Goal: Information Seeking & Learning: Learn about a topic

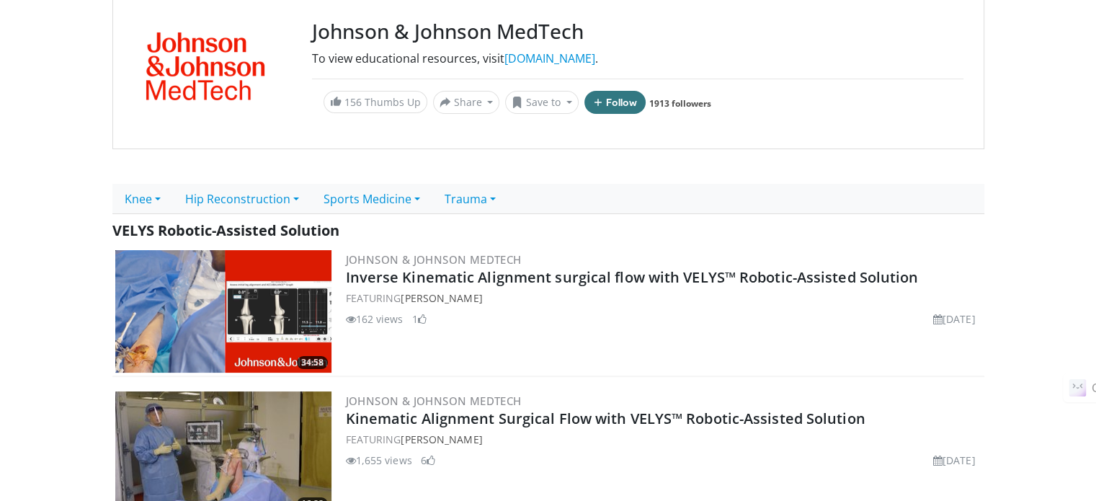
scroll to position [216, 0]
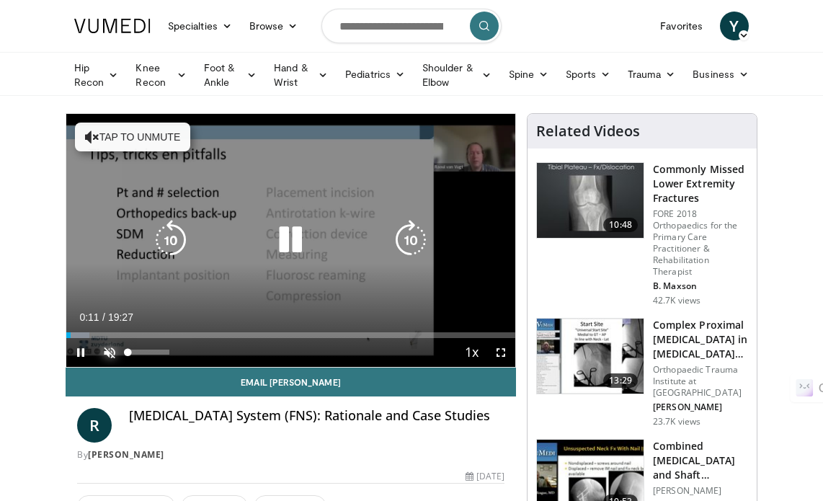
click at [111, 344] on span "Video Player" at bounding box center [109, 352] width 29 height 29
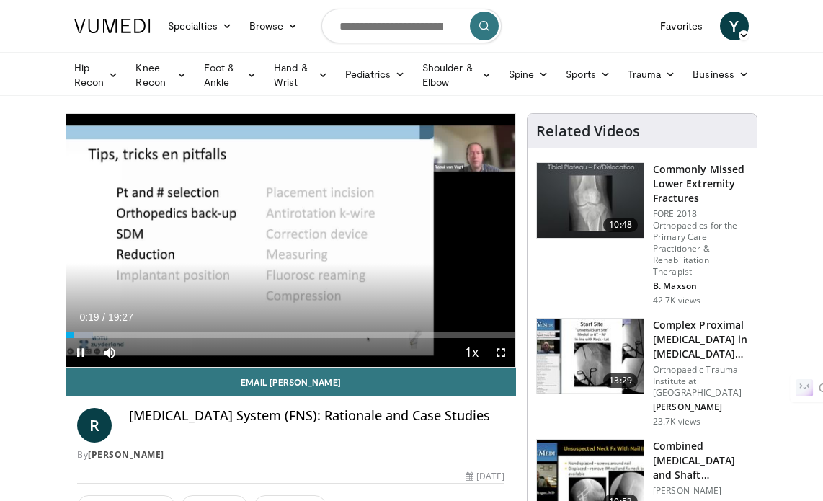
click at [293, 243] on div "10 seconds Tap to unmute" at bounding box center [290, 240] width 449 height 253
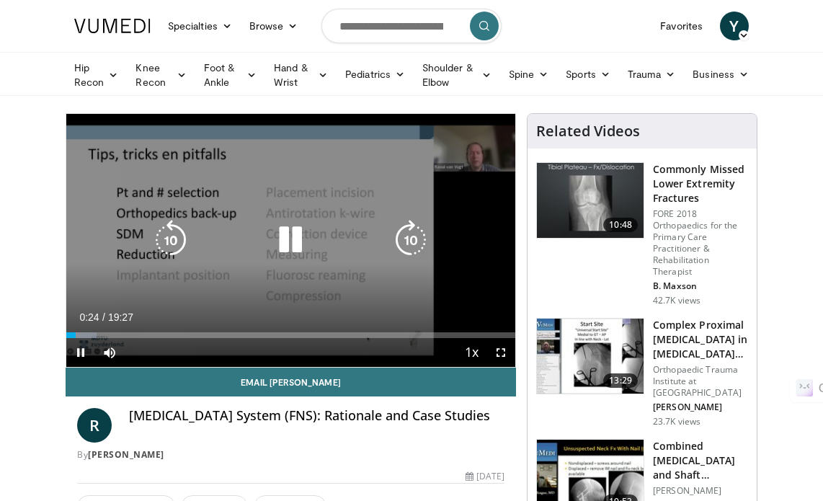
click at [295, 233] on icon "Video Player" at bounding box center [290, 240] width 40 height 40
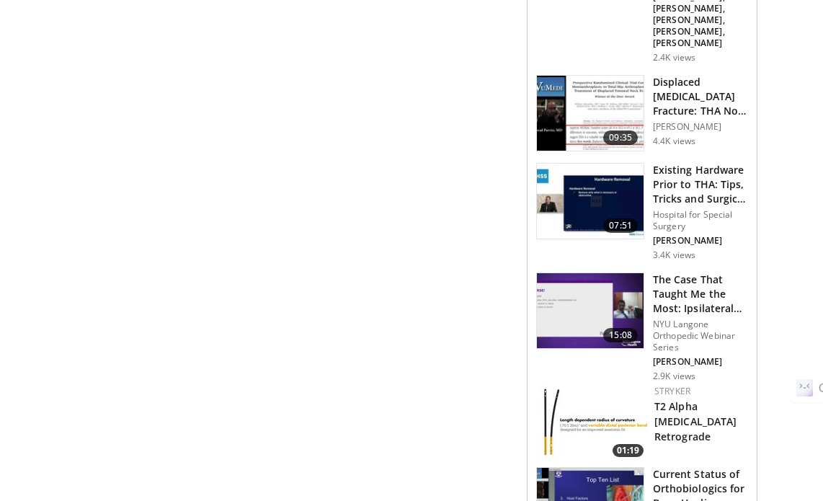
scroll to position [1946, 0]
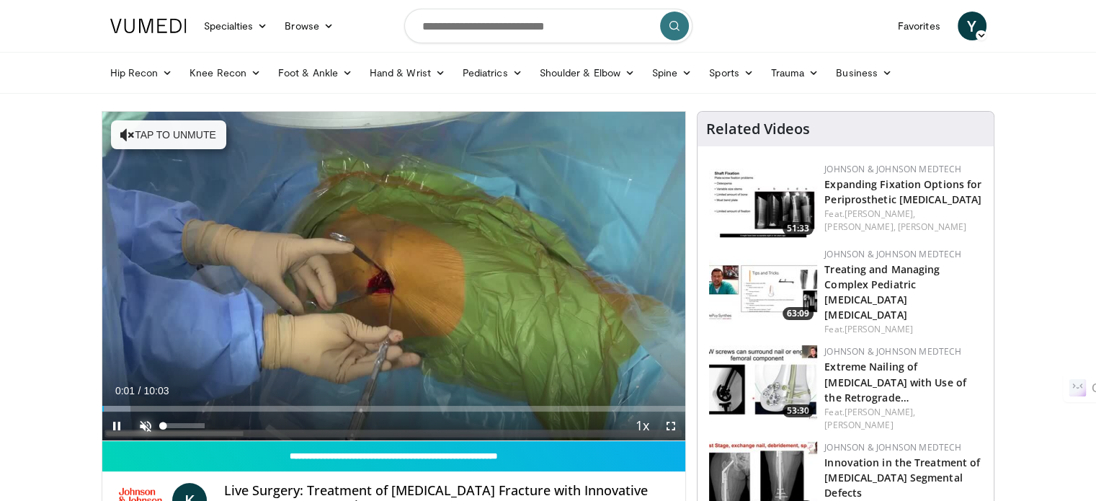
click at [138, 419] on span "Video Player" at bounding box center [145, 425] width 29 height 29
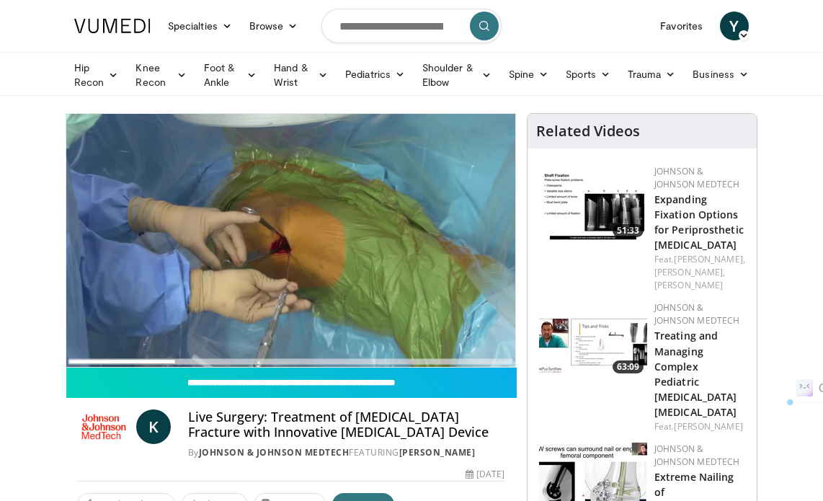
drag, startPoint x: 188, startPoint y: 416, endPoint x: 423, endPoint y: 427, distance: 235.2
click at [427, 432] on h4 "Live Surgery: Treatment of Femoral Neck Fracture with Innovative Internal Fixat…" at bounding box center [346, 424] width 316 height 31
copy h4 "Live Surgery: Treatment of Femoral Neck Fracture with Innovative Internal Fixat…"
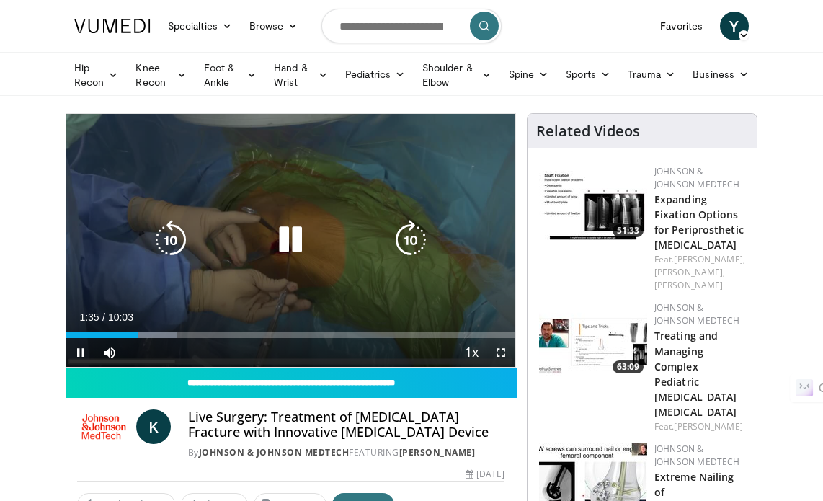
click at [291, 242] on icon "Video Player" at bounding box center [290, 240] width 40 height 40
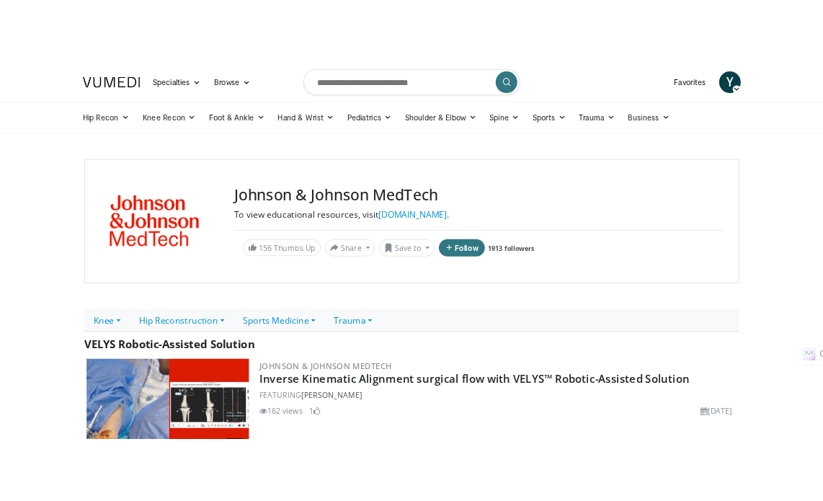
scroll to position [216, 0]
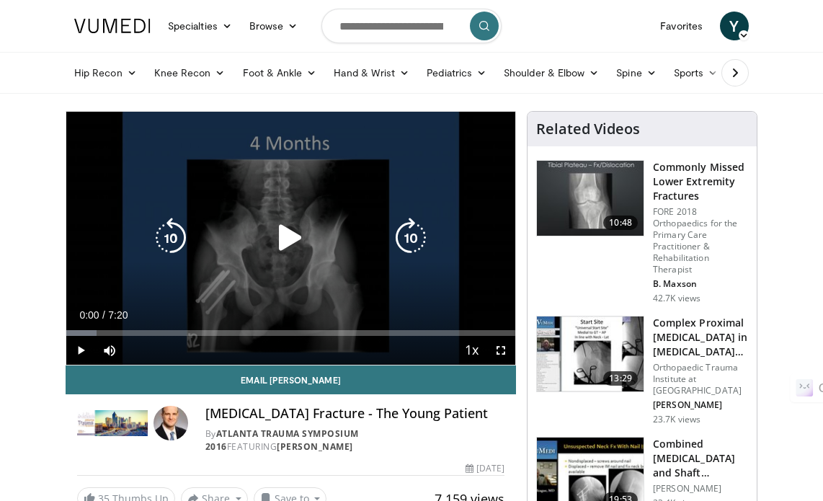
click at [283, 233] on icon "Video Player" at bounding box center [290, 238] width 40 height 40
click at [289, 228] on icon "Video Player" at bounding box center [290, 238] width 40 height 40
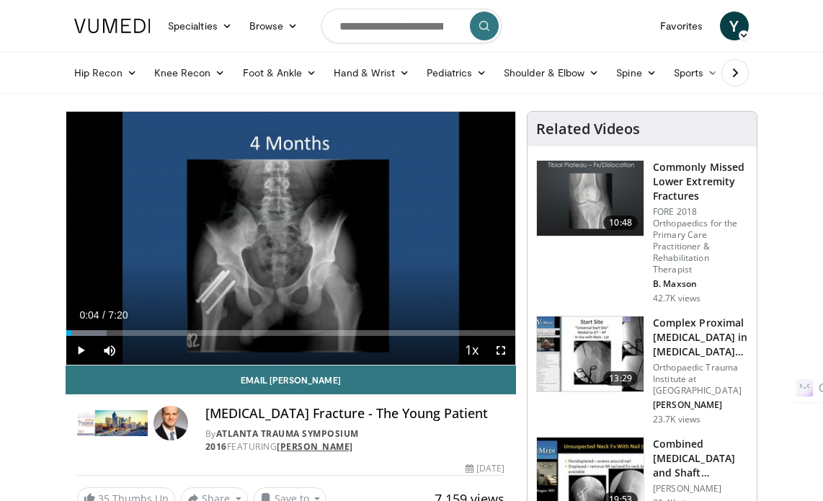
click at [353, 440] on link "William Reisman" at bounding box center [315, 446] width 76 height 12
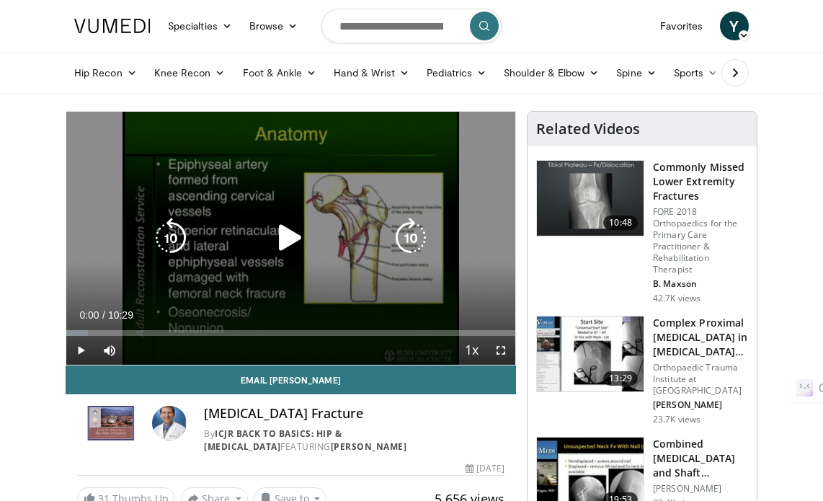
click at [300, 239] on icon "Video Player" at bounding box center [290, 238] width 40 height 40
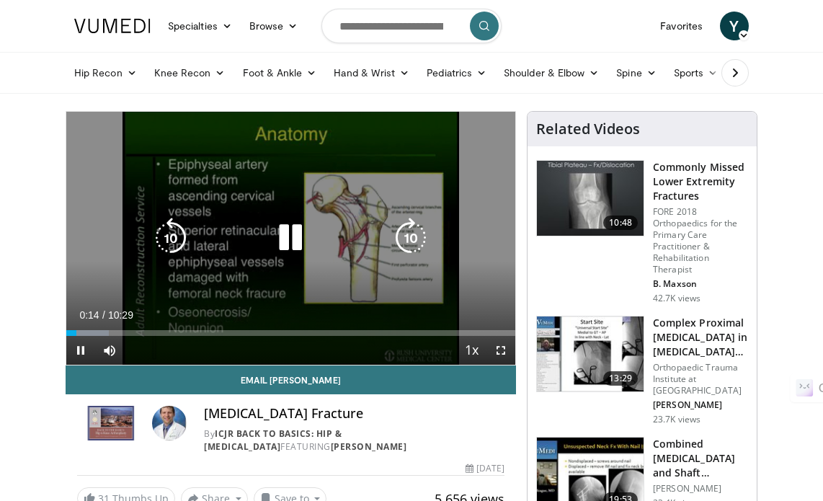
click at [297, 223] on icon "Video Player" at bounding box center [290, 238] width 40 height 40
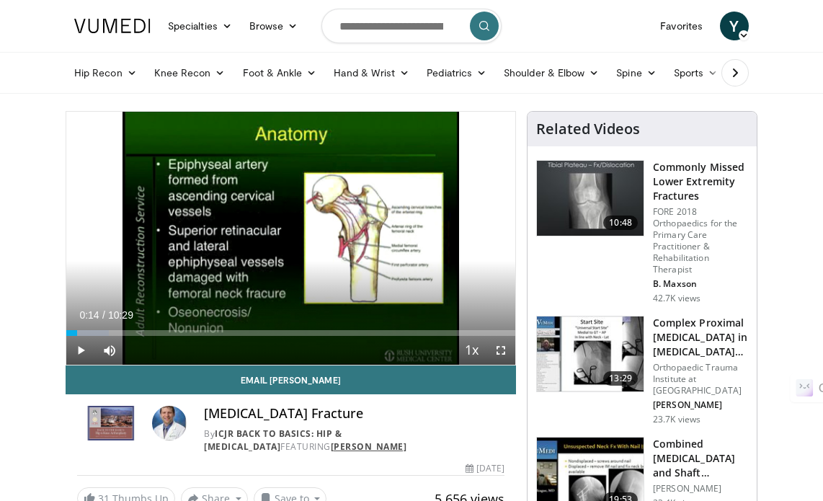
click at [331, 450] on link "Scott Sporer" at bounding box center [369, 446] width 76 height 12
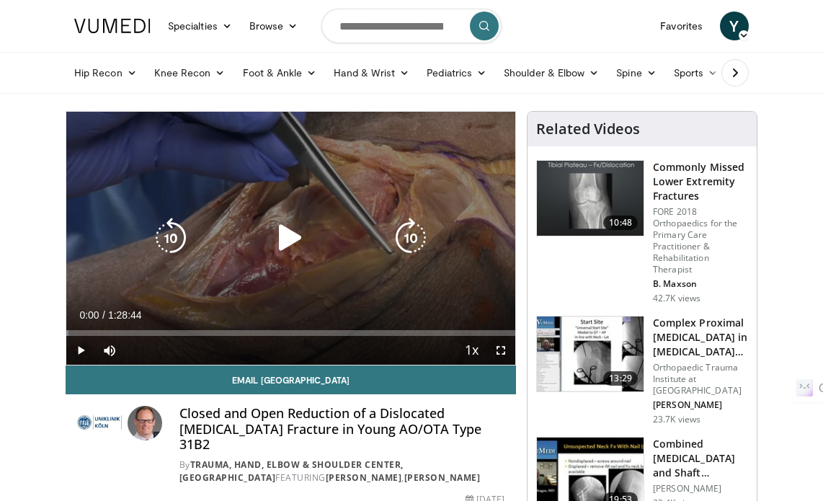
click at [301, 235] on icon "Video Player" at bounding box center [290, 238] width 40 height 40
click at [292, 233] on icon "Video Player" at bounding box center [290, 238] width 40 height 40
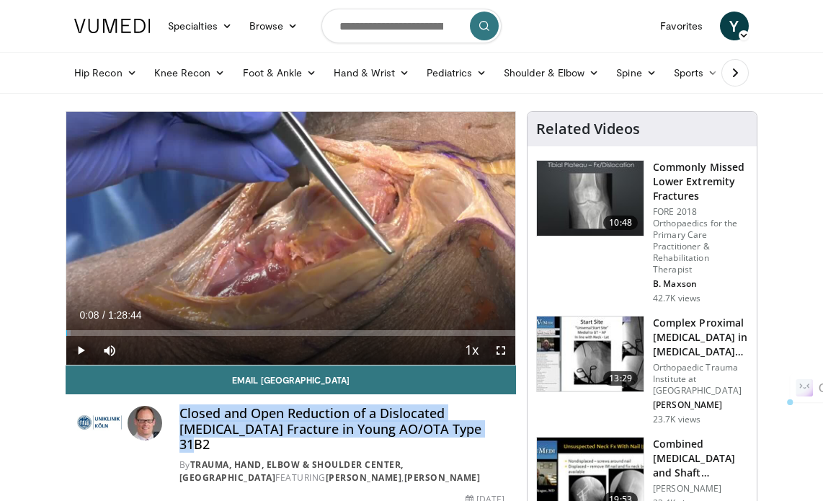
drag, startPoint x: 182, startPoint y: 415, endPoint x: 441, endPoint y: 433, distance: 260.0
click at [441, 433] on h4 "Closed and Open Reduction of a Dislocated [MEDICAL_DATA] Fracture in Young AO/O…" at bounding box center [341, 429] width 325 height 47
copy h4 "Closed and Open Reduction of a Dislocated [MEDICAL_DATA] Fracture in Young AO/O…"
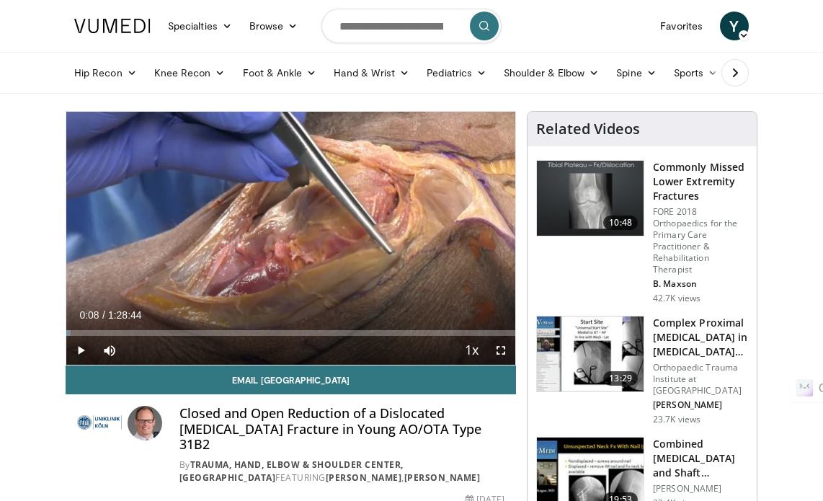
click at [456, 471] on link "[PERSON_NAME]" at bounding box center [442, 477] width 76 height 12
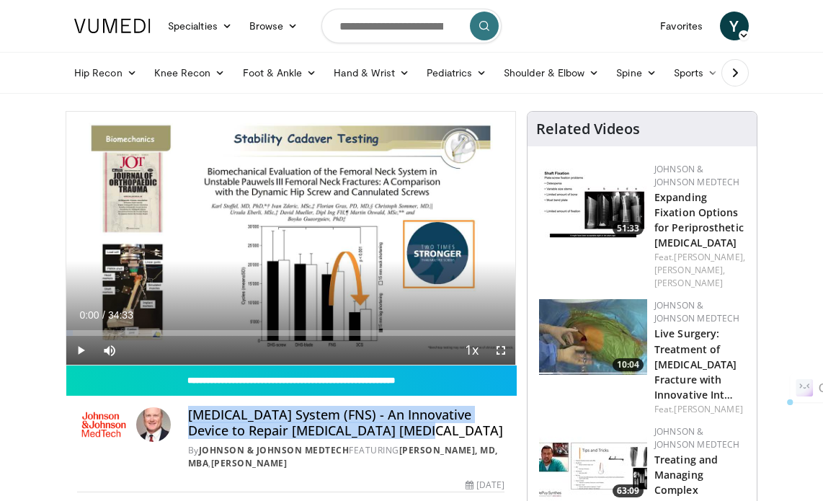
drag, startPoint x: 190, startPoint y: 413, endPoint x: 393, endPoint y: 431, distance: 204.7
click at [393, 431] on h4 "[MEDICAL_DATA] System (FNS) - An Innovative Device to Repair [MEDICAL_DATA] [ME…" at bounding box center [346, 422] width 316 height 31
copy h4 "Femoral Neck System (FNS) - An Innovative Device to Repair Femoral Neck Fractur…"
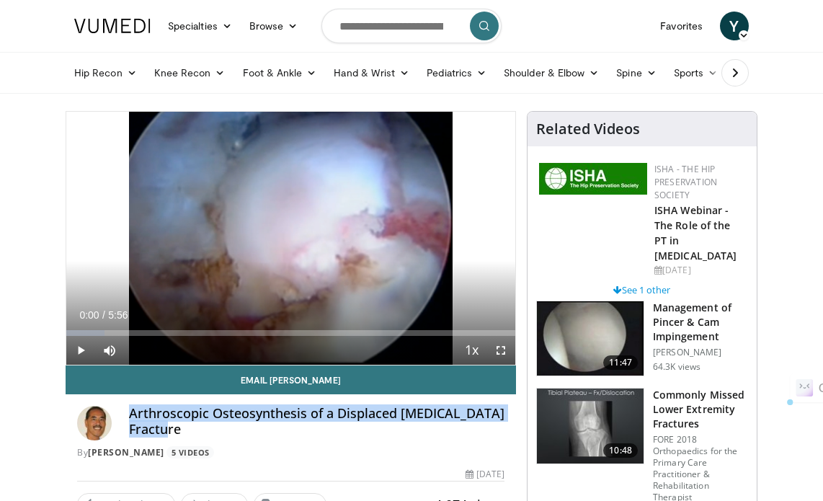
drag, startPoint x: 129, startPoint y: 414, endPoint x: 181, endPoint y: 435, distance: 55.7
click at [181, 435] on h4 "Arthroscopic Osteosynthesis of a Displaced [MEDICAL_DATA] Fracture" at bounding box center [316, 421] width 375 height 31
copy h4 "Arthroscopic Osteosynthesis of a Displaced Femoral Head Fracture"
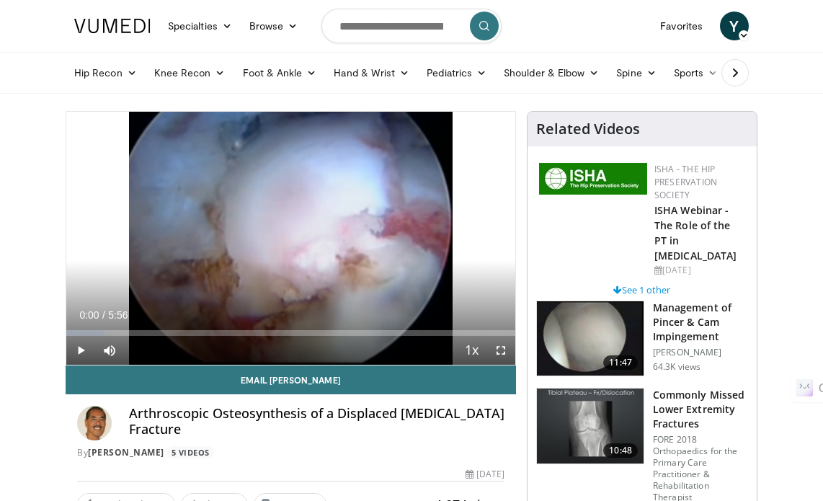
click at [327, 454] on div "By Dean K. Matsuda 5 Videos" at bounding box center [290, 452] width 427 height 13
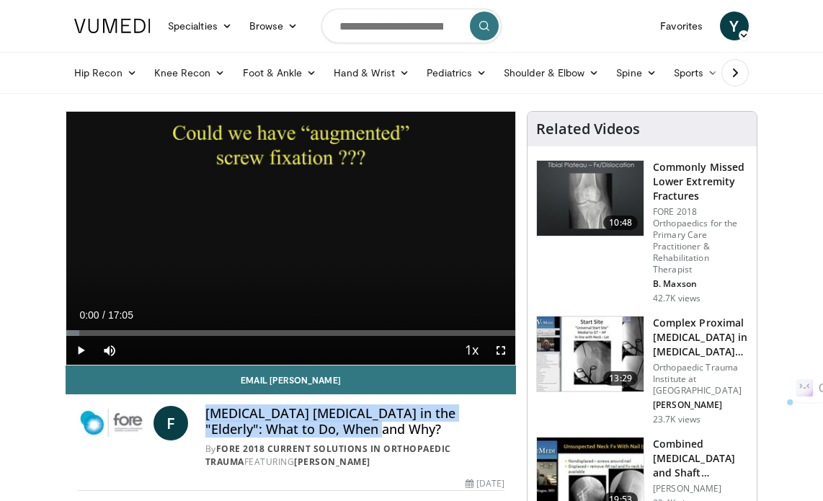
drag, startPoint x: 205, startPoint y: 411, endPoint x: 321, endPoint y: 428, distance: 117.9
click at [321, 428] on h4 "[MEDICAL_DATA] [MEDICAL_DATA] in the "Elderly": What to Do, When and Why?" at bounding box center [354, 421] width 299 height 31
copy h4 "[MEDICAL_DATA] [MEDICAL_DATA] in the "Elderly": What to Do, When and Why"
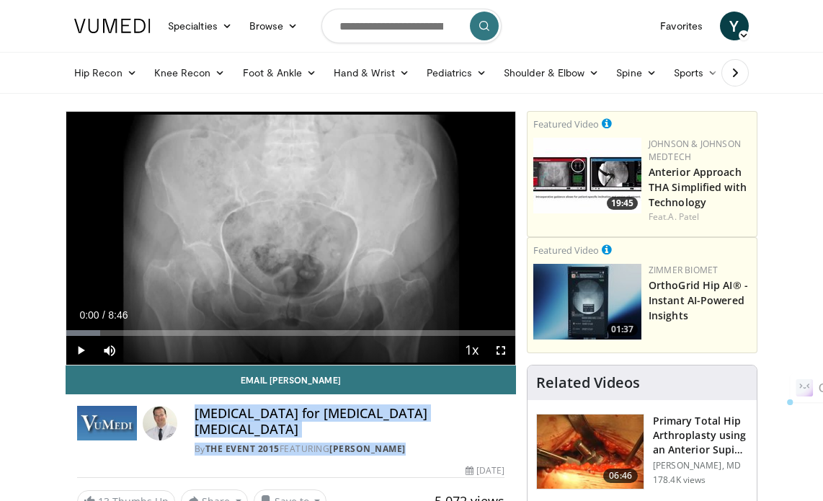
drag, startPoint x: 197, startPoint y: 416, endPoint x: 420, endPoint y: 423, distance: 223.5
click at [406, 428] on div "Arthroplasty for Femoral Neck Fractures By The Event 2015 FEATURING Philip Kreg…" at bounding box center [350, 431] width 310 height 50
click at [445, 415] on h4 "[MEDICAL_DATA] for [MEDICAL_DATA] [MEDICAL_DATA]" at bounding box center [350, 421] width 310 height 31
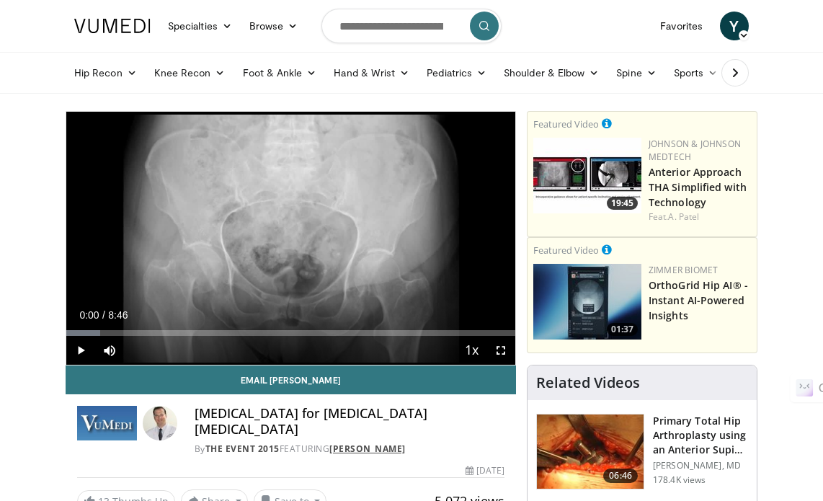
click at [398, 442] on link "Philip Kregor" at bounding box center [367, 448] width 76 height 12
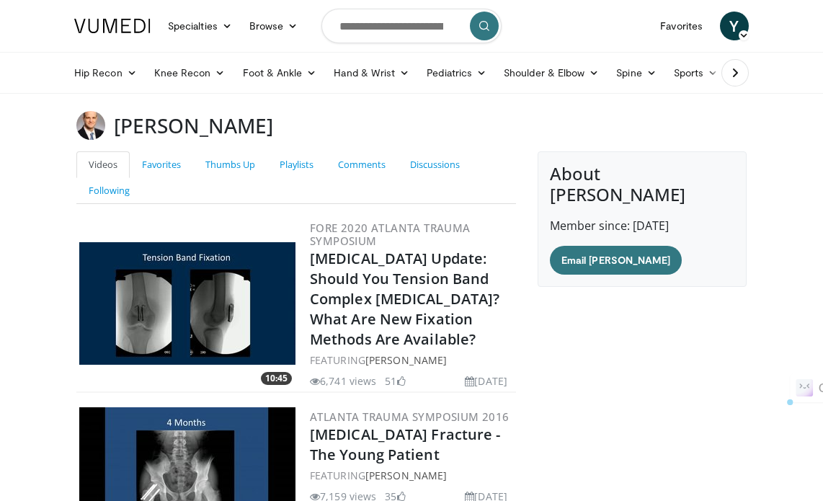
click at [114, 128] on div "William Reisman" at bounding box center [412, 125] width 692 height 29
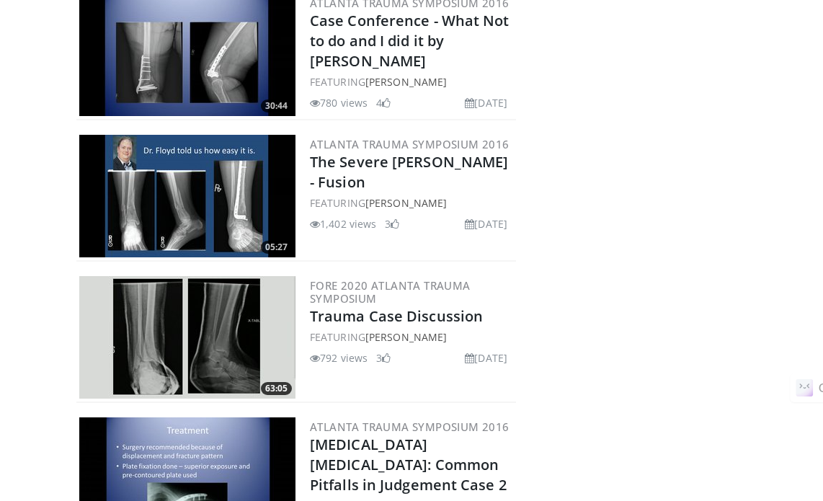
scroll to position [1225, 0]
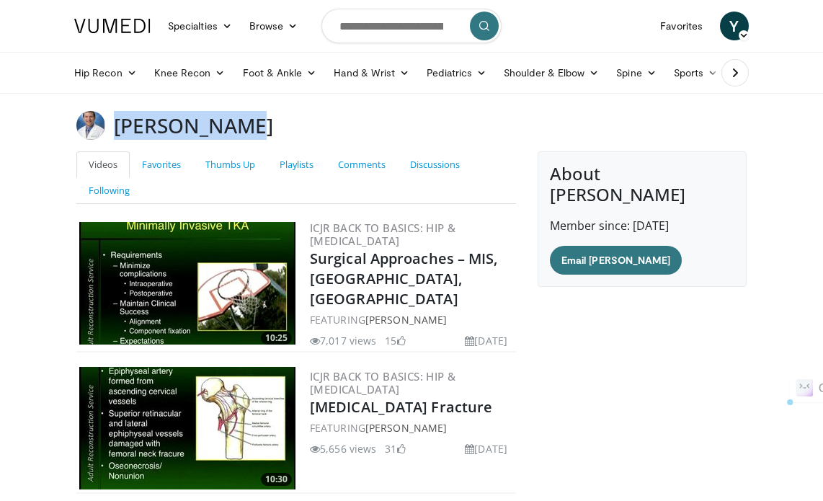
click at [117, 119] on div "Scott Sporer" at bounding box center [412, 125] width 692 height 29
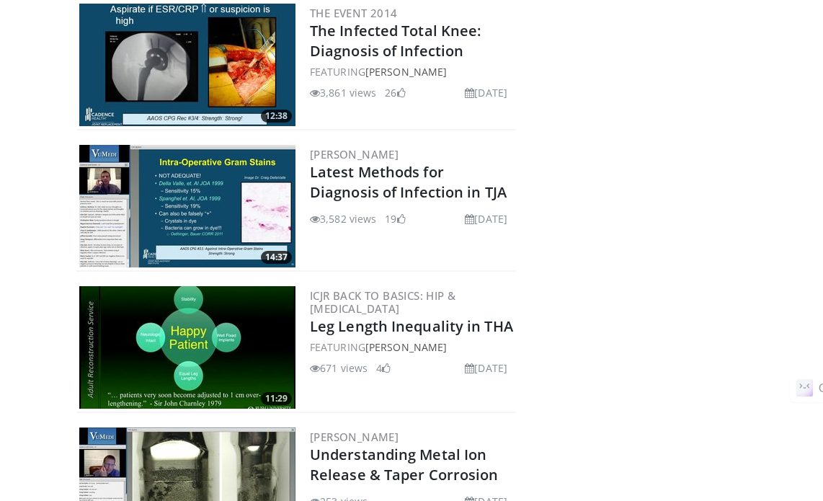
scroll to position [721, 0]
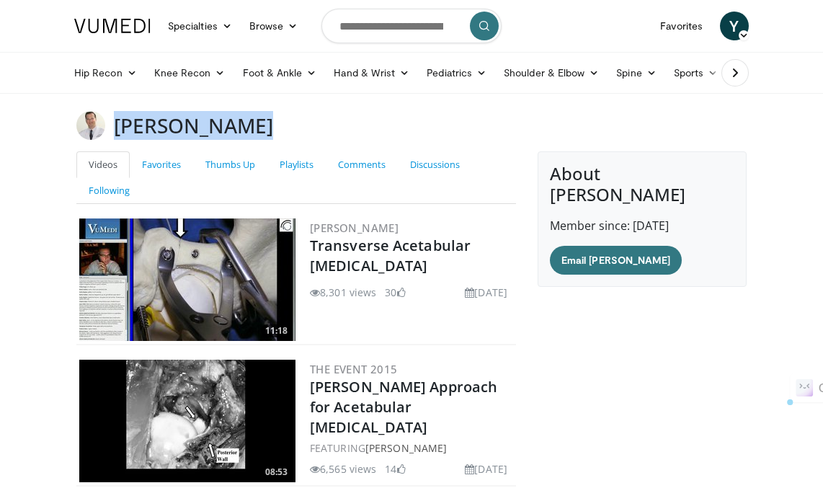
drag, startPoint x: 195, startPoint y: 122, endPoint x: 118, endPoint y: 128, distance: 76.7
click at [114, 127] on h3 "[PERSON_NAME]" at bounding box center [193, 125] width 159 height 29
copy h3 "[PERSON_NAME]"
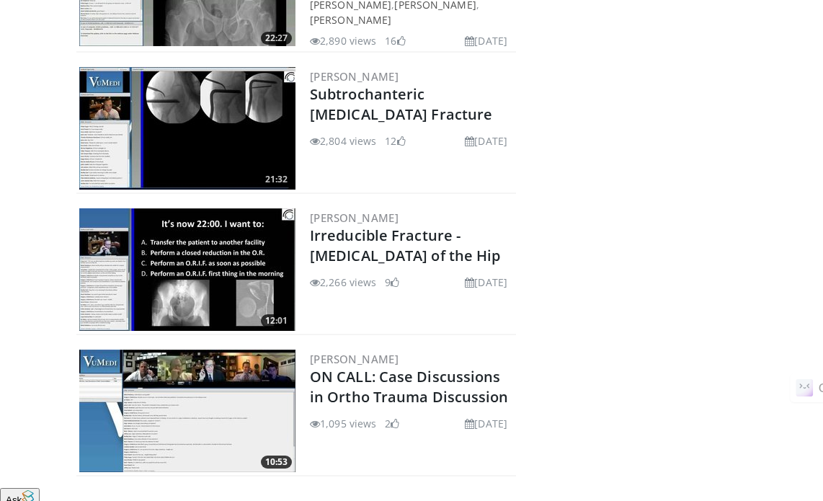
scroll to position [865, 0]
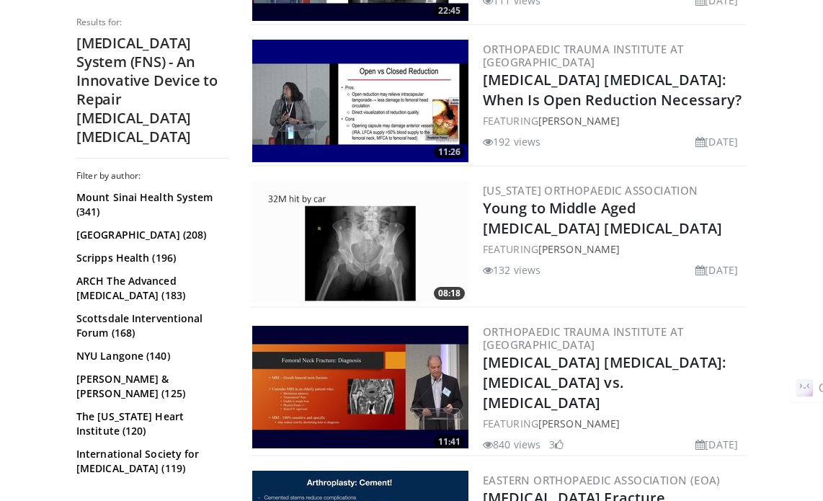
scroll to position [1225, 0]
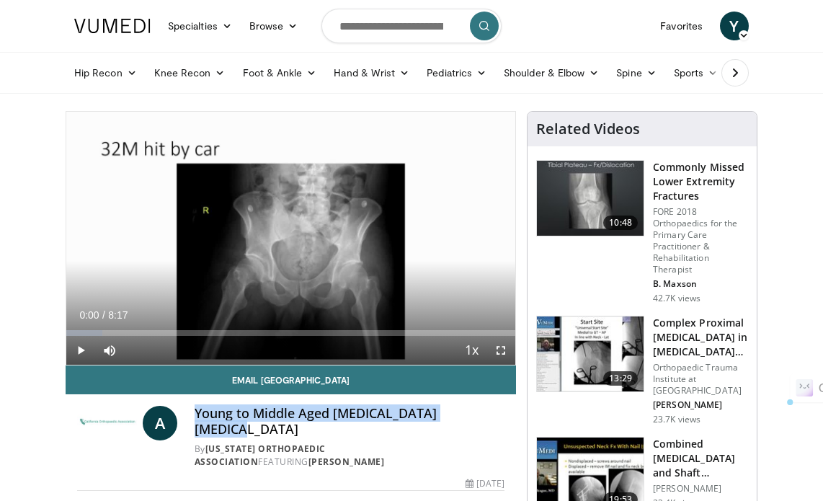
drag, startPoint x: 196, startPoint y: 414, endPoint x: 479, endPoint y: 417, distance: 283.2
click at [479, 417] on h4 "Young to Middle Aged Femoral Neck Fractures" at bounding box center [350, 421] width 310 height 31
copy h4 "Young to Middle Aged Femoral Neck Fractures"
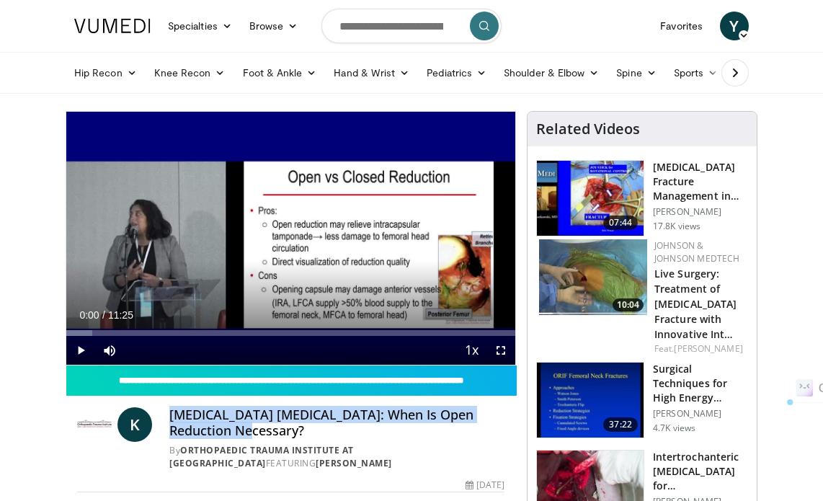
drag, startPoint x: 170, startPoint y: 415, endPoint x: 232, endPoint y: 429, distance: 63.5
click at [232, 429] on h4 "[MEDICAL_DATA] [MEDICAL_DATA]: When Is Open Reduction Necessary?" at bounding box center [336, 422] width 335 height 31
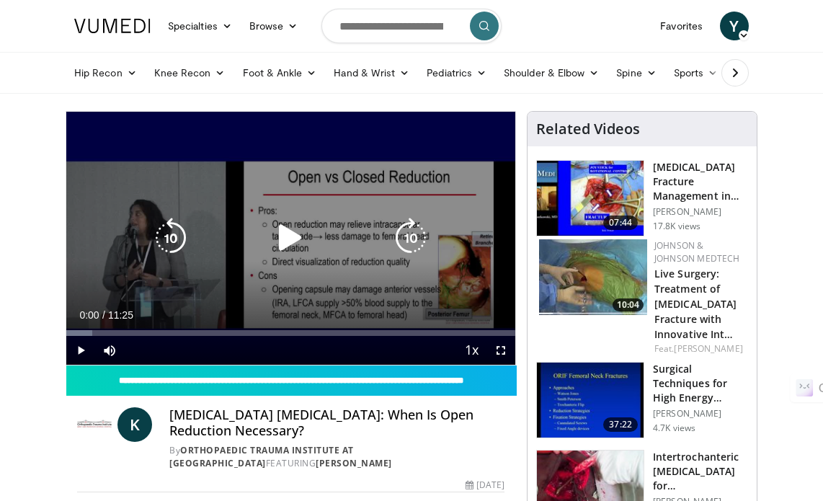
drag, startPoint x: 232, startPoint y: 429, endPoint x: 300, endPoint y: 133, distance: 303.3
click at [300, 133] on p "10 seconds" at bounding box center [293, 128] width 55 height 10
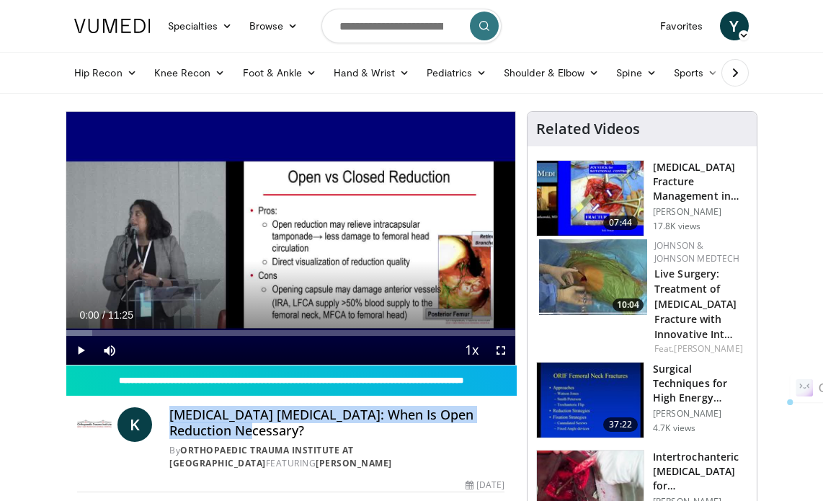
drag, startPoint x: 171, startPoint y: 417, endPoint x: 230, endPoint y: 435, distance: 60.9
click at [230, 435] on h4 "[MEDICAL_DATA] [MEDICAL_DATA]: When Is Open Reduction Necessary?" at bounding box center [336, 422] width 335 height 31
copy h4 "[MEDICAL_DATA] [MEDICAL_DATA]: When Is Open Reduction Necessary"
click at [701, 393] on h3 "Surgical Techniques for High Energy [MEDICAL_DATA] [MEDICAL_DATA]" at bounding box center [700, 383] width 95 height 43
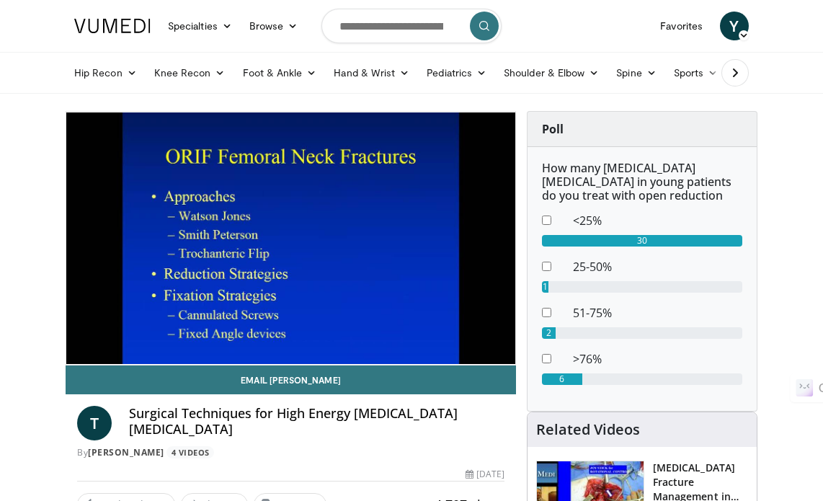
click at [288, 233] on div "10 seconds Tap to unmute" at bounding box center [290, 238] width 449 height 253
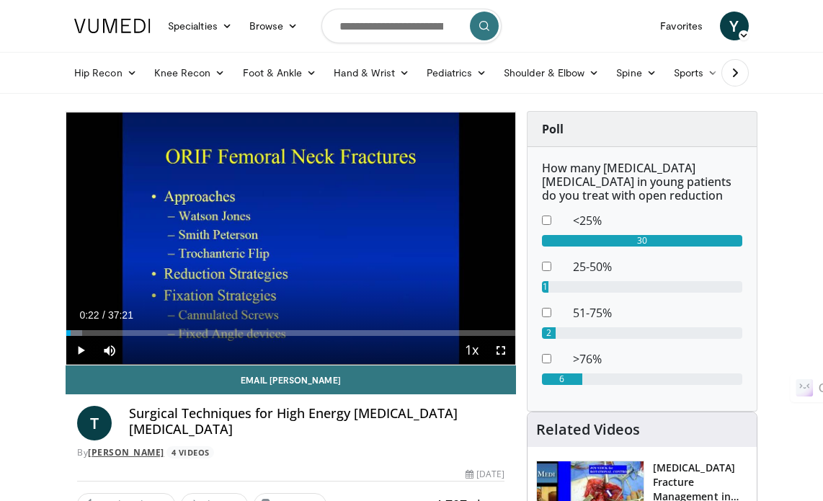
click at [135, 453] on link "Ted Manson" at bounding box center [126, 452] width 76 height 12
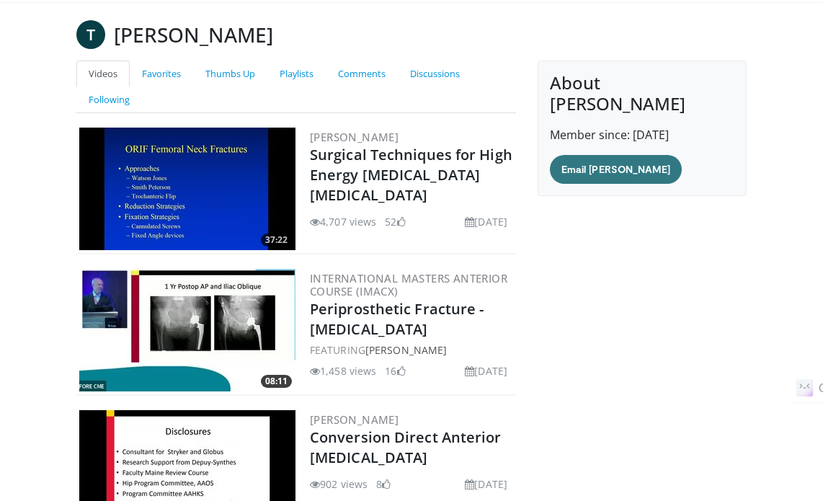
scroll to position [72, 0]
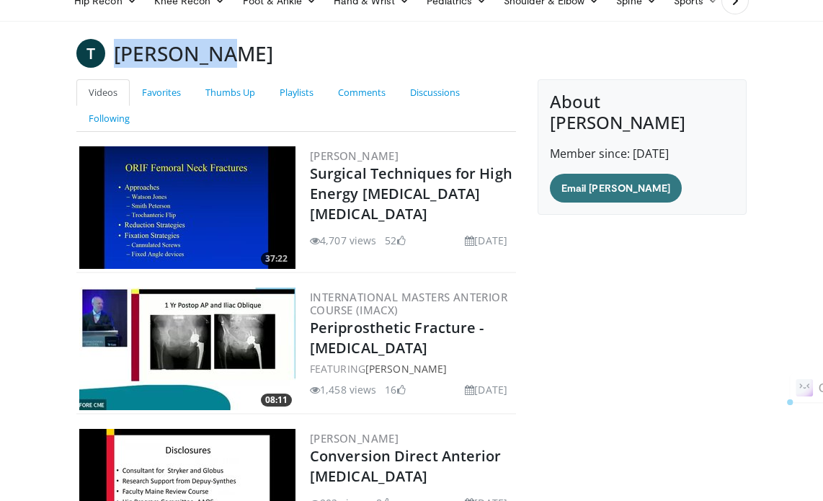
drag, startPoint x: 228, startPoint y: 58, endPoint x: 133, endPoint y: 47, distance: 96.5
click at [121, 44] on h3 "Ted Manson" at bounding box center [193, 53] width 159 height 29
drag, startPoint x: 134, startPoint y: 46, endPoint x: 124, endPoint y: 39, distance: 12.4
click at [124, 39] on h3 "Ted Manson" at bounding box center [193, 53] width 159 height 29
drag, startPoint x: 117, startPoint y: 50, endPoint x: 228, endPoint y: 50, distance: 111.0
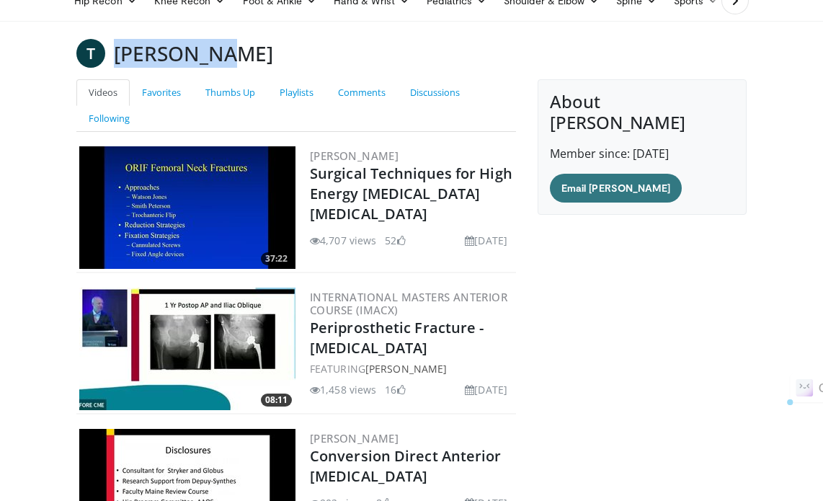
click at [228, 50] on h3 "Ted Manson" at bounding box center [193, 53] width 159 height 29
copy h3 "Ted Manson"
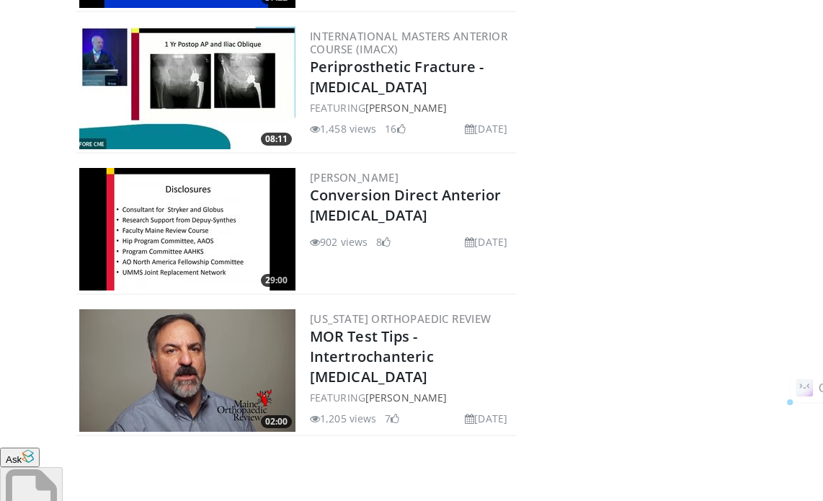
scroll to position [360, 0]
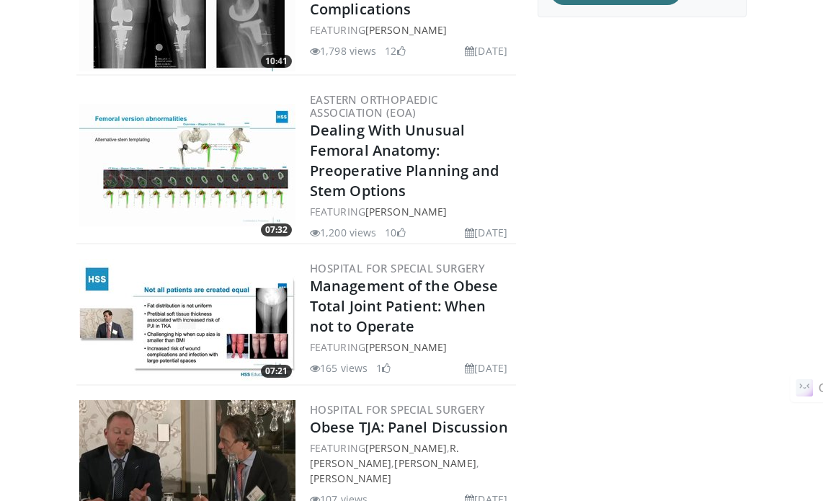
scroll to position [144, 0]
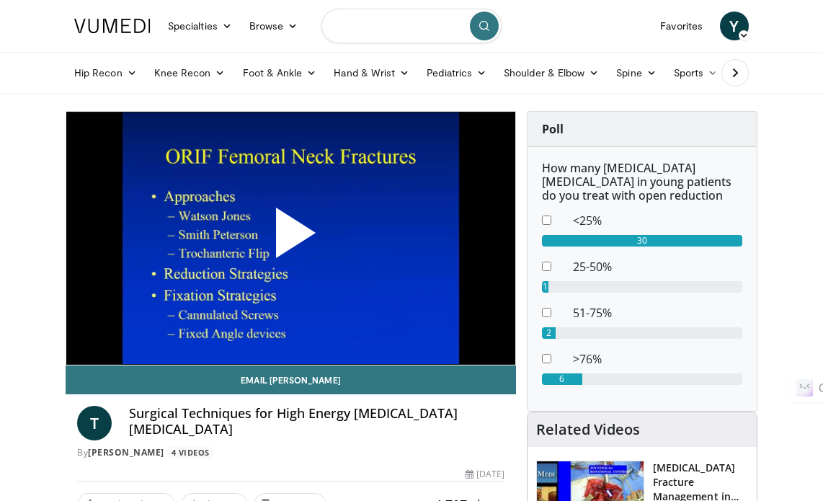
click at [375, 16] on input "Search topics, interventions" at bounding box center [411, 26] width 180 height 35
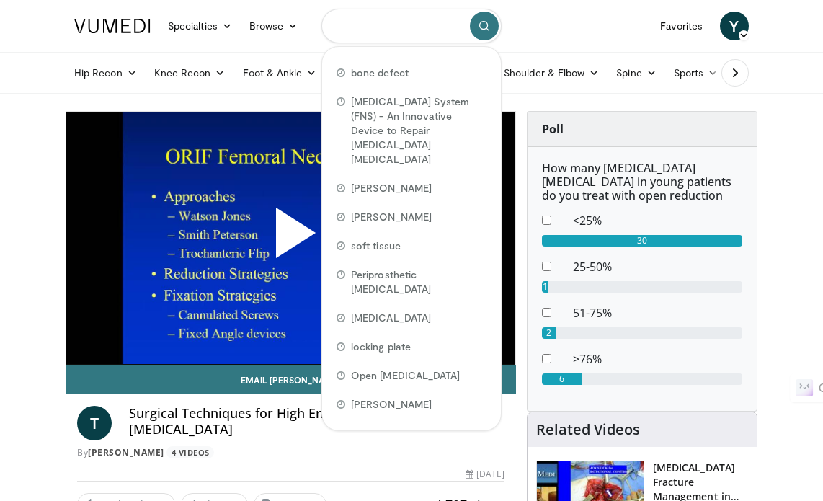
paste input "**********"
type input "**********"
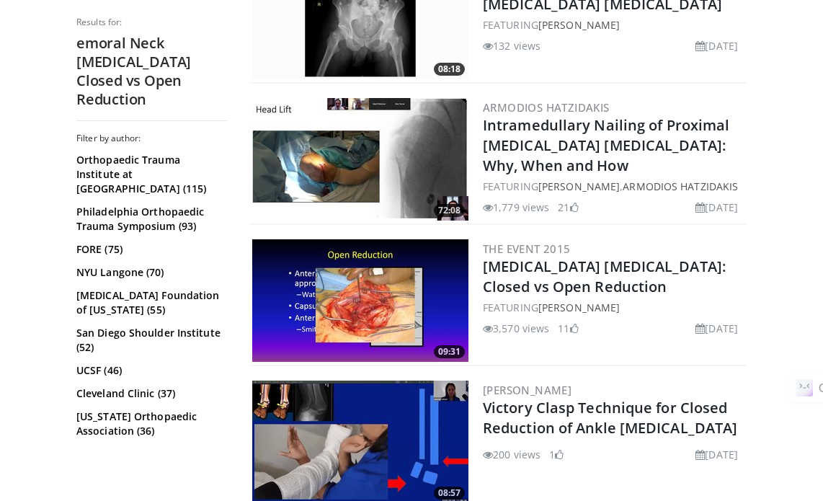
scroll to position [1153, 0]
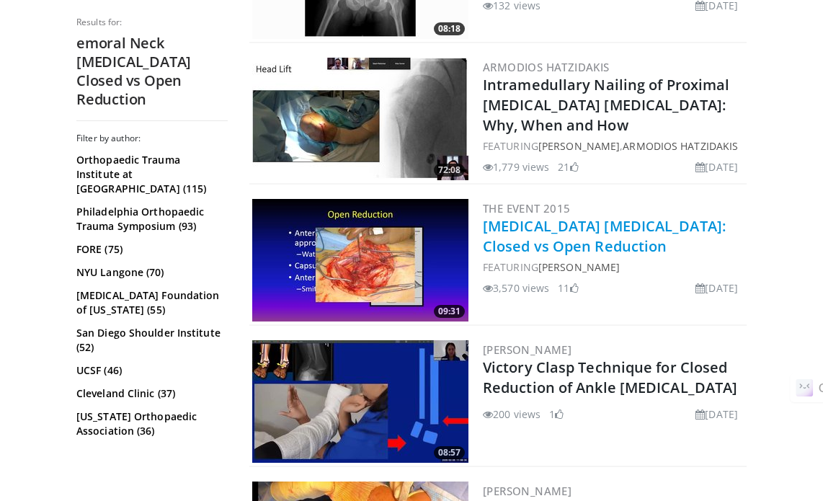
click at [587, 216] on link "[MEDICAL_DATA] [MEDICAL_DATA]: Closed vs Open Reduction" at bounding box center [604, 236] width 243 height 40
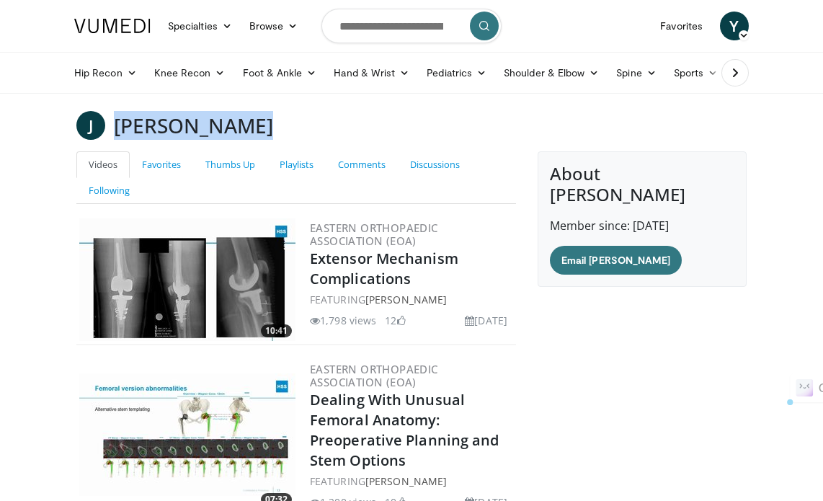
drag, startPoint x: 0, startPoint y: 0, endPoint x: 113, endPoint y: 126, distance: 169.4
click at [113, 126] on div "J Jason Blevins" at bounding box center [412, 125] width 692 height 29
copy h3 "Jason Blevins"
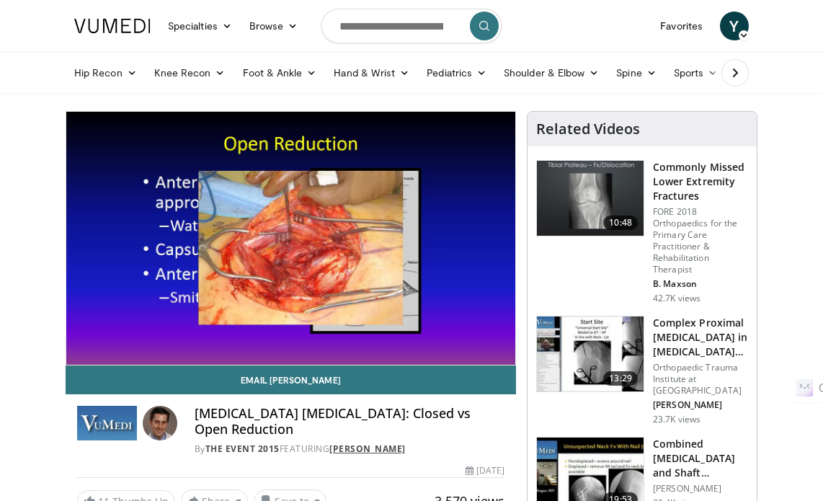
click at [379, 449] on link "Gregory Della Rocca" at bounding box center [367, 448] width 76 height 12
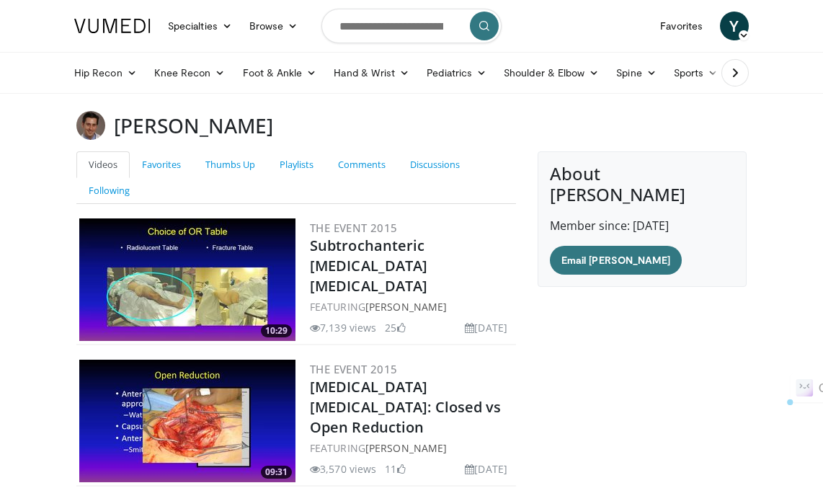
drag, startPoint x: 112, startPoint y: 125, endPoint x: 300, endPoint y: 129, distance: 188.8
click at [307, 130] on div "[PERSON_NAME]" at bounding box center [412, 125] width 692 height 29
copy div "[PERSON_NAME]"
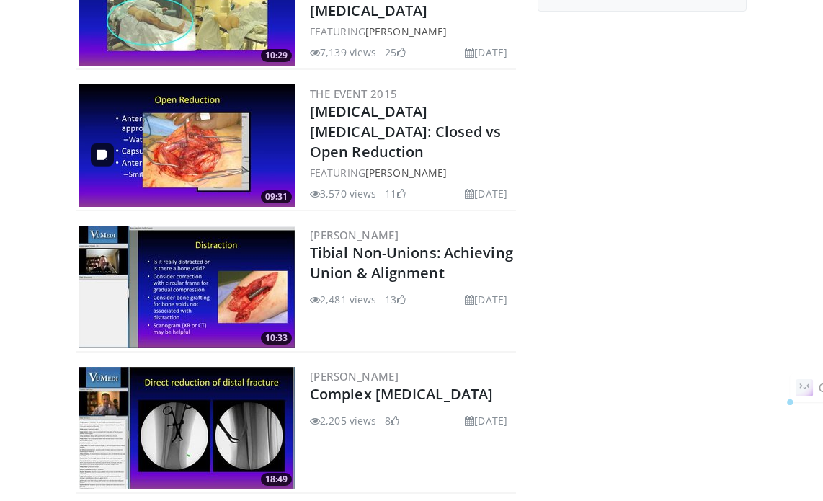
scroll to position [432, 0]
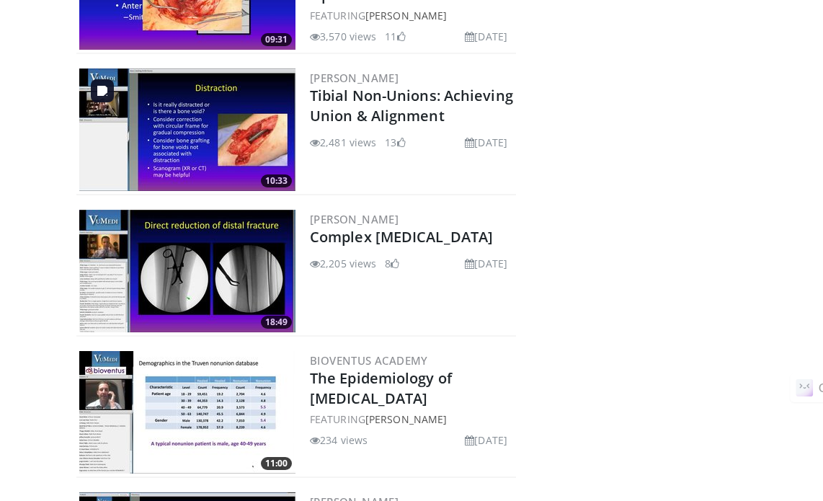
click at [211, 169] on img at bounding box center [187, 129] width 216 height 122
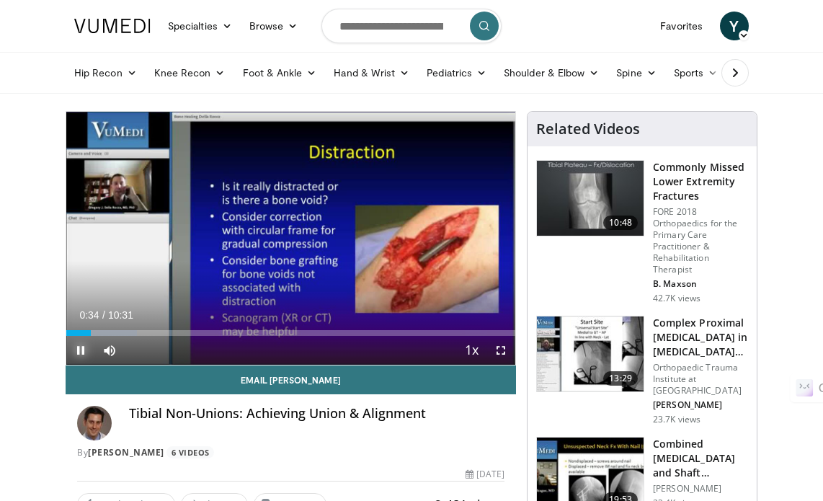
click at [84, 350] on span "Video Player" at bounding box center [80, 350] width 29 height 29
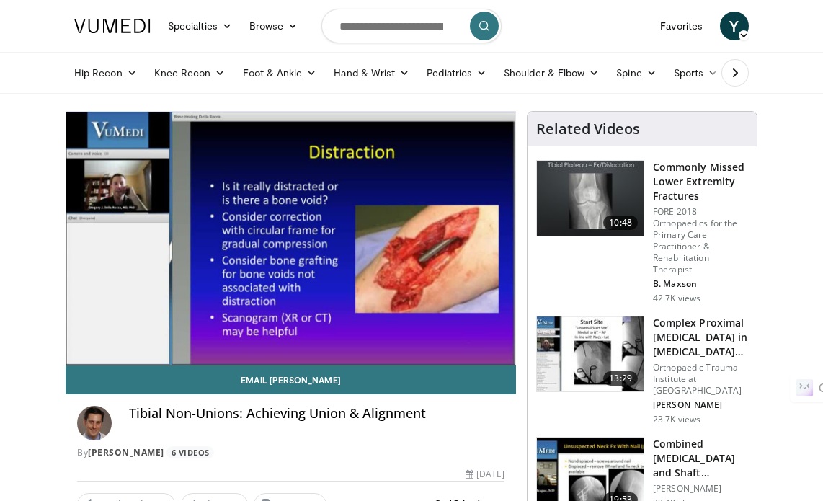
click at [82, 334] on video-js "**********" at bounding box center [290, 238] width 449 height 253
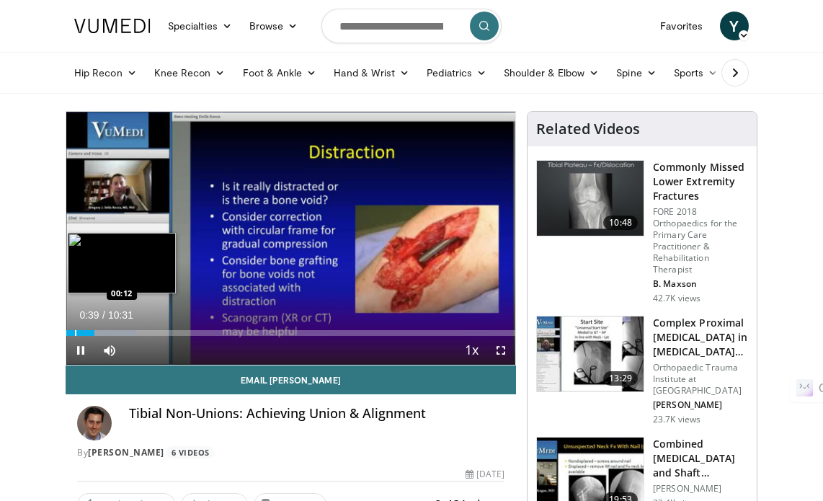
click at [74, 328] on div "Loaded : 15.79% 00:39 00:12" at bounding box center [290, 329] width 449 height 14
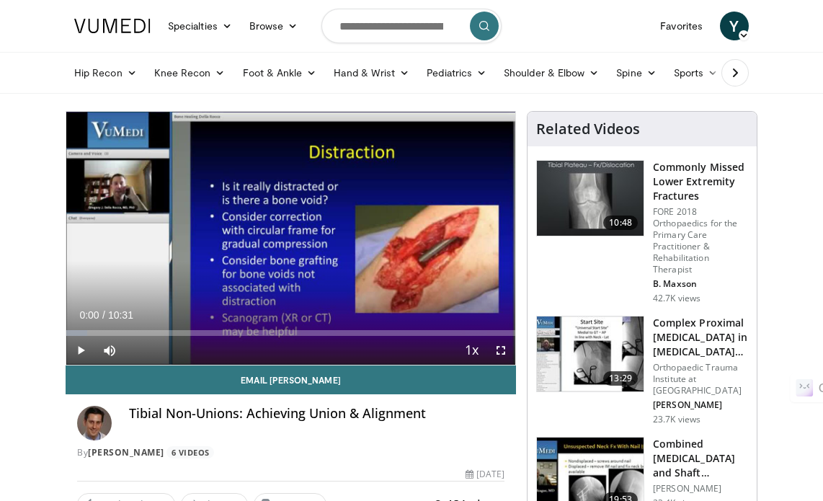
drag, startPoint x: 76, startPoint y: 334, endPoint x: 39, endPoint y: 347, distance: 39.7
click at [81, 352] on span "Video Player" at bounding box center [80, 350] width 29 height 29
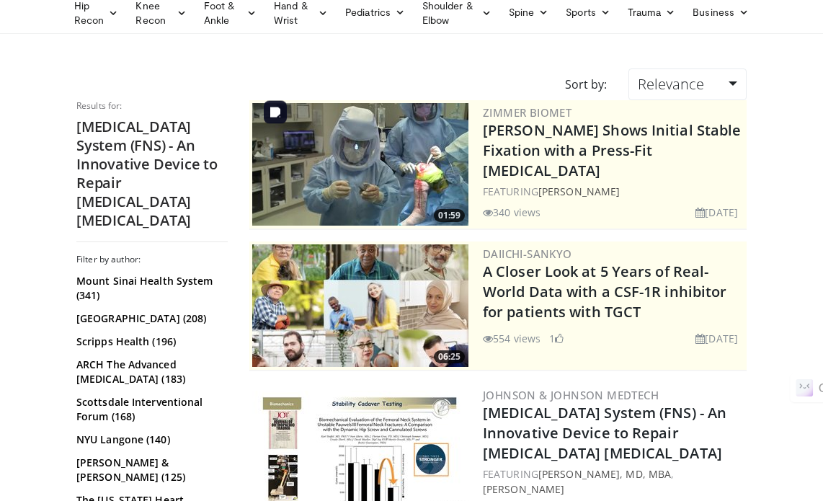
scroll to position [216, 0]
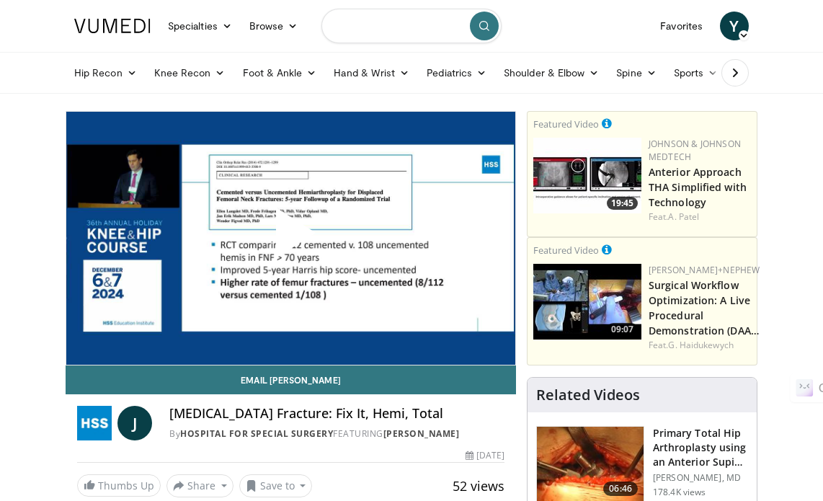
click at [355, 31] on input "Search topics, interventions" at bounding box center [411, 26] width 180 height 35
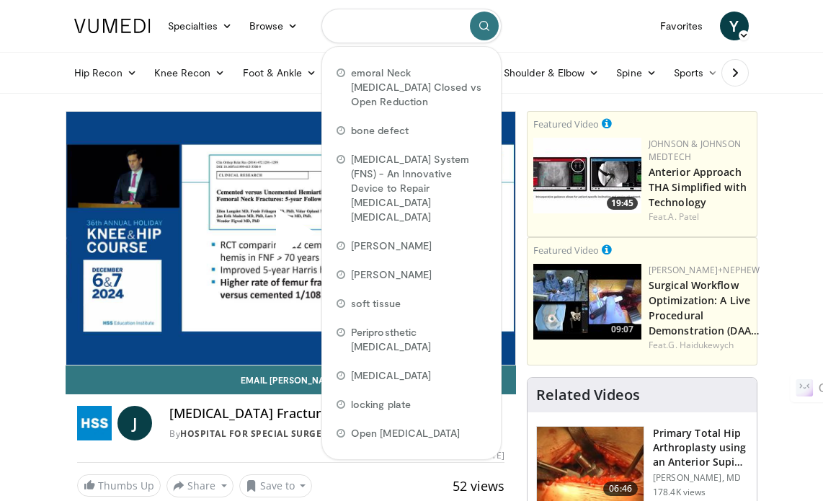
paste input "**********"
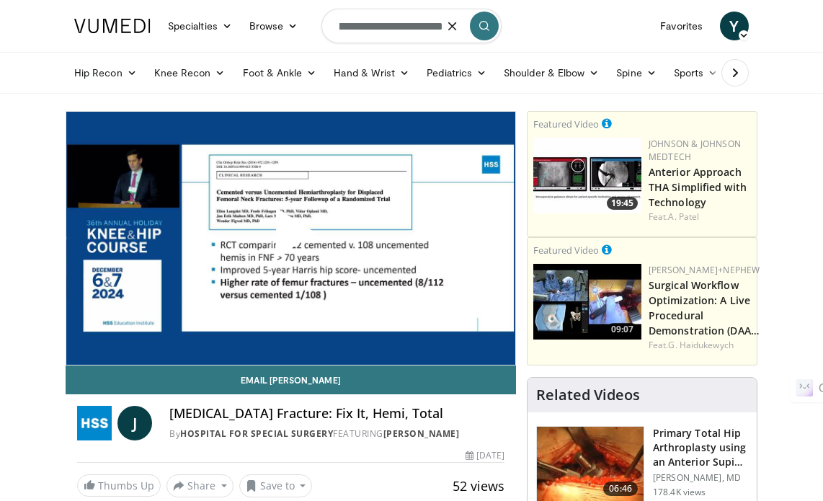
type input "**********"
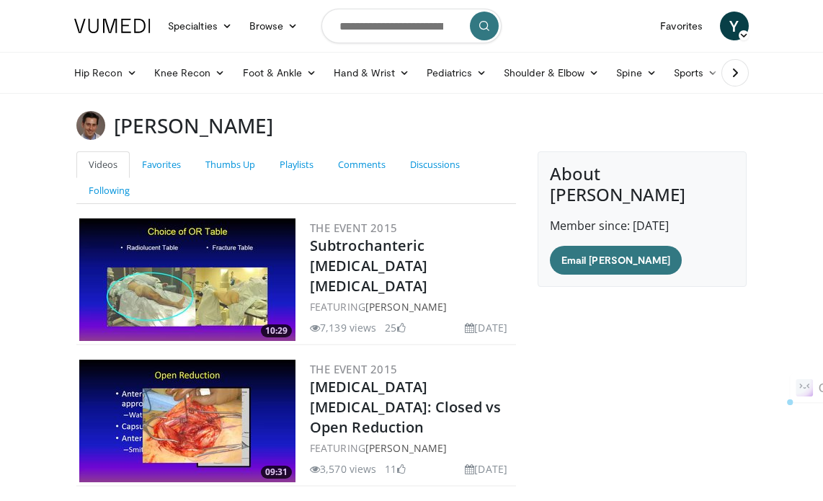
drag, startPoint x: 302, startPoint y: 124, endPoint x: 127, endPoint y: 120, distance: 175.1
click at [121, 121] on h3 "[PERSON_NAME]" at bounding box center [193, 125] width 159 height 29
drag, startPoint x: 117, startPoint y: 122, endPoint x: 301, endPoint y: 122, distance: 184.5
click at [273, 122] on h3 "Gregory Della Rocca" at bounding box center [193, 125] width 159 height 29
copy h3 "Gregory Della Rocca"
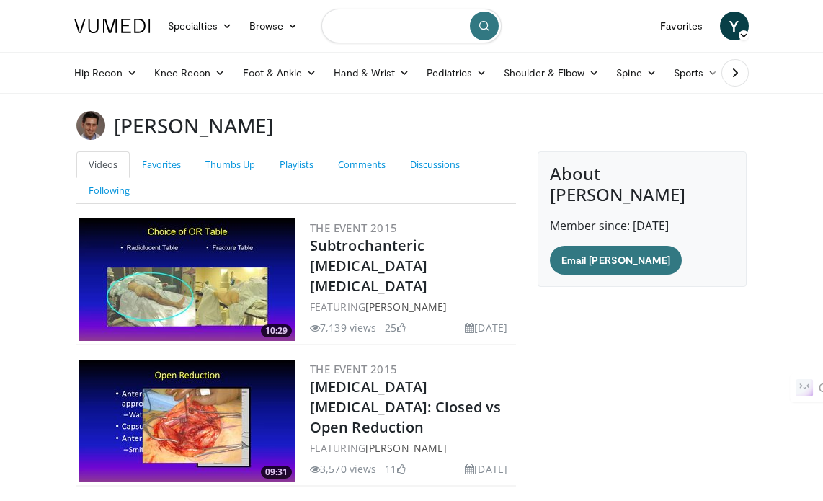
click at [398, 24] on input "Search topics, interventions" at bounding box center [411, 26] width 180 height 35
paste input "**********"
type input "**********"
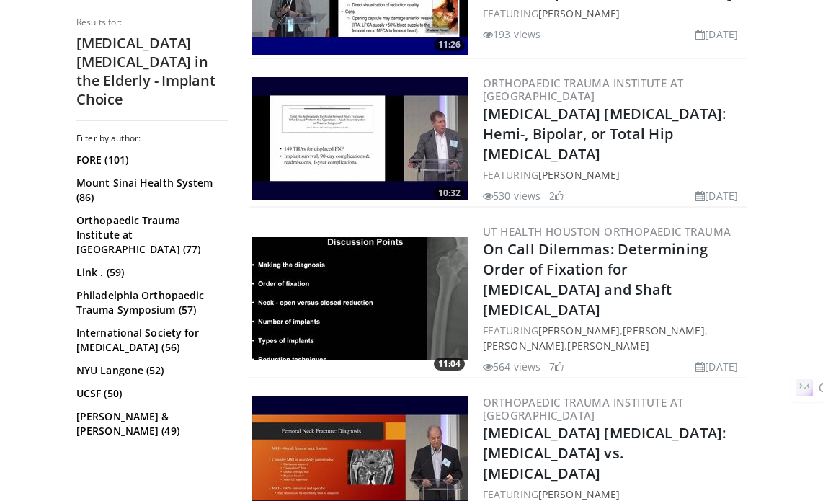
scroll to position [576, 0]
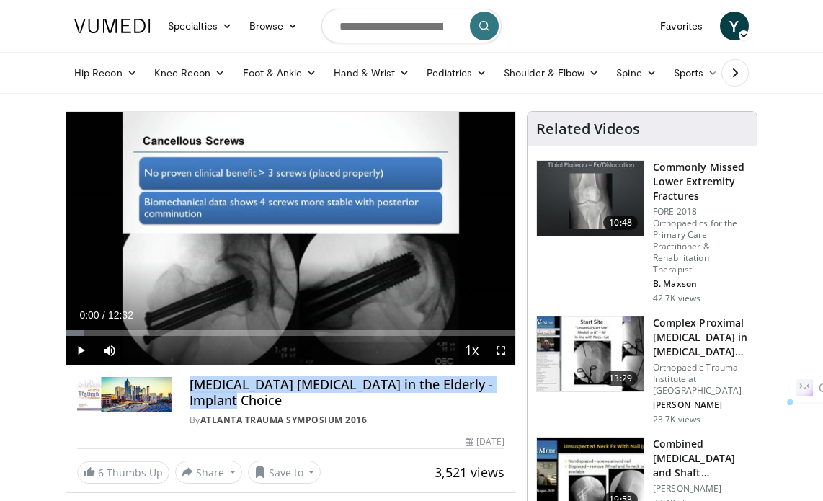
drag, startPoint x: 188, startPoint y: 385, endPoint x: 233, endPoint y: 399, distance: 46.9
click at [233, 399] on div "Femoral Neck Fractures in the Elderly - Implant Choice By Atlanta Trauma Sympos…" at bounding box center [290, 402] width 427 height 50
copy h4 "Femoral Neck Fractures in the Elderly - Implant Choice"
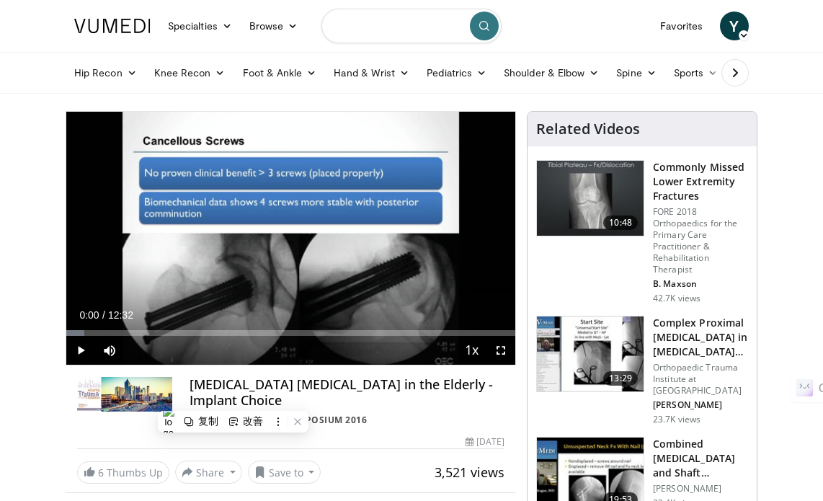
click at [380, 32] on input "Search topics, interventions" at bounding box center [411, 26] width 180 height 35
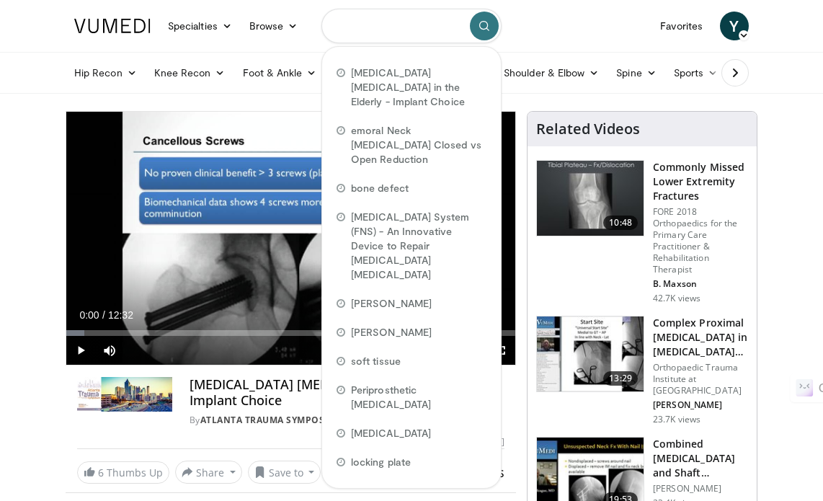
paste input "**********"
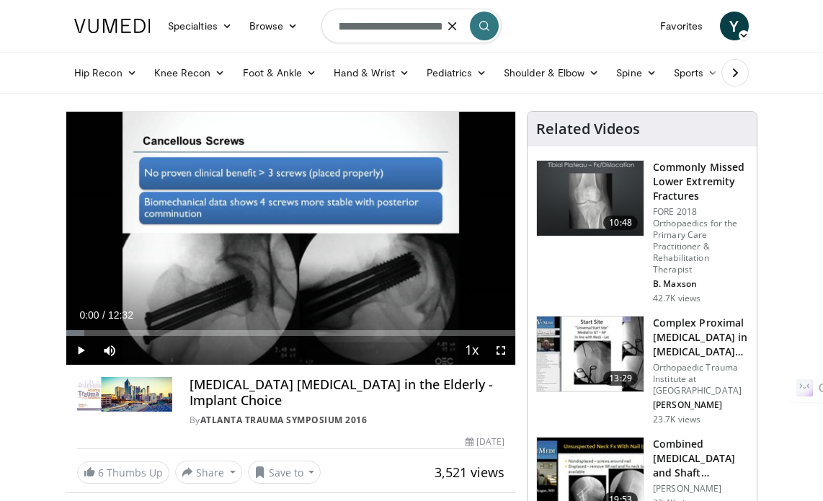
type input "**********"
click at [486, 33] on button "submit" at bounding box center [484, 26] width 29 height 29
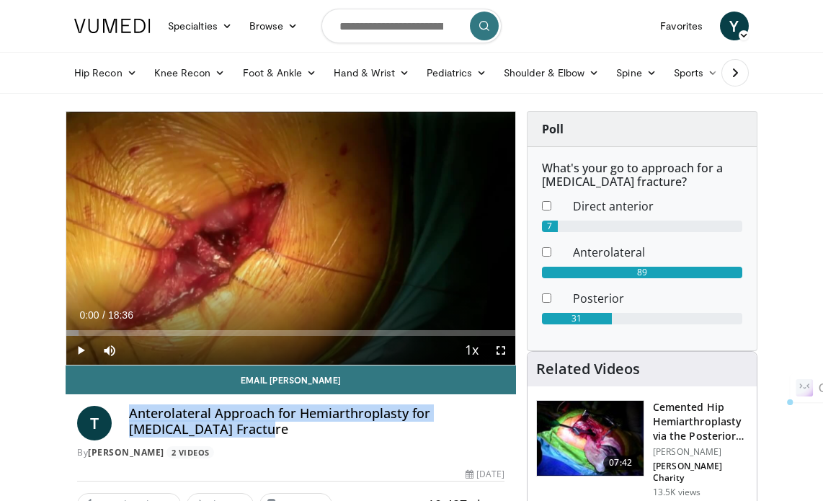
drag, startPoint x: 132, startPoint y: 416, endPoint x: 211, endPoint y: 424, distance: 79.7
click at [215, 427] on h4 "Anterolateral Approach for Hemiarthroplasty for Femoral Neck Fracture" at bounding box center [316, 421] width 375 height 31
copy h4 "Anterolateral Approach for Hemiarthroplasty for Femoral Neck Fracture"
click at [144, 450] on link "Timothy Bhattacharyya" at bounding box center [126, 452] width 76 height 12
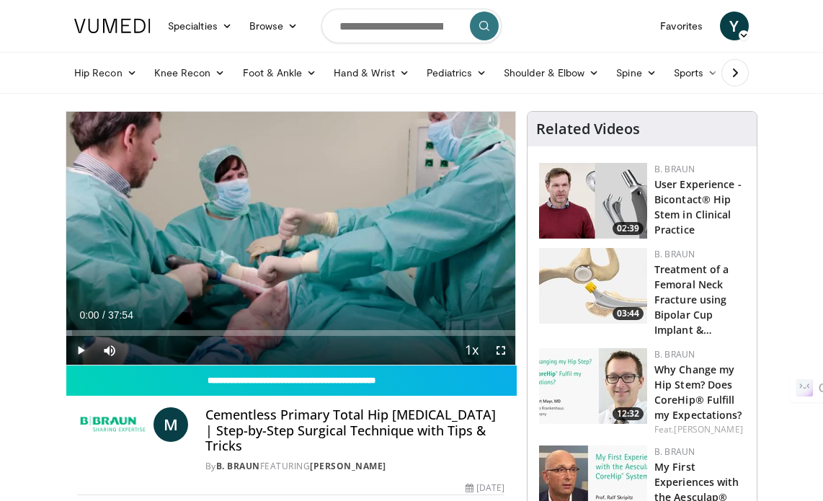
click at [79, 349] on span "Video Player" at bounding box center [80, 350] width 29 height 29
click at [84, 347] on span "Video Player" at bounding box center [80, 350] width 29 height 29
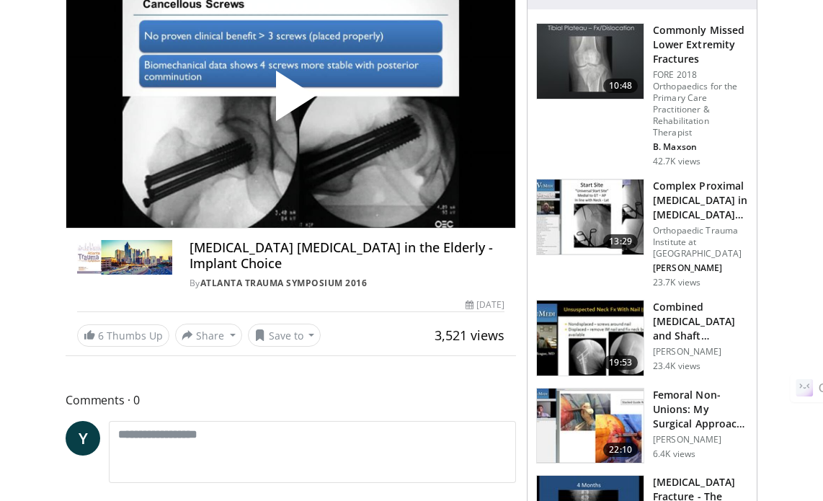
scroll to position [144, 0]
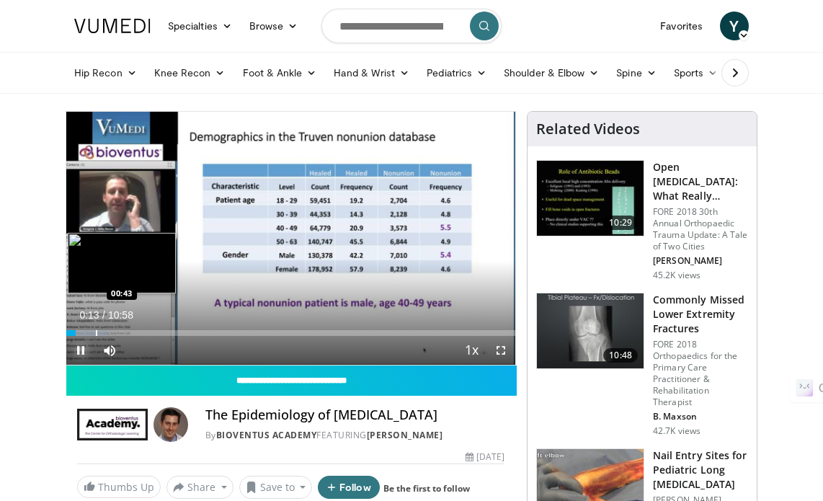
drag, startPoint x: 83, startPoint y: 344, endPoint x: 82, endPoint y: 326, distance: 18.7
click at [83, 344] on span "Video Player" at bounding box center [80, 350] width 29 height 29
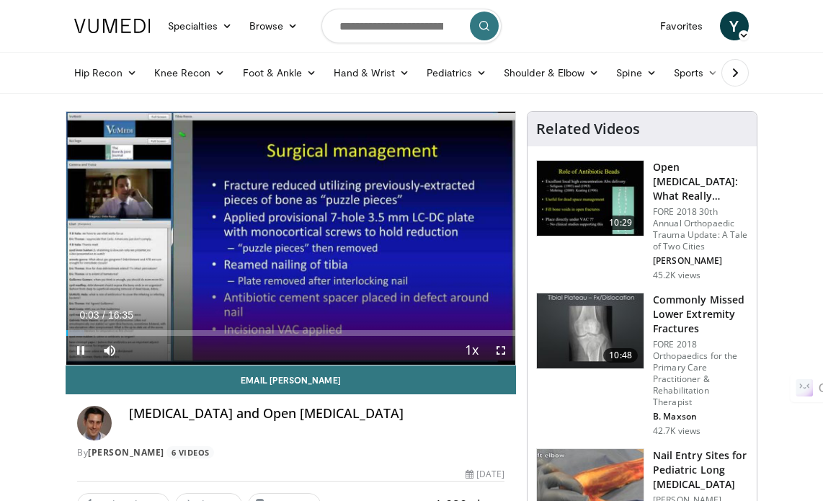
click at [81, 348] on span "Video Player" at bounding box center [80, 350] width 29 height 29
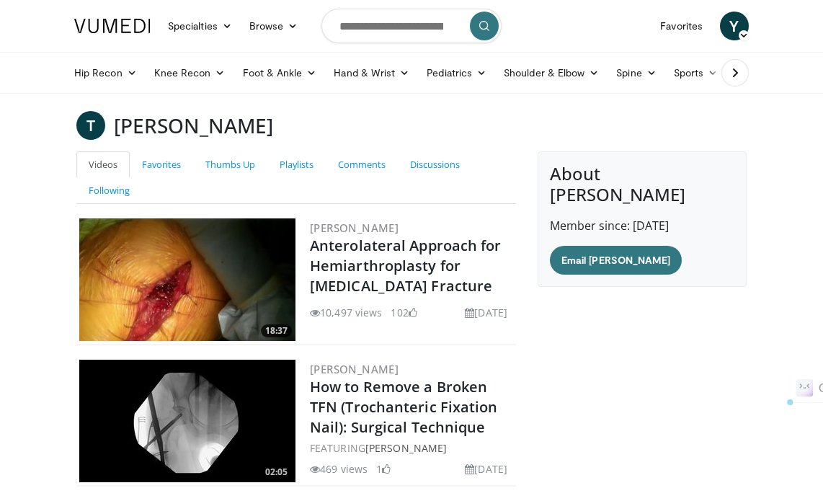
drag, startPoint x: 115, startPoint y: 126, endPoint x: 329, endPoint y: 121, distance: 214.1
click at [340, 128] on div "T Timothy Bhattacharyya" at bounding box center [412, 125] width 692 height 29
copy h3 "Timothy Bhattacharyya"
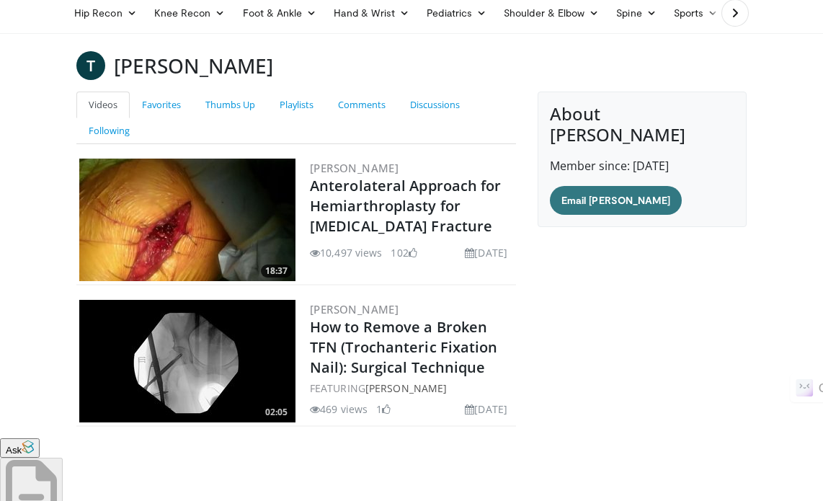
scroll to position [72, 0]
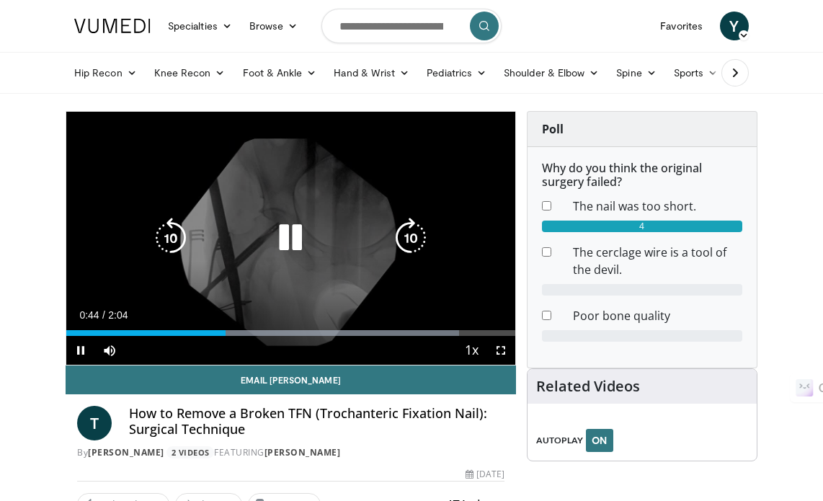
click at [284, 235] on icon "Video Player" at bounding box center [290, 238] width 40 height 40
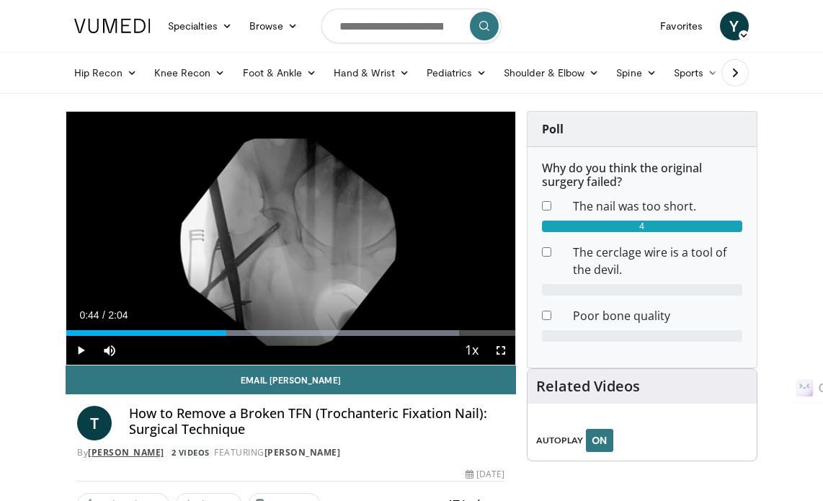
click at [164, 447] on link "[PERSON_NAME]" at bounding box center [126, 452] width 76 height 12
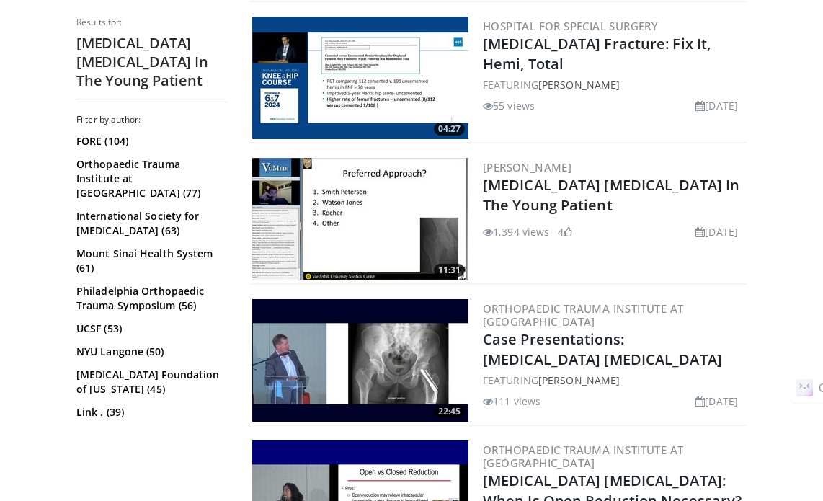
scroll to position [432, 0]
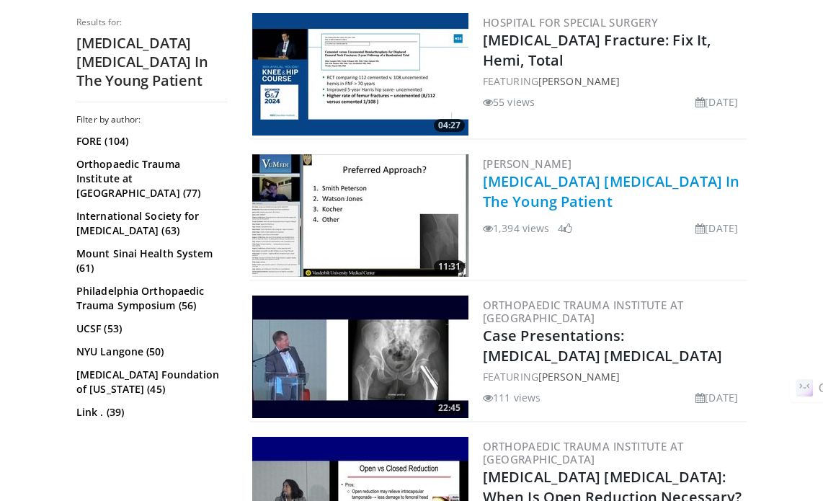
click at [601, 184] on link "[MEDICAL_DATA] [MEDICAL_DATA] In The Young Patient" at bounding box center [611, 191] width 257 height 40
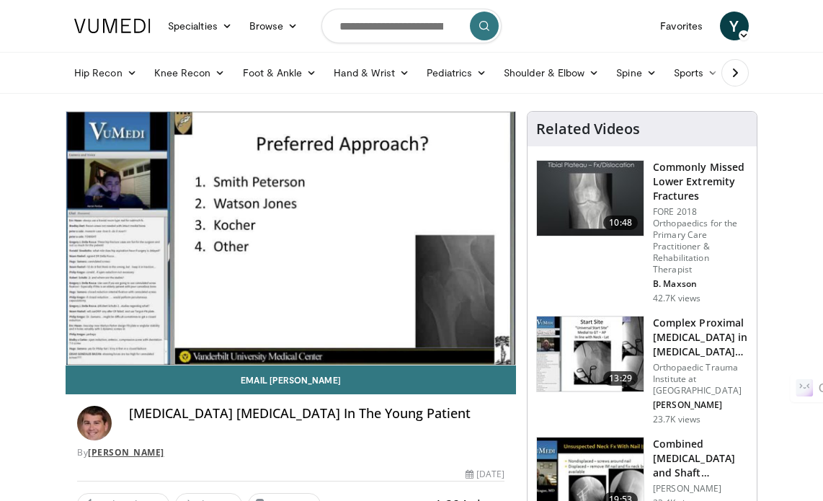
click at [148, 448] on link "Aaron Perdue" at bounding box center [126, 452] width 76 height 12
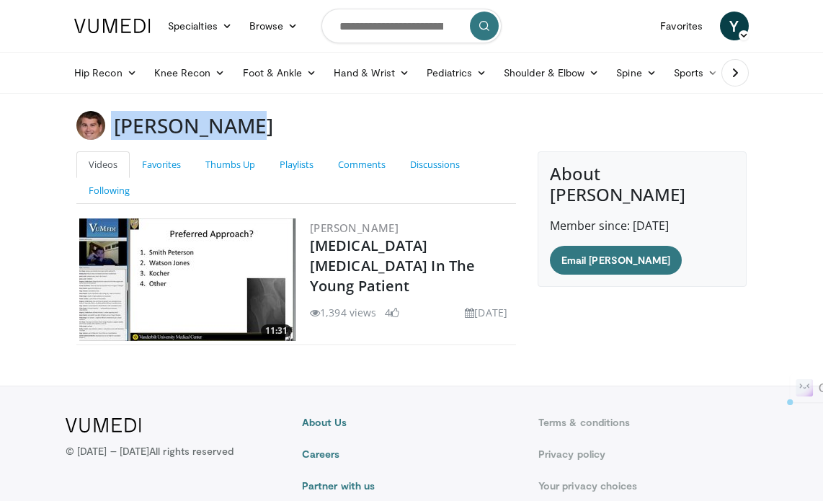
click at [110, 128] on div "[PERSON_NAME]" at bounding box center [412, 125] width 692 height 29
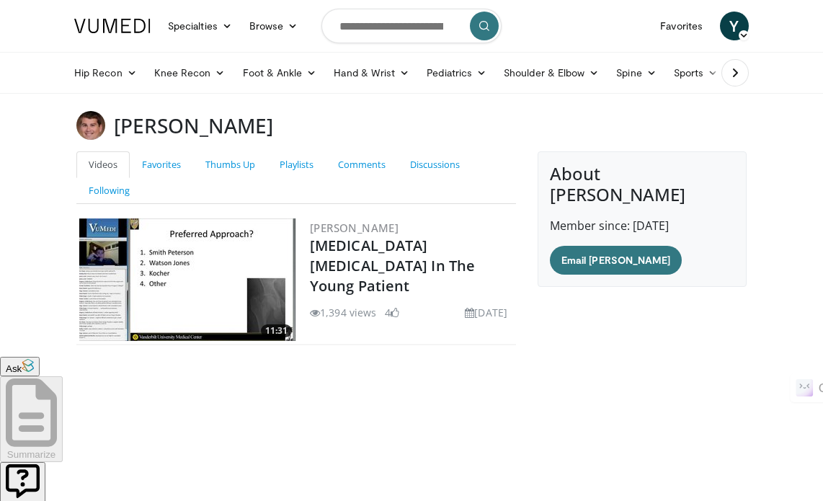
click at [698, 348] on div "About Aaron Perdue Member since: Oct 23, 2009 Email Aaron" at bounding box center [642, 253] width 231 height 205
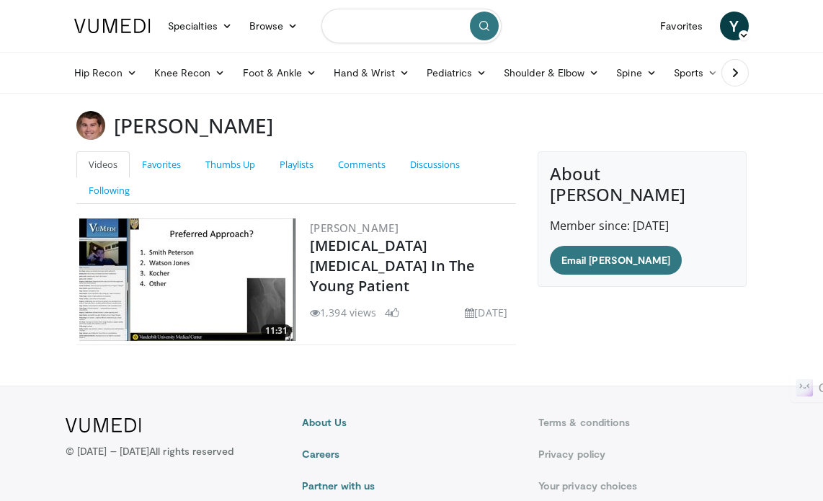
click at [340, 32] on input "Search topics, interventions" at bounding box center [411, 26] width 180 height 35
paste input "**********"
type input "**********"
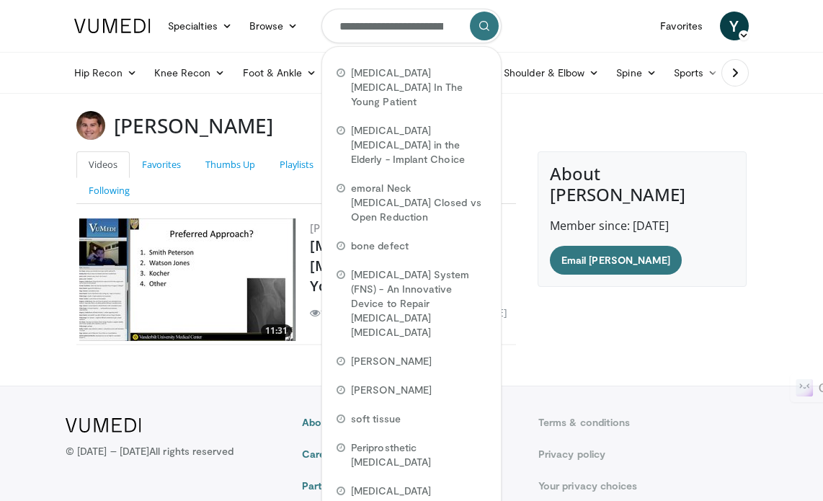
scroll to position [0, 141]
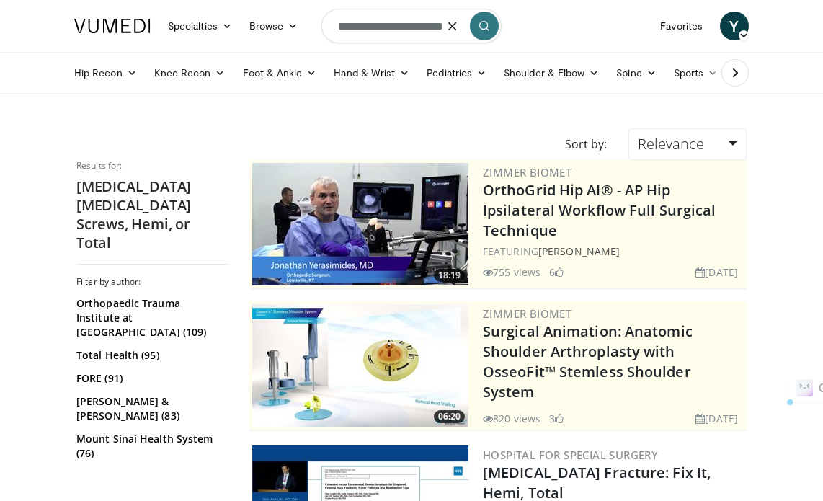
scroll to position [0, 141]
drag, startPoint x: 340, startPoint y: 24, endPoint x: 532, endPoint y: 4, distance: 192.7
click at [532, 4] on nav "Specialties Adult & Family Medicine Allergy, Asthma, Immunology Anesthesiology …" at bounding box center [412, 26] width 692 height 52
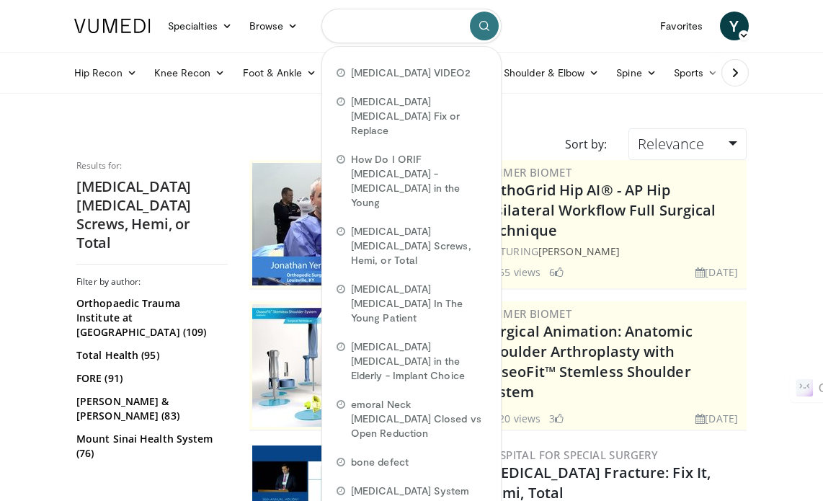
click at [341, 17] on input "Search topics, interventions" at bounding box center [411, 26] width 180 height 35
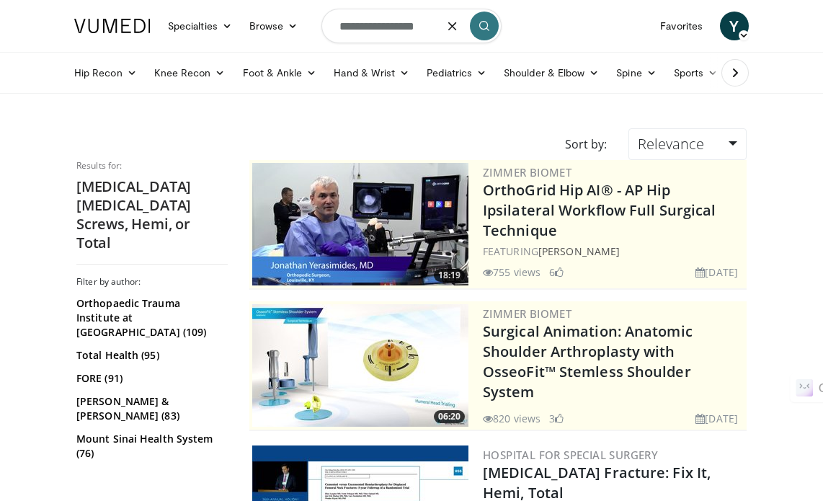
type input "**********"
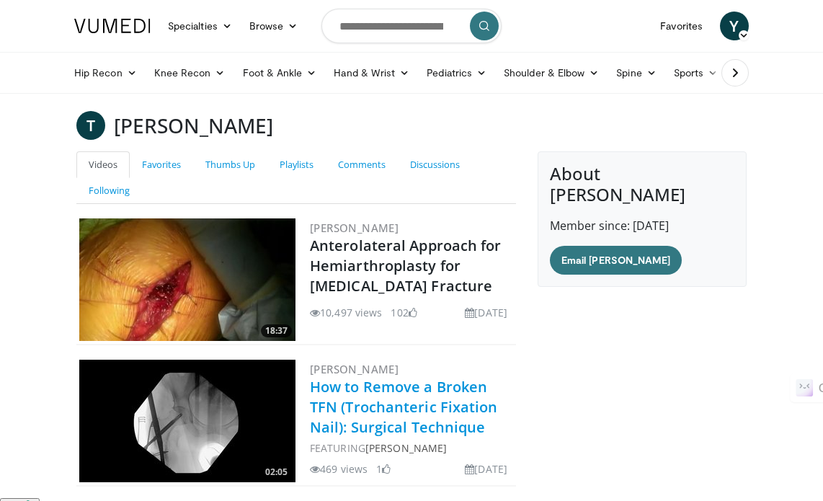
click at [375, 396] on link "How to Remove a Broken TFN (Trochanteric Fixation Nail): Surgical Technique" at bounding box center [404, 407] width 188 height 60
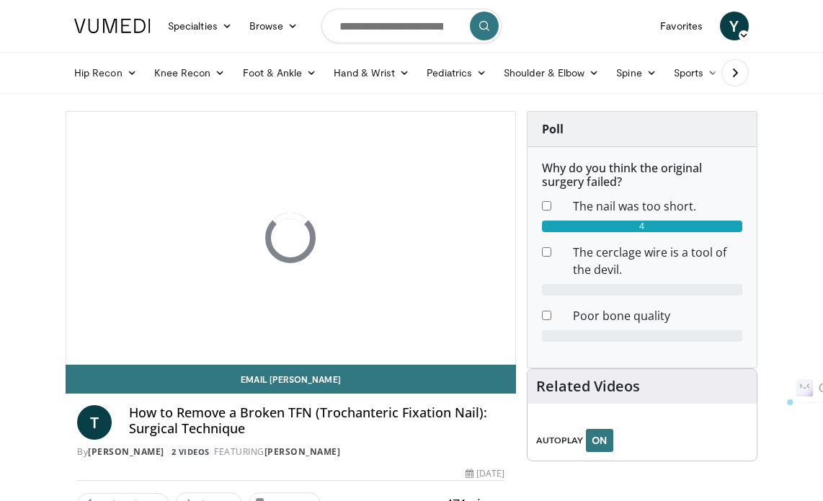
drag, startPoint x: 131, startPoint y: 161, endPoint x: 0, endPoint y: 346, distance: 226.3
click at [0, 347] on body "Specialties Adult & Family Medicine Allergy, Asthma, Immunology Anesthesiology …" at bounding box center [411, 494] width 823 height 988
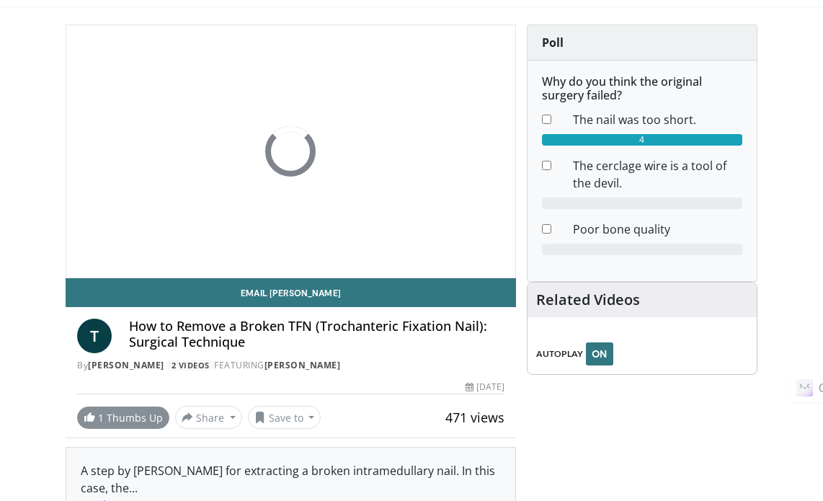
scroll to position [144, 0]
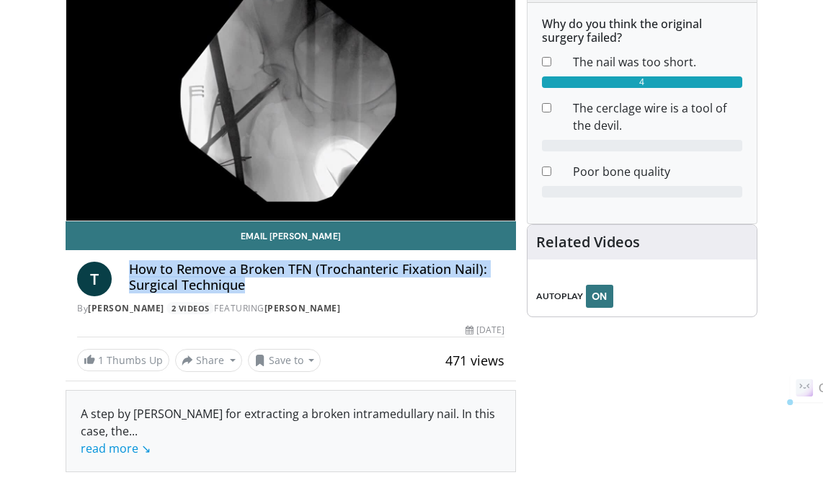
drag, startPoint x: 130, startPoint y: 272, endPoint x: 242, endPoint y: 280, distance: 112.7
click at [242, 280] on h4 "How to Remove a Broken TFN (Trochanteric Fixation Nail): Surgical Technique" at bounding box center [316, 277] width 375 height 31
copy h4 "How to Remove a Broken TFN (Trochanteric Fixation Nail): Surgical Technique"
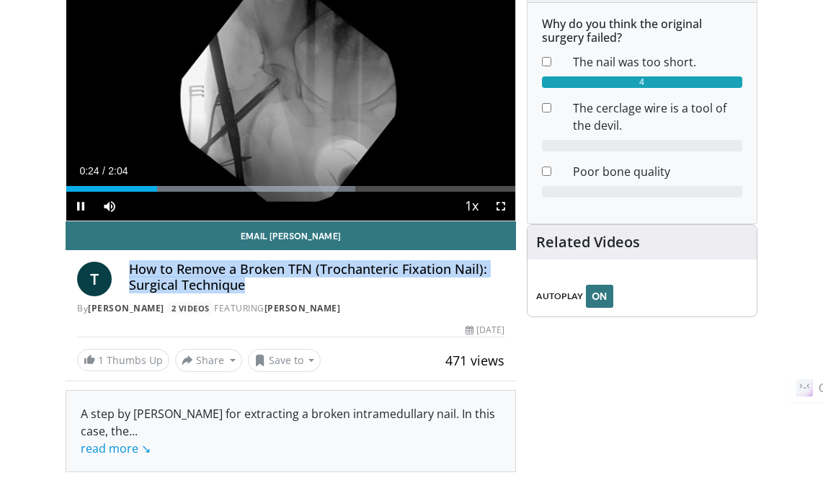
scroll to position [0, 0]
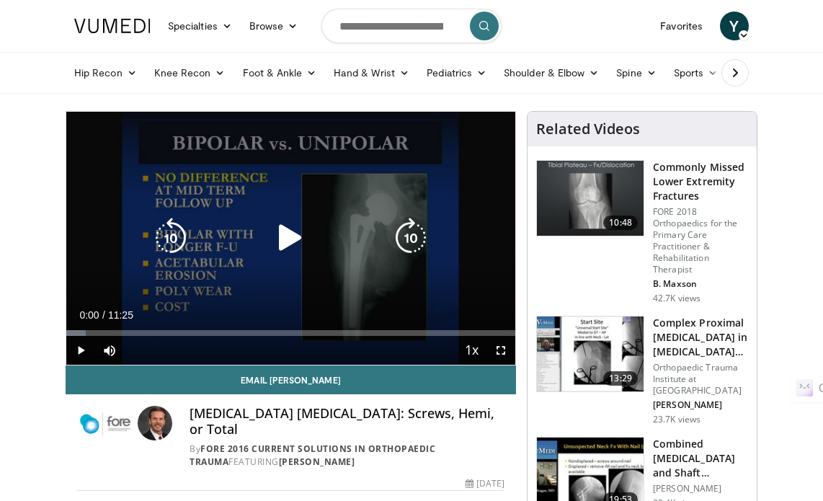
click at [285, 244] on icon "Video Player" at bounding box center [290, 238] width 40 height 40
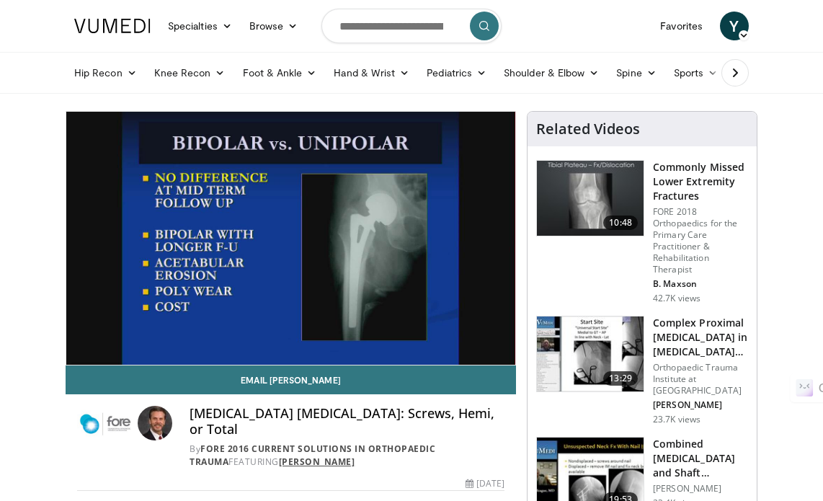
click at [340, 455] on link "George Haidukewych" at bounding box center [317, 461] width 76 height 12
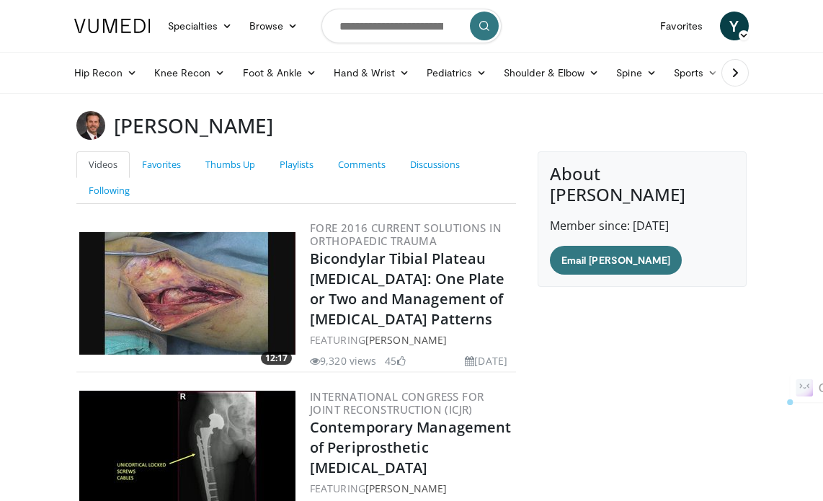
drag, startPoint x: 117, startPoint y: 126, endPoint x: 323, endPoint y: 115, distance: 205.7
click at [340, 122] on div "[PERSON_NAME]" at bounding box center [412, 125] width 692 height 29
copy h3 "[PERSON_NAME]"
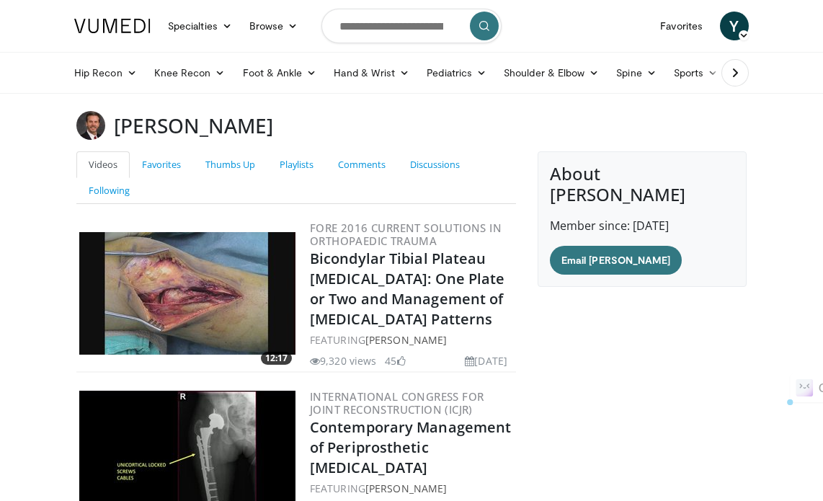
drag, startPoint x: 115, startPoint y: 122, endPoint x: 316, endPoint y: 114, distance: 201.2
click at [273, 114] on h3 "George Haidukewych" at bounding box center [193, 125] width 159 height 29
copy h3 "George Haidukewych"
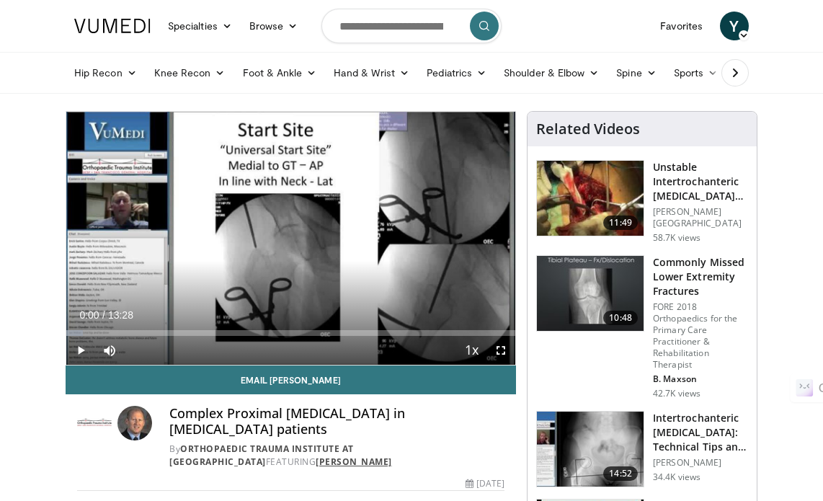
click at [392, 455] on link "[PERSON_NAME]" at bounding box center [354, 461] width 76 height 12
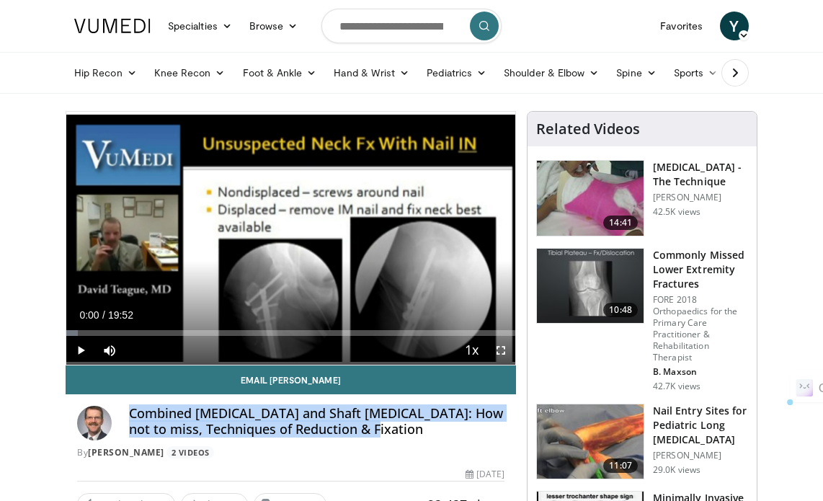
drag, startPoint x: 133, startPoint y: 410, endPoint x: 366, endPoint y: 417, distance: 233.6
click at [380, 426] on h4 "Combined Femoral Neck and Shaft Fractures: How not to miss, Techniques of Reduc…" at bounding box center [316, 421] width 375 height 31
copy h4 "Combined Femoral Neck and Shaft Fractures: How not to miss, Techniques of Reduc…"
click at [125, 452] on link "[PERSON_NAME]" at bounding box center [126, 452] width 76 height 12
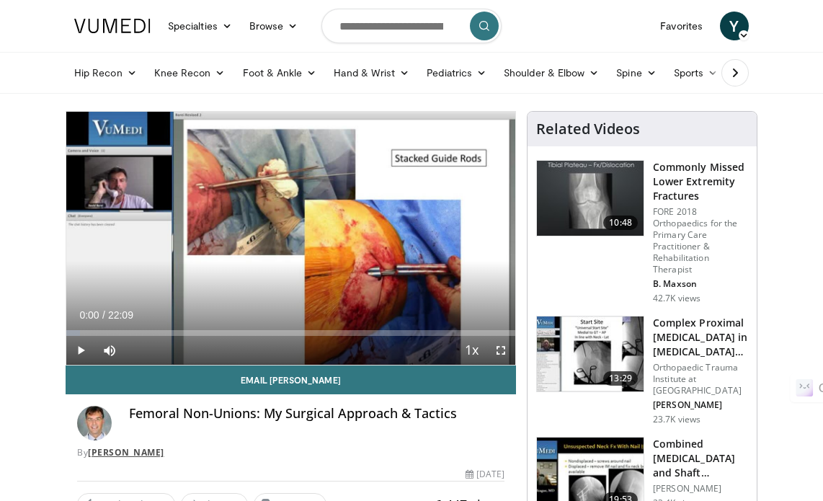
click at [133, 453] on link "[PERSON_NAME]" at bounding box center [126, 452] width 76 height 12
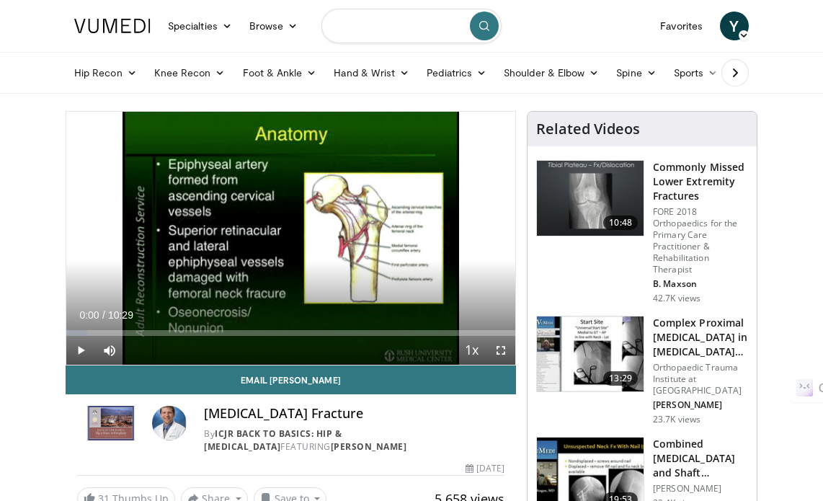
click at [373, 27] on input "Search topics, interventions" at bounding box center [411, 26] width 180 height 35
paste input "**********"
type input "**********"
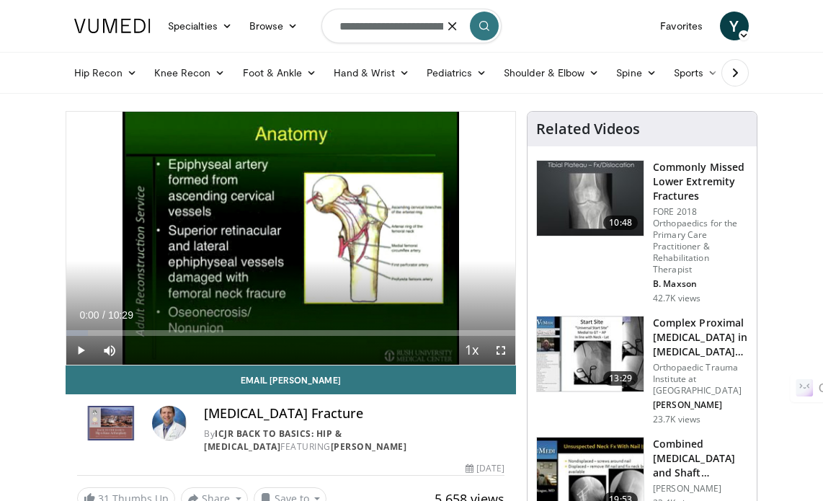
click at [486, 22] on icon "submit" at bounding box center [484, 26] width 12 height 12
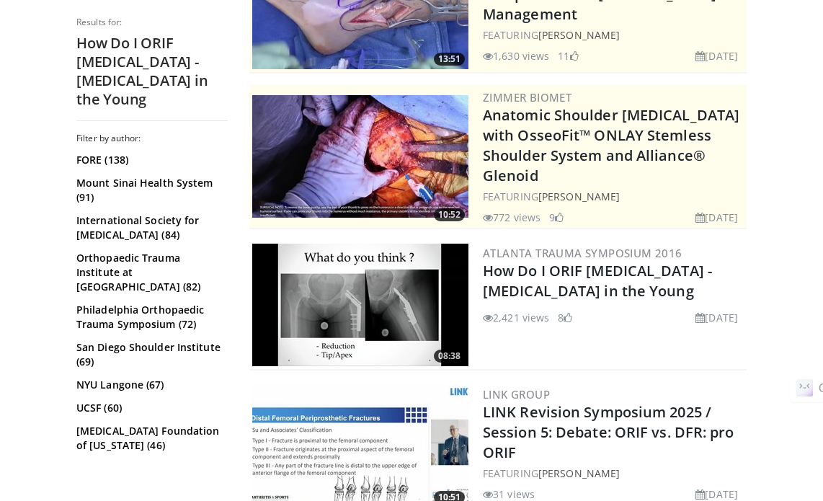
scroll to position [288, 0]
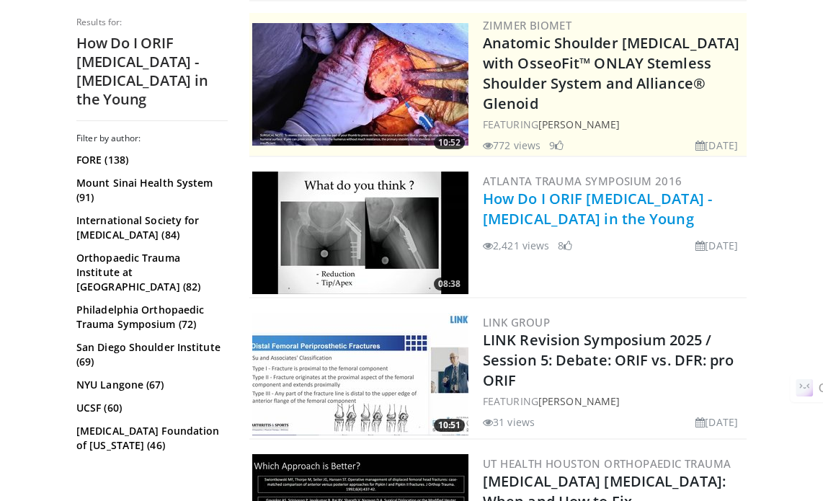
click at [572, 209] on link "How Do I ORIF Femoral Neck - Fractures in the Young" at bounding box center [597, 209] width 229 height 40
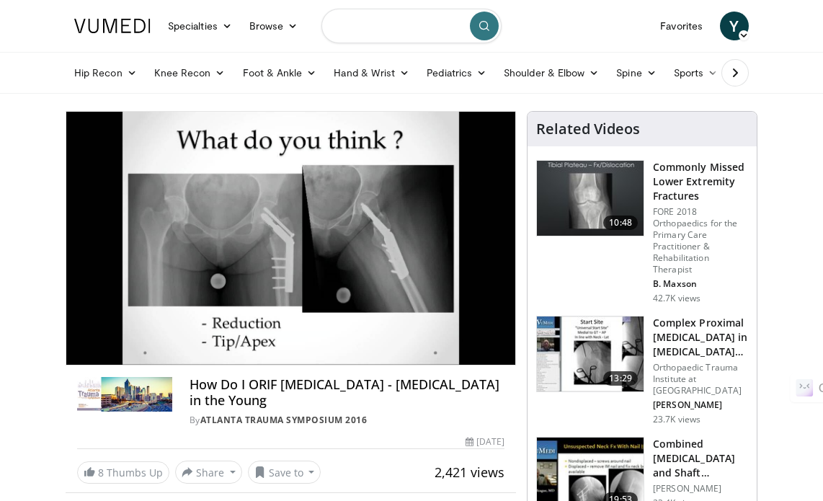
click at [362, 27] on input "Search topics, interventions" at bounding box center [411, 26] width 180 height 35
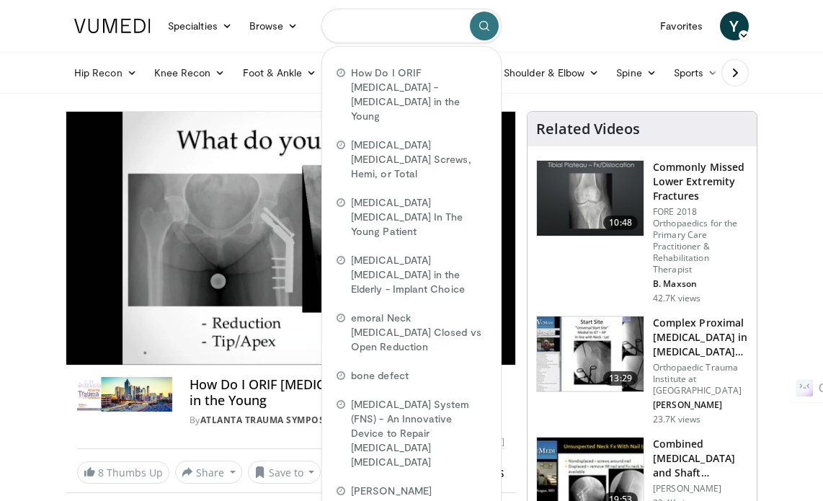
paste input "**********"
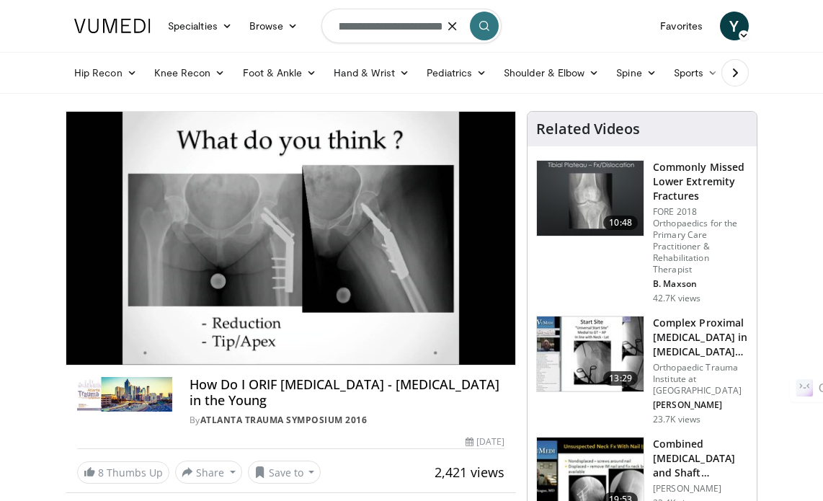
scroll to position [0, 97]
type input "**********"
click at [478, 22] on icon "submit" at bounding box center [484, 26] width 12 height 12
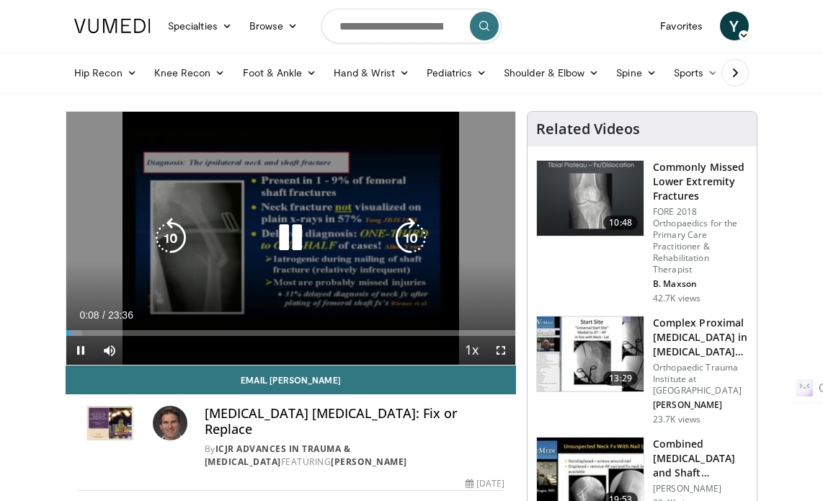
click at [287, 231] on icon "Video Player" at bounding box center [290, 238] width 40 height 40
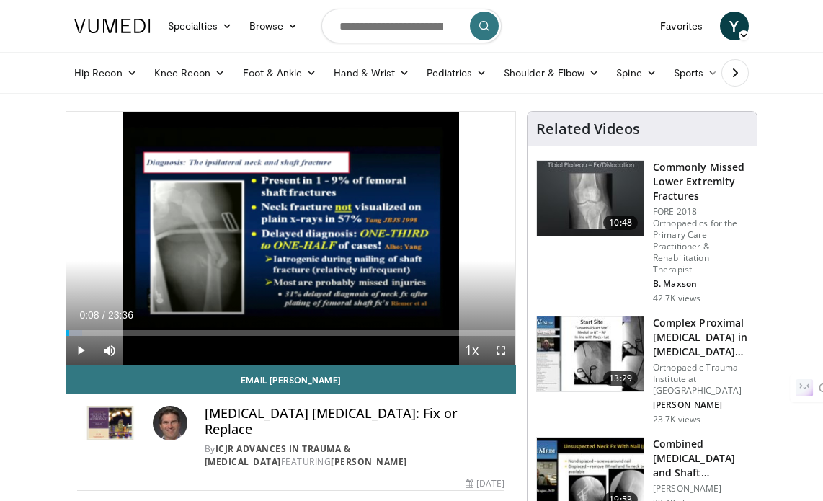
click at [331, 455] on link "Craig Bartlett" at bounding box center [369, 461] width 76 height 12
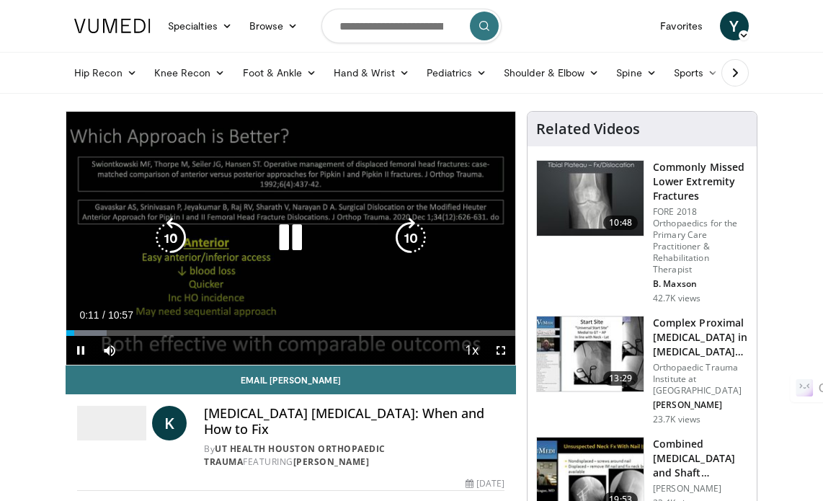
click at [292, 237] on icon "Video Player" at bounding box center [290, 238] width 40 height 40
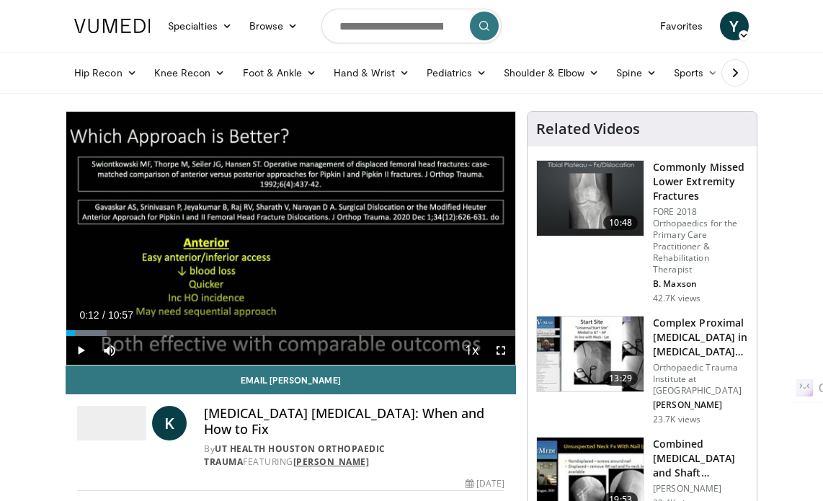
click at [293, 455] on link "[PERSON_NAME]" at bounding box center [331, 461] width 76 height 12
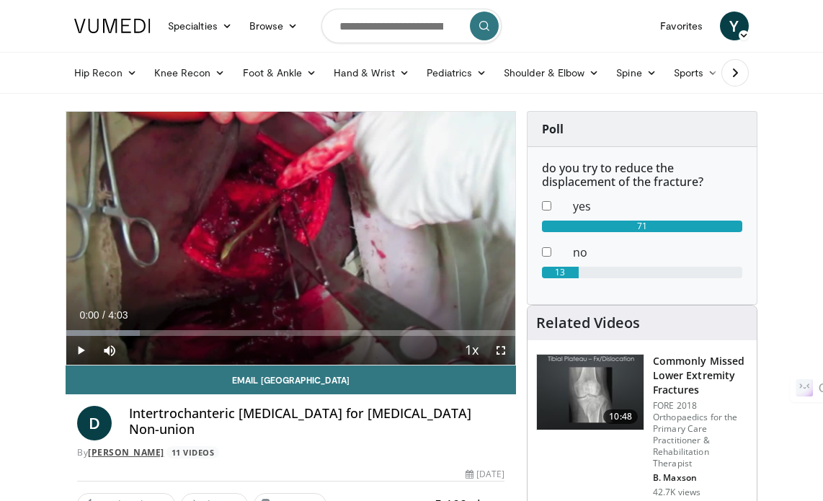
click at [160, 453] on link "[PERSON_NAME]" at bounding box center [126, 452] width 76 height 12
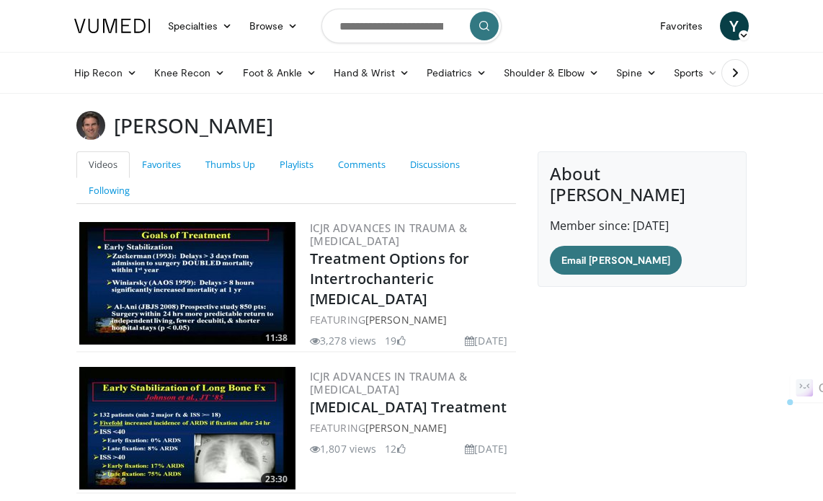
drag, startPoint x: 117, startPoint y: 125, endPoint x: 244, endPoint y: 119, distance: 127.7
click at [244, 119] on div "Craig Bartlett" at bounding box center [412, 125] width 692 height 29
copy h3 "Craig Bartlett"
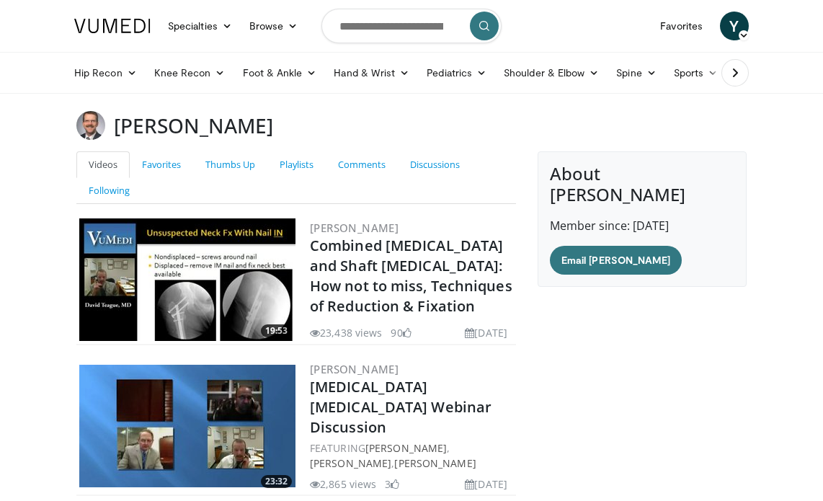
scroll to position [72, 0]
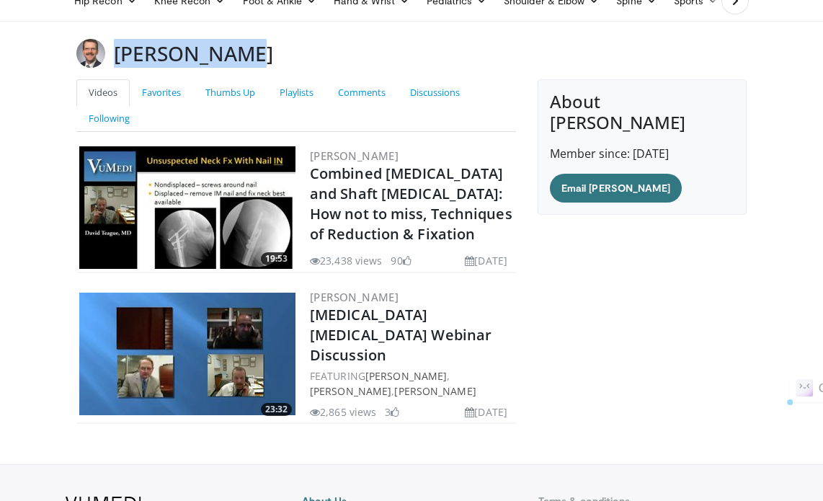
drag, startPoint x: 117, startPoint y: 50, endPoint x: 228, endPoint y: 54, distance: 111.1
click at [247, 51] on div "[PERSON_NAME]" at bounding box center [412, 53] width 692 height 29
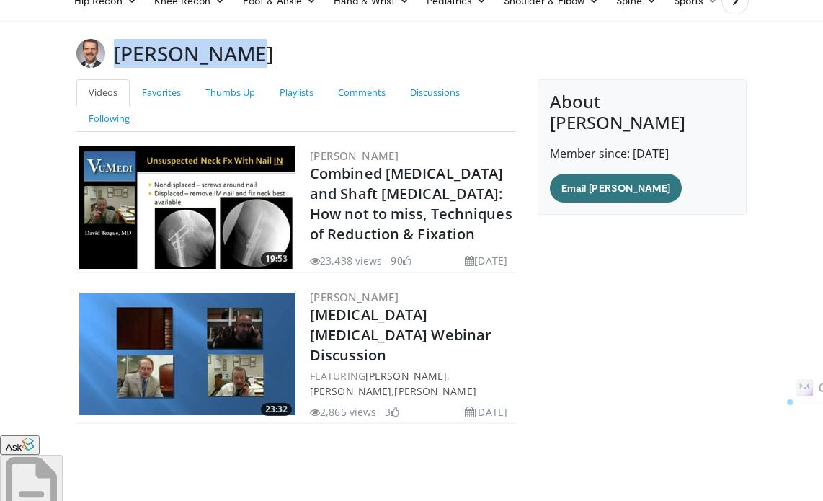
copy h3 "[PERSON_NAME]"
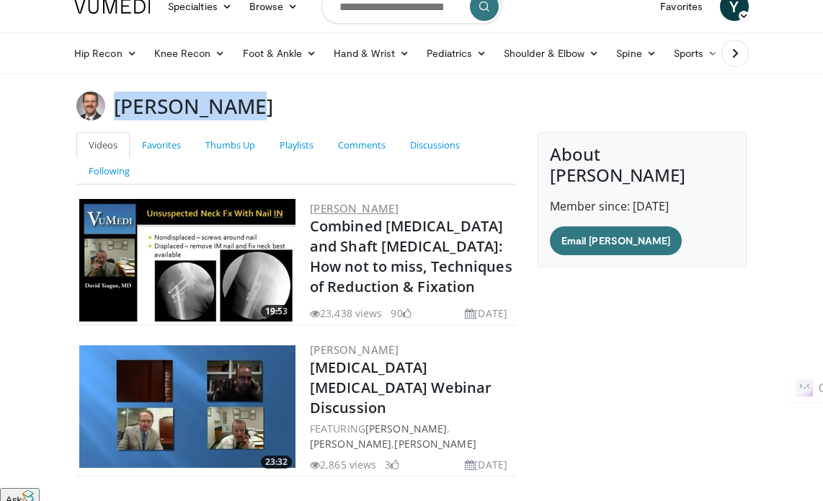
scroll to position [0, 0]
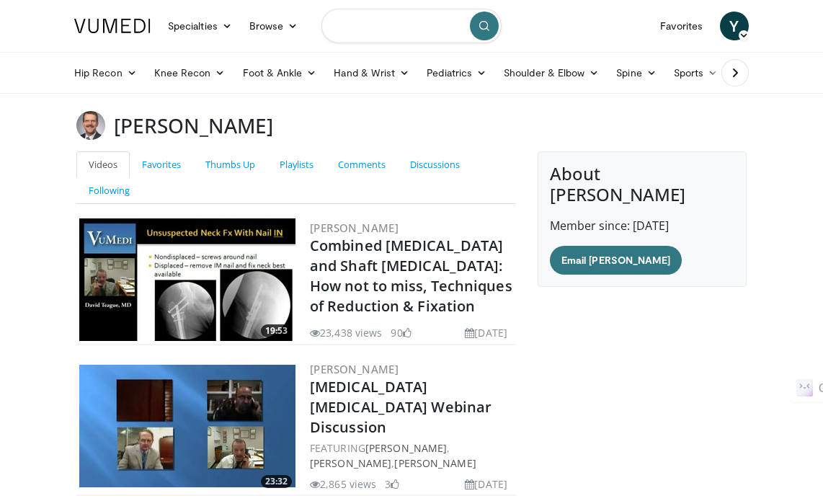
click at [373, 25] on input "Search topics, interventions" at bounding box center [411, 26] width 180 height 35
paste input "**********"
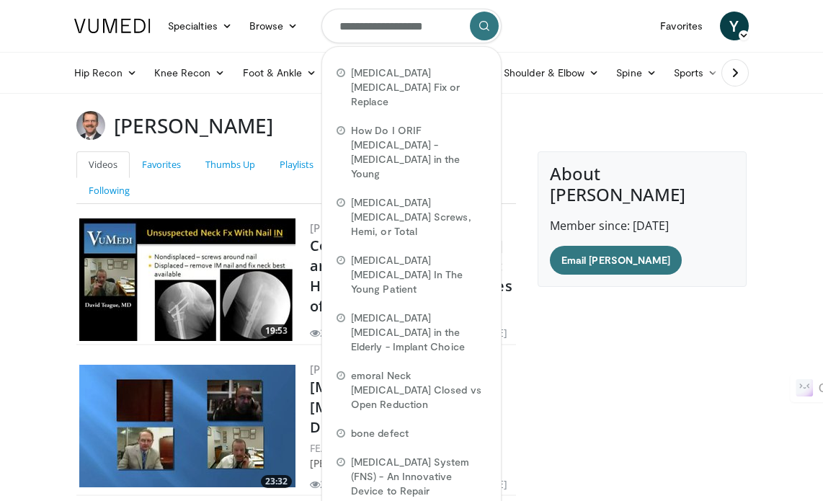
scroll to position [0, 20]
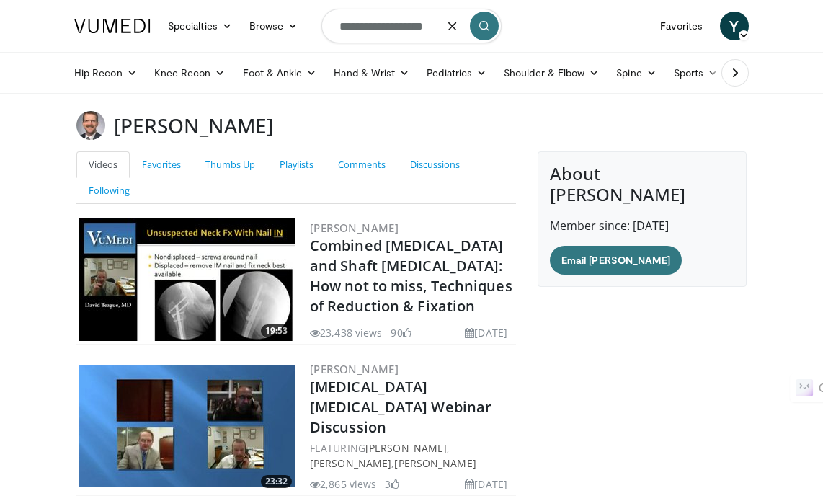
type input "**********"
click at [489, 28] on icon "submit" at bounding box center [484, 26] width 12 height 12
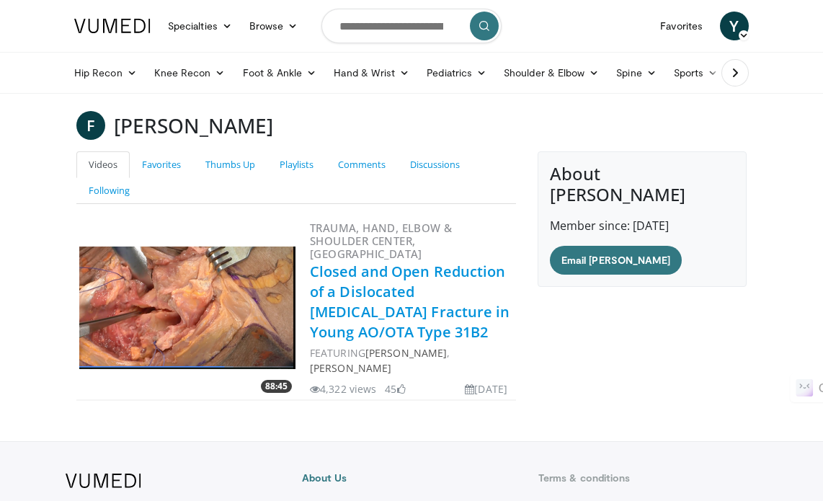
click at [395, 303] on link "Closed and Open Reduction of a Dislocated [MEDICAL_DATA] Fracture in Young AO/O…" at bounding box center [410, 302] width 200 height 80
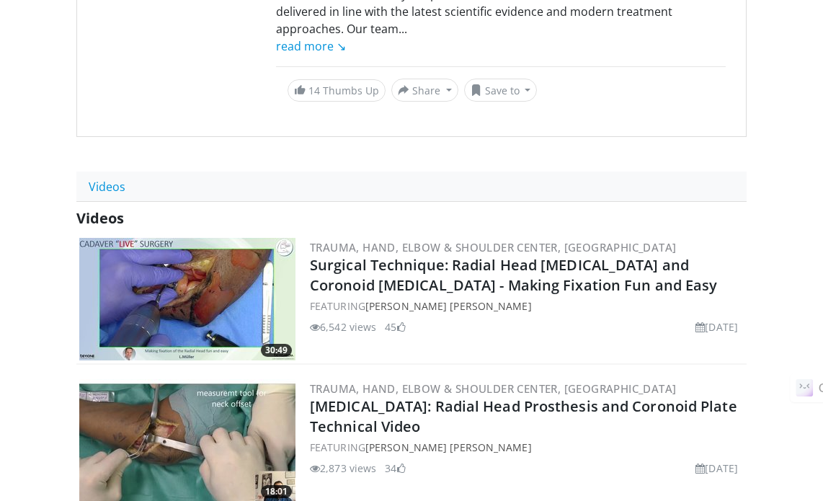
scroll to position [360, 0]
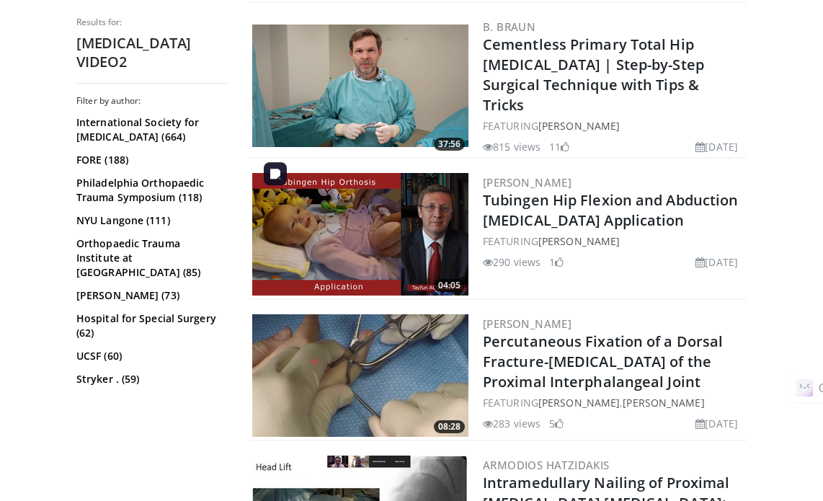
scroll to position [3675, 0]
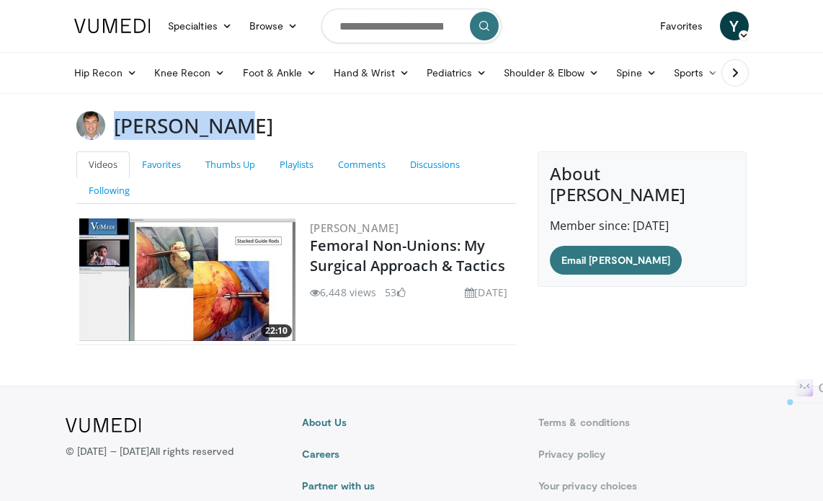
drag, startPoint x: 116, startPoint y: 125, endPoint x: 223, endPoint y: 125, distance: 106.6
click at [226, 123] on div "[PERSON_NAME]" at bounding box center [412, 125] width 692 height 29
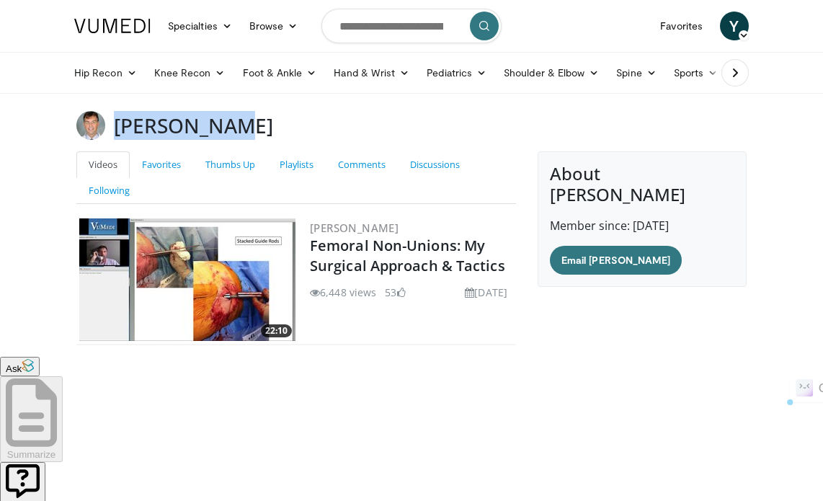
copy h3 "David Barei"
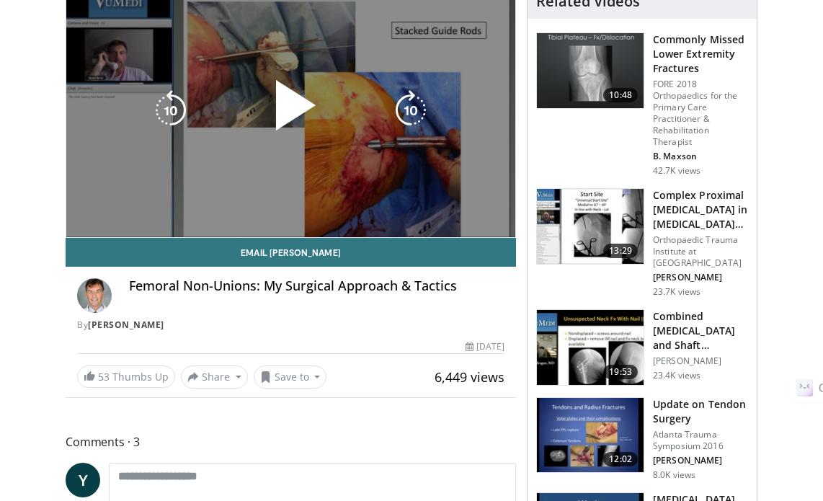
scroll to position [144, 0]
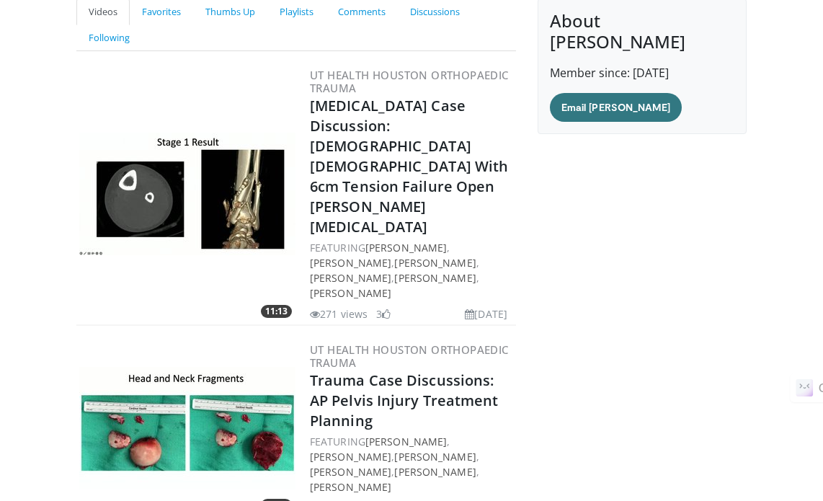
scroll to position [72, 0]
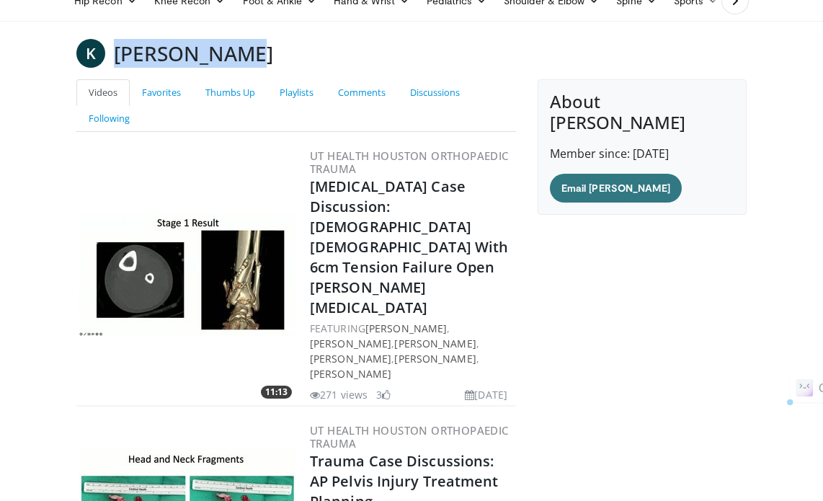
drag, startPoint x: 115, startPoint y: 53, endPoint x: 231, endPoint y: 47, distance: 116.9
click at [231, 47] on div "K [PERSON_NAME]" at bounding box center [412, 53] width 692 height 29
copy h3 "[PERSON_NAME]"
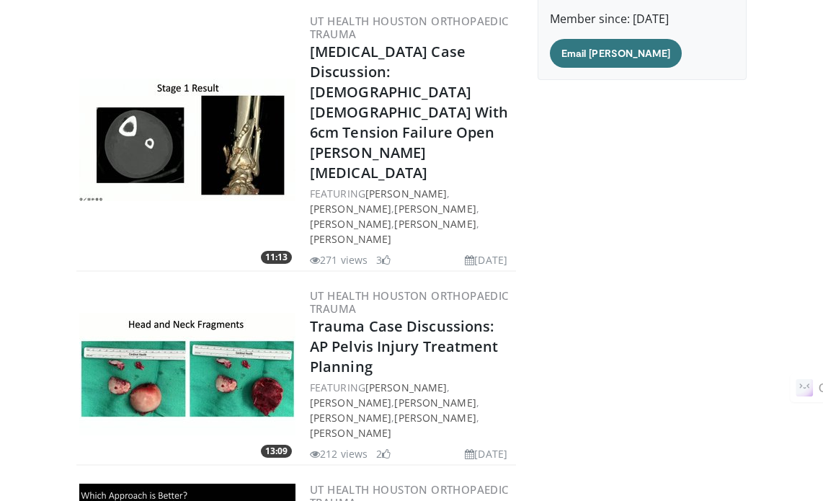
scroll to position [288, 0]
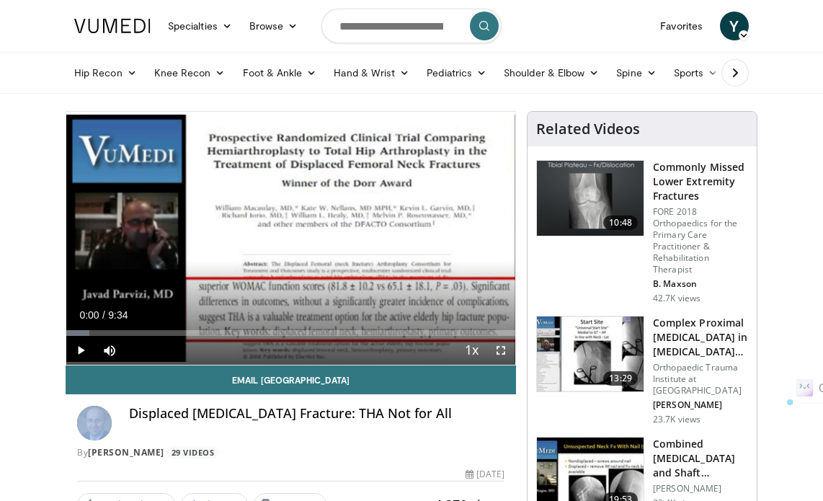
drag, startPoint x: 130, startPoint y: 420, endPoint x: 297, endPoint y: 427, distance: 167.3
click at [365, 395] on div "Displaced Femoral Neck Fracture: THA Not for All By Javad Parvizi 29 Videos" at bounding box center [291, 428] width 450 height 68
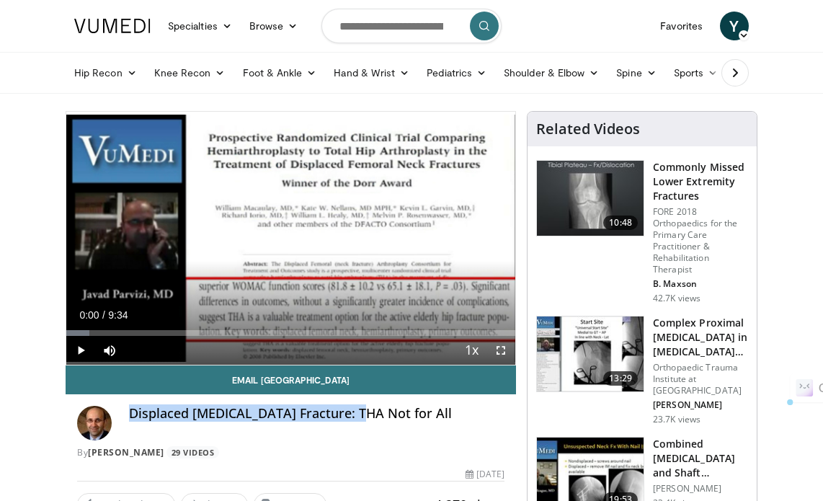
click at [297, 426] on div "Displaced Femoral Neck Fracture: THA Not for All" at bounding box center [316, 423] width 375 height 35
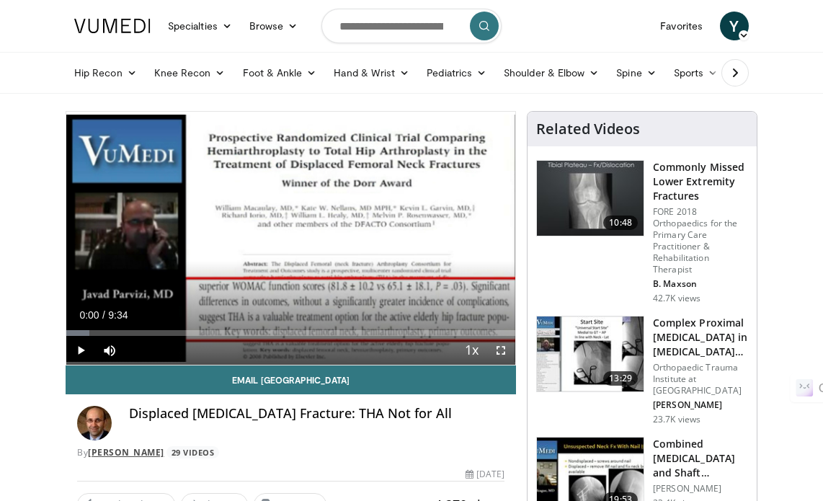
click at [146, 450] on link "Javad Parvizi" at bounding box center [126, 452] width 76 height 12
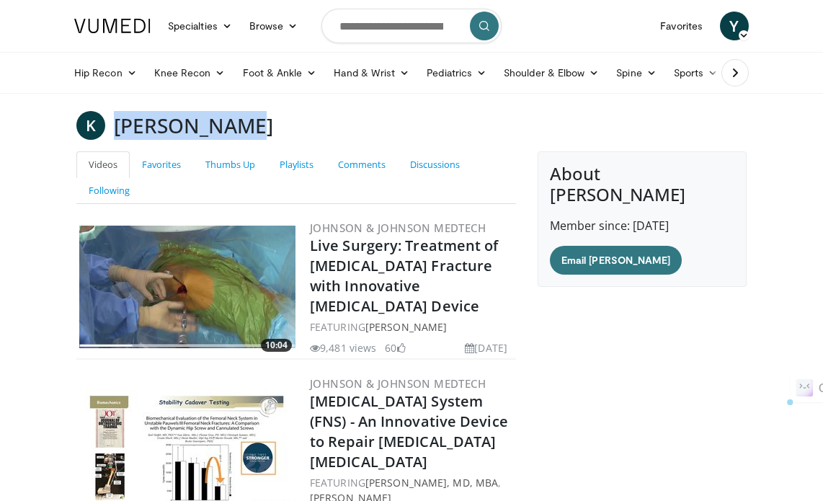
drag, startPoint x: 115, startPoint y: 132, endPoint x: 220, endPoint y: 130, distance: 104.5
click at [220, 130] on div "K [PERSON_NAME]" at bounding box center [412, 125] width 692 height 29
copy h3 "[PERSON_NAME]"
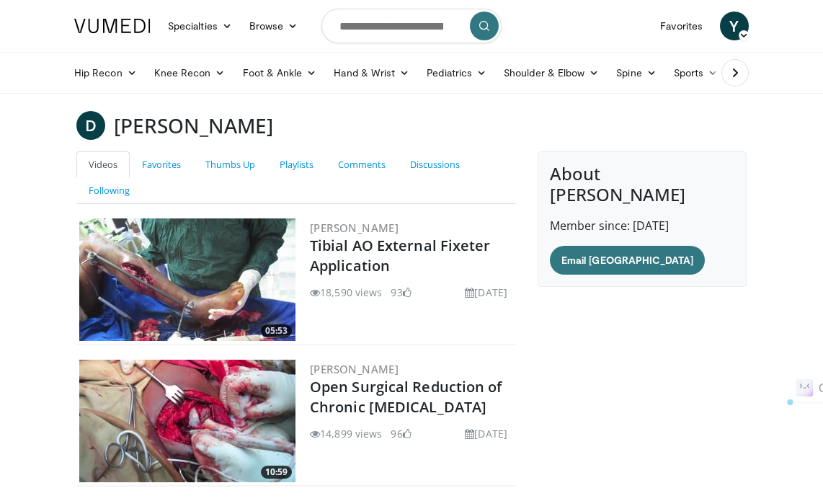
drag, startPoint x: 118, startPoint y: 125, endPoint x: 271, endPoint y: 125, distance: 152.8
click at [271, 125] on h3 "Duane Anderson" at bounding box center [193, 125] width 159 height 29
copy h3 "Duane Anderson"
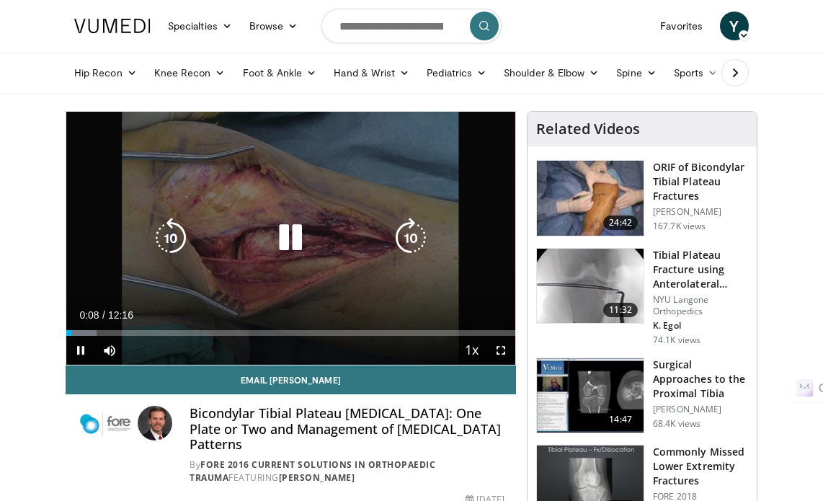
drag, startPoint x: 290, startPoint y: 237, endPoint x: 285, endPoint y: 228, distance: 10.0
click at [290, 237] on icon "Video Player" at bounding box center [290, 238] width 40 height 40
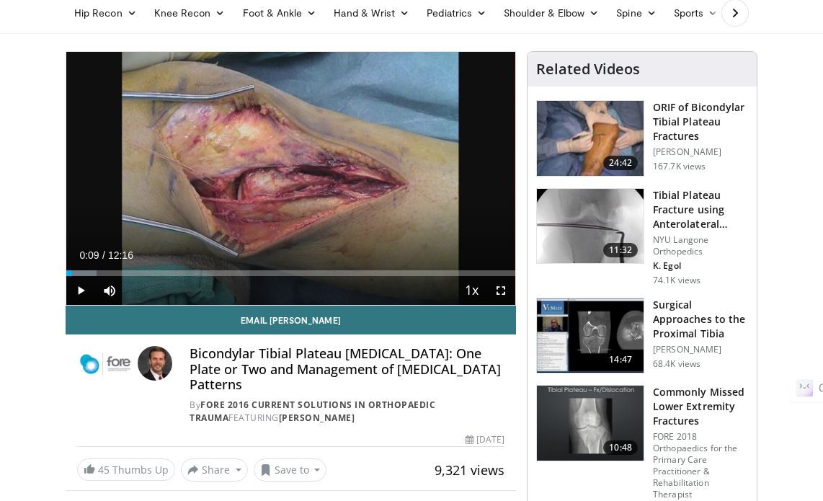
scroll to position [72, 0]
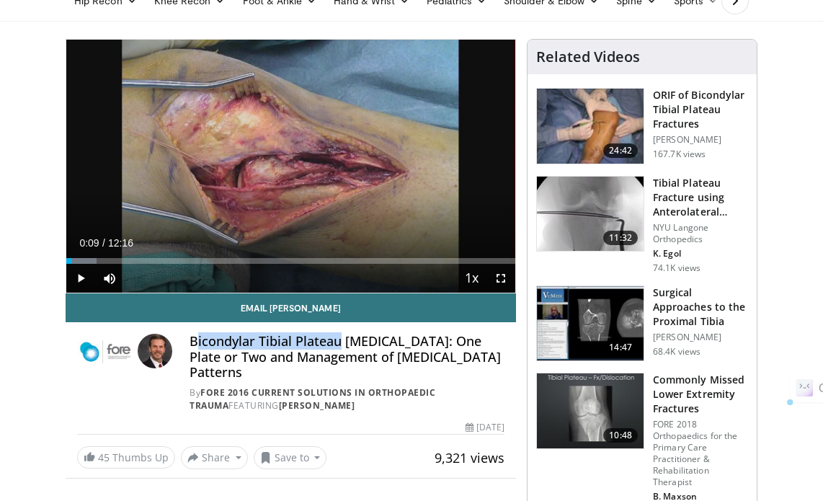
drag, startPoint x: 194, startPoint y: 346, endPoint x: 291, endPoint y: 342, distance: 97.3
click at [329, 334] on h4 "Bicondylar Tibial Plateau [MEDICAL_DATA]: One Plate or Two and Management of [M…" at bounding box center [347, 357] width 315 height 47
click at [280, 340] on h4 "Bicondylar Tibial Plateau [MEDICAL_DATA]: One Plate or Two and Management of [M…" at bounding box center [347, 357] width 315 height 47
click at [192, 345] on h4 "Bicondylar Tibial Plateau Fractures: One Plate or Two and Management of Disloca…" at bounding box center [347, 357] width 315 height 47
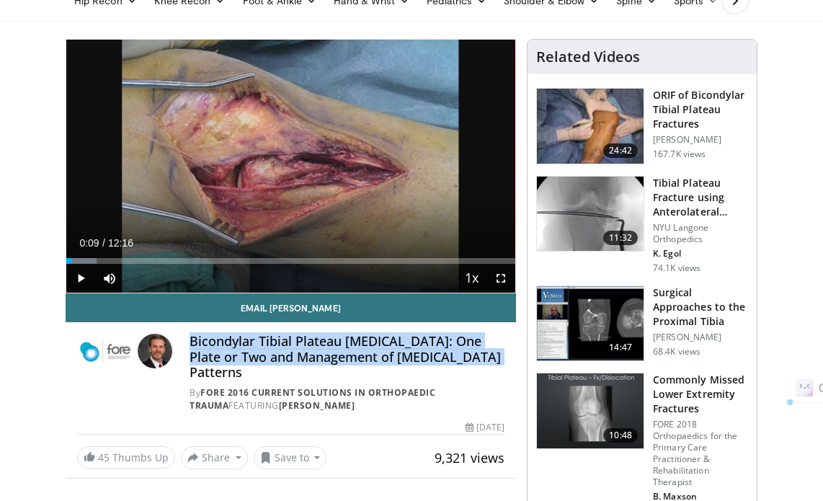
drag, startPoint x: 192, startPoint y: 342, endPoint x: 463, endPoint y: 348, distance: 271.0
click at [467, 348] on h4 "Bicondylar Tibial Plateau Fractures: One Plate or Two and Management of Disloca…" at bounding box center [347, 357] width 315 height 47
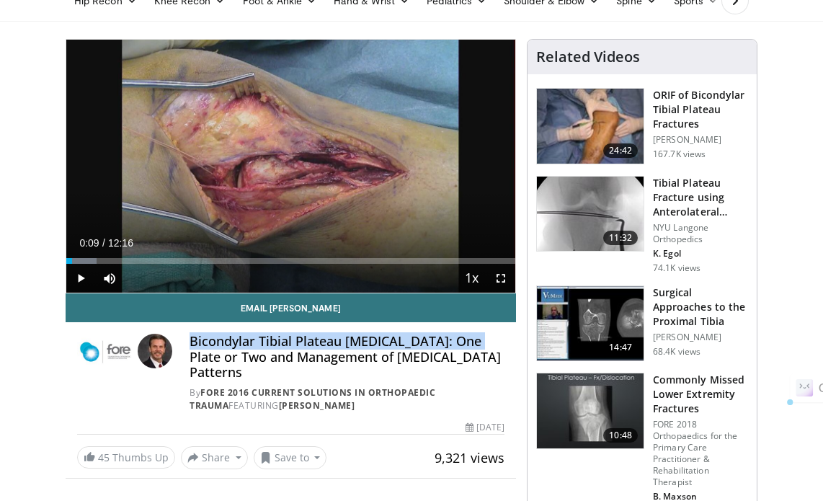
drag, startPoint x: 459, startPoint y: 347, endPoint x: 357, endPoint y: 339, distance: 101.9
click at [401, 343] on h4 "Bicondylar Tibial Plateau Fractures: One Plate or Two and Management of Disloca…" at bounding box center [347, 357] width 315 height 47
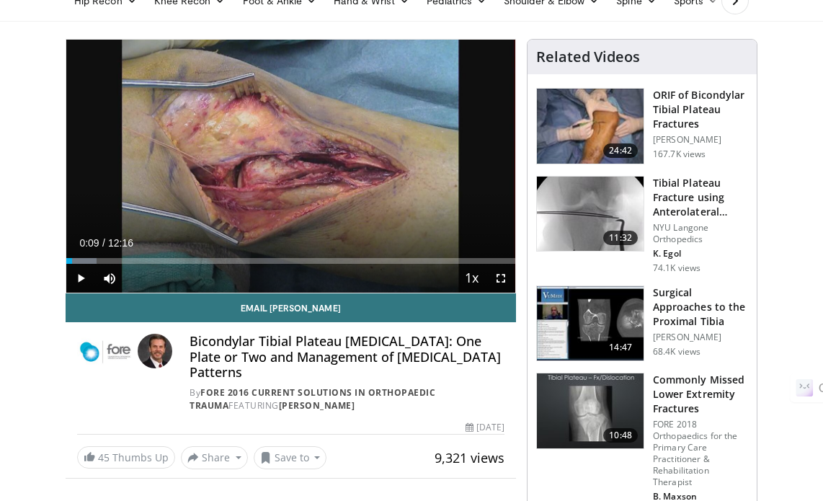
click at [229, 355] on h4 "Bicondylar Tibial Plateau Fractures: One Plate or Two and Management of Disloca…" at bounding box center [347, 357] width 315 height 47
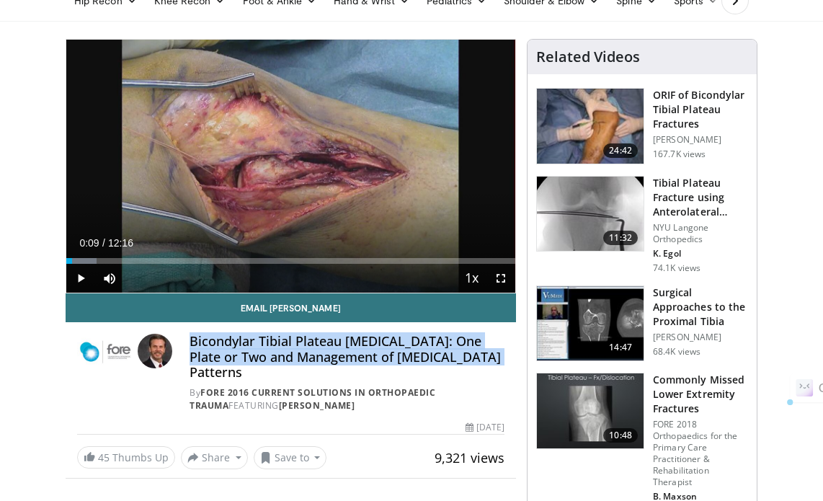
drag, startPoint x: 192, startPoint y: 341, endPoint x: 468, endPoint y: 358, distance: 277.2
click at [468, 358] on h4 "Bicondylar Tibial Plateau Fractures: One Plate or Two and Management of Disloca…" at bounding box center [347, 357] width 315 height 47
copy h4 "Bicondylar Tibial Plateau Fractures: One Plate or Two and Management of Disloca…"
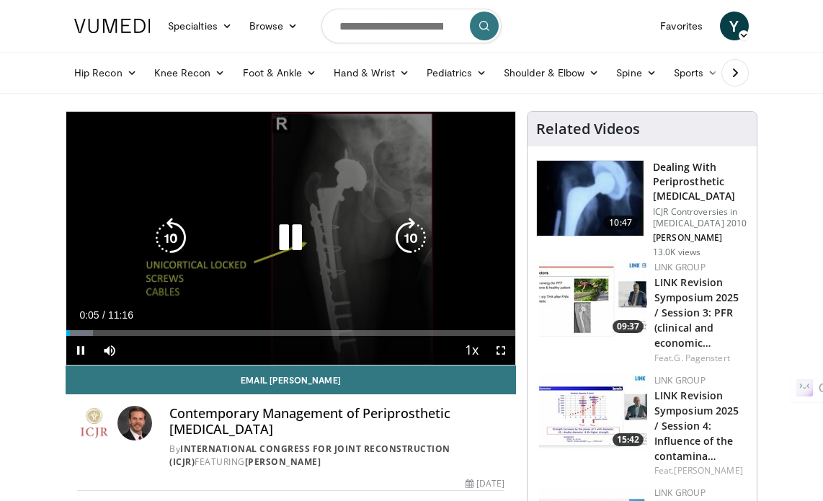
click at [290, 236] on icon "Video Player" at bounding box center [290, 238] width 40 height 40
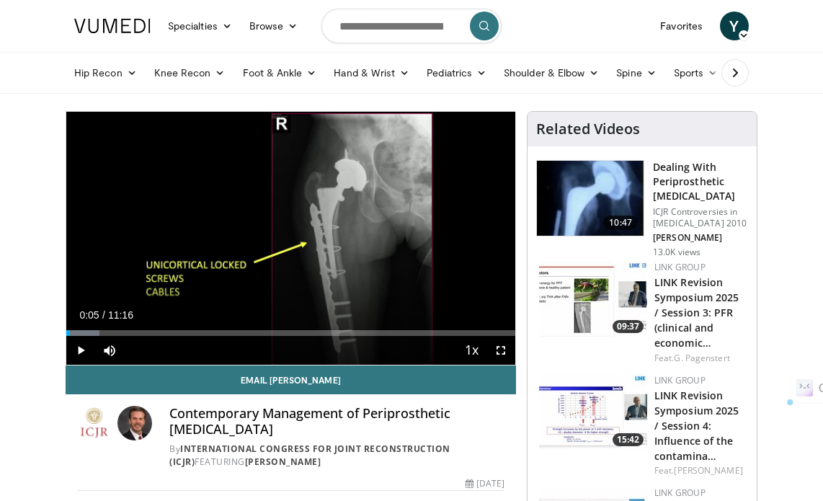
drag, startPoint x: 171, startPoint y: 416, endPoint x: 225, endPoint y: 427, distance: 54.3
click at [225, 427] on h4 "Contemporary Management of Periprosthetic Femoral Fractures" at bounding box center [336, 421] width 335 height 31
copy h4 "Contemporary Management of Periprosthetic Femoral Fractures"
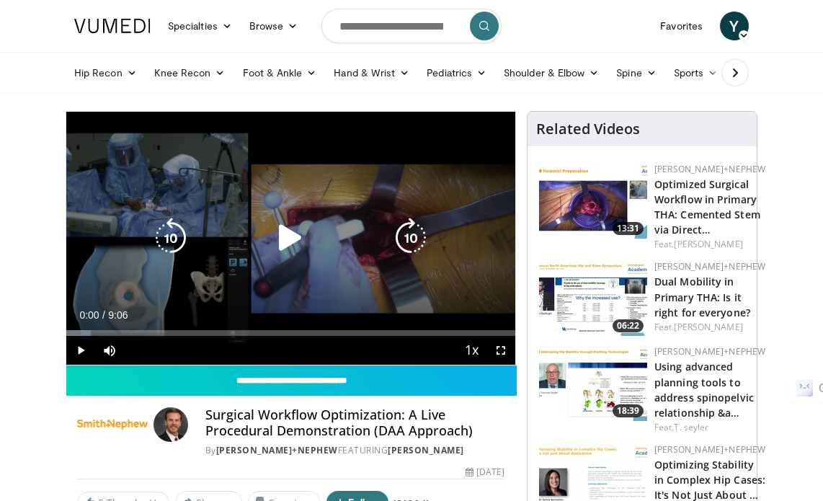
click at [291, 237] on icon "Video Player" at bounding box center [290, 238] width 40 height 40
click at [286, 235] on icon "Video Player" at bounding box center [290, 238] width 40 height 40
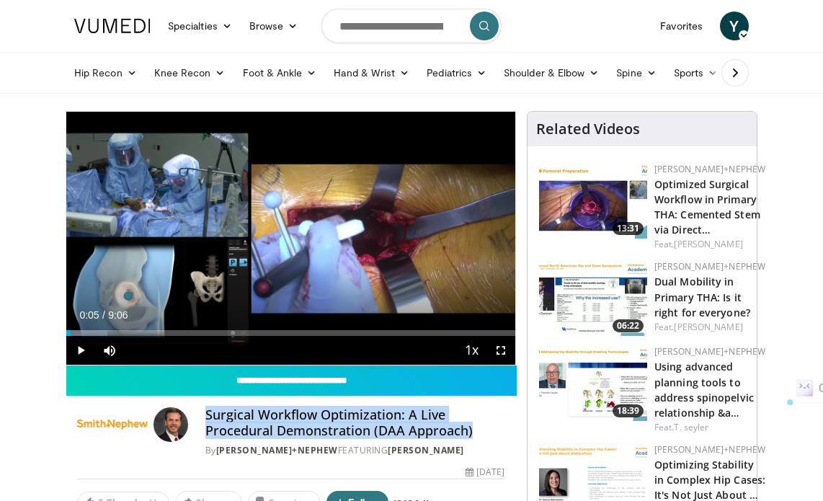
drag, startPoint x: 208, startPoint y: 413, endPoint x: 469, endPoint y: 427, distance: 261.9
click at [469, 427] on h4 "Surgical Workflow Optimization: A Live Procedural Demonstration (DAA Approach)" at bounding box center [354, 422] width 299 height 31
copy h4 "Surgical Workflow Optimization: A Live Procedural Demonstration (DAA Approach)"
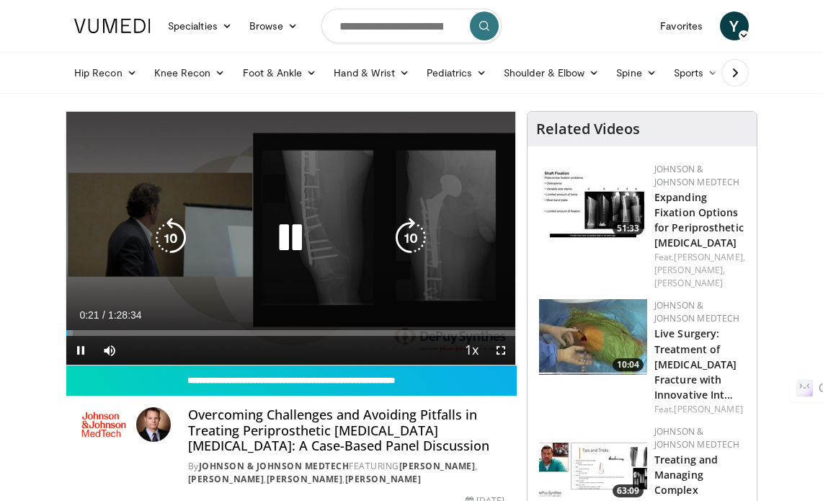
click at [282, 240] on icon "Video Player" at bounding box center [290, 238] width 40 height 40
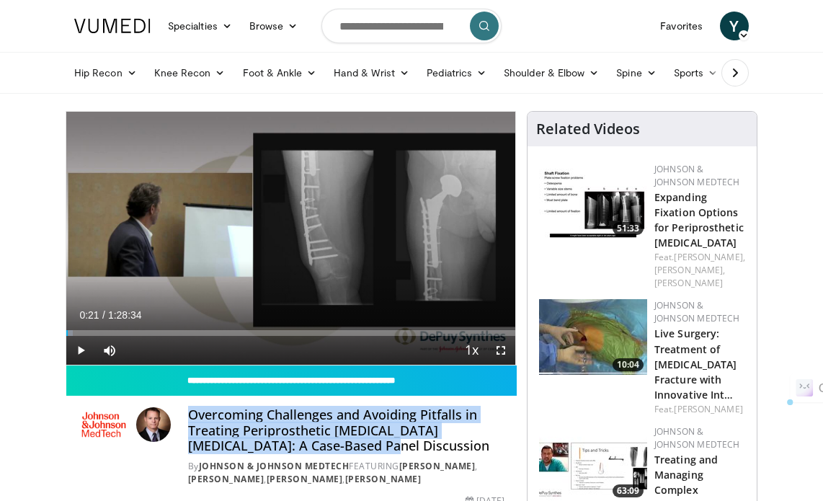
drag, startPoint x: 192, startPoint y: 413, endPoint x: 338, endPoint y: 442, distance: 149.1
click at [343, 445] on h4 "Overcoming Challenges and Avoiding Pitfalls in Treating Periprosthetic Femur Fr…" at bounding box center [346, 430] width 316 height 47
copy h4 "Overcoming Challenges and Avoiding Pitfalls in Treating Periprosthetic Femur Fr…"
click at [672, 228] on link "Expanding Fixation Options for Periprosthetic Fractures" at bounding box center [698, 219] width 89 height 59
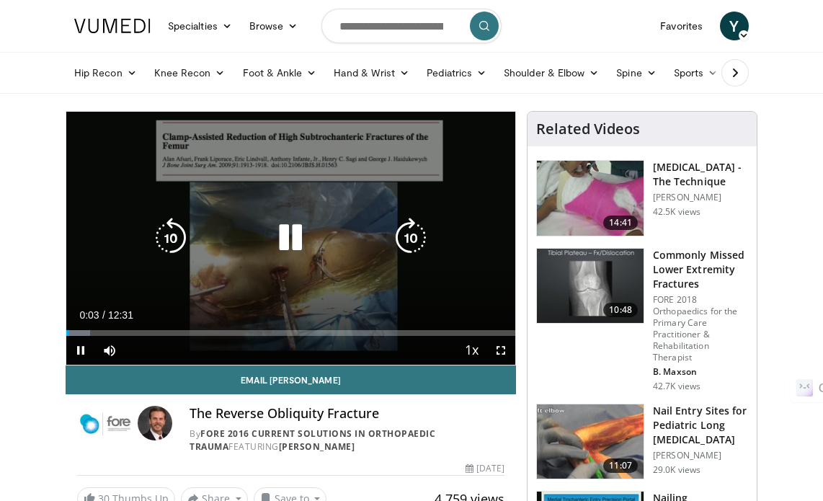
click at [291, 231] on icon "Video Player" at bounding box center [290, 238] width 40 height 40
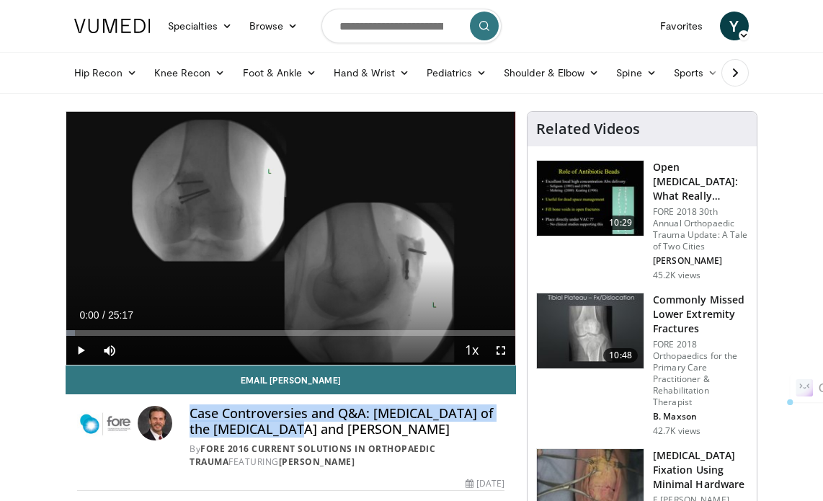
drag, startPoint x: 192, startPoint y: 411, endPoint x: 257, endPoint y: 427, distance: 67.5
click at [257, 427] on h4 "Case Controversies and Q&A: Fractures of the Tibia and Patella" at bounding box center [347, 421] width 315 height 31
copy h4 "Case Controversies and Q&A: Fractures of the Tibia and Patella"
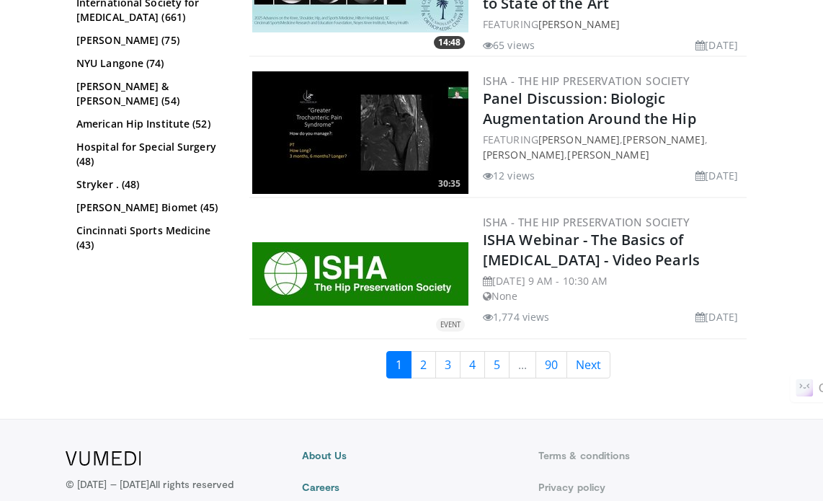
scroll to position [3819, 0]
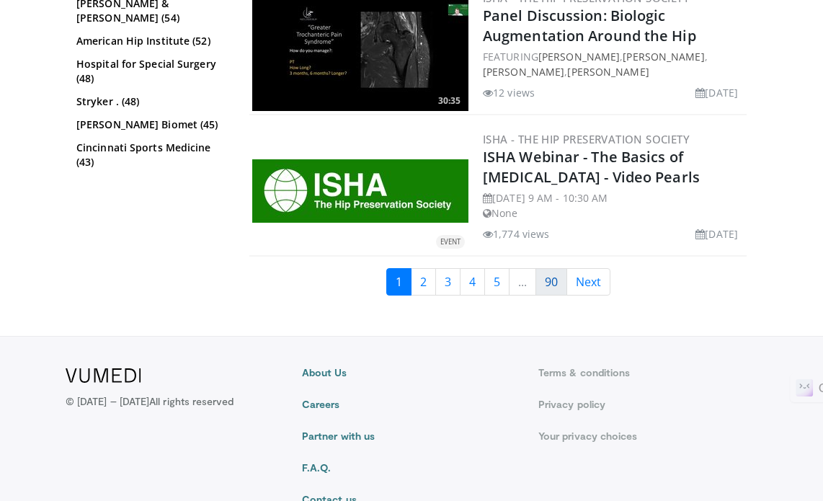
click at [545, 273] on link "90" at bounding box center [551, 281] width 32 height 27
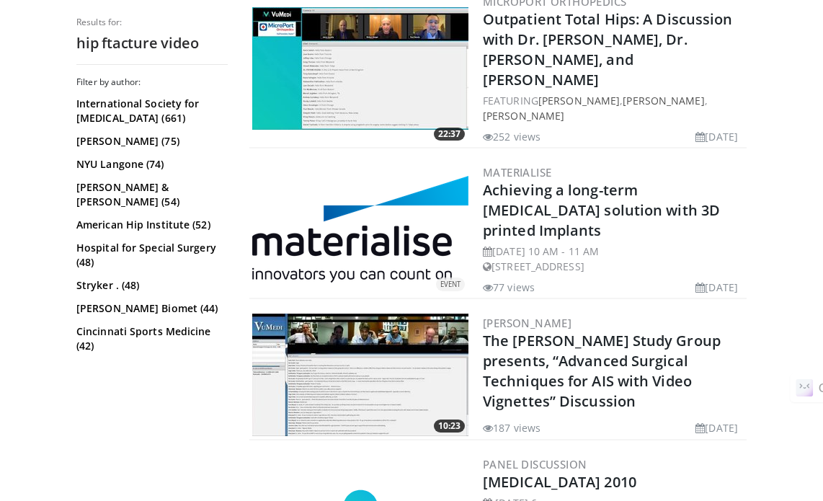
scroll to position [2522, 0]
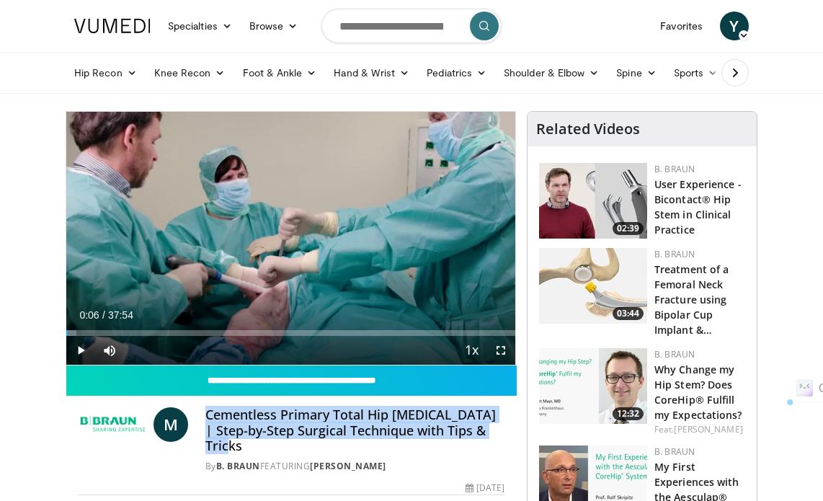
drag, startPoint x: 206, startPoint y: 414, endPoint x: 244, endPoint y: 445, distance: 48.7
click at [244, 445] on h4 "Cementless Primary Total Hip Arthroplasty | Step-by-Step Surgical Technique wit…" at bounding box center [354, 430] width 299 height 47
copy h4 "Cementless Primary Total Hip Arthroplasty | Step-by-Step Surgical Technique wit…"
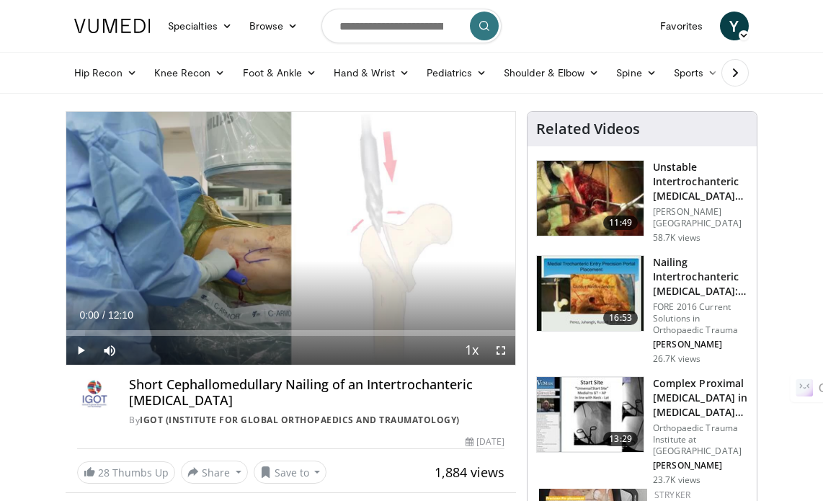
click at [129, 383] on h4 "Short Cephallomedullary Nailing of an Intertrochanteric Hip Fracture" at bounding box center [316, 392] width 375 height 31
click at [124, 383] on div "Short Cephallomedullary Nailing of an Intertrochanteric Hip Fracture By IGOT (I…" at bounding box center [290, 402] width 427 height 50
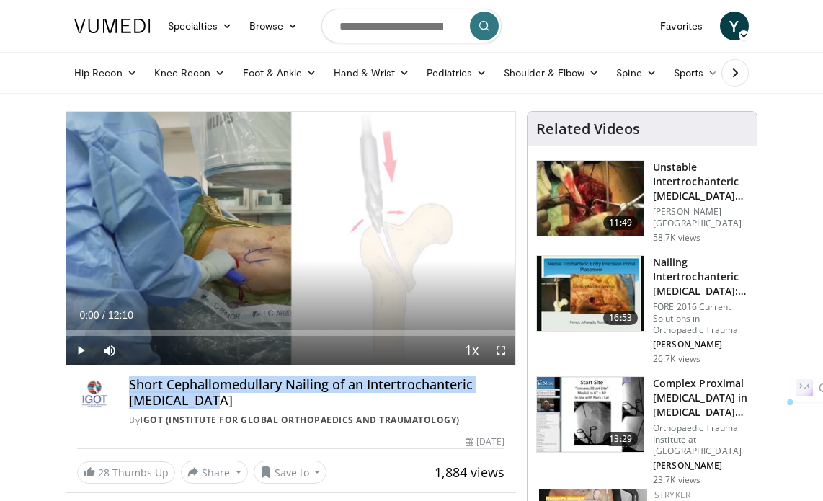
drag, startPoint x: 128, startPoint y: 388, endPoint x: 179, endPoint y: 404, distance: 53.1
click at [183, 409] on div "Short Cephallomedullary Nailing of an Intertrochanteric Hip Fracture By IGOT (I…" at bounding box center [316, 402] width 375 height 50
copy h4 "Short Cephallomedullary Nailing of an Intertrochanteric Hip Fracture"
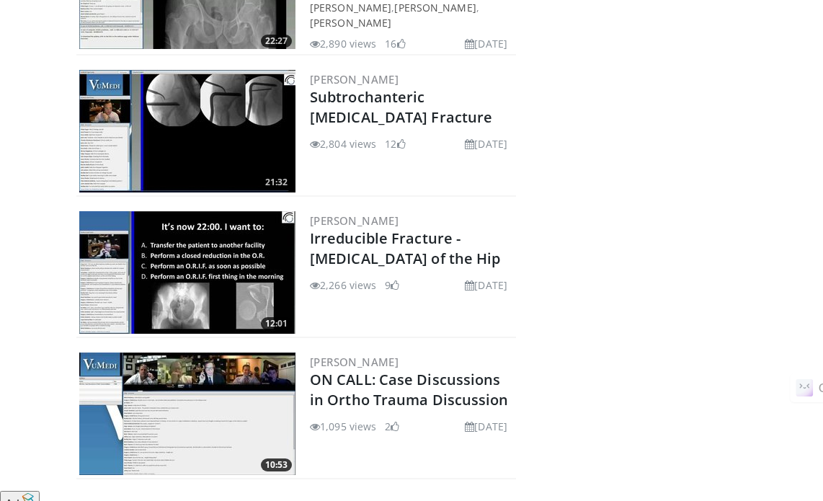
scroll to position [721, 0]
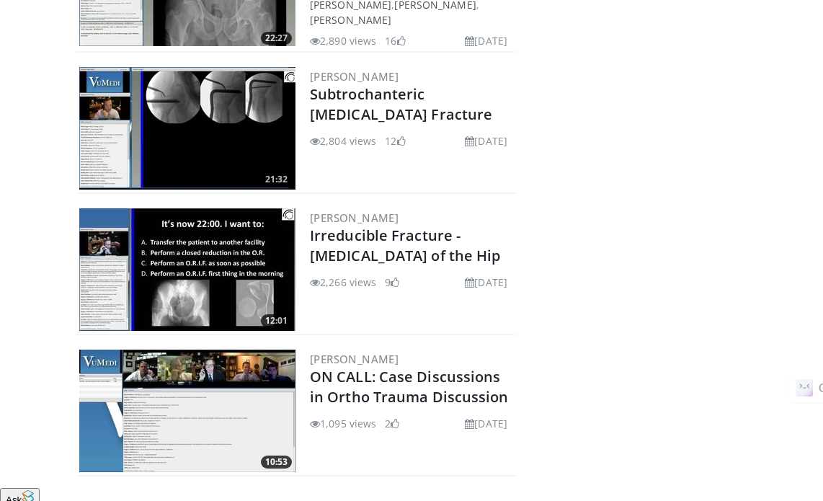
drag, startPoint x: 435, startPoint y: 106, endPoint x: 636, endPoint y: 68, distance: 205.2
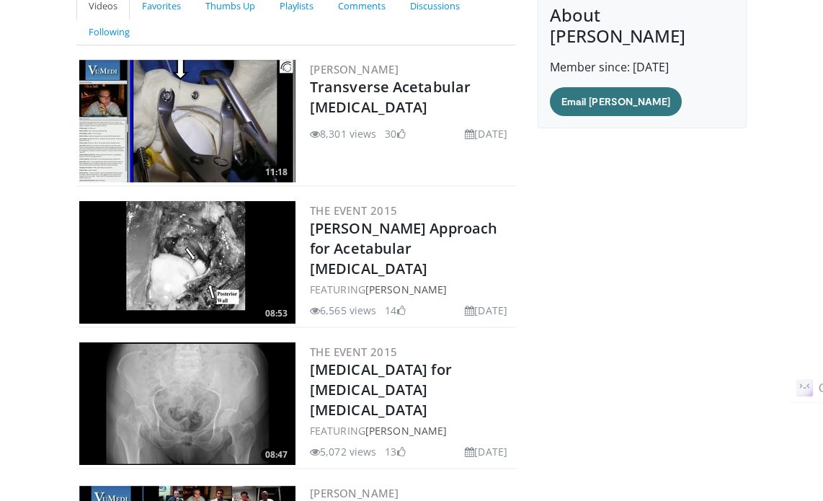
scroll to position [0, 0]
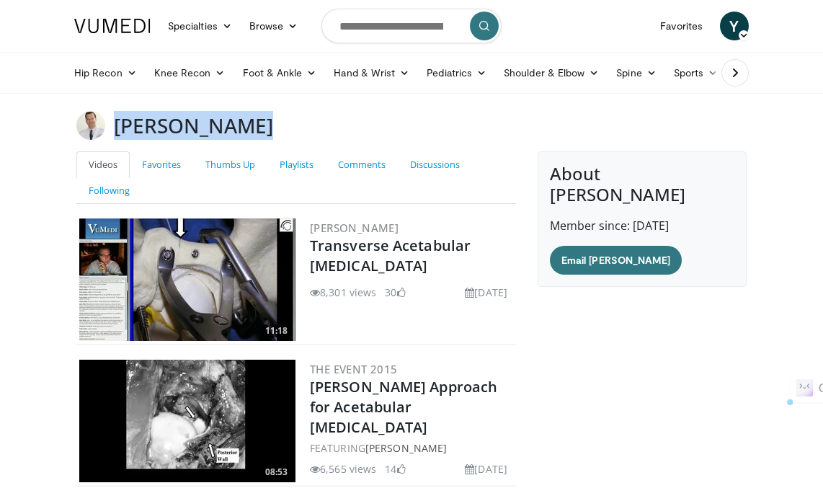
drag, startPoint x: 115, startPoint y: 128, endPoint x: 229, endPoint y: 122, distance: 114.0
click at [241, 132] on div "Philip Kregor" at bounding box center [412, 125] width 692 height 29
copy h3 "Philip Kregor"
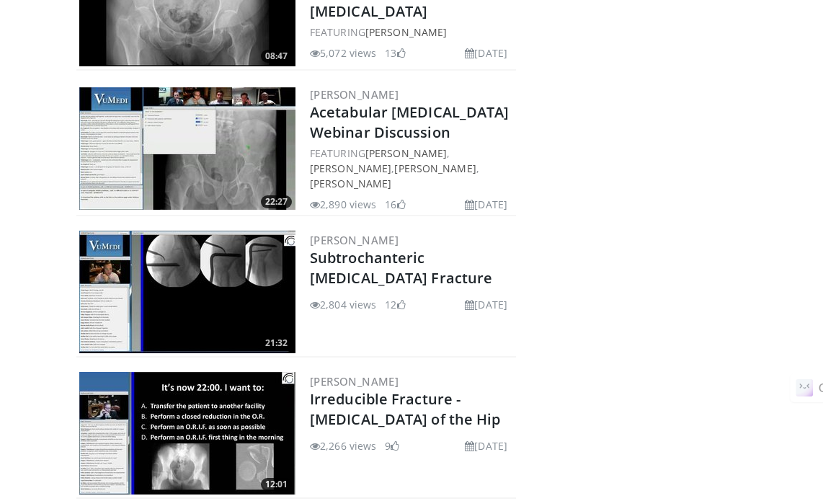
scroll to position [576, 0]
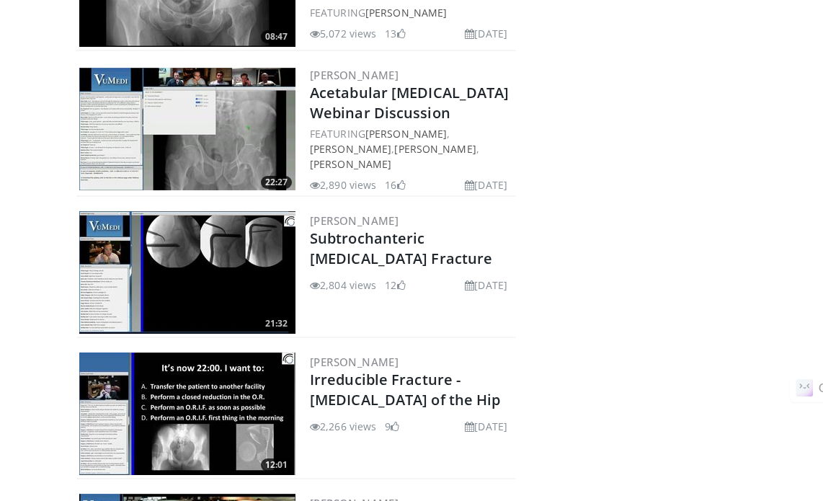
drag, startPoint x: 425, startPoint y: 254, endPoint x: 565, endPoint y: 337, distance: 162.5
click at [565, 337] on div "About Philip Kregor Member since: Jan 30, 2011 Email Philip" at bounding box center [642, 103] width 231 height 1057
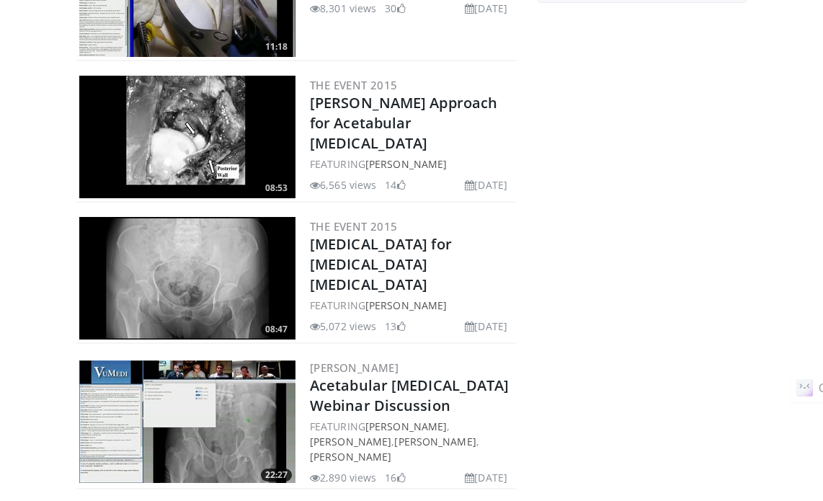
scroll to position [0, 0]
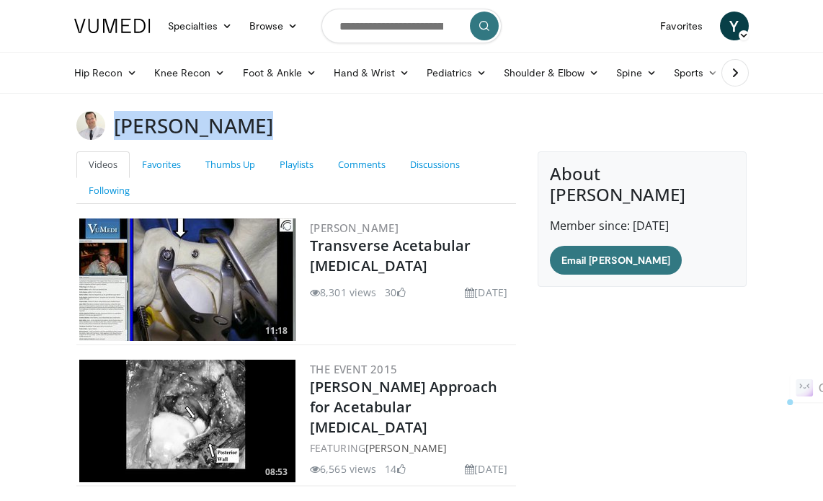
drag, startPoint x: 118, startPoint y: 123, endPoint x: 238, endPoint y: 112, distance: 120.2
click at [238, 112] on div "Philip Kregor" at bounding box center [412, 125] width 692 height 29
copy h3 "Philip Kregor"
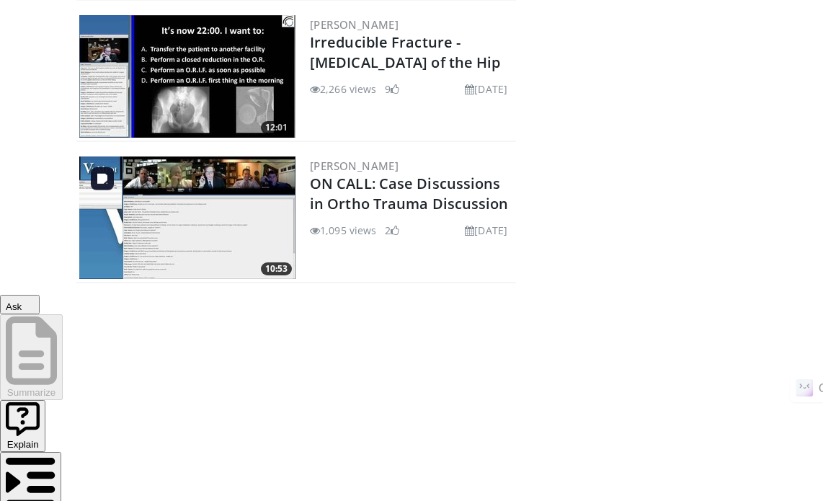
scroll to position [932, 0]
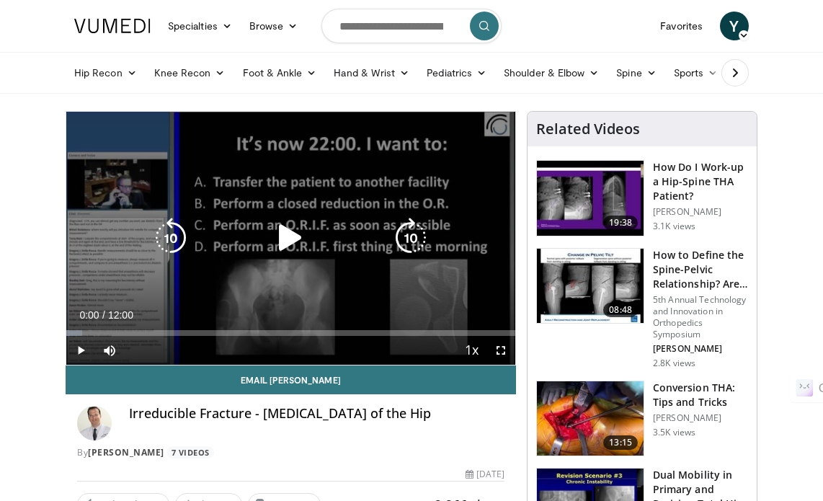
click at [293, 235] on icon "Video Player" at bounding box center [290, 238] width 40 height 40
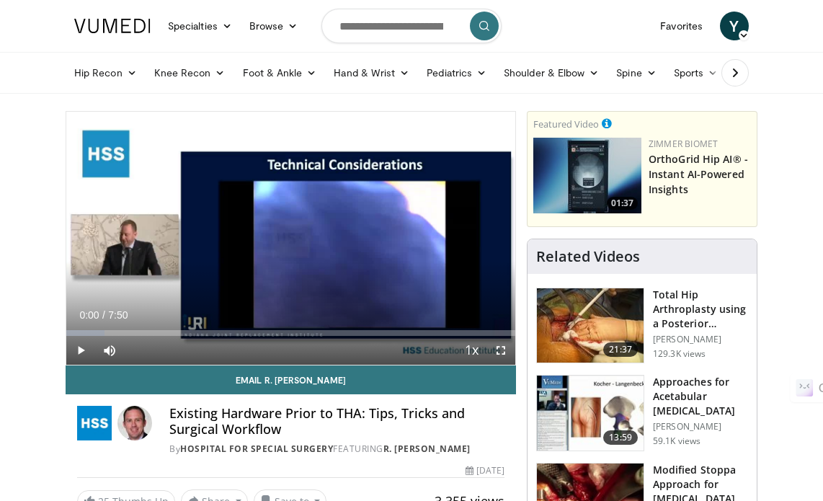
click at [171, 414] on h4 "Existing Hardware Prior to THA: Tips, Tricks and Surgical Workflow" at bounding box center [336, 421] width 335 height 31
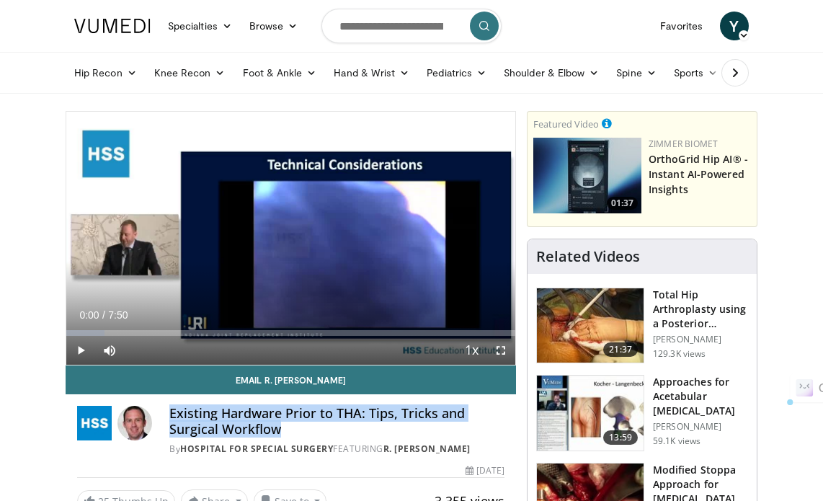
drag, startPoint x: 170, startPoint y: 414, endPoint x: 269, endPoint y: 425, distance: 99.4
click at [275, 428] on h4 "Existing Hardware Prior to THA: Tips, Tricks and Surgical Workflow" at bounding box center [336, 421] width 335 height 31
copy h4 "Existing Hardware Prior to THA: Tips, Tricks and Surgical Workflow"
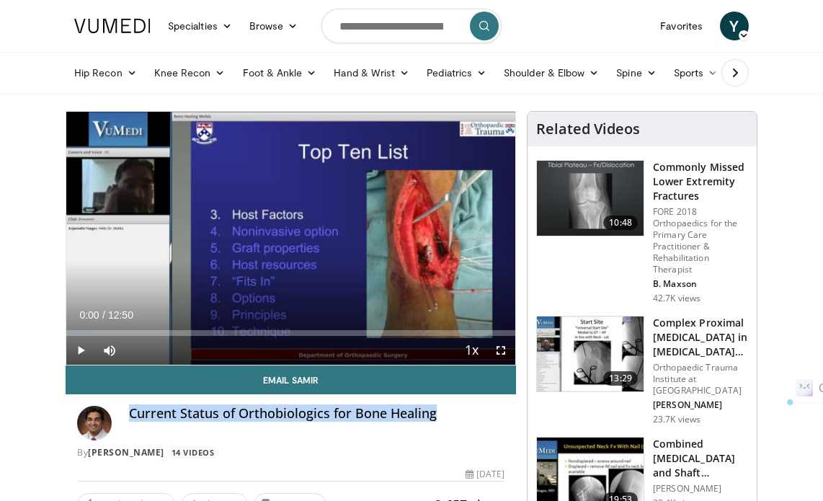
drag, startPoint x: 130, startPoint y: 414, endPoint x: 448, endPoint y: 416, distance: 317.8
click at [448, 416] on h4 "Current Status of Orthobiologics for Bone Healing" at bounding box center [316, 414] width 375 height 16
copy h4 "Current Status of Orthobiologics for Bone Healing"
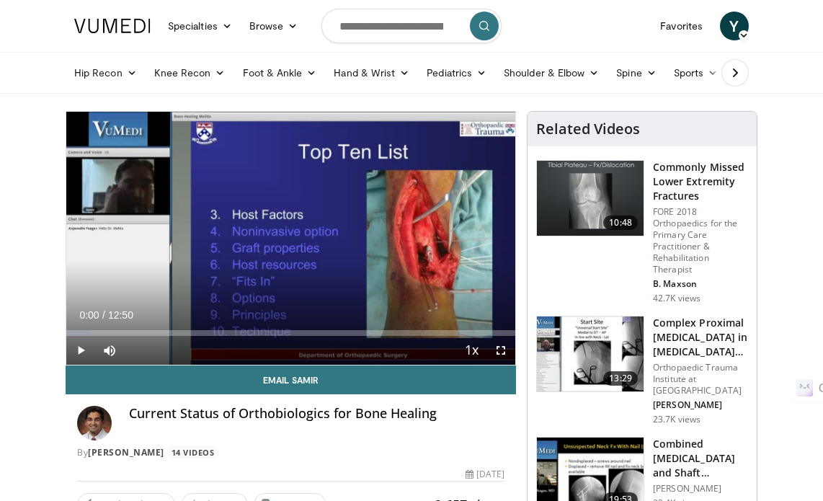
click at [136, 450] on link "Samir Mehta" at bounding box center [126, 452] width 76 height 12
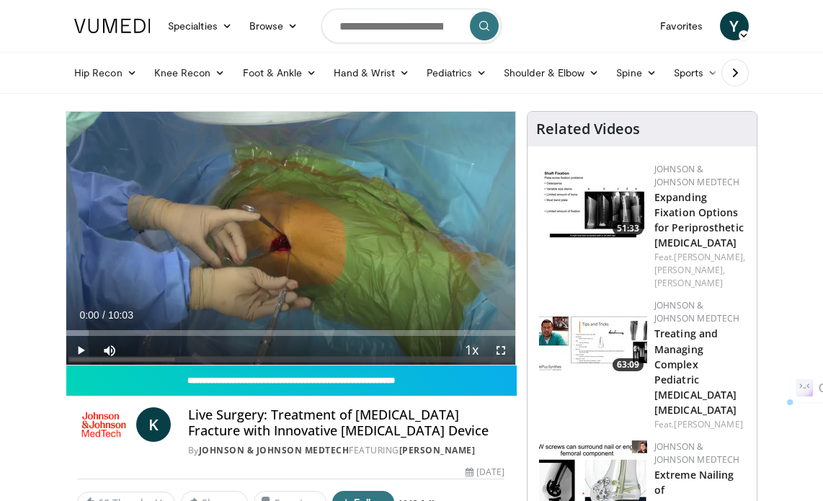
drag, startPoint x: 186, startPoint y: 419, endPoint x: 430, endPoint y: 429, distance: 244.5
click at [430, 429] on div "K Live Surgery: Treatment of Femoral Neck Fracture with Innovative Internal Fix…" at bounding box center [290, 432] width 427 height 50
copy h4 "Live Surgery: Treatment of Femoral Neck Fracture with Innovative Internal Fixat…"
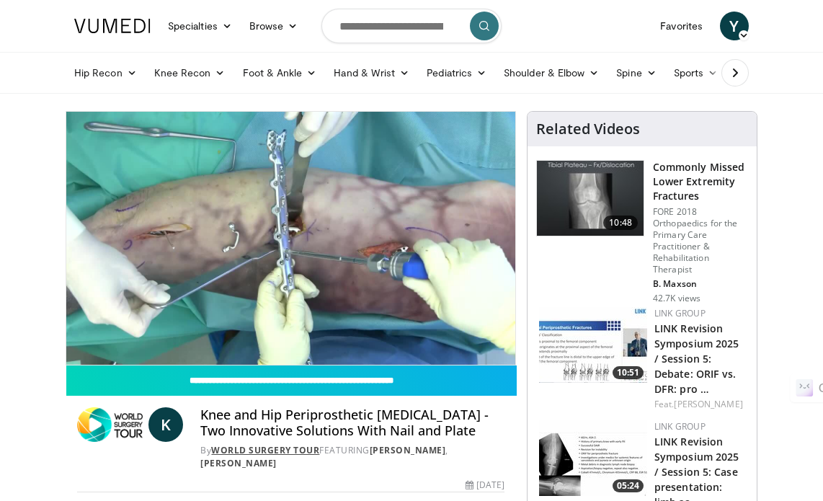
click at [264, 451] on link "World Surgery Tour" at bounding box center [265, 450] width 108 height 12
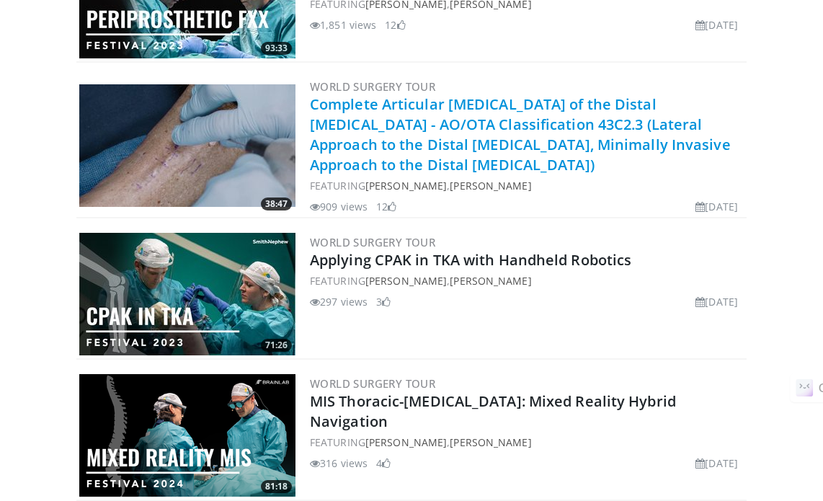
scroll to position [1441, 0]
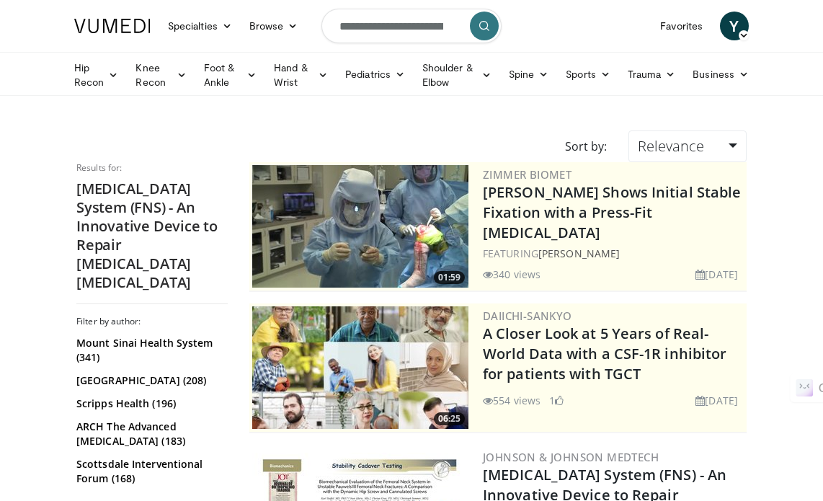
scroll to position [72, 0]
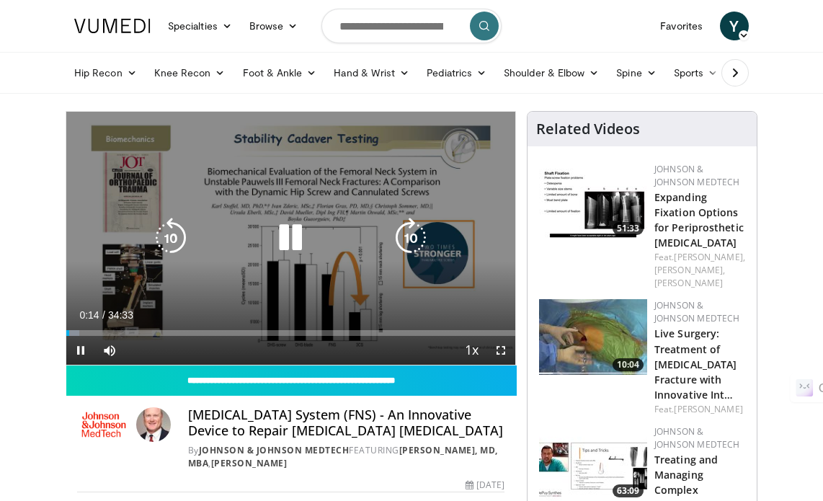
click at [283, 244] on icon "Video Player" at bounding box center [290, 238] width 40 height 40
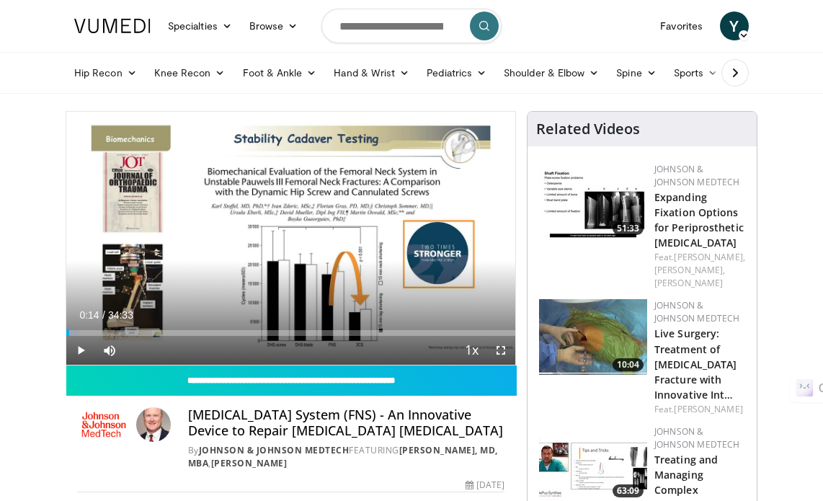
click at [192, 413] on h4 "Femoral Neck System (FNS) - An Innovative Device to Repair Femoral Neck Fractur…" at bounding box center [346, 422] width 316 height 31
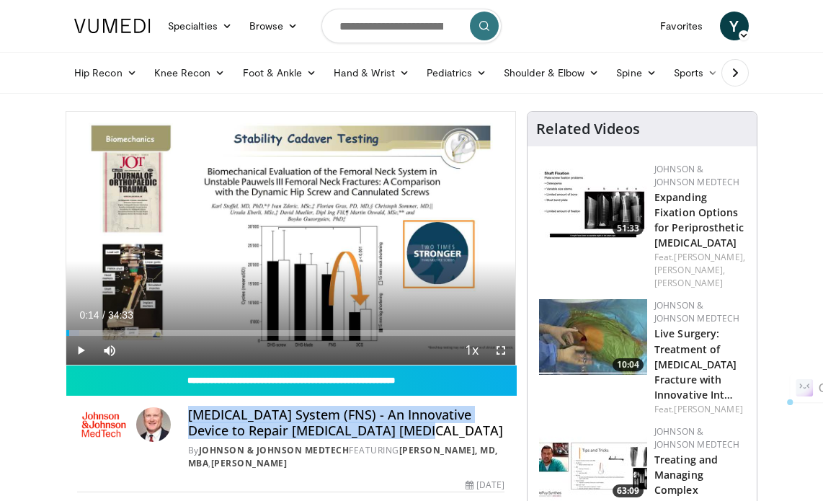
drag, startPoint x: 189, startPoint y: 413, endPoint x: 369, endPoint y: 423, distance: 180.4
click at [396, 430] on h4 "Femoral Neck System (FNS) - An Innovative Device to Repair Femoral Neck Fractur…" at bounding box center [346, 422] width 316 height 31
copy h4 "Femoral Neck System (FNS) - An Innovative Device to Repair Femoral Neck Fractur…"
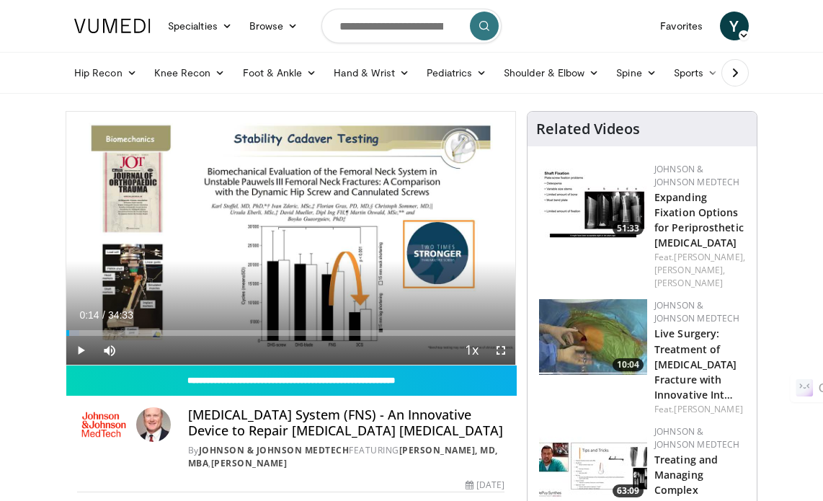
click at [200, 456] on div "By Johnson & Johnson MedTech FEATURING Christopher Finkemeier, MD, MBA , Karl S…" at bounding box center [346, 457] width 316 height 26
click at [203, 463] on link "[PERSON_NAME], MD, MBA" at bounding box center [343, 456] width 310 height 25
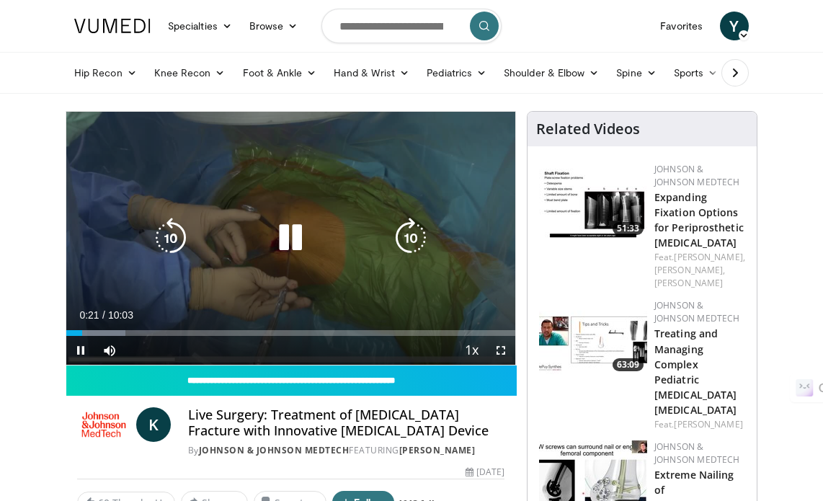
click at [295, 246] on icon "Video Player" at bounding box center [290, 238] width 40 height 40
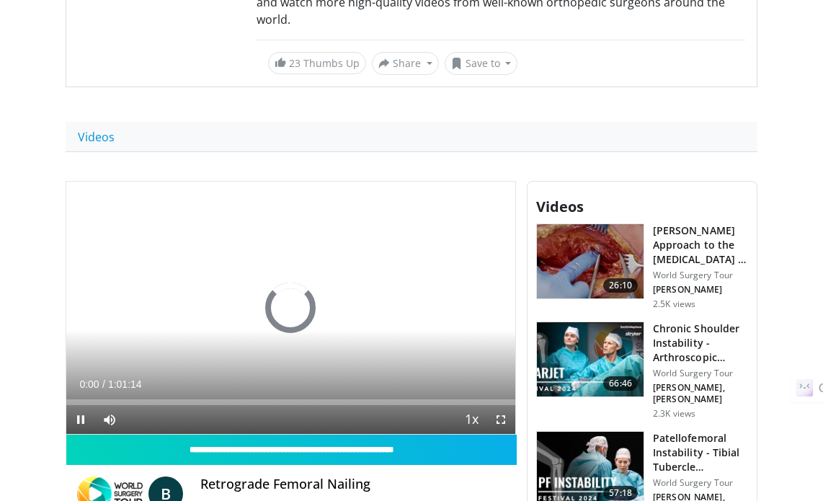
scroll to position [360, 0]
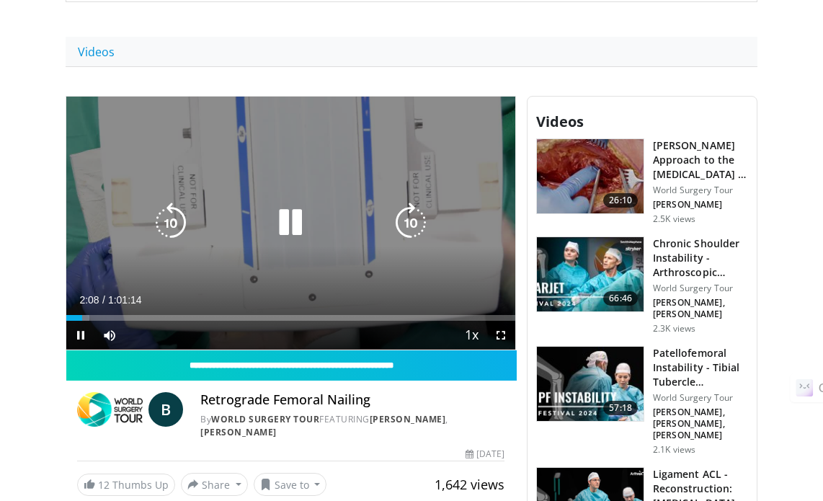
click at [286, 208] on icon "Video Player" at bounding box center [290, 222] width 40 height 40
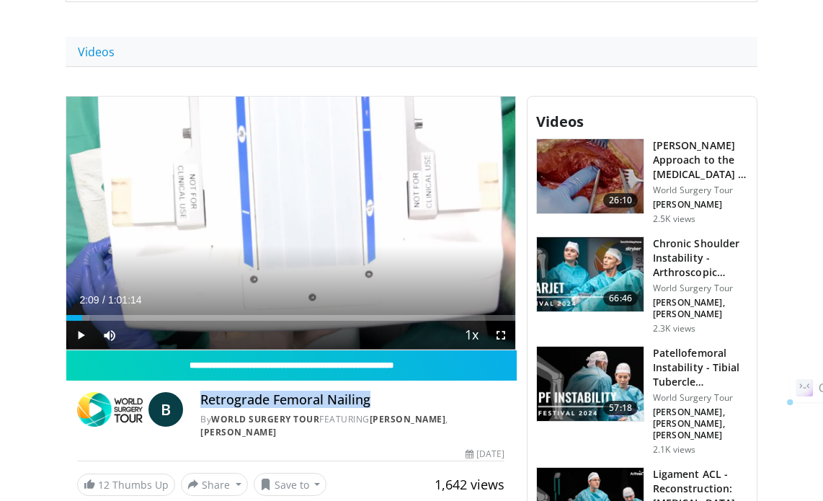
drag, startPoint x: 203, startPoint y: 401, endPoint x: 373, endPoint y: 400, distance: 170.1
click at [373, 400] on h4 "Retrograde Femoral Nailing" at bounding box center [352, 400] width 304 height 16
copy h4 "Retrograde Femoral Nailing"
click at [398, 415] on link "[PERSON_NAME]" at bounding box center [408, 419] width 76 height 12
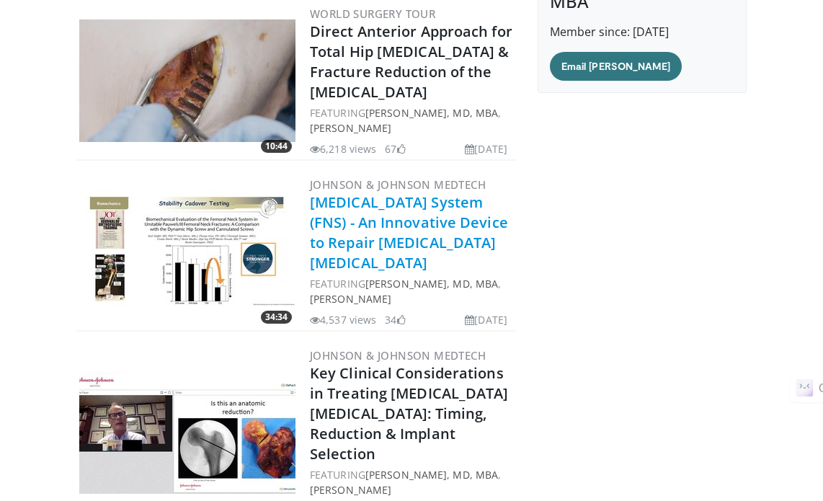
scroll to position [72, 0]
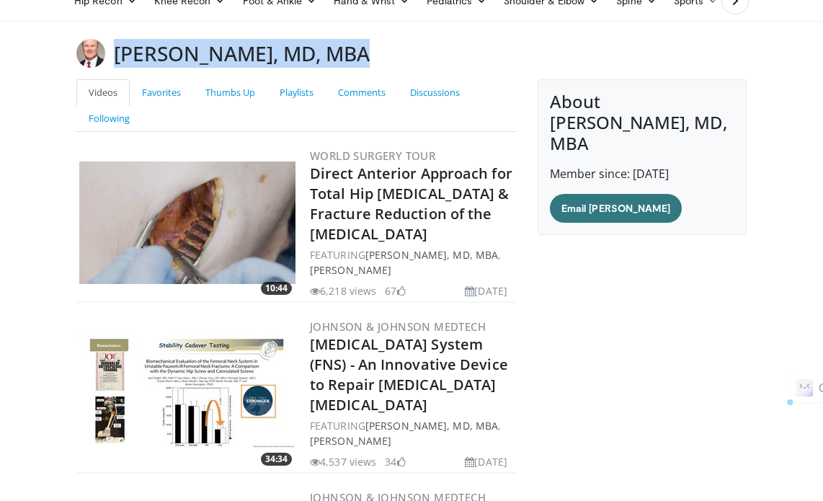
drag, startPoint x: 117, startPoint y: 50, endPoint x: 337, endPoint y: 50, distance: 220.5
click at [337, 50] on h3 "[PERSON_NAME], MD, MBA" at bounding box center [242, 53] width 256 height 29
copy h3 "[PERSON_NAME]"
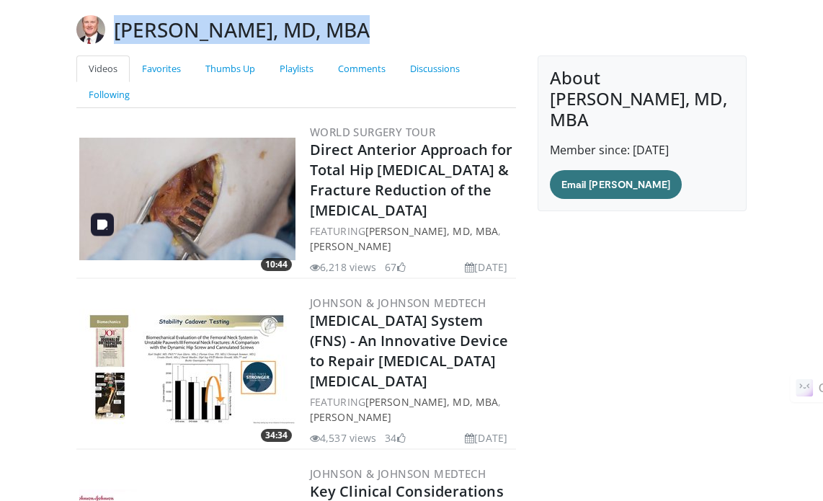
scroll to position [0, 0]
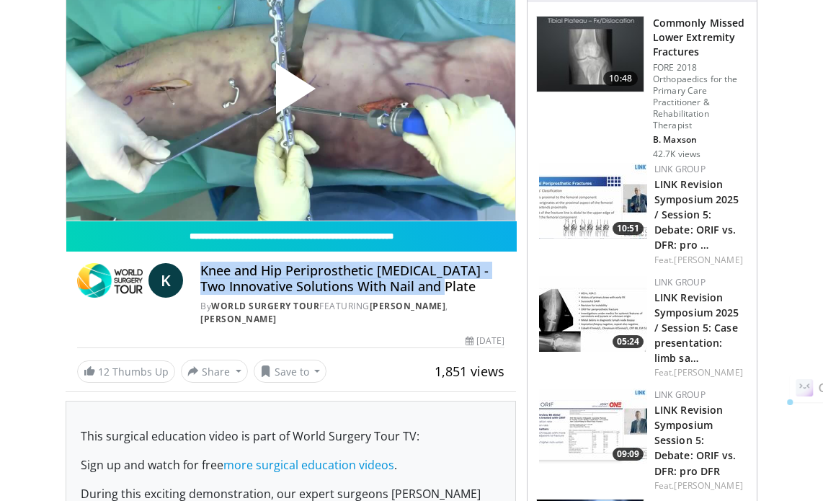
drag, startPoint x: 202, startPoint y: 270, endPoint x: 437, endPoint y: 279, distance: 235.8
click at [445, 283] on h4 "Knee and Hip Periprosthetic [MEDICAL_DATA] - Two Innovative Solutions With Nail…" at bounding box center [352, 278] width 304 height 31
copy h4 "Knee and Hip Periprosthetic [MEDICAL_DATA] - Two Innovative Solutions With Nail…"
click at [243, 305] on link "World Surgery Tour" at bounding box center [265, 306] width 108 height 12
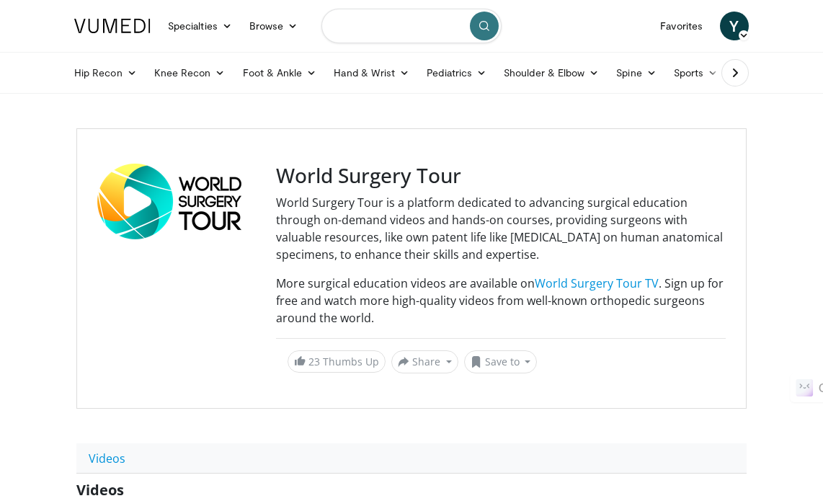
click at [379, 24] on input "Search topics, interventions" at bounding box center [411, 26] width 180 height 35
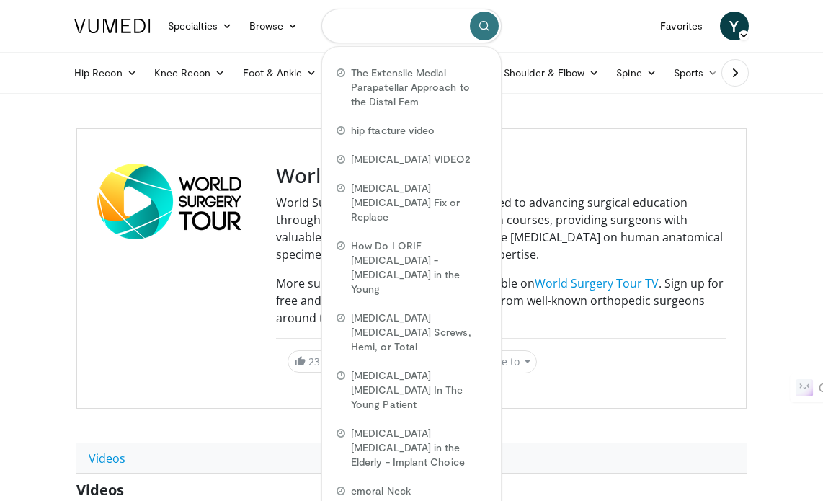
paste input "**********"
type input "**********"
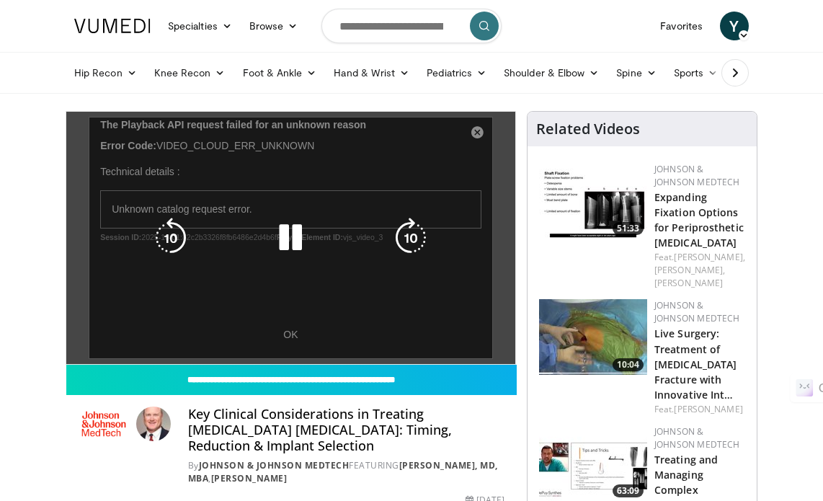
click at [294, 339] on div "10 seconds Tap to unmute" at bounding box center [290, 238] width 449 height 252
click at [476, 131] on div "10 seconds Tap to unmute" at bounding box center [290, 238] width 449 height 252
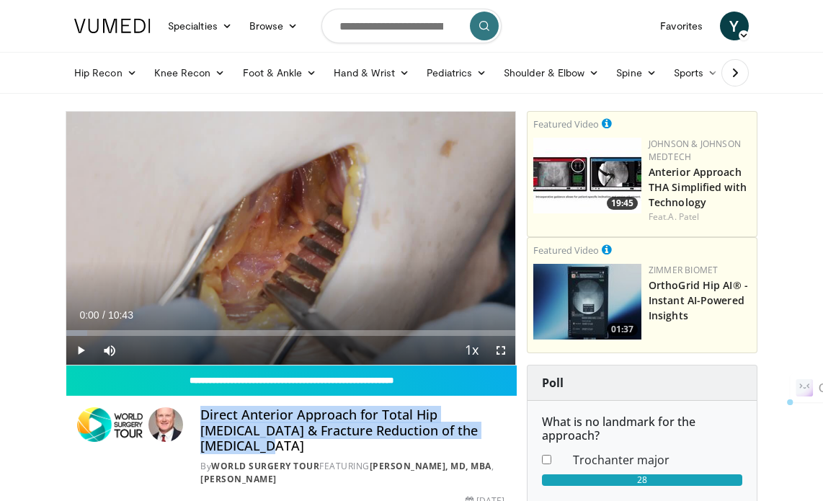
drag, startPoint x: 201, startPoint y: 414, endPoint x: 228, endPoint y: 441, distance: 37.7
click at [228, 441] on h4 "Direct Anterior Approach for Total Hip [MEDICAL_DATA] & Fracture Reduction of t…" at bounding box center [352, 430] width 304 height 47
copy h4 "Direct Anterior Approach for Total Hip [MEDICAL_DATA] & Fracture Reduction of t…"
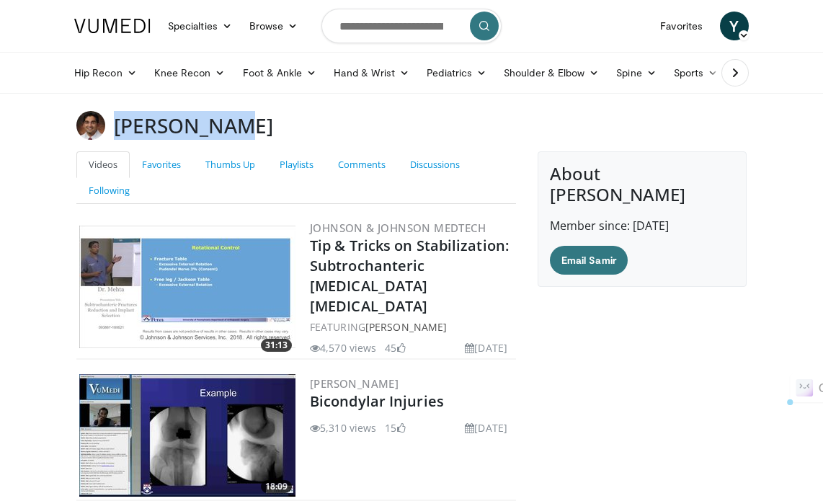
drag, startPoint x: 114, startPoint y: 123, endPoint x: 246, endPoint y: 122, distance: 131.9
click at [246, 122] on div "Samir Mehta" at bounding box center [412, 125] width 692 height 29
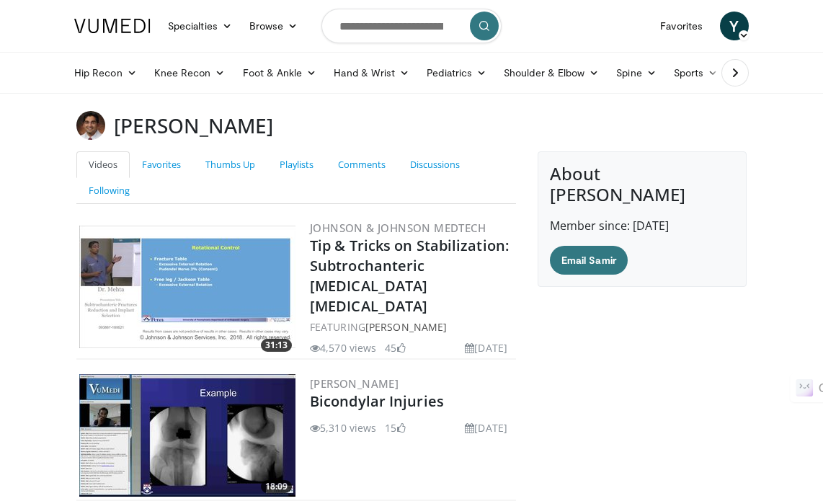
drag, startPoint x: 236, startPoint y: 119, endPoint x: 151, endPoint y: 125, distance: 84.6
click at [151, 125] on h3 "Samir Mehta" at bounding box center [193, 125] width 159 height 29
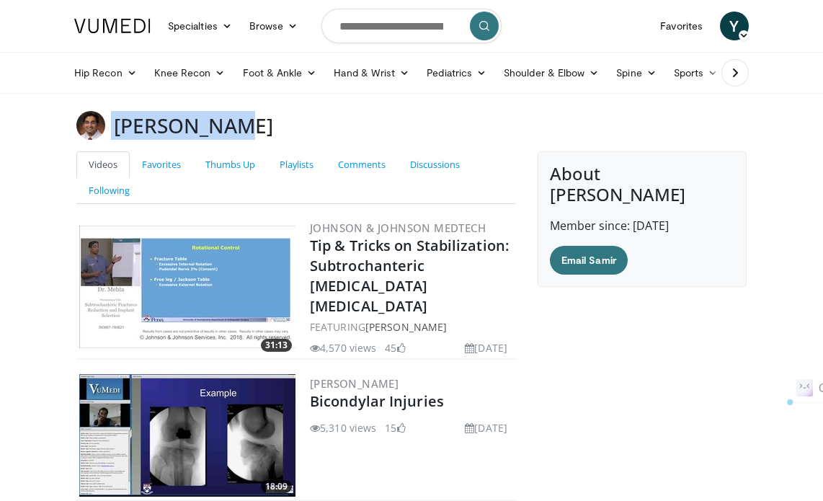
drag, startPoint x: 112, startPoint y: 129, endPoint x: 236, endPoint y: 122, distance: 124.9
click at [236, 122] on div "Samir Mehta" at bounding box center [412, 125] width 692 height 29
copy div "Samir Mehta"
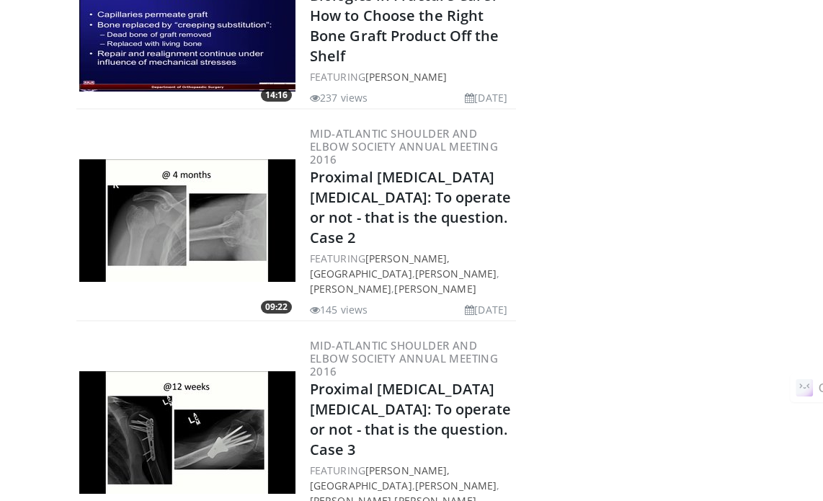
scroll to position [1585, 0]
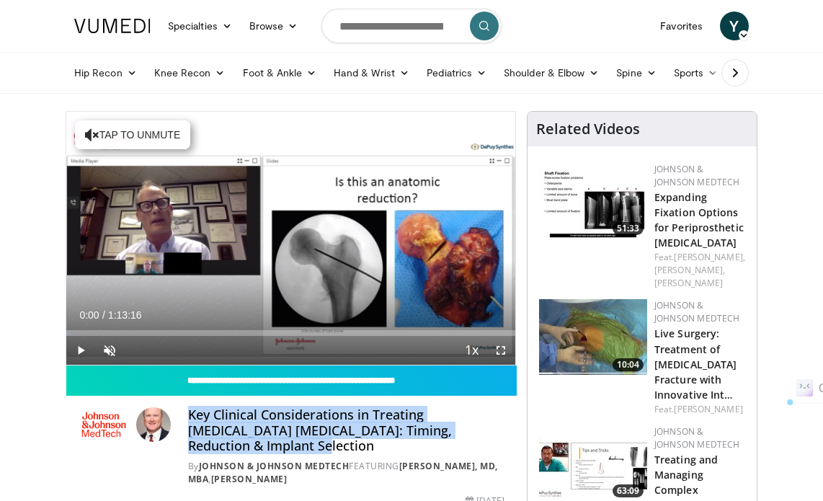
drag, startPoint x: 190, startPoint y: 417, endPoint x: 246, endPoint y: 447, distance: 63.8
click at [246, 447] on h4 "Key Clinical Considerations in Treating [MEDICAL_DATA] [MEDICAL_DATA]: Timing, …" at bounding box center [346, 430] width 316 height 47
copy h4 "Key Clinical Considerations in Treating [MEDICAL_DATA] [MEDICAL_DATA]: Timing, …"
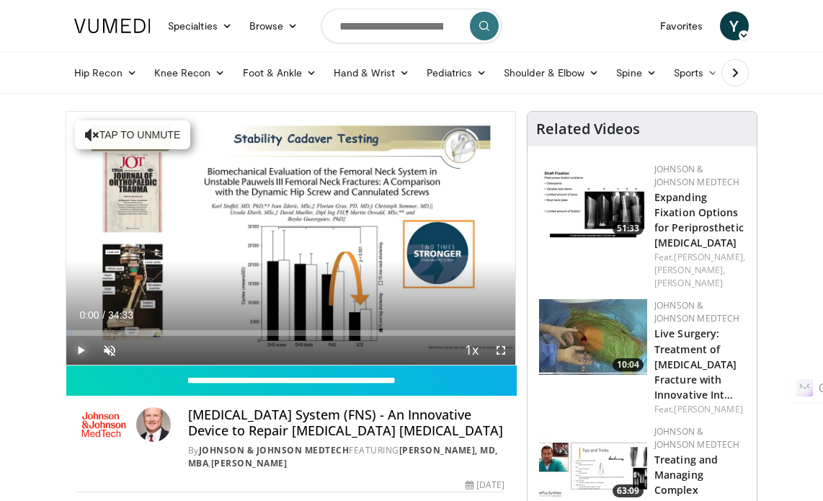
drag, startPoint x: 81, startPoint y: 349, endPoint x: 100, endPoint y: 344, distance: 19.4
click at [81, 349] on span "Video Player" at bounding box center [80, 350] width 29 height 29
click at [108, 345] on span "Video Player" at bounding box center [109, 350] width 29 height 29
click at [146, 344] on div "40%" at bounding box center [148, 350] width 50 height 29
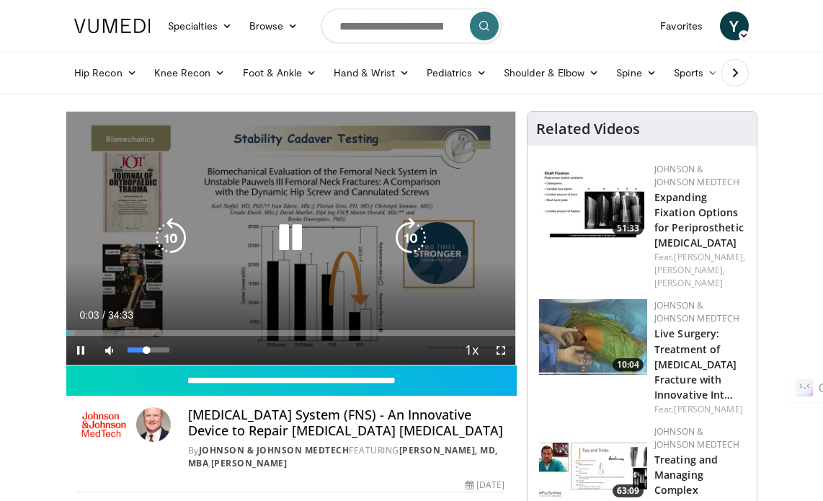
click at [139, 349] on div "Volume Level" at bounding box center [137, 349] width 19 height 5
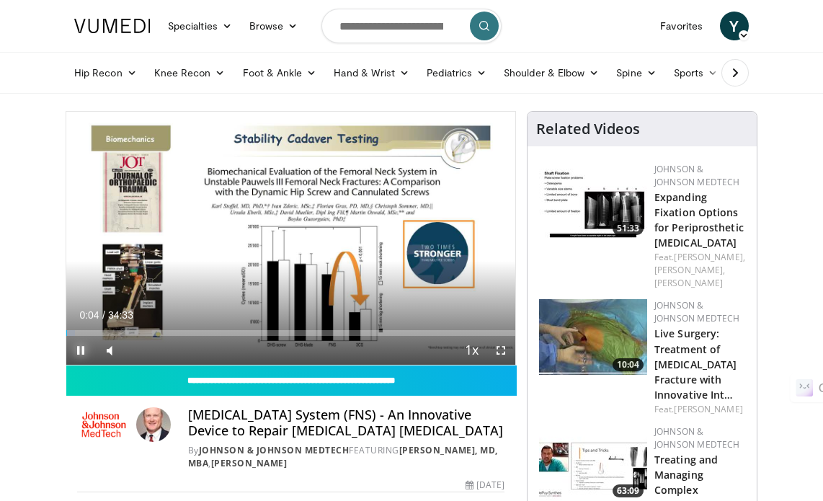
click at [84, 347] on span "Video Player" at bounding box center [80, 350] width 29 height 29
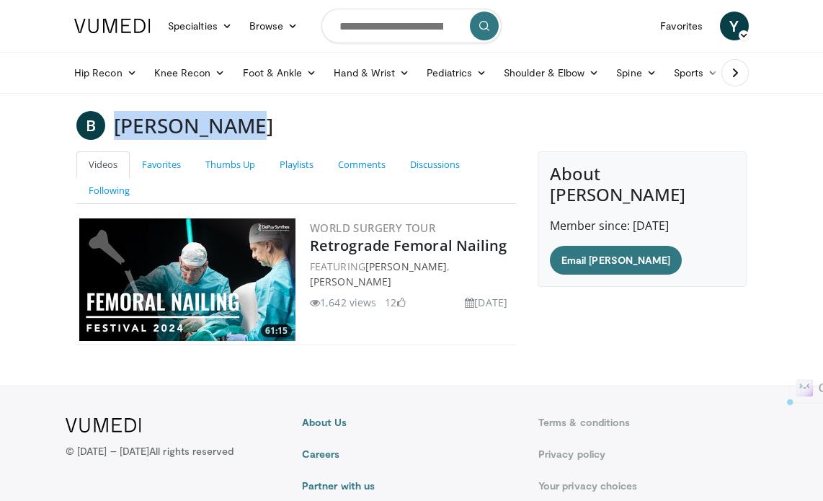
drag, startPoint x: 0, startPoint y: 0, endPoint x: 226, endPoint y: 124, distance: 258.0
click at [226, 124] on h3 "[PERSON_NAME]" at bounding box center [193, 125] width 159 height 29
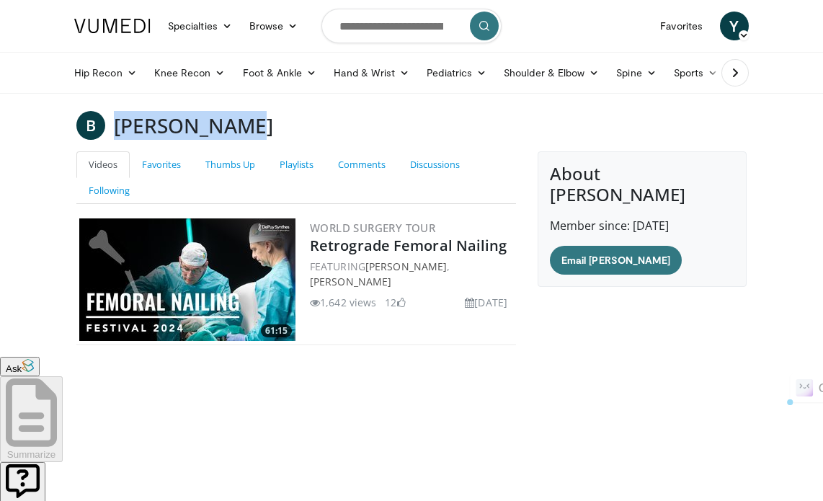
copy h3 "[PERSON_NAME]"
click at [331, 281] on link "[PERSON_NAME]" at bounding box center [350, 282] width 81 height 14
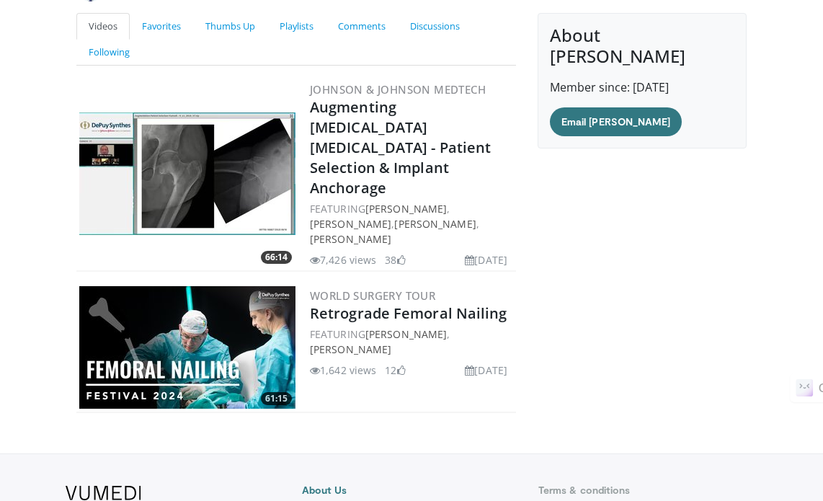
scroll to position [144, 0]
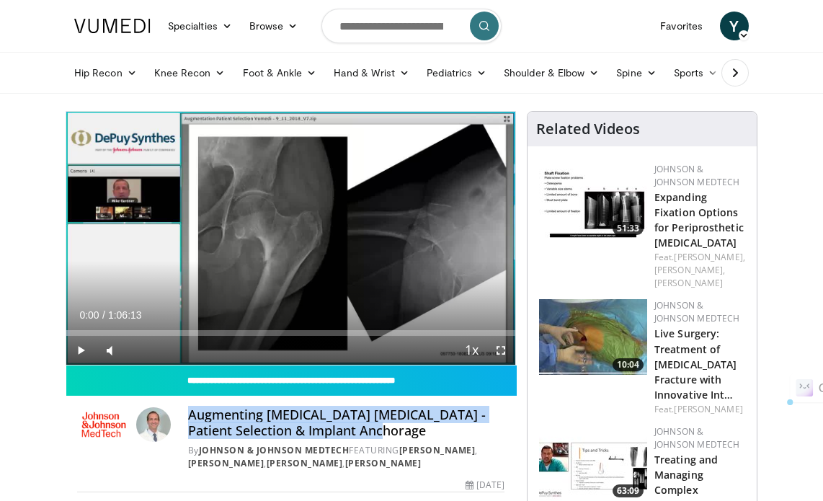
drag, startPoint x: 189, startPoint y: 414, endPoint x: 380, endPoint y: 433, distance: 191.9
click at [380, 433] on h4 "Augmenting Geriatric Hip Fractures - Patient Selection & Implant Anchorage" at bounding box center [346, 422] width 316 height 31
copy h4 "Augmenting Geriatric Hip Fractures - Patient Selection & Implant Anchorage"
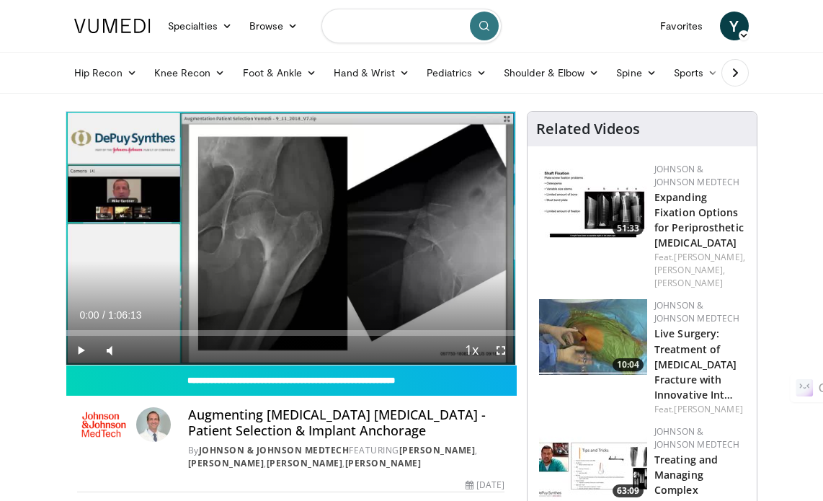
click at [351, 30] on input "Search topics, interventions" at bounding box center [411, 26] width 180 height 35
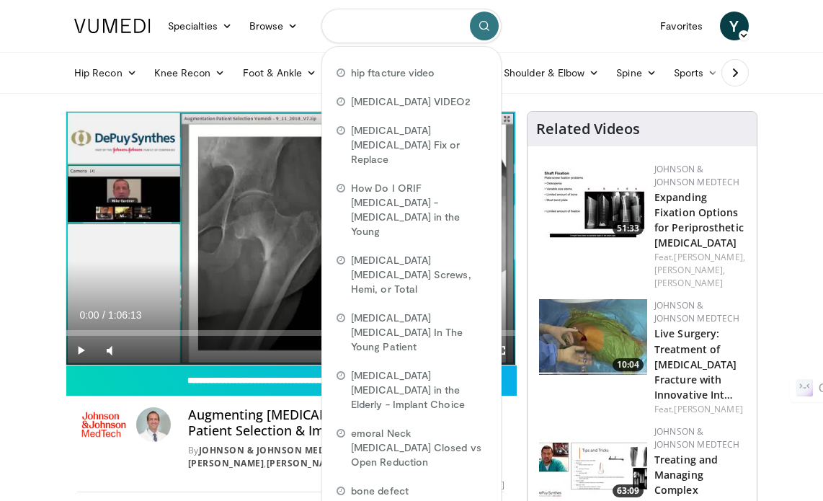
paste input "**********"
type input "**********"
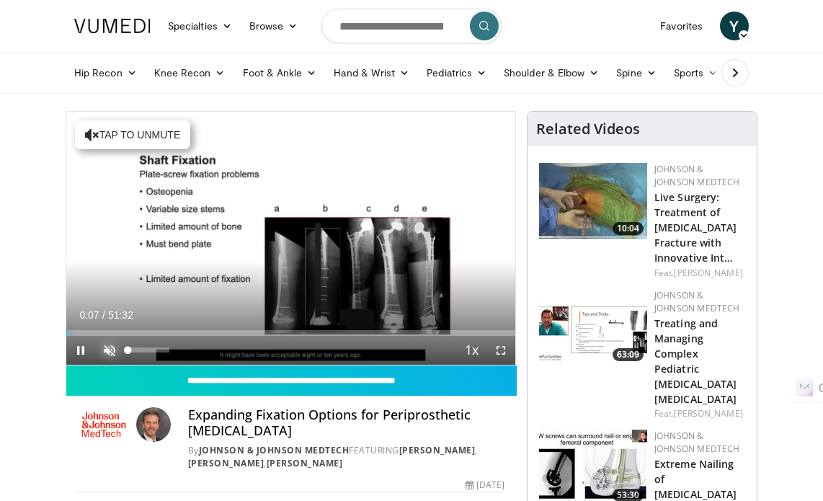
click at [107, 351] on span "Video Player" at bounding box center [109, 350] width 29 height 29
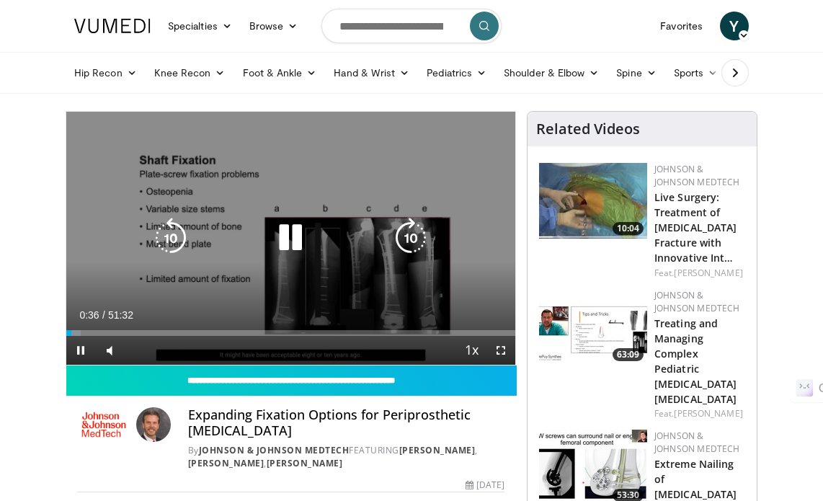
click at [286, 239] on icon "Video Player" at bounding box center [290, 238] width 40 height 40
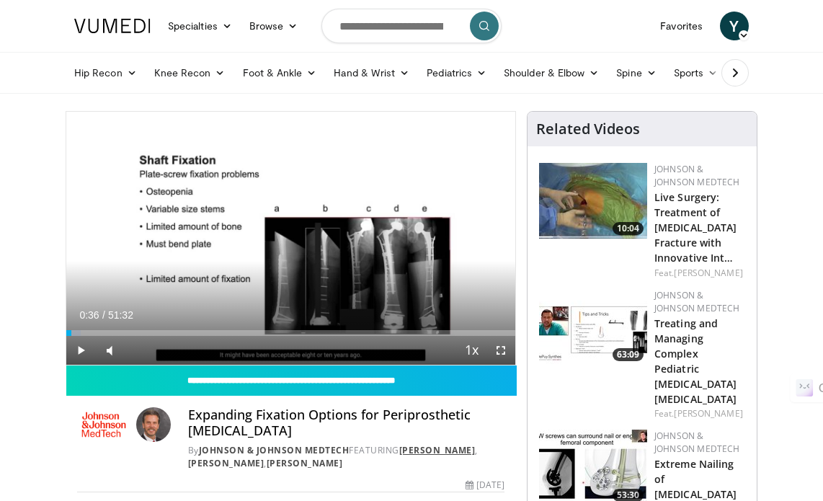
click at [399, 456] on link "George Haidukewych" at bounding box center [437, 450] width 76 height 12
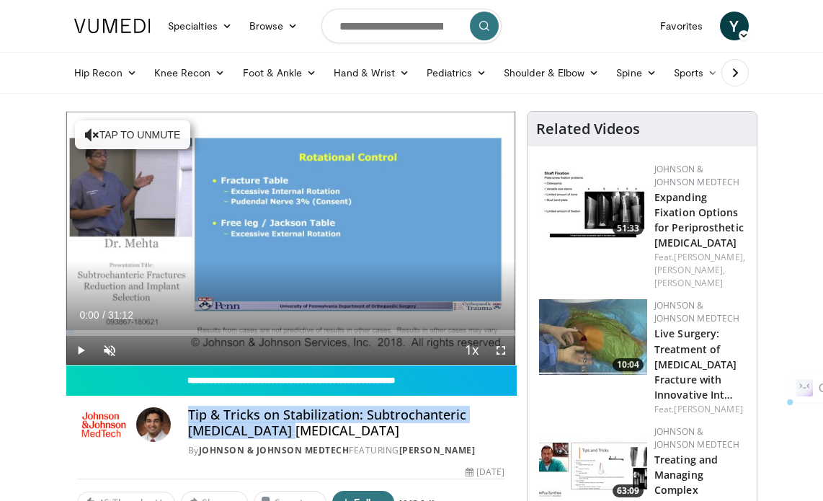
drag, startPoint x: 188, startPoint y: 414, endPoint x: 288, endPoint y: 432, distance: 101.2
click at [288, 432] on h4 "Tip & Tricks on Stabilization: Subtrochanteric [MEDICAL_DATA] [MEDICAL_DATA]" at bounding box center [346, 422] width 316 height 31
copy h4 "Tip & Tricks on Stabilization: Subtrochanteric Femur Fractures"
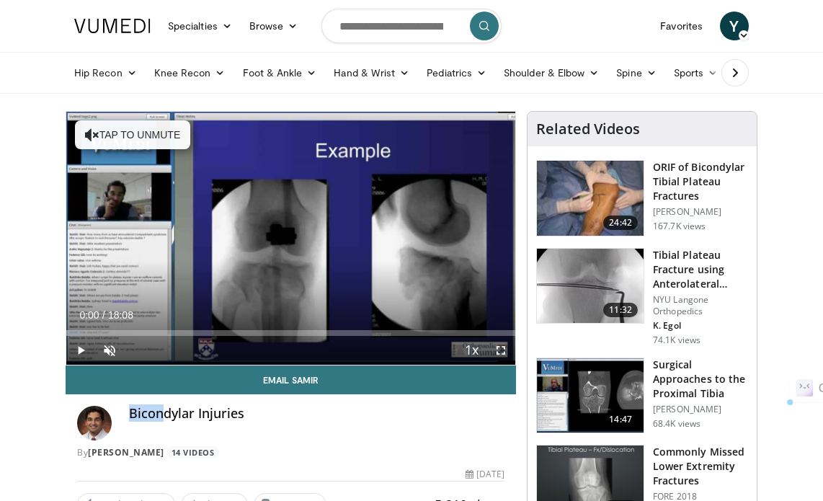
drag, startPoint x: 129, startPoint y: 414, endPoint x: 164, endPoint y: 418, distance: 35.5
click at [164, 418] on h4 "Bicondylar Injuries" at bounding box center [316, 414] width 375 height 16
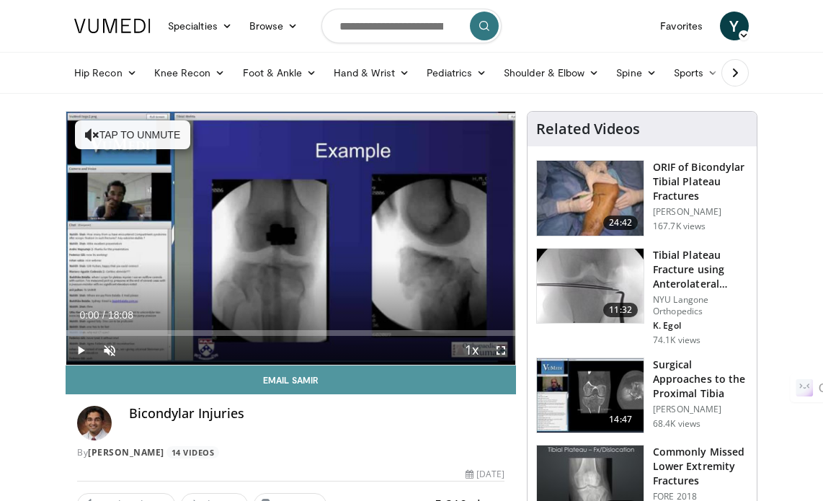
drag, startPoint x: 211, startPoint y: 419, endPoint x: 241, endPoint y: 393, distance: 39.3
click at [221, 409] on h4 "Bicondylar Injuries" at bounding box center [316, 414] width 375 height 16
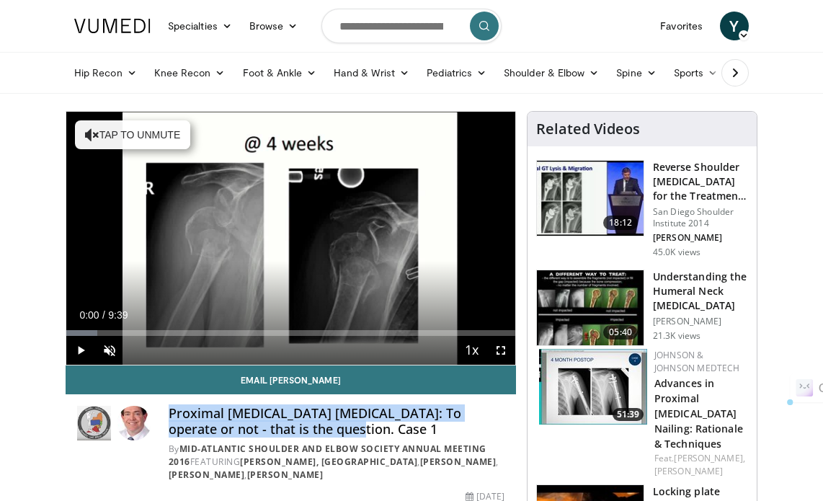
drag, startPoint x: 169, startPoint y: 409, endPoint x: 303, endPoint y: 430, distance: 134.9
click at [308, 433] on h4 "Proximal Humerus Fractures: To operate or not - that is the question. Case 1" at bounding box center [337, 421] width 336 height 31
copy h4 "Proximal Humerus Fractures: To operate or not - that is the question. Case 1"
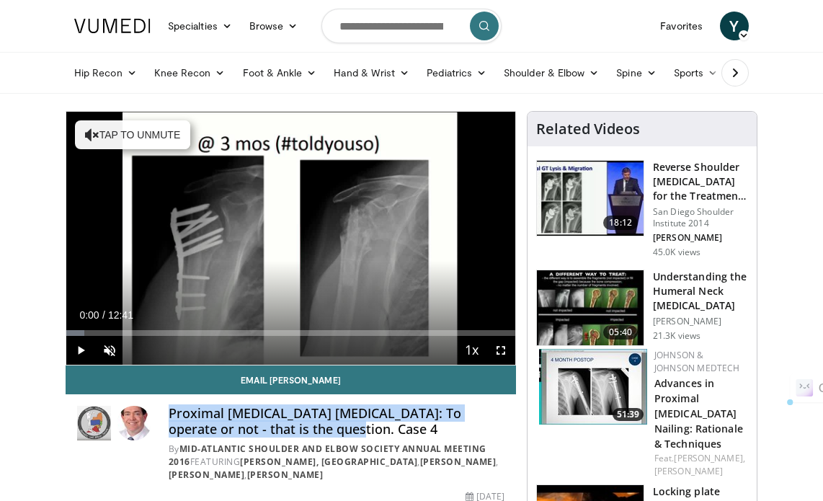
drag, startPoint x: 169, startPoint y: 413, endPoint x: 303, endPoint y: 431, distance: 135.9
click at [303, 431] on h4 "Proximal Humerus Fractures: To operate or not - that is the question. Case 4" at bounding box center [337, 421] width 336 height 31
copy h4 "Proximal Humerus Fractures: To operate or not - that is the question. Case 4"
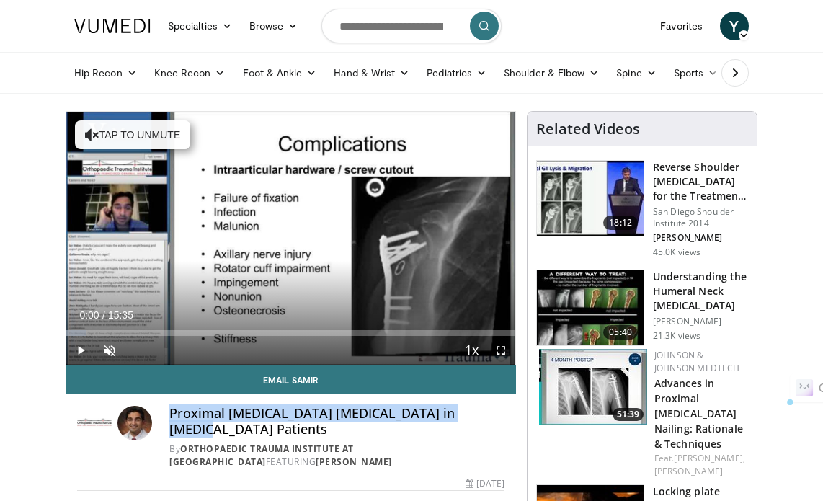
drag, startPoint x: 166, startPoint y: 414, endPoint x: 468, endPoint y: 414, distance: 301.9
click at [468, 414] on div "Proximal [MEDICAL_DATA] [MEDICAL_DATA] in [MEDICAL_DATA] Patients By Orthopaedi…" at bounding box center [290, 437] width 427 height 63
copy h4 "Proximal [MEDICAL_DATA] [MEDICAL_DATA] in [MEDICAL_DATA] Patients"
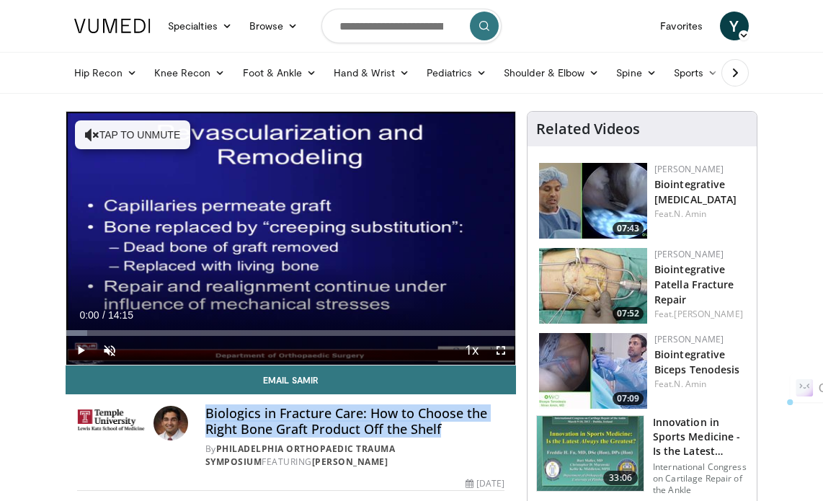
drag, startPoint x: 208, startPoint y: 416, endPoint x: 441, endPoint y: 428, distance: 233.8
click at [441, 428] on h4 "Biologics in Fracture Care: How to Choose the Right Bone Graft Product Off the …" at bounding box center [354, 421] width 299 height 31
copy h4 "Biologics in Fracture Care: How to Choose the Right Bone Graft Product Off the …"
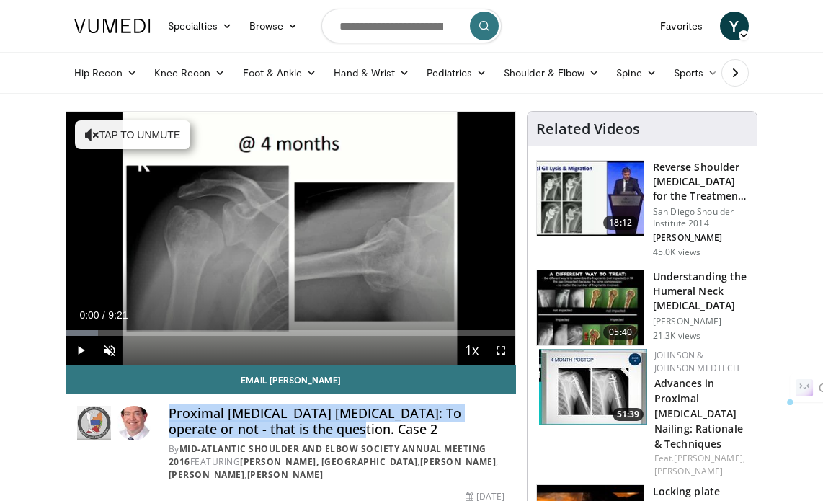
drag, startPoint x: 170, startPoint y: 412, endPoint x: 308, endPoint y: 424, distance: 138.9
click at [308, 424] on h4 "Proximal Humerus Fractures: To operate or not - that is the question. Case 2" at bounding box center [337, 421] width 336 height 31
copy h4 "Proximal Humerus Fractures: To operate or not - that is the question. Case 2"
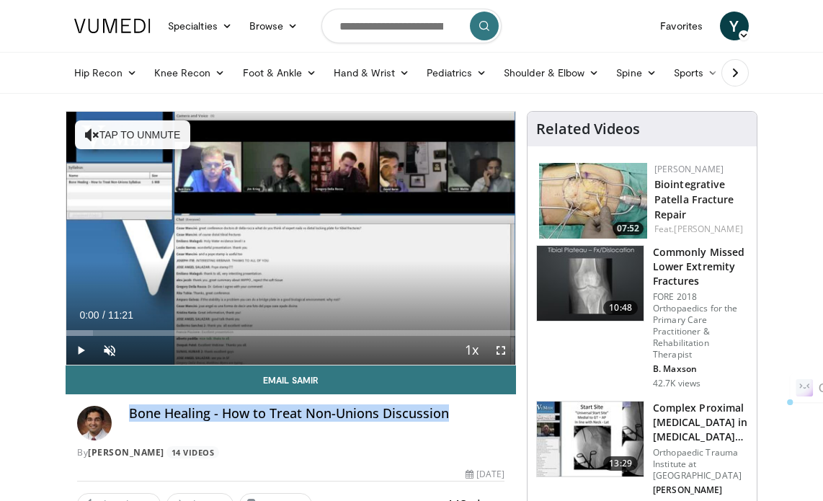
drag, startPoint x: 133, startPoint y: 409, endPoint x: 445, endPoint y: 416, distance: 312.1
click at [445, 416] on h4 "Bone Healing - How to Treat Non-Unions Discussion" at bounding box center [316, 414] width 375 height 16
copy h4 "Bone Healing - How to Treat Non-Unions Discussion"
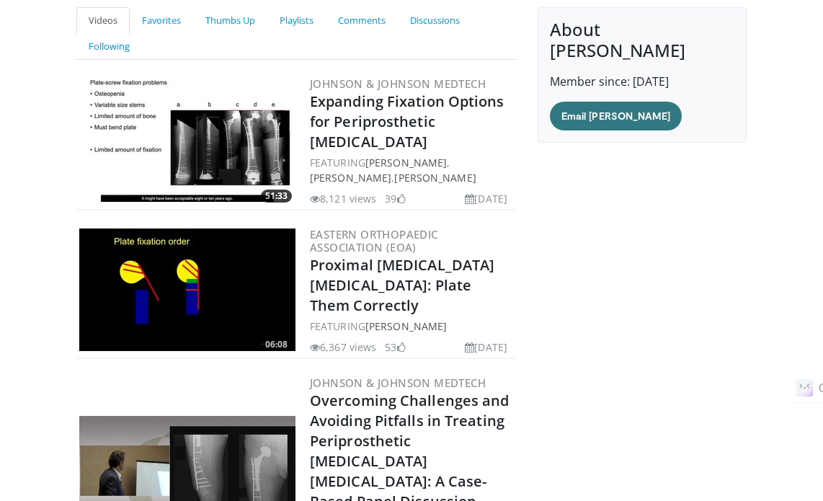
scroll to position [72, 0]
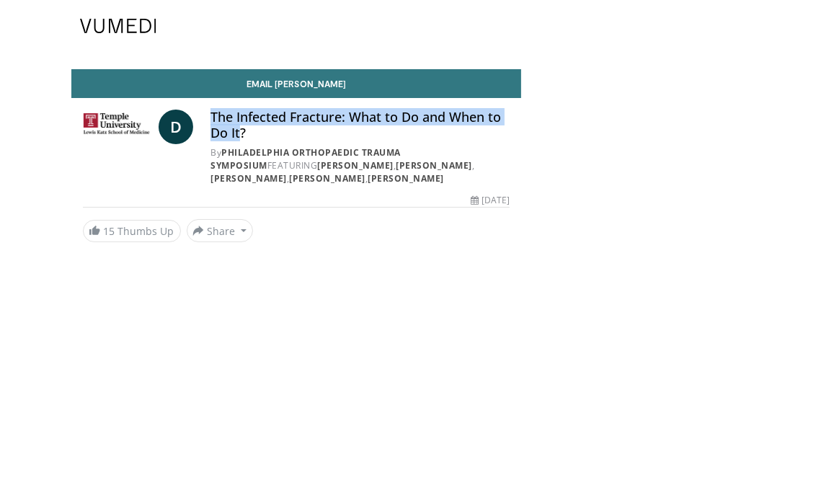
drag, startPoint x: 212, startPoint y: 120, endPoint x: 238, endPoint y: 130, distance: 27.8
click at [238, 130] on h4 "The Infected Fracture: What to Do and When to Do It?" at bounding box center [359, 125] width 299 height 31
copy h4 "The Infected Fracture: What to Do and When to Do It"
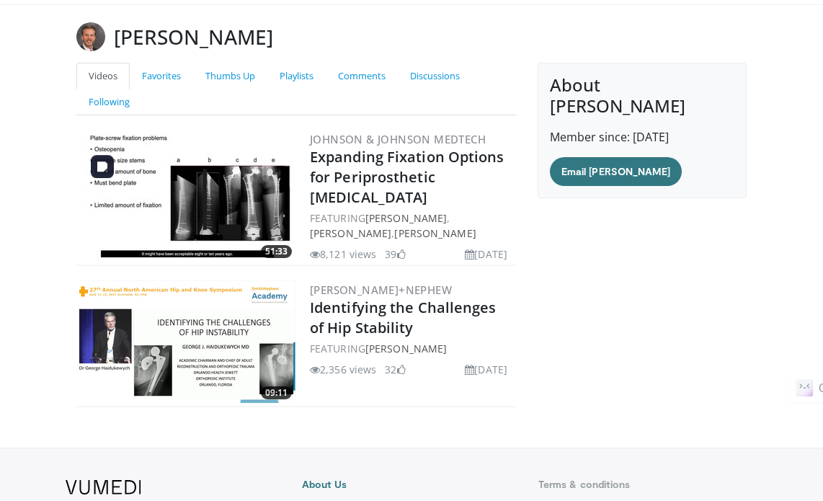
scroll to position [72, 0]
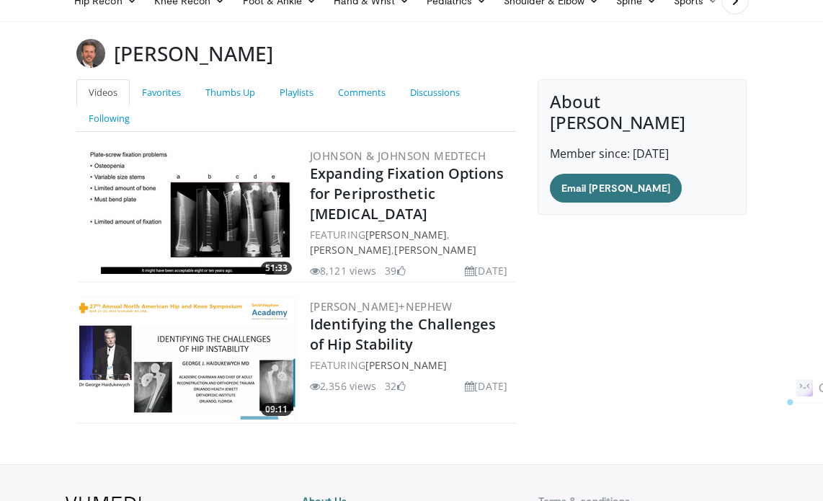
drag, startPoint x: 114, startPoint y: 56, endPoint x: 310, endPoint y: 44, distance: 196.4
click at [321, 47] on div "George Haidukewych" at bounding box center [412, 53] width 692 height 29
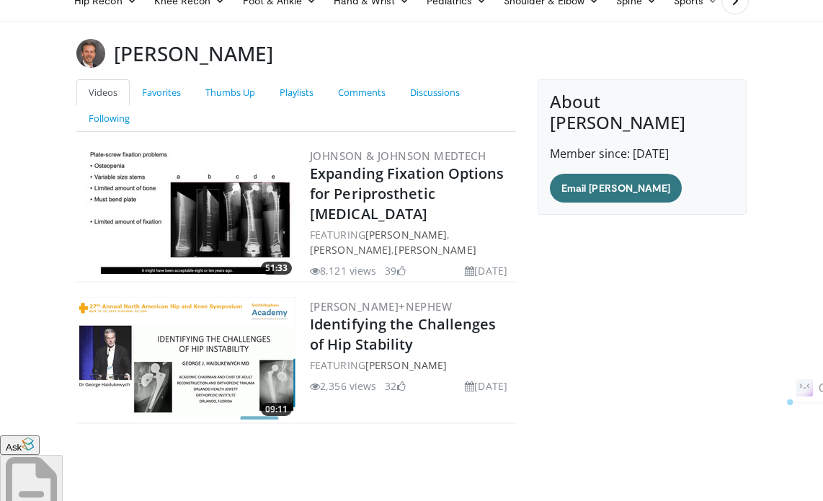
copy h3 "George Haidukewych"
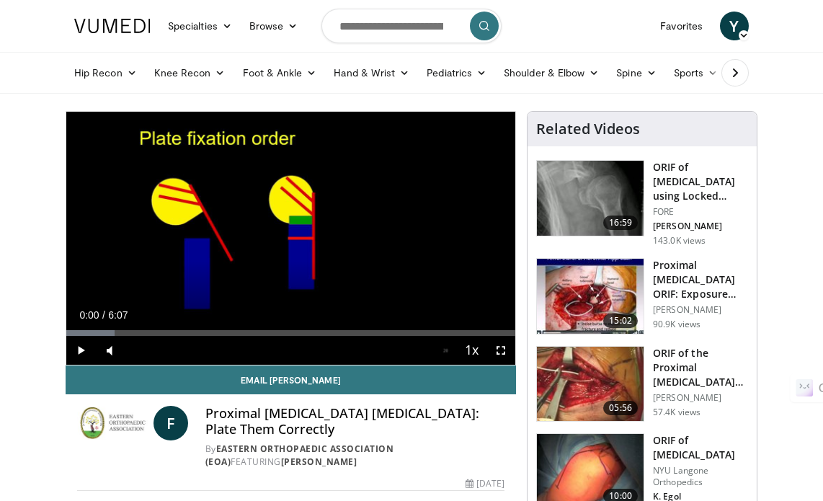
click at [401, 430] on h4 "Proximal Humerus Fractures: Plate Them Correctly" at bounding box center [354, 421] width 299 height 31
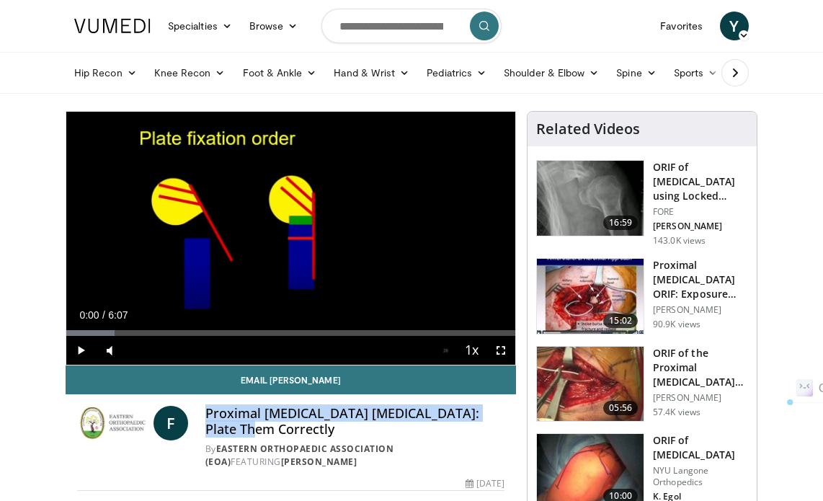
drag, startPoint x: 206, startPoint y: 414, endPoint x: 259, endPoint y: 432, distance: 56.1
click at [259, 432] on h4 "Proximal Humerus Fractures: Plate Them Correctly" at bounding box center [354, 421] width 299 height 31
copy h4 "Proximal Humerus Fractures: Plate Them Correctly"
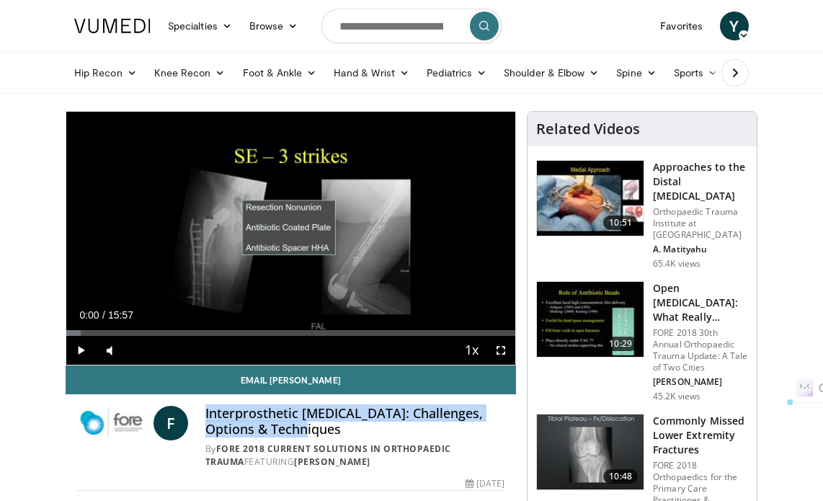
drag, startPoint x: 205, startPoint y: 409, endPoint x: 275, endPoint y: 432, distance: 74.3
click at [275, 432] on div "F Interprosthetic [MEDICAL_DATA]: Challenges, Options & Techniques By FORE 2018…" at bounding box center [290, 437] width 427 height 63
copy h4 "Interprosthetic [MEDICAL_DATA]: Challenges, Options & Techniques"
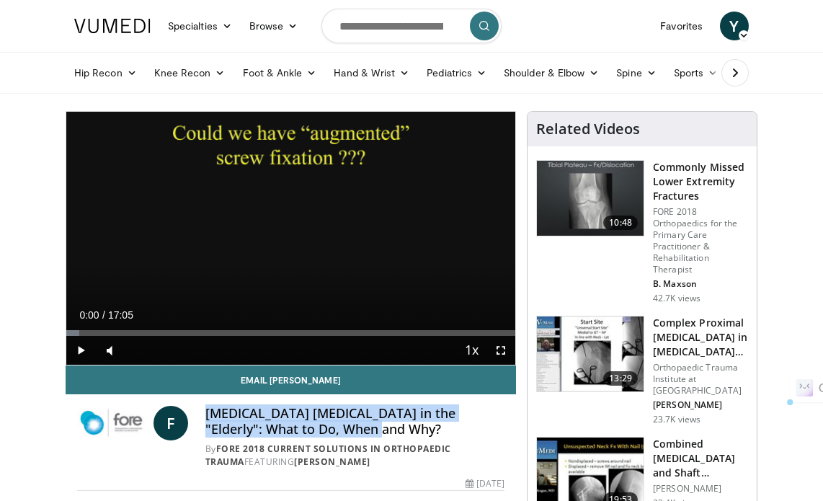
drag, startPoint x: 206, startPoint y: 410, endPoint x: 318, endPoint y: 427, distance: 113.7
click at [324, 432] on h4 "[MEDICAL_DATA] [MEDICAL_DATA] in the "Elderly": What to Do, When and Why?" at bounding box center [354, 421] width 299 height 31
copy h4 "Femoral Neck Fractures in the "Elderly": What to Do, When and Why"
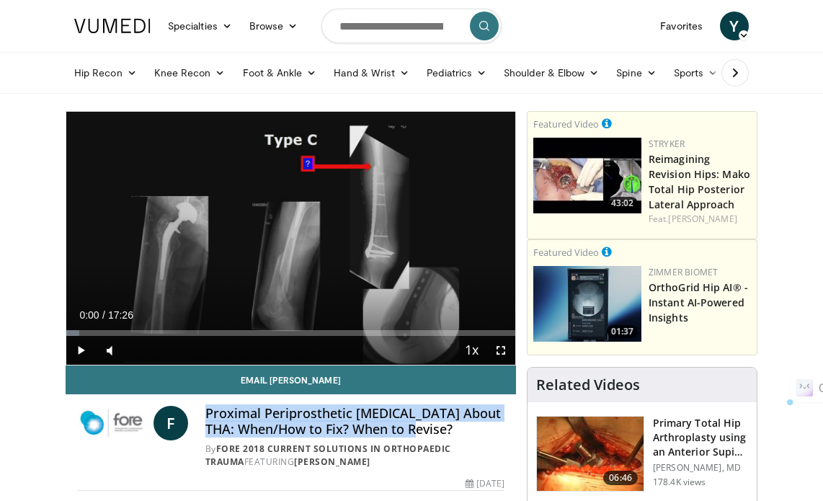
drag, startPoint x: 208, startPoint y: 411, endPoint x: 412, endPoint y: 429, distance: 204.7
click at [412, 429] on h4 "Proximal Periprosthetic Fractures About THA: When/How to Fix? When to Revise?" at bounding box center [354, 421] width 299 height 31
copy h4 "Proximal Periprosthetic Fractures About THA: When/How to Fix? When to Revise"
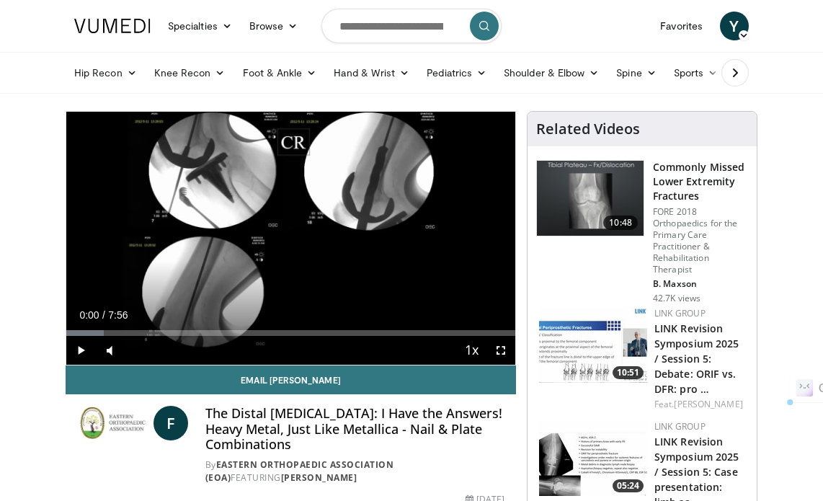
drag, startPoint x: 207, startPoint y: 413, endPoint x: 284, endPoint y: 453, distance: 87.0
click at [284, 453] on div "The Distal Femoral Fracture: I Have the Answers! Heavy Metal, Just Like Metalli…" at bounding box center [354, 445] width 299 height 79
drag, startPoint x: 269, startPoint y: 447, endPoint x: 239, endPoint y: 430, distance: 34.9
click at [239, 430] on h4 "The Distal Femoral Fracture: I Have the Answers! Heavy Metal, Just Like Metalli…" at bounding box center [354, 429] width 299 height 47
click at [219, 419] on h4 "The Distal Femoral Fracture: I Have the Answers! Heavy Metal, Just Like Metalli…" at bounding box center [354, 429] width 299 height 47
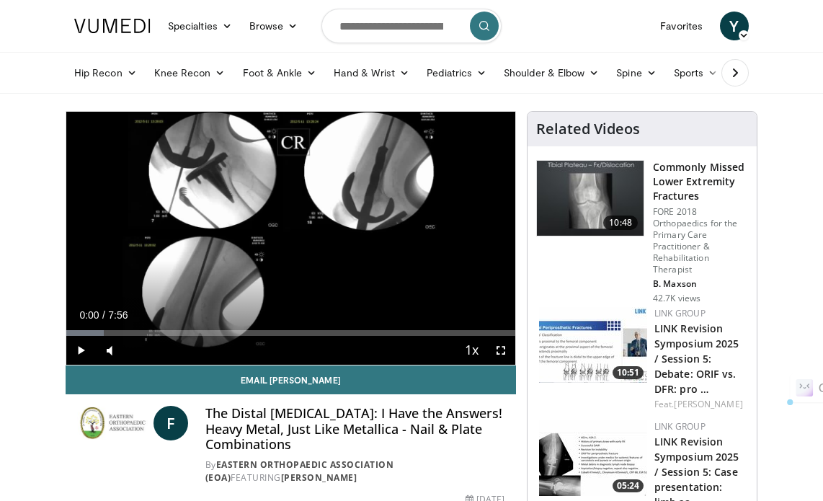
drag, startPoint x: 206, startPoint y: 411, endPoint x: 285, endPoint y: 437, distance: 82.5
click at [288, 440] on h4 "The Distal Femoral Fracture: I Have the Answers! Heavy Metal, Just Like Metalli…" at bounding box center [354, 429] width 299 height 47
copy h4 "The Distal Femoral Fracture: I Have the Answers! Heavy Metal, Just Like Metalli…"
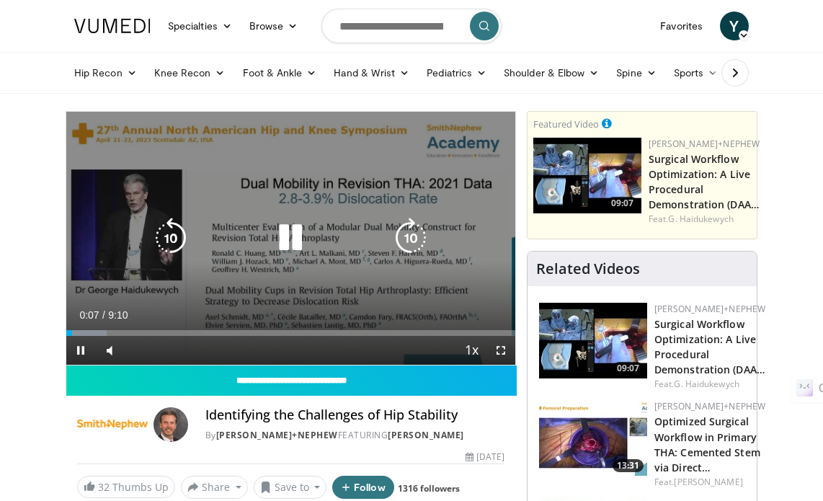
click at [285, 241] on icon "Video Player" at bounding box center [290, 238] width 40 height 40
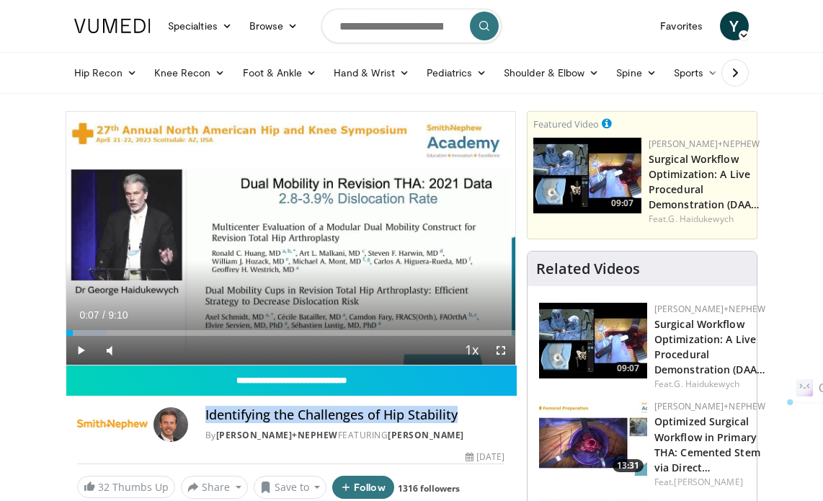
drag, startPoint x: 205, startPoint y: 410, endPoint x: 459, endPoint y: 416, distance: 253.7
click at [459, 416] on h4 "Identifying the Challenges of Hip Stability" at bounding box center [354, 415] width 299 height 16
copy h4 "Identifying the Challenges of Hip Stability"
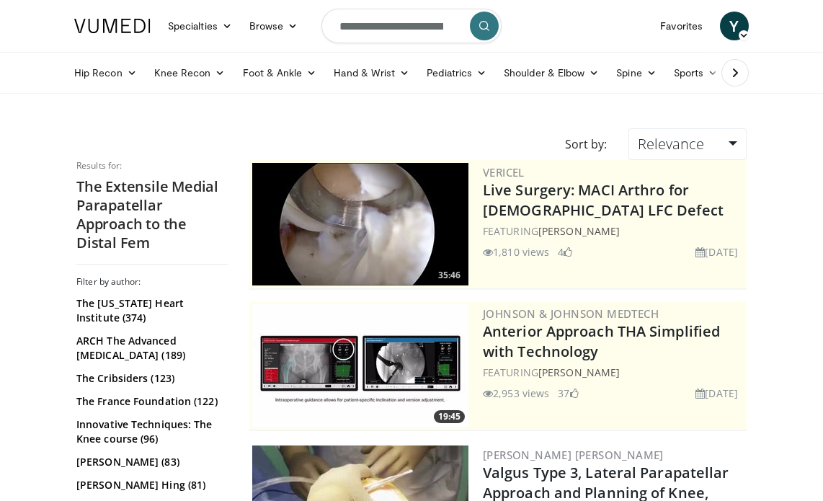
scroll to position [576, 0]
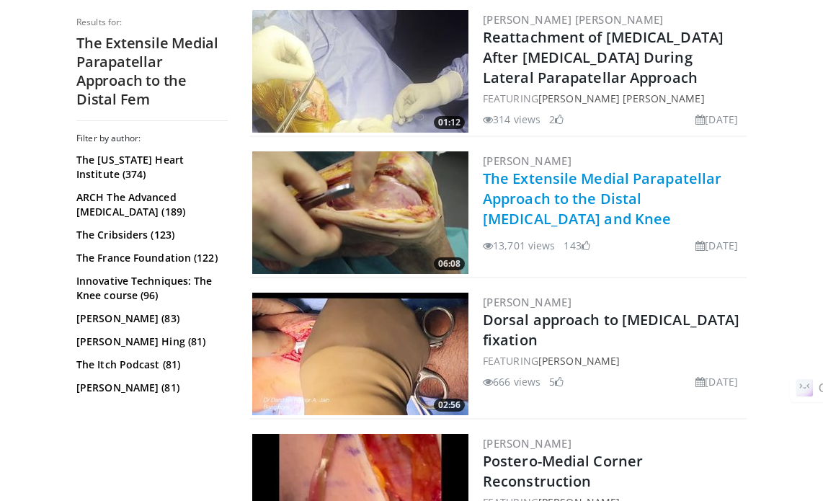
click at [583, 196] on link "The Extensile Medial Parapatellar Approach to the Distal [MEDICAL_DATA] and Knee" at bounding box center [602, 199] width 239 height 60
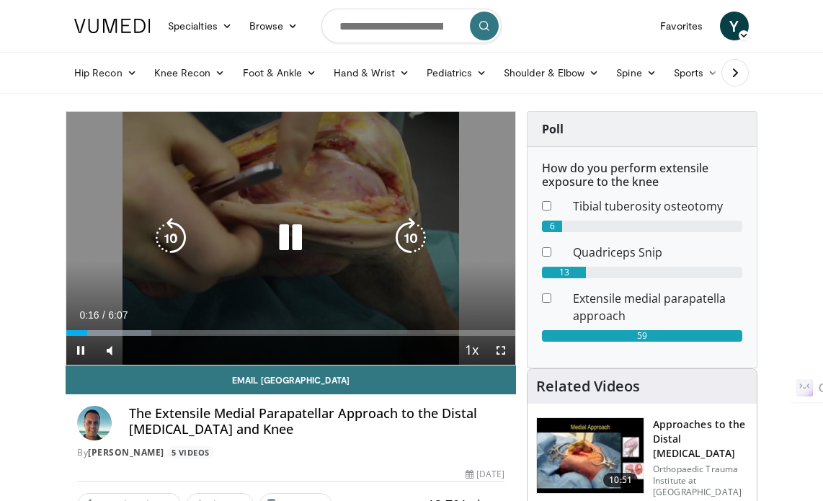
click at [300, 266] on div "10 seconds Tap to unmute" at bounding box center [290, 238] width 449 height 253
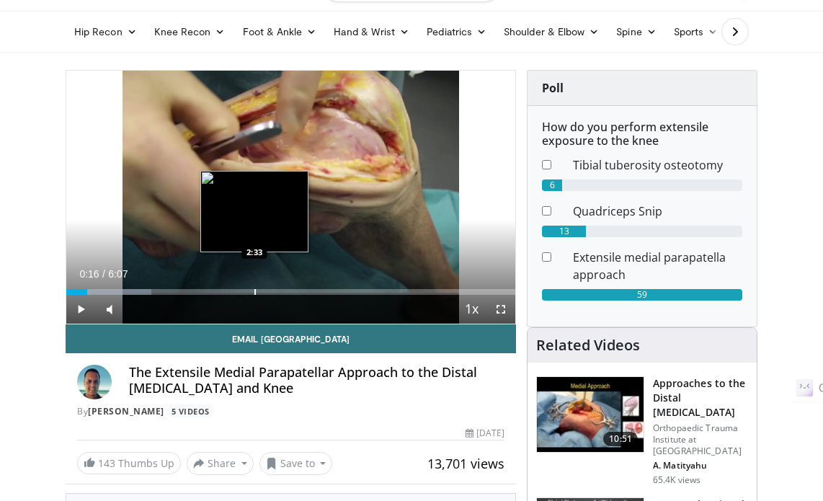
scroll to position [72, 0]
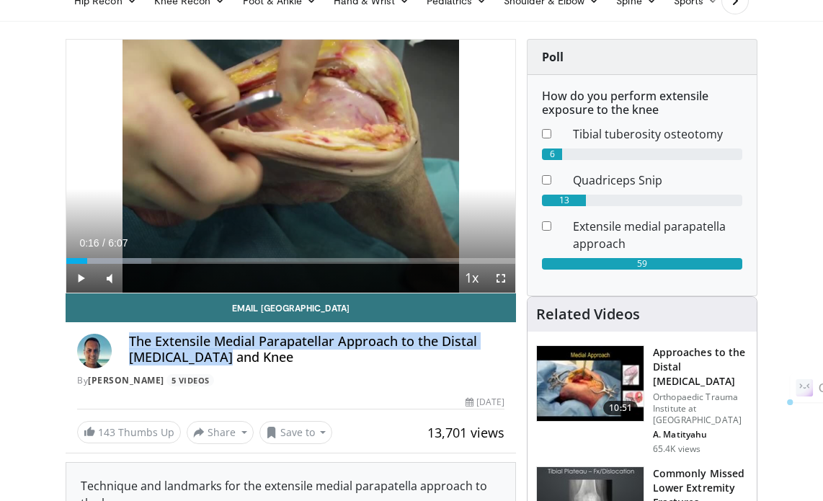
drag, startPoint x: 129, startPoint y: 339, endPoint x: 223, endPoint y: 354, distance: 95.6
click at [231, 359] on h4 "The Extensile Medial Parapatellar Approach to the Distal [MEDICAL_DATA] and Knee" at bounding box center [316, 349] width 375 height 31
copy h4 "The Extensile Medial Parapatellar Approach to the Distal [MEDICAL_DATA] and Knee"
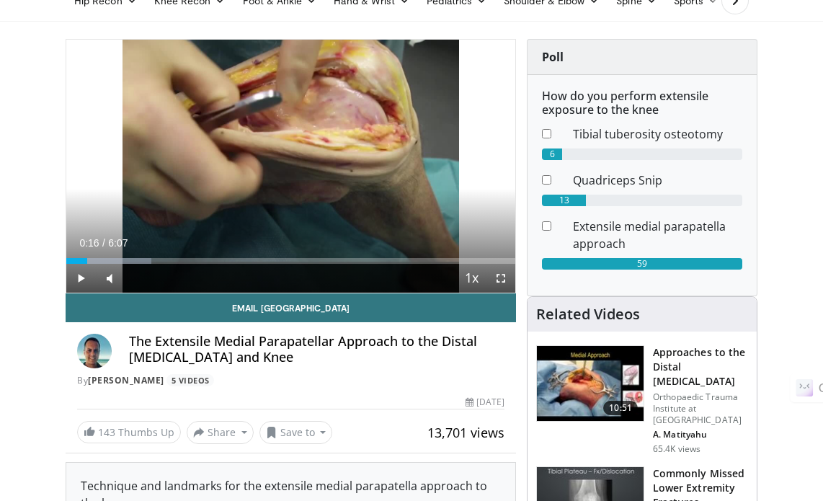
click at [313, 376] on div "By Jarrad Stevens 5 Videos" at bounding box center [290, 380] width 427 height 13
click at [120, 376] on link "Jarrad Stevens" at bounding box center [126, 380] width 76 height 12
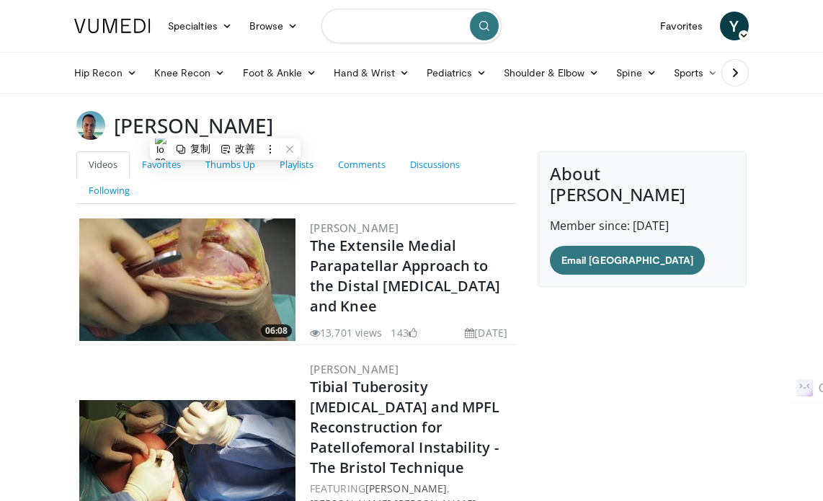
click at [379, 30] on input "Search topics, interventions" at bounding box center [411, 26] width 180 height 35
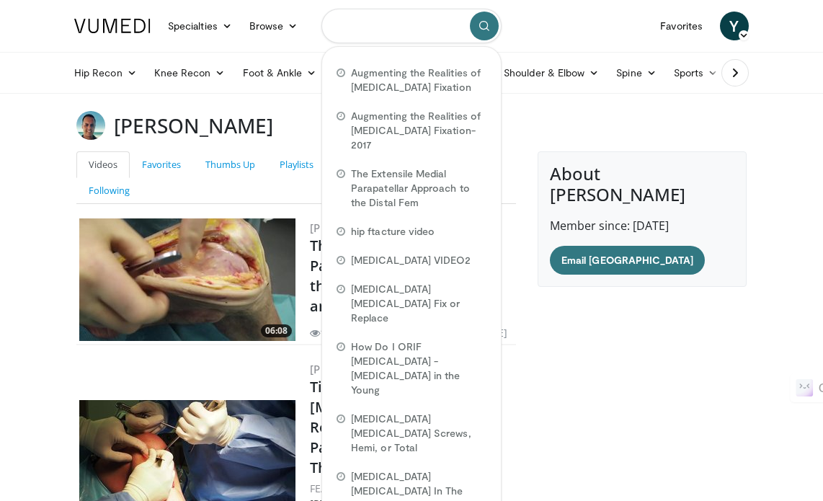
paste input "**********"
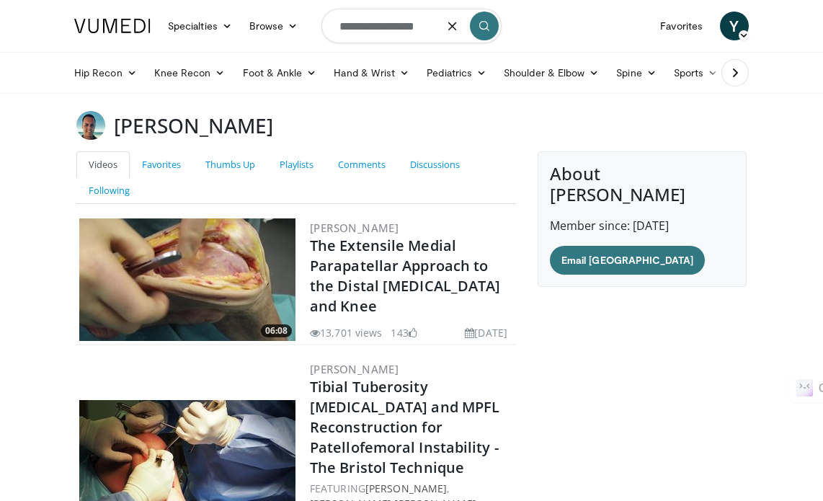
type input "**********"
click at [479, 32] on button "submit" at bounding box center [484, 26] width 29 height 29
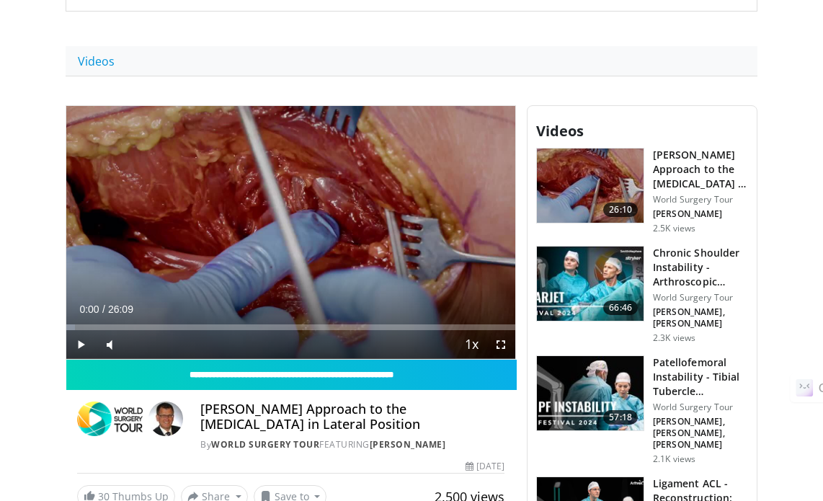
scroll to position [432, 0]
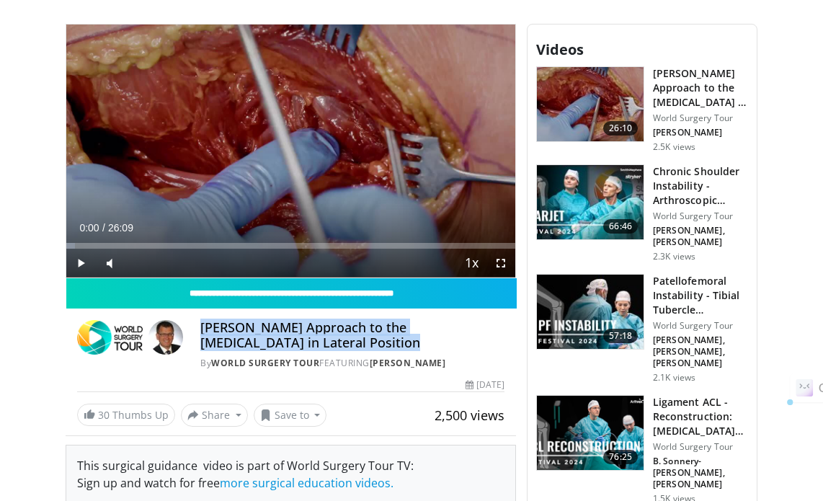
drag, startPoint x: 200, startPoint y: 329, endPoint x: 316, endPoint y: 344, distance: 117.1
click at [316, 344] on h4 "Kocher-Langenbeck Approach to the Acetabulum in Lateral Position" at bounding box center [352, 335] width 304 height 31
copy h4 "Kocher-Langenbeck Approach to the Acetabulum in Lateral Position"
click at [264, 362] on link "World Surgery Tour" at bounding box center [265, 363] width 108 height 12
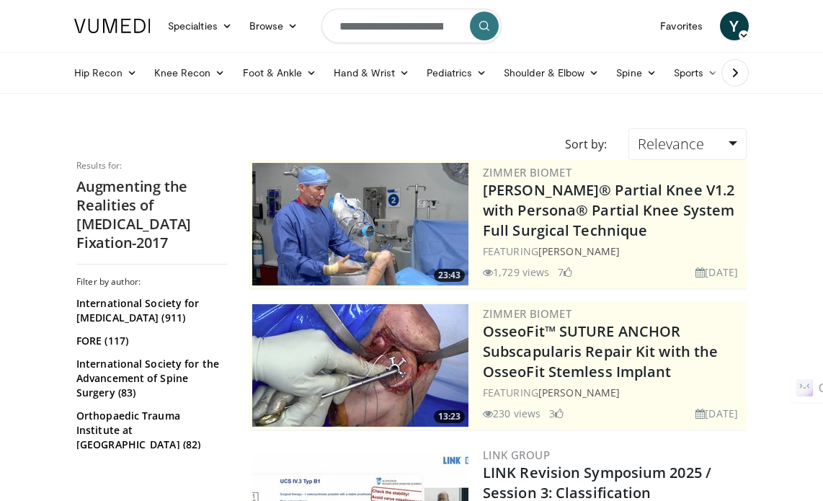
click at [437, 28] on form "**********" at bounding box center [411, 26] width 180 height 52
type input "**********"
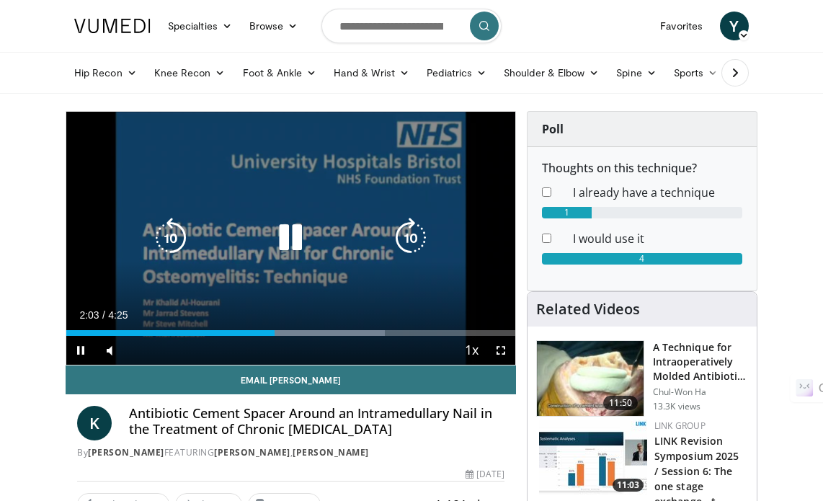
click at [291, 240] on icon "Video Player" at bounding box center [290, 238] width 40 height 40
click at [294, 241] on icon "Video Player" at bounding box center [290, 238] width 40 height 40
drag, startPoint x: 282, startPoint y: 237, endPoint x: 279, endPoint y: 197, distance: 40.5
click at [284, 236] on icon "Video Player" at bounding box center [290, 238] width 40 height 40
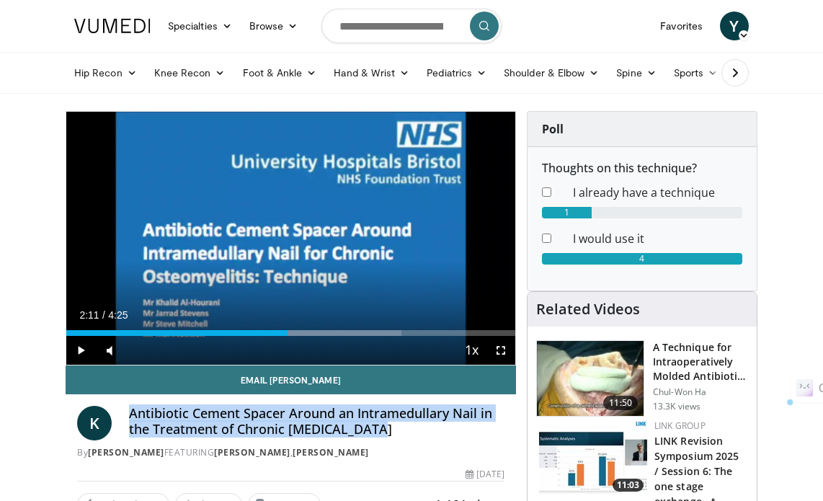
drag, startPoint x: 128, startPoint y: 414, endPoint x: 371, endPoint y: 424, distance: 243.1
click at [374, 427] on div "K Antibiotic Cement Spacer Around an Intramedullary Nail in the Treatment of Ch…" at bounding box center [290, 432] width 427 height 53
copy h4 "Antibiotic Cement Spacer Around an Intramedullary Nail in the Treatment of Chro…"
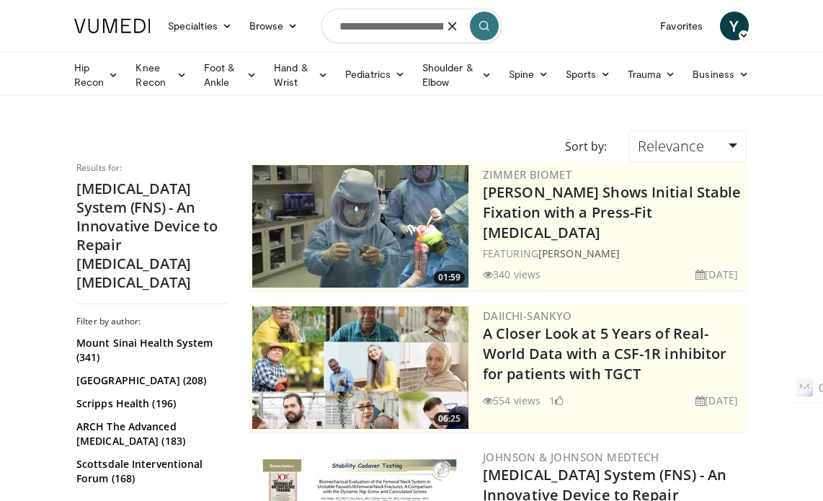
click at [409, 26] on input "**********" at bounding box center [411, 26] width 180 height 35
click at [437, 27] on input "**********" at bounding box center [411, 26] width 180 height 35
click at [437, 26] on input "**********" at bounding box center [411, 26] width 180 height 35
click at [437, 27] on input "**********" at bounding box center [411, 26] width 180 height 35
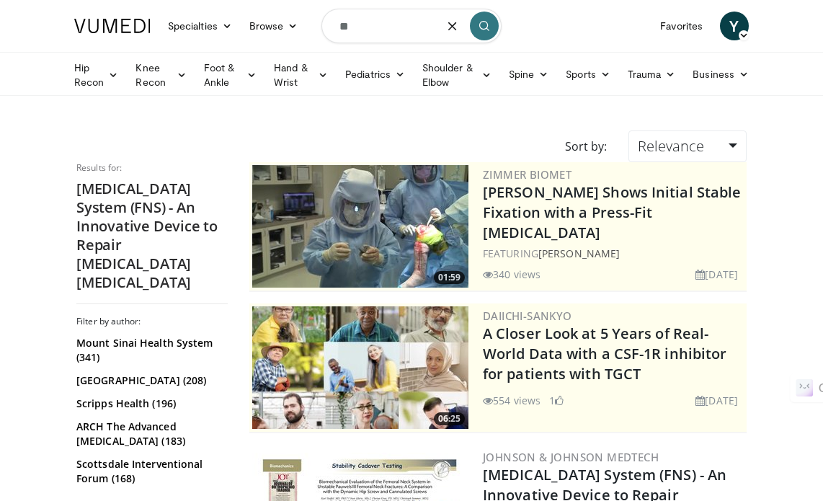
type input "*"
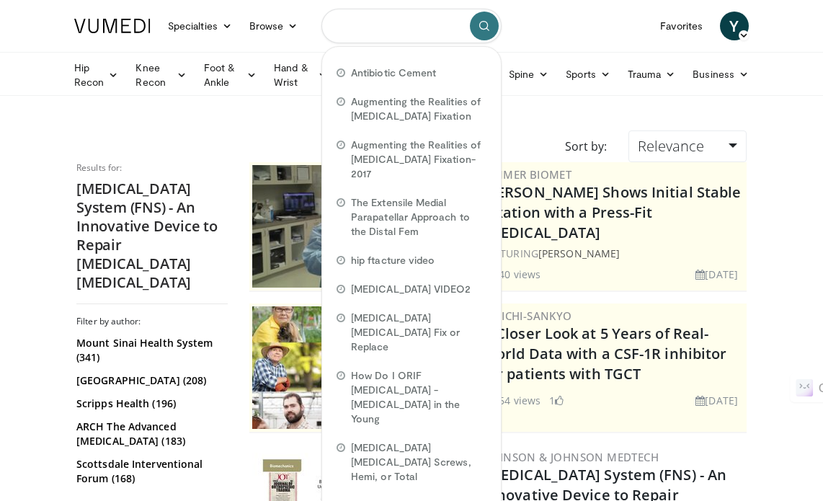
paste input "**********"
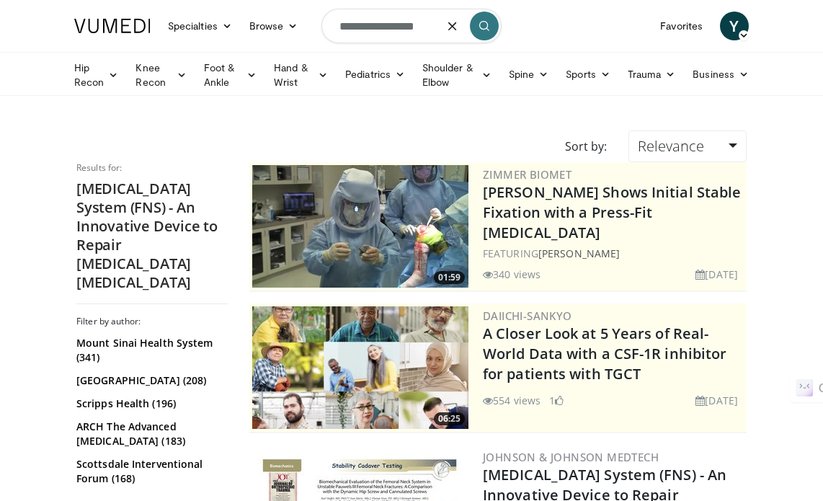
type input "**********"
click at [474, 22] on button "submit" at bounding box center [484, 26] width 29 height 29
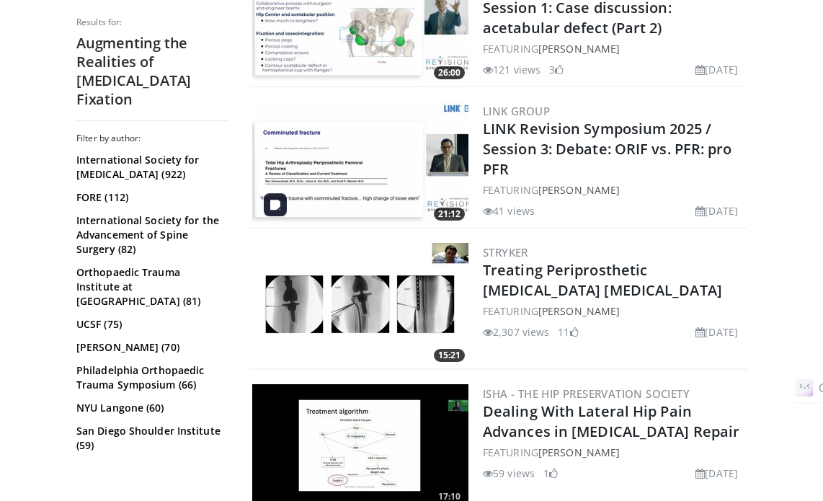
scroll to position [2738, 0]
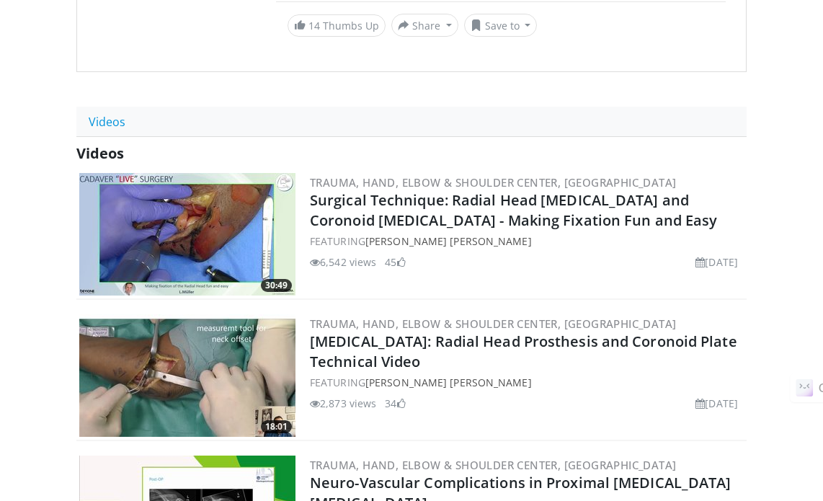
scroll to position [360, 0]
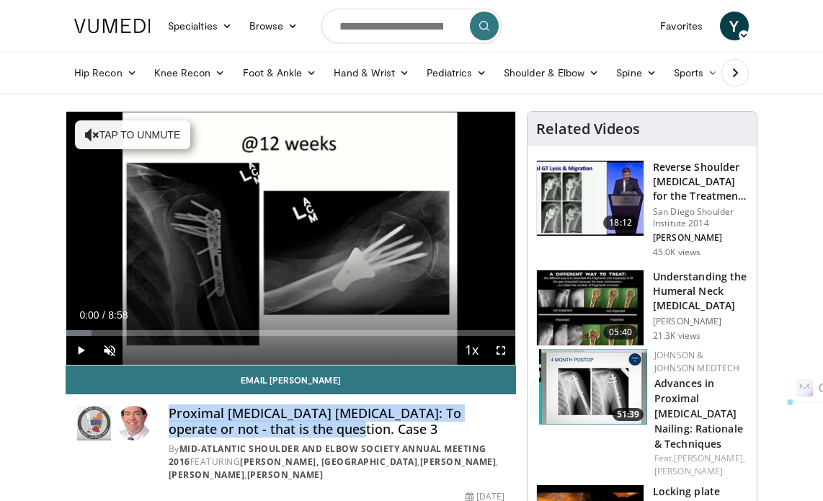
drag, startPoint x: 169, startPoint y: 413, endPoint x: 299, endPoint y: 430, distance: 131.6
click at [302, 432] on h4 "Proximal Humerus Fractures: To operate or not - that is the question. Case 3" at bounding box center [337, 421] width 336 height 31
drag, startPoint x: 298, startPoint y: 429, endPoint x: 278, endPoint y: 416, distance: 23.8
click at [278, 416] on h4 "Proximal Humerus Fractures: To operate or not - that is the question. Case 3" at bounding box center [337, 421] width 336 height 31
click at [176, 414] on h4 "Proximal Humerus Fractures: To operate or not - that is the question. Case 3" at bounding box center [337, 421] width 336 height 31
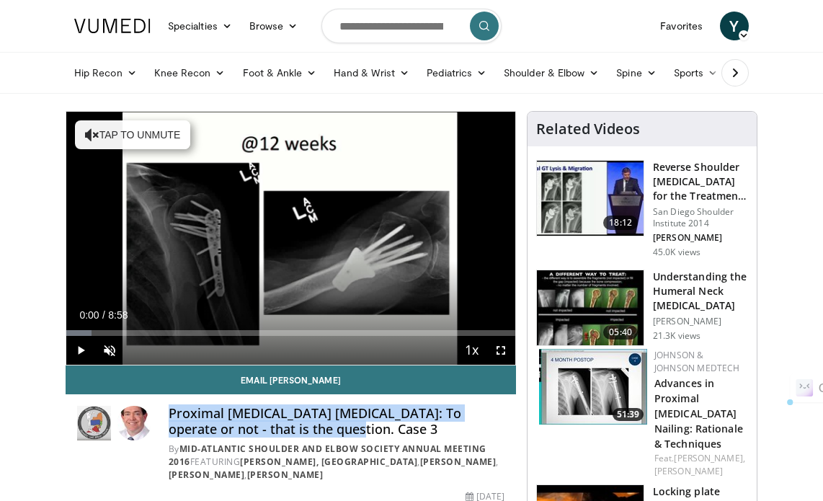
drag, startPoint x: 170, startPoint y: 411, endPoint x: 303, endPoint y: 423, distance: 133.1
click at [303, 423] on h4 "Proximal Humerus Fractures: To operate or not - that is the question. Case 3" at bounding box center [337, 421] width 336 height 31
drag, startPoint x: 303, startPoint y: 423, endPoint x: 306, endPoint y: 415, distance: 8.4
copy h4 "Proximal Humerus Fractures: To operate or not - that is the question. Case 3"
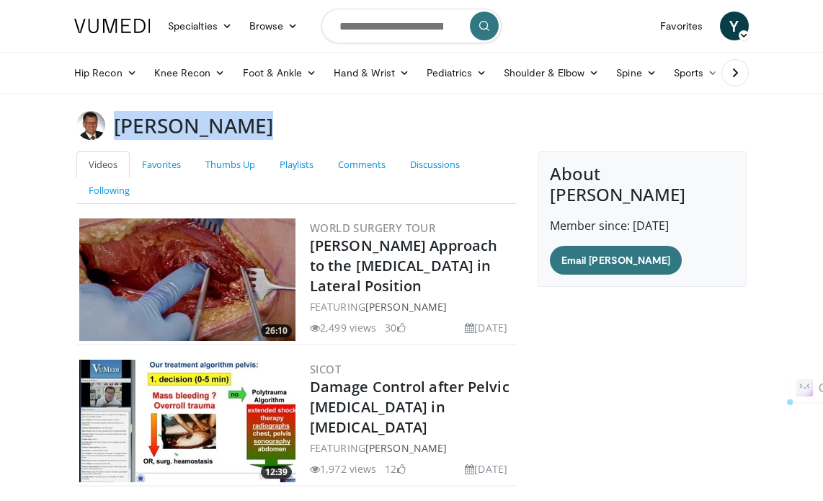
drag, startPoint x: 118, startPoint y: 125, endPoint x: 257, endPoint y: 126, distance: 139.1
click at [265, 135] on div "[PERSON_NAME]" at bounding box center [412, 125] width 692 height 29
copy h3 "[PERSON_NAME]"
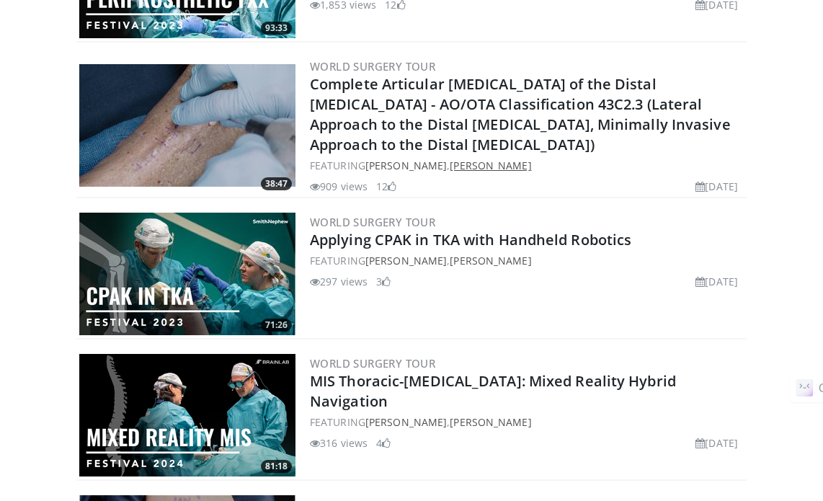
scroll to position [1513, 0]
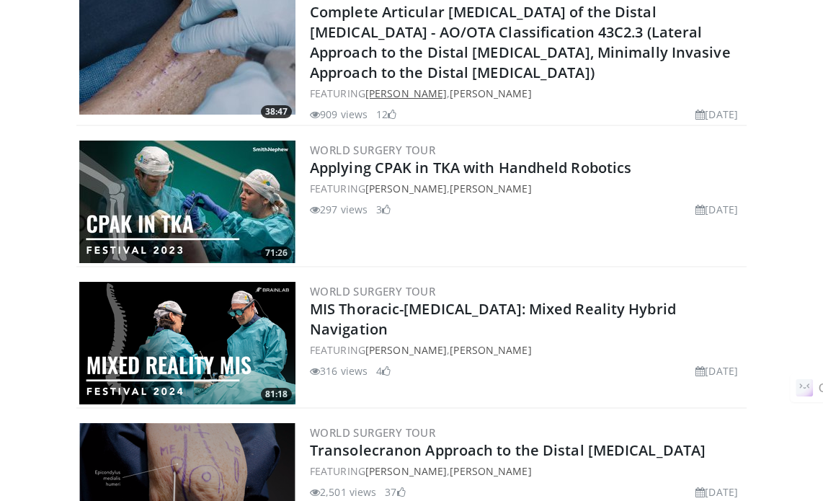
click at [411, 86] on link "[PERSON_NAME]" at bounding box center [405, 93] width 81 height 14
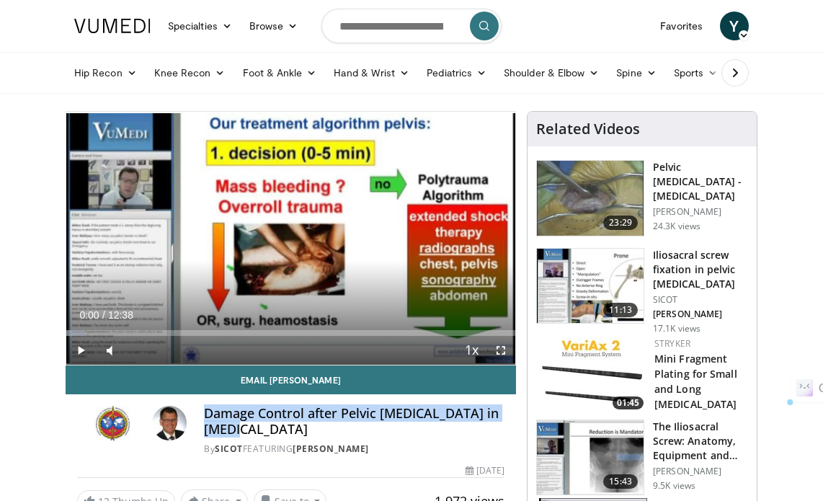
drag, startPoint x: 208, startPoint y: 414, endPoint x: 272, endPoint y: 429, distance: 65.7
click at [272, 429] on h4 "Damage Control after Pelvic Fractures in Polytrauma" at bounding box center [354, 421] width 300 height 31
copy h4 "Damage Control after Pelvic Fractures in Polytrauma"
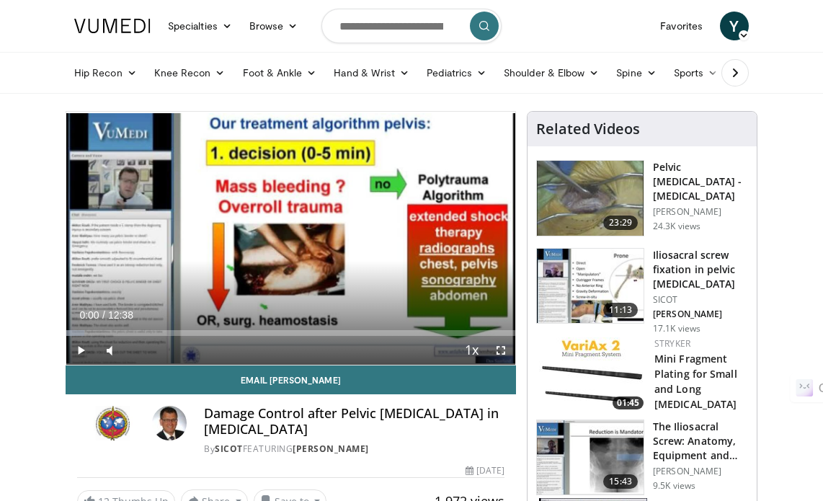
click at [241, 459] on div "Email Tim Damage Control after Pelvic Fractures in Polytrauma By SICOT FEATURIN…" at bounding box center [291, 438] width 450 height 147
click at [226, 443] on link "SICOT" at bounding box center [229, 448] width 28 height 12
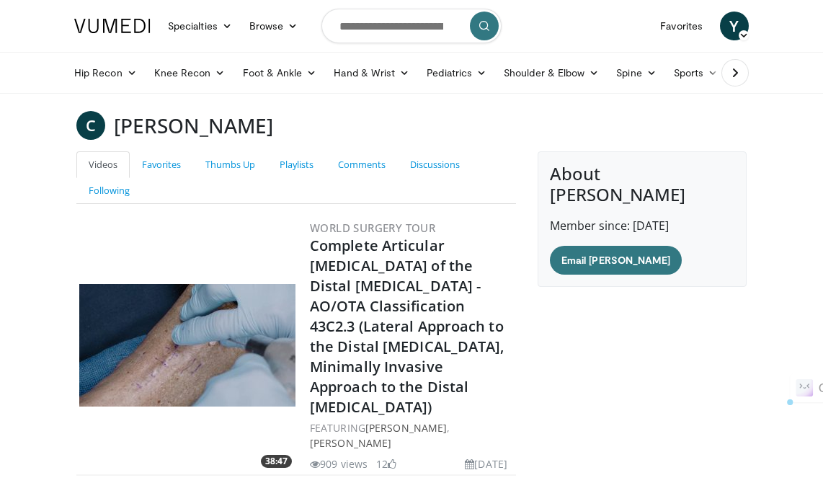
drag, startPoint x: 117, startPoint y: 126, endPoint x: 299, endPoint y: 124, distance: 182.3
click at [300, 124] on div "C [PERSON_NAME]" at bounding box center [412, 125] width 692 height 29
copy h3 "Christoph Sommer"
click at [360, 147] on main "C Christoph Sommer Videos Favorites Thumbs Up Playlists Comments Discussions Fo…" at bounding box center [412, 299] width 692 height 376
drag, startPoint x: 115, startPoint y: 123, endPoint x: 288, endPoint y: 121, distance: 173.0
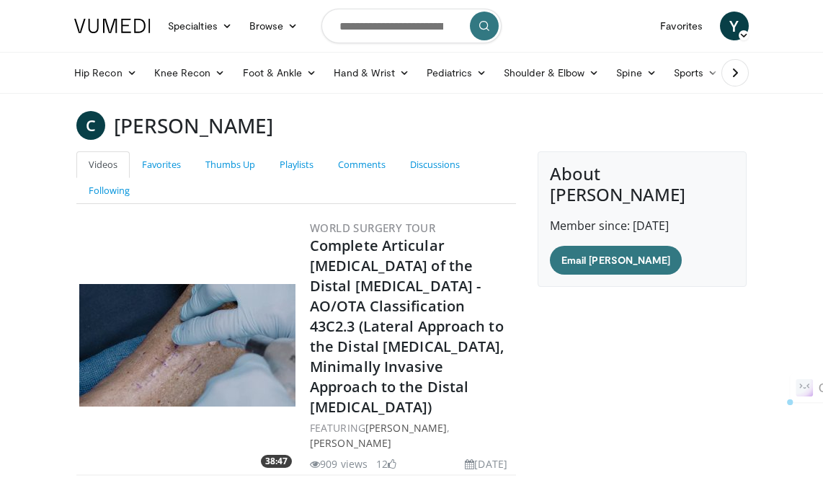
click at [273, 128] on h3 "[PERSON_NAME]" at bounding box center [193, 125] width 159 height 29
copy h3 "[PERSON_NAME]"
click at [325, 125] on div "C Christoph Sommer" at bounding box center [412, 125] width 692 height 29
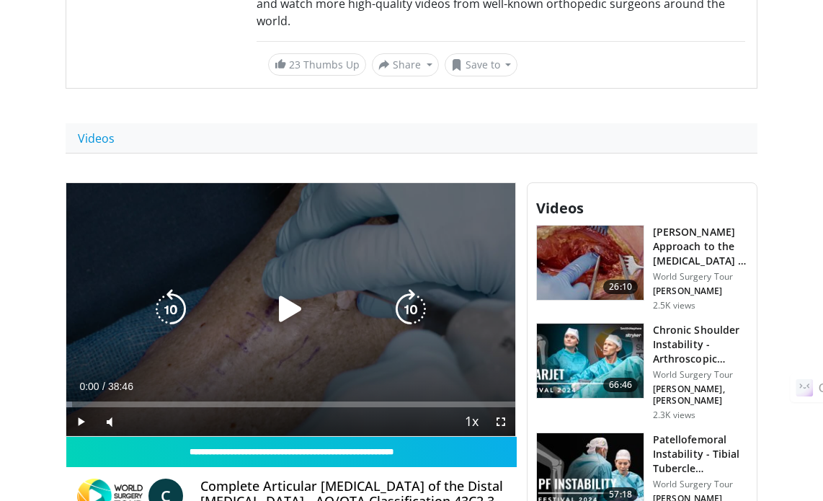
scroll to position [360, 0]
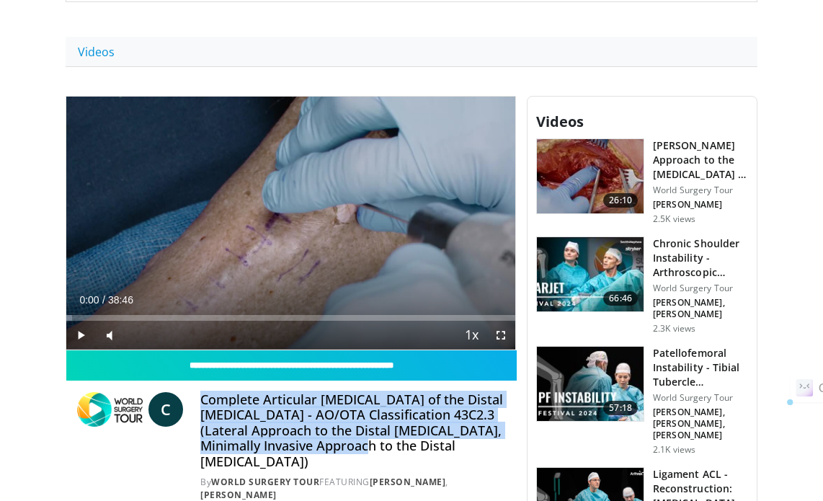
drag, startPoint x: 200, startPoint y: 400, endPoint x: 311, endPoint y: 445, distance: 119.0
click at [311, 445] on h4 "Complete Articular Fractures of the Distal Tibia - AO/OTA Classification 43C2.3…" at bounding box center [352, 431] width 304 height 78
copy h4 "Complete Articular Fractures of the Distal Tibia - AO/OTA Classification 43C2.3…"
click at [365, 442] on h4 "Complete Articular Fractures of the Distal Tibia - AO/OTA Classification 43C2.3…" at bounding box center [352, 431] width 304 height 78
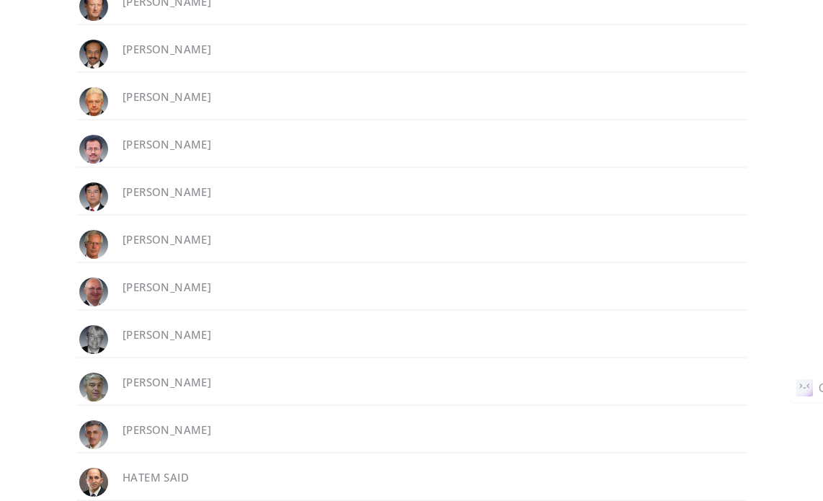
scroll to position [272, 0]
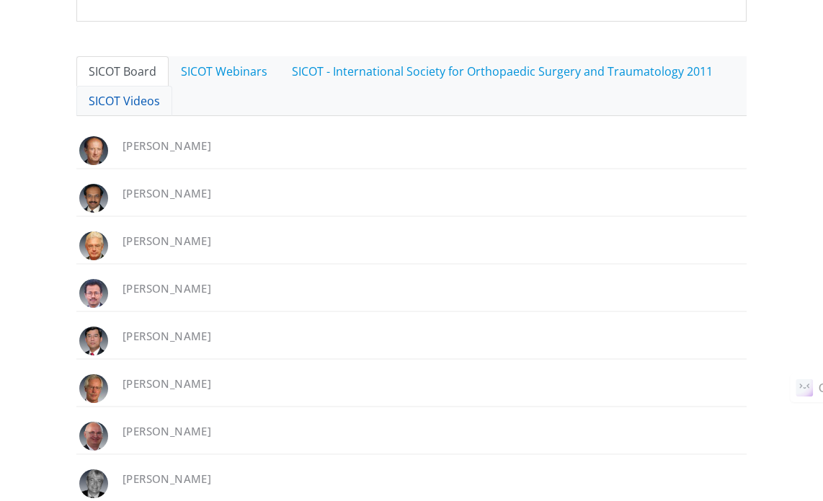
click at [106, 106] on link "SICOT Videos" at bounding box center [124, 101] width 96 height 30
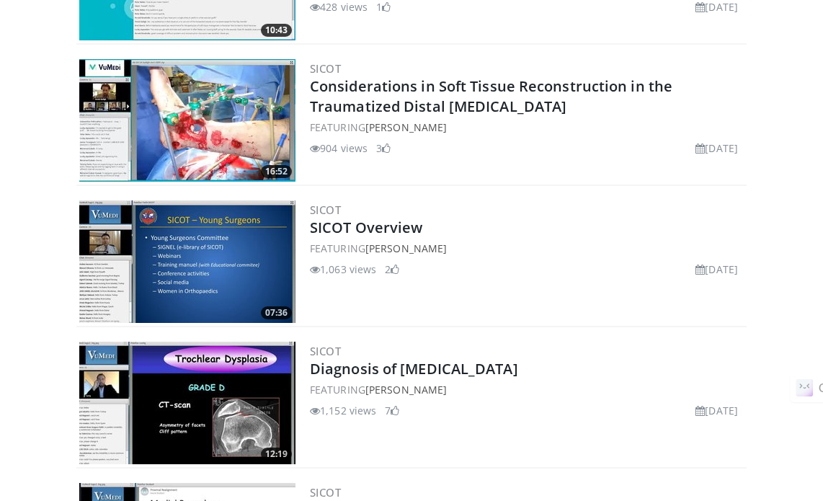
scroll to position [1641, 0]
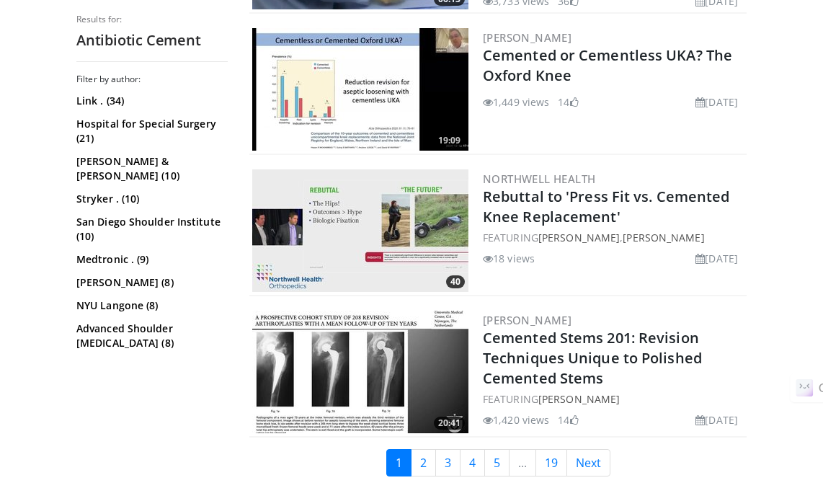
scroll to position [3603, 0]
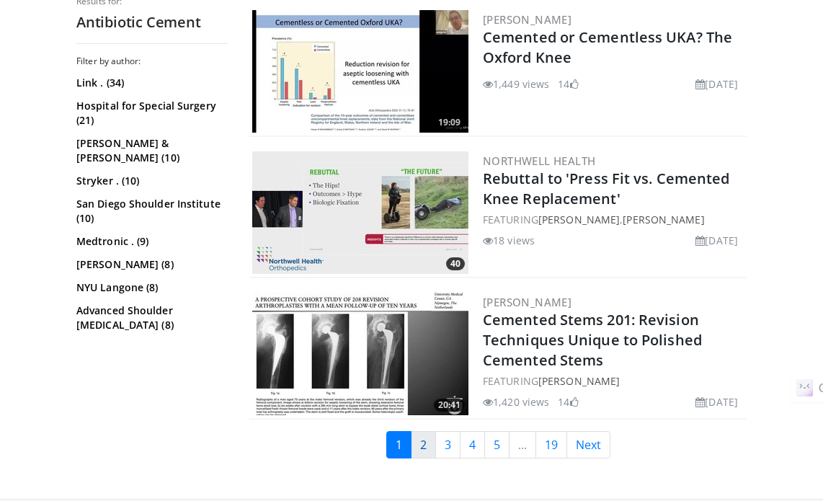
click at [424, 431] on link "2" at bounding box center [423, 444] width 25 height 27
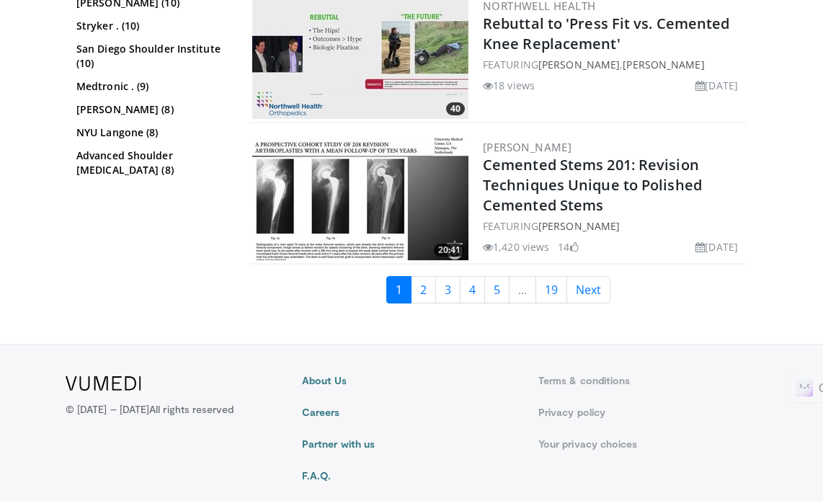
scroll to position [3773, 0]
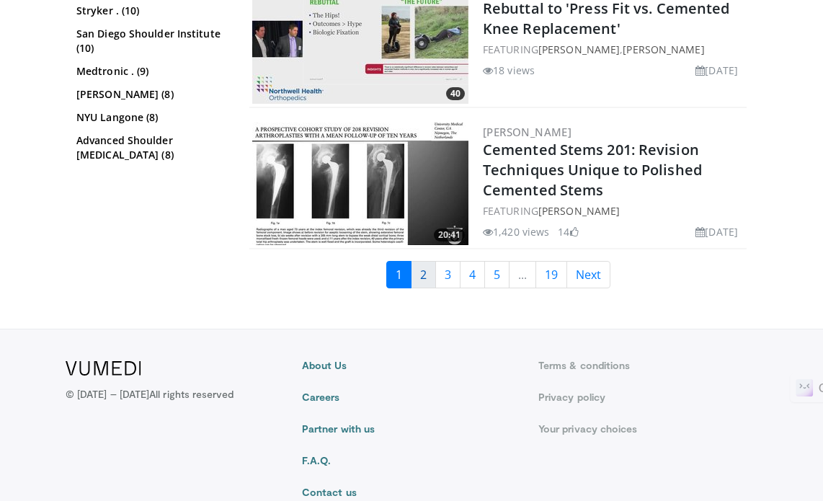
click at [419, 270] on link "2" at bounding box center [423, 274] width 25 height 27
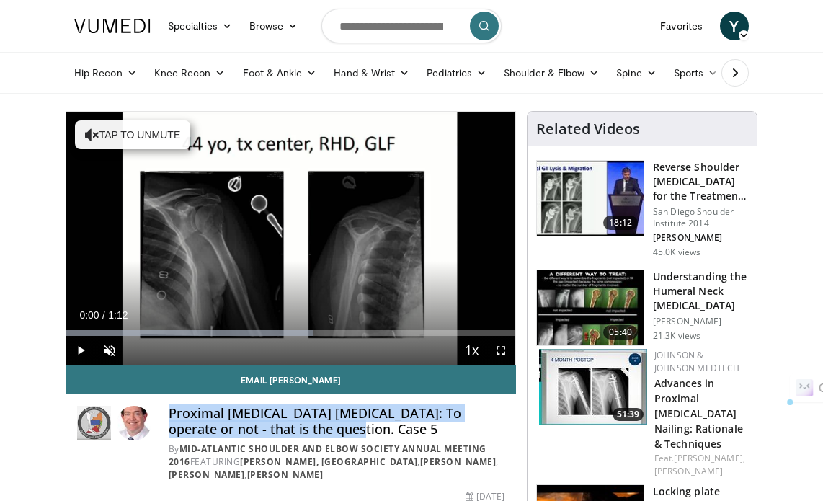
drag, startPoint x: 165, startPoint y: 414, endPoint x: 306, endPoint y: 425, distance: 141.6
click at [306, 425] on div "Proximal [MEDICAL_DATA] [MEDICAL_DATA]: To operate or not - that is the questio…" at bounding box center [290, 444] width 427 height 76
copy h4 "Proximal [MEDICAL_DATA] [MEDICAL_DATA]: To operate or not - that is the questio…"
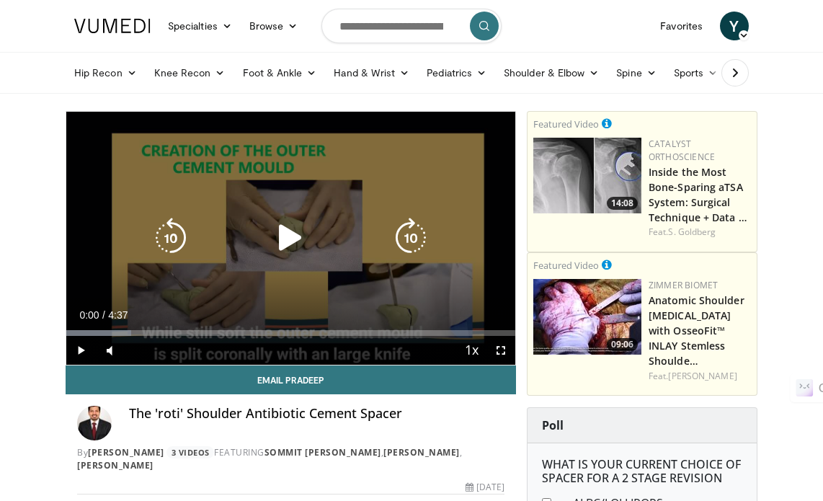
click at [285, 241] on icon "Video Player" at bounding box center [290, 238] width 40 height 40
click at [290, 236] on icon "Video Player" at bounding box center [290, 238] width 40 height 40
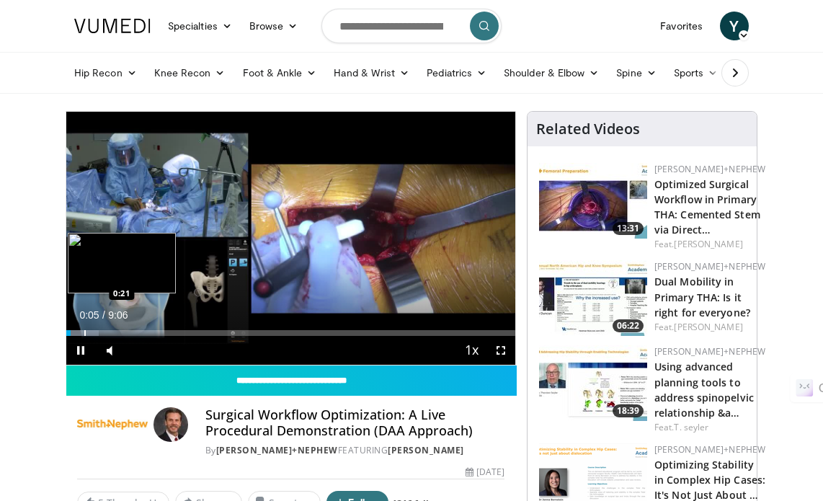
click at [84, 331] on div "Progress Bar" at bounding box center [84, 333] width 1 height 6
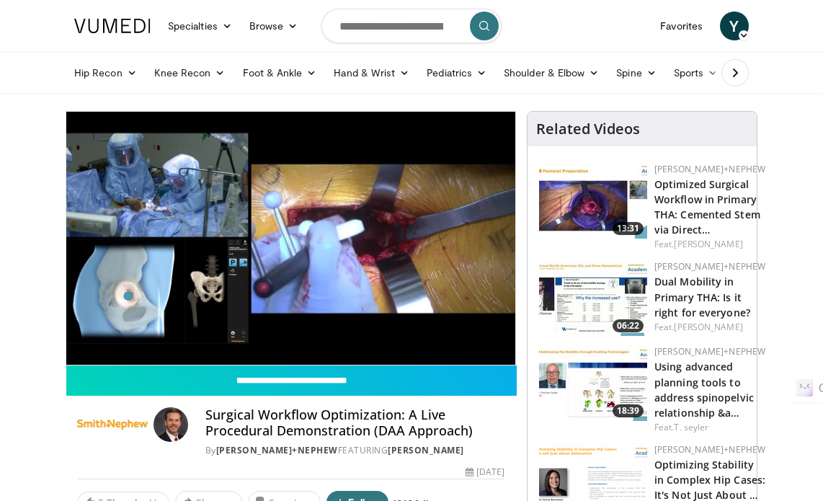
click at [110, 331] on video-js "**********" at bounding box center [290, 238] width 449 height 253
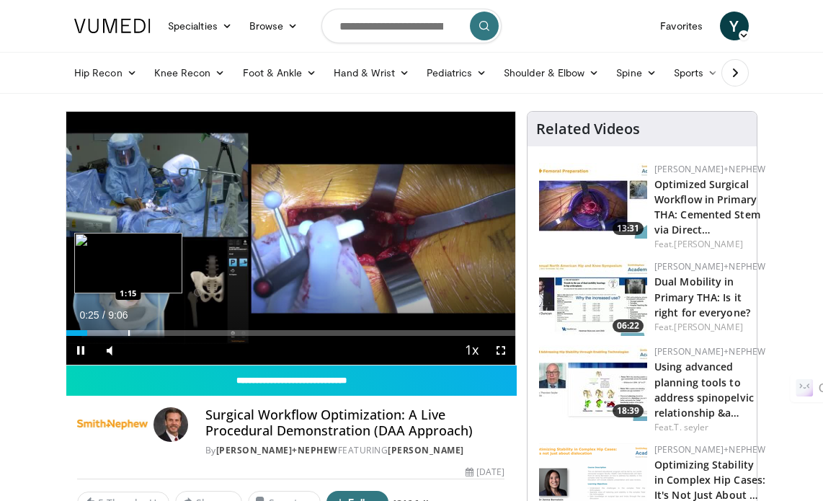
click at [128, 329] on div "Loaded : 14.52% 0:25 1:15" at bounding box center [290, 329] width 449 height 14
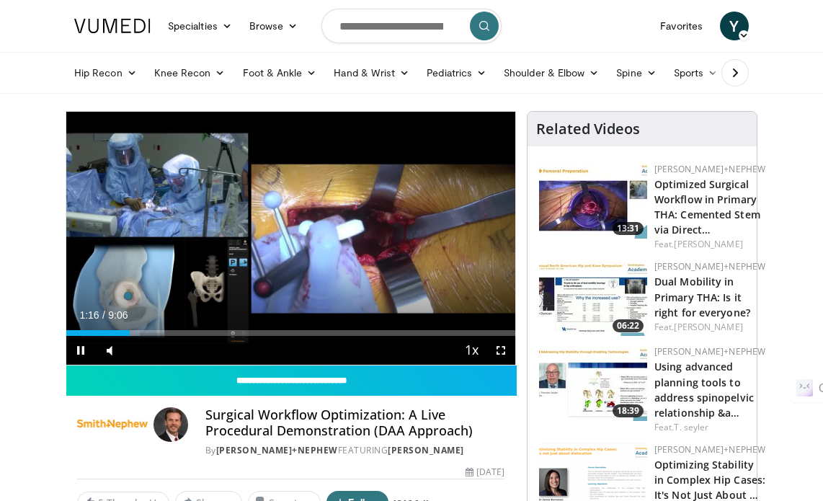
click at [160, 337] on div "Current Time 1:16 / Duration 9:06 Pause Skip Backward Skip Forward Mute Loaded …" at bounding box center [290, 350] width 449 height 29
click at [193, 336] on div "Current Time 1:17 / Duration 9:06 Pause Skip Backward Skip Forward Mute Loaded …" at bounding box center [290, 350] width 449 height 29
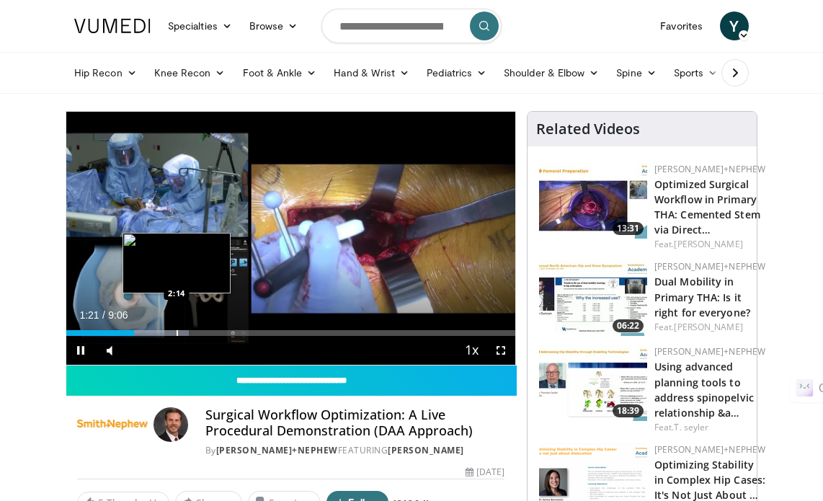
click at [176, 329] on div "Loaded : 27.23% 1:21 2:14" at bounding box center [290, 329] width 449 height 14
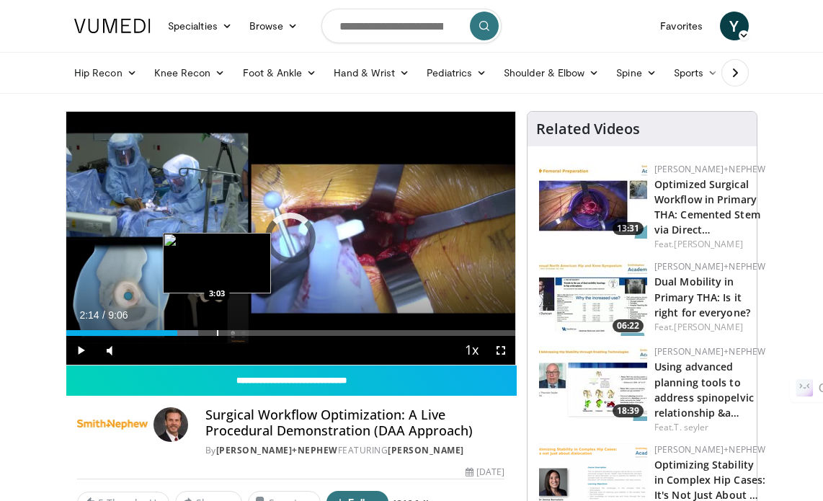
click at [217, 330] on div "Progress Bar" at bounding box center [217, 333] width 1 height 6
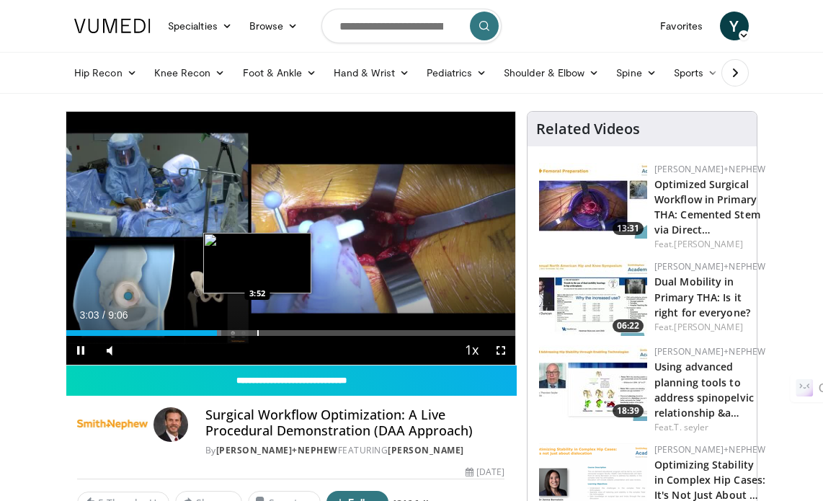
click at [257, 326] on div "Loaded : 34.50% 3:03 3:52" at bounding box center [290, 329] width 449 height 14
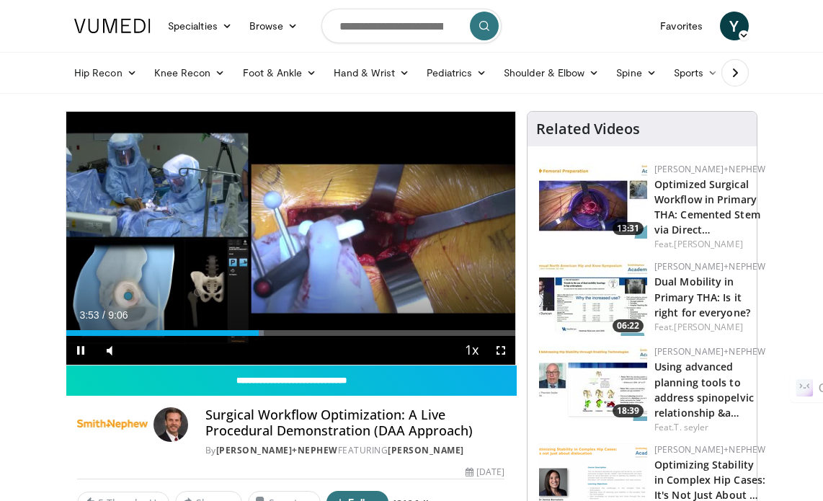
click at [367, 342] on div "Current Time 3:53 / Duration 9:06 Pause Skip Backward Skip Forward Mute Loaded …" at bounding box center [290, 350] width 449 height 29
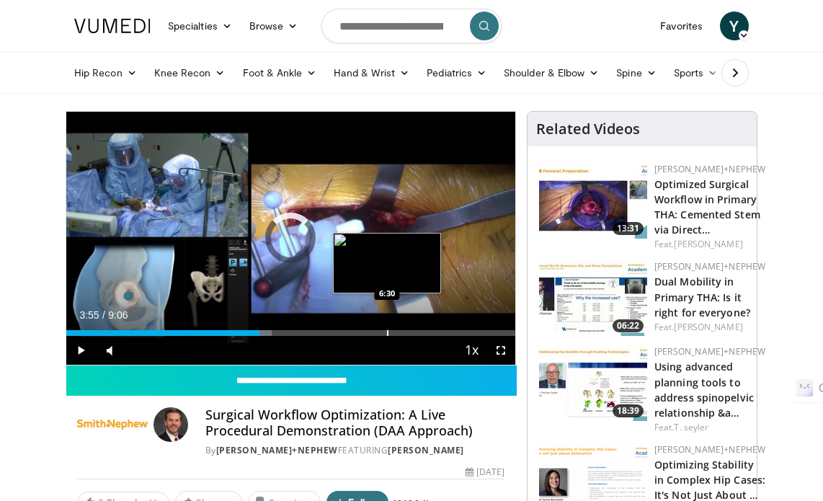
click at [387, 331] on div "Progress Bar" at bounding box center [387, 333] width 1 height 6
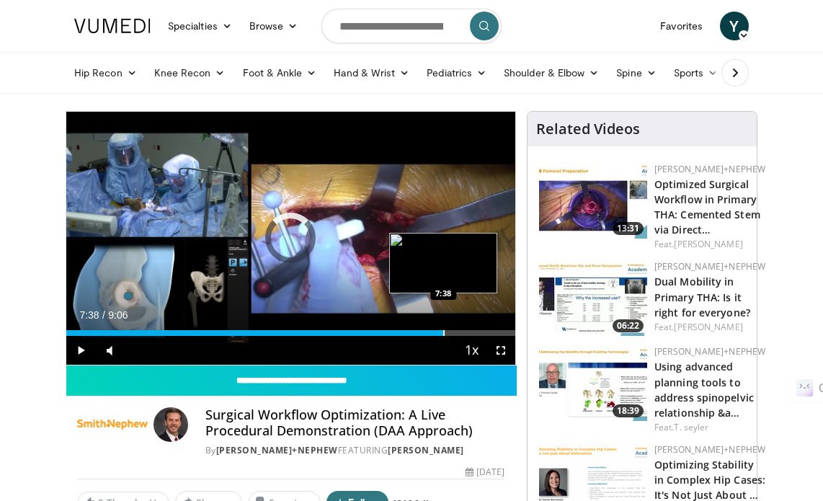
click at [442, 326] on div "Loaded : 0.00% 6:31 7:38" at bounding box center [290, 329] width 449 height 14
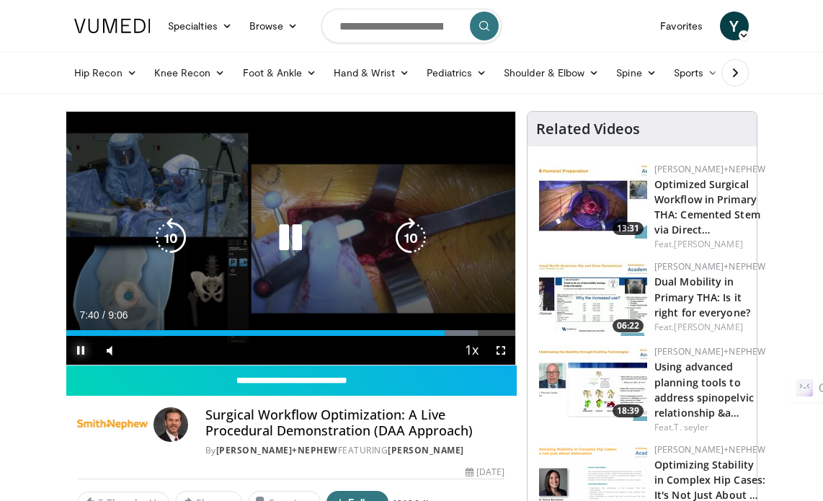
drag, startPoint x: 79, startPoint y: 347, endPoint x: 84, endPoint y: 328, distance: 20.1
click at [81, 339] on span "Video Player" at bounding box center [80, 350] width 29 height 29
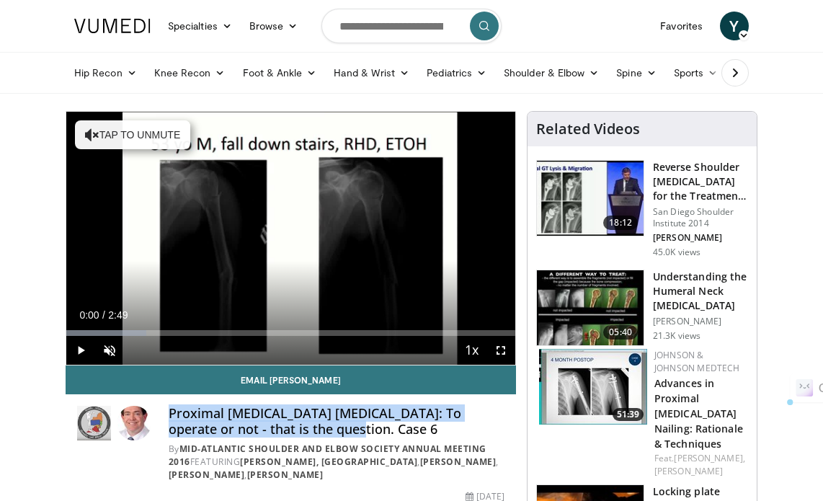
drag, startPoint x: 165, startPoint y: 415, endPoint x: 303, endPoint y: 427, distance: 138.2
click at [303, 427] on div "Proximal Humerus Fractures: To operate or not - that is the question. Case 6 By…" at bounding box center [290, 444] width 427 height 76
copy h4 "Proximal Humerus Fractures: To operate or not - that is the question. Case 6"
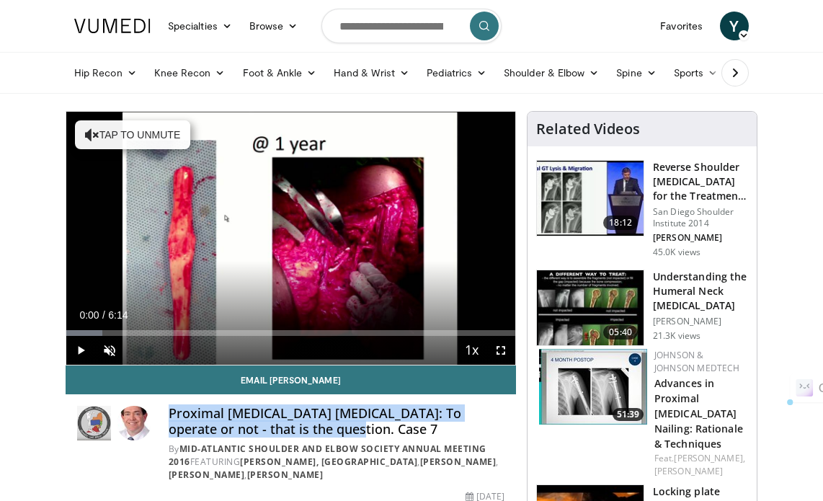
drag, startPoint x: 171, startPoint y: 411, endPoint x: 304, endPoint y: 430, distance: 134.0
click at [304, 430] on h4 "Proximal [MEDICAL_DATA] [MEDICAL_DATA]: To operate or not - that is the questio…" at bounding box center [337, 421] width 336 height 31
copy h4 "Proximal [MEDICAL_DATA] [MEDICAL_DATA]: To operate or not - that is the questio…"
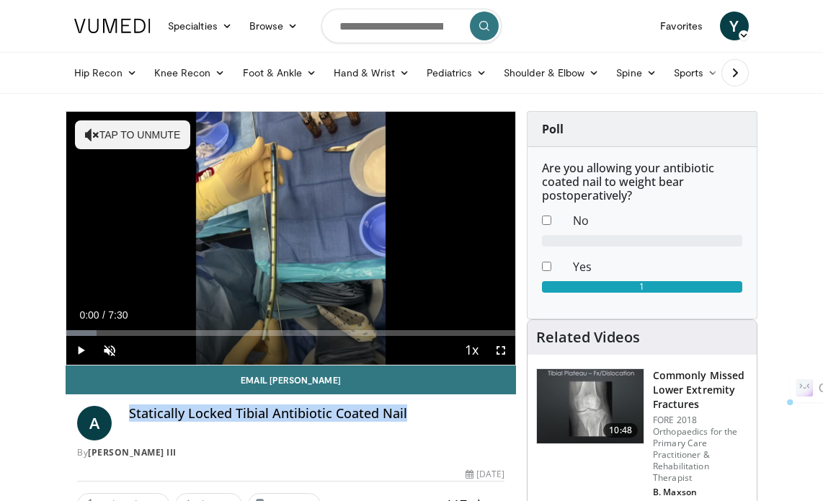
drag, startPoint x: 132, startPoint y: 415, endPoint x: 418, endPoint y: 411, distance: 286.1
click at [422, 412] on h4 "Statically Locked Tibial Antibiotic Coated Nail" at bounding box center [316, 414] width 375 height 16
copy h4 "Statically Locked Tibial Antibiotic Coated Nail"
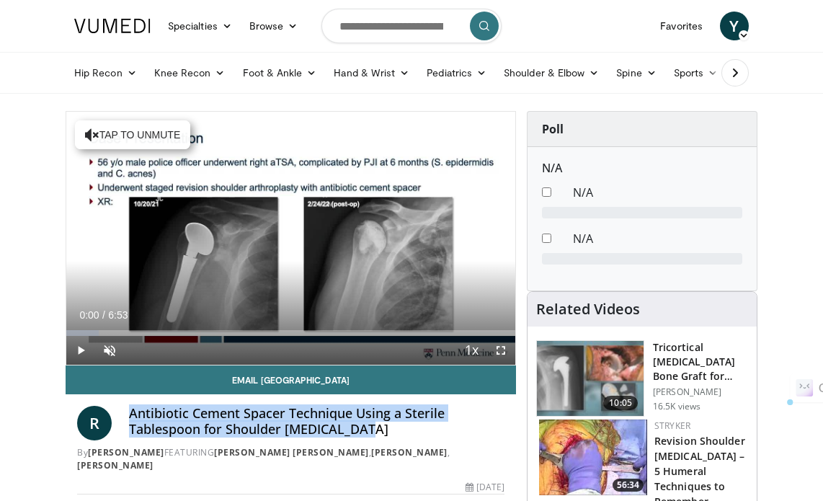
drag, startPoint x: 130, startPoint y: 417, endPoint x: 370, endPoint y: 422, distance: 239.3
click at [370, 422] on h4 "Antibiotic Cement Spacer Technique Using a Sterile Tablespoon for Shoulder [MED…" at bounding box center [316, 421] width 375 height 31
copy h4 "Antibiotic Cement Spacer Technique Using a Sterile Tablespoon for Shoulder [MED…"
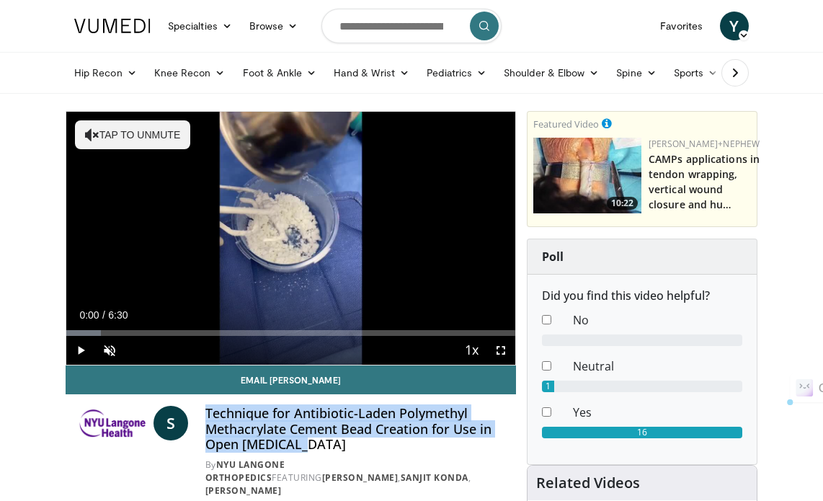
drag, startPoint x: 207, startPoint y: 411, endPoint x: 298, endPoint y: 442, distance: 95.9
click at [300, 442] on h4 "Technique for Antibiotic-Laden Polymethyl Methacrylate Cement Bead Creation for…" at bounding box center [354, 429] width 299 height 47
copy h4 "Technique for Antibiotic-Laden Polymethyl Methacrylate Cement Bead Creation for…"
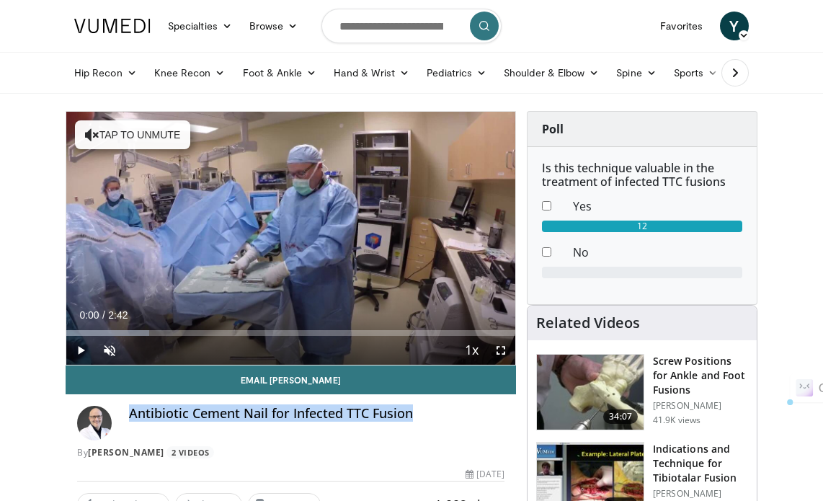
drag, startPoint x: 130, startPoint y: 414, endPoint x: 409, endPoint y: 403, distance: 279.1
click at [409, 403] on div "Antibiotic Cement Nail for Infected TTC Fusion By Robert Gorsline 2 Videos" at bounding box center [291, 428] width 450 height 68
copy h4 "Antibiotic Cement Nail for Infected TTC Fusion"
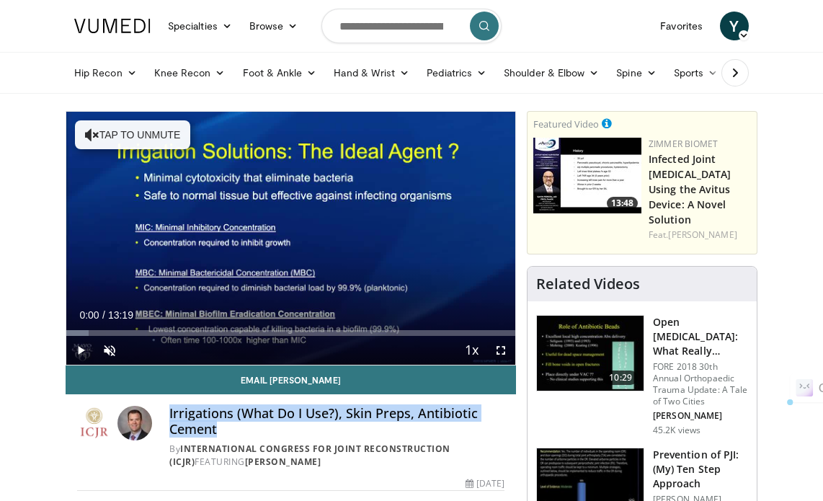
drag, startPoint x: 169, startPoint y: 414, endPoint x: 218, endPoint y: 432, distance: 52.6
click at [218, 432] on div "Irrigations (What Do I Use?), Skin Preps, Antibiotic Cement By International Co…" at bounding box center [290, 437] width 427 height 63
copy h4 "Irrigations (What Do I Use?), Skin Preps, Antibiotic Cement"
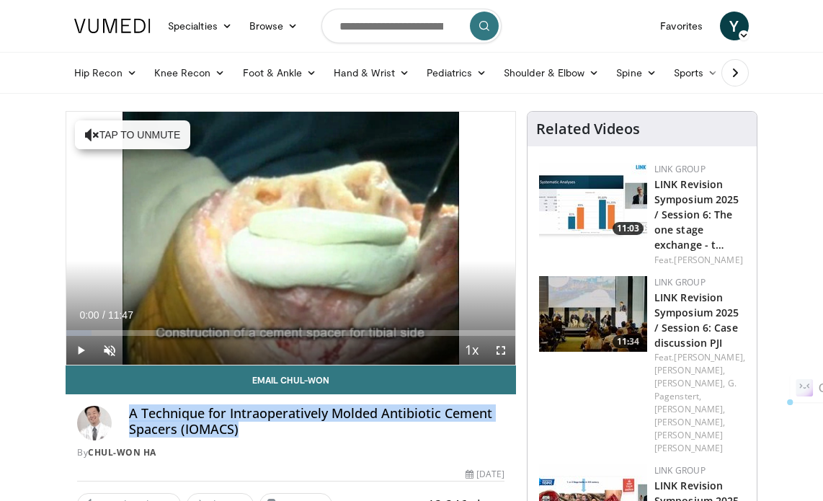
drag, startPoint x: 130, startPoint y: 411, endPoint x: 246, endPoint y: 428, distance: 117.2
click at [246, 428] on h4 "A Technique for Intraoperatively Molded Antibiotic Cement Spacers (IOMACS)" at bounding box center [316, 421] width 375 height 31
copy h4 "A Technique for Intraoperatively Molded Antibiotic Cement Spacers (IOMACS)"
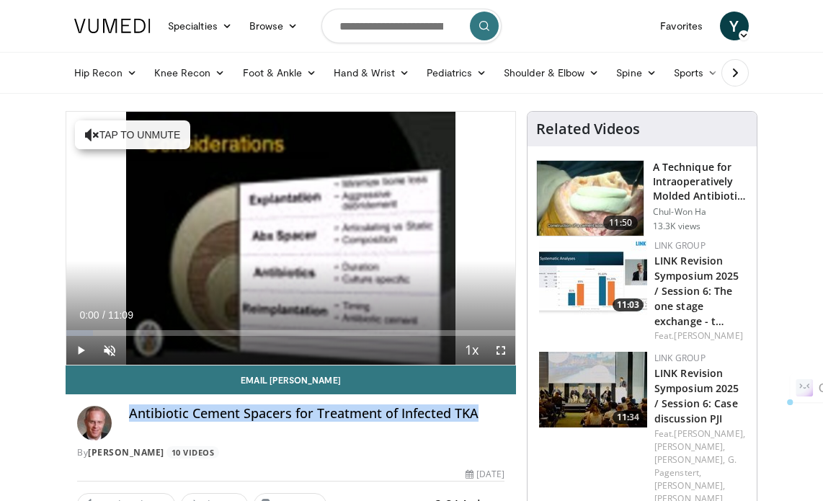
drag, startPoint x: 133, startPoint y: 411, endPoint x: 473, endPoint y: 407, distance: 340.1
click at [473, 407] on h4 "Antibiotic Cement Spacers for Treatment of Infected TKA" at bounding box center [316, 414] width 375 height 16
copy h4 "Antibiotic Cement Spacers for Treatment of Infected TKA"
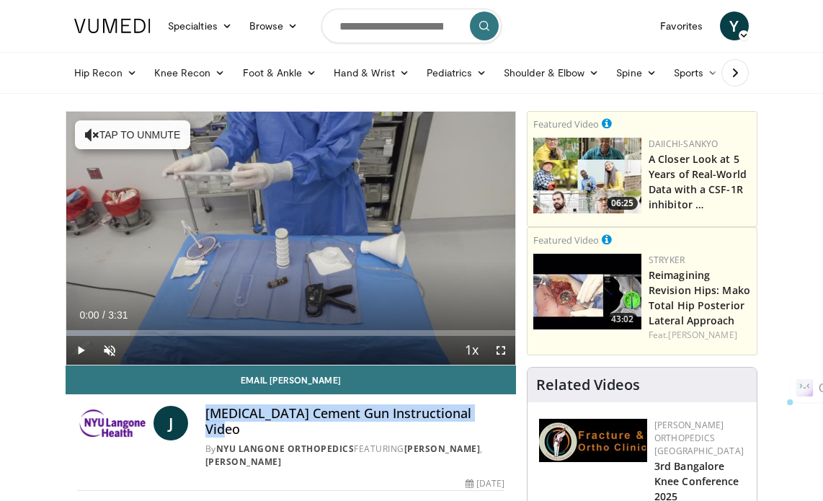
drag, startPoint x: 208, startPoint y: 416, endPoint x: 475, endPoint y: 411, distance: 266.7
click at [481, 414] on h4 "Arthroplasty Cement Gun Instructional Video" at bounding box center [354, 421] width 299 height 31
copy h4 "Arthroplasty Cement Gun Instructional Video"
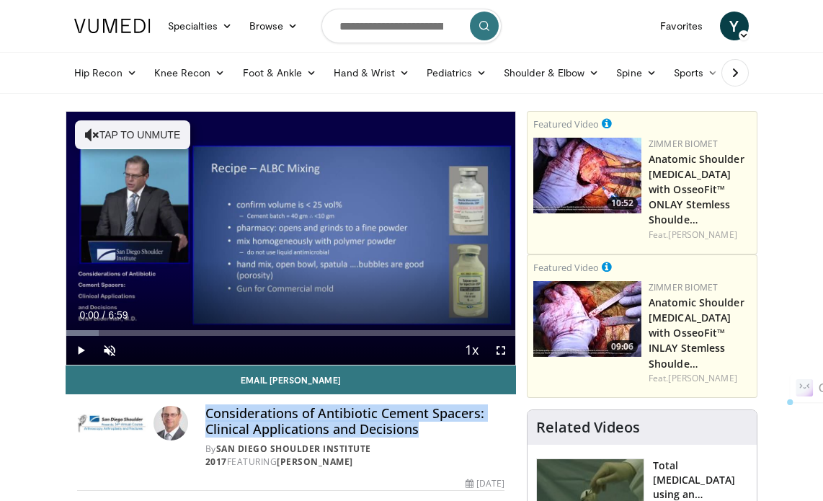
drag, startPoint x: 208, startPoint y: 414, endPoint x: 419, endPoint y: 425, distance: 212.1
click at [419, 425] on h4 "Considerations of Antibiotic Cement Spacers: Clinical Applications and Decisions" at bounding box center [354, 421] width 299 height 31
copy h4 "Considerations of Antibiotic Cement Spacers: Clinical Applications and Decisions"
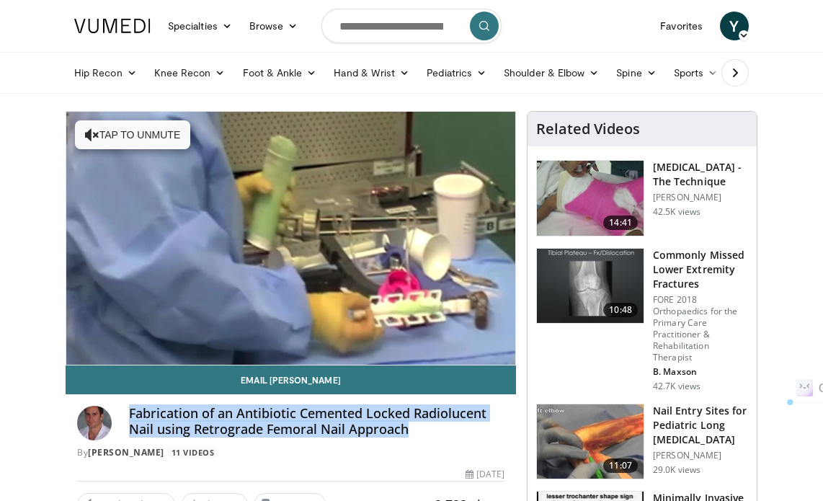
drag, startPoint x: 131, startPoint y: 411, endPoint x: 404, endPoint y: 425, distance: 272.7
click at [404, 425] on h4 "Fabrication of an Antibiotic Cemented Locked Radiolucent Nail using Retrograde …" at bounding box center [316, 421] width 375 height 31
copy h4 "Fabrication of an Antibiotic Cemented Locked Radiolucent Nail using Retrograde …"
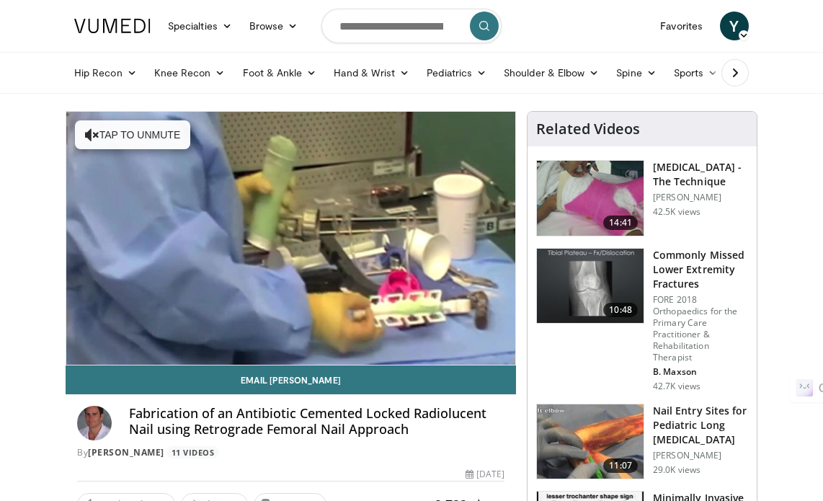
click at [303, 453] on div "By Cyril Mauffrey 11 Videos" at bounding box center [290, 452] width 427 height 13
click at [151, 457] on link "[PERSON_NAME]" at bounding box center [126, 452] width 76 height 12
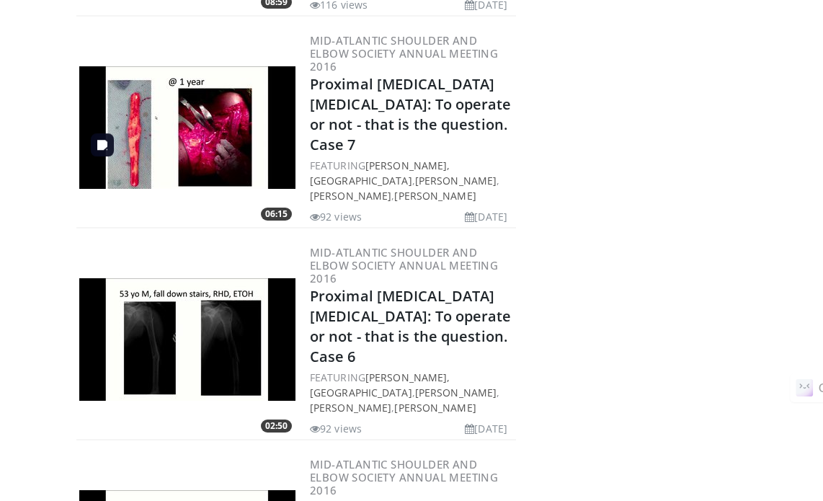
scroll to position [2162, 0]
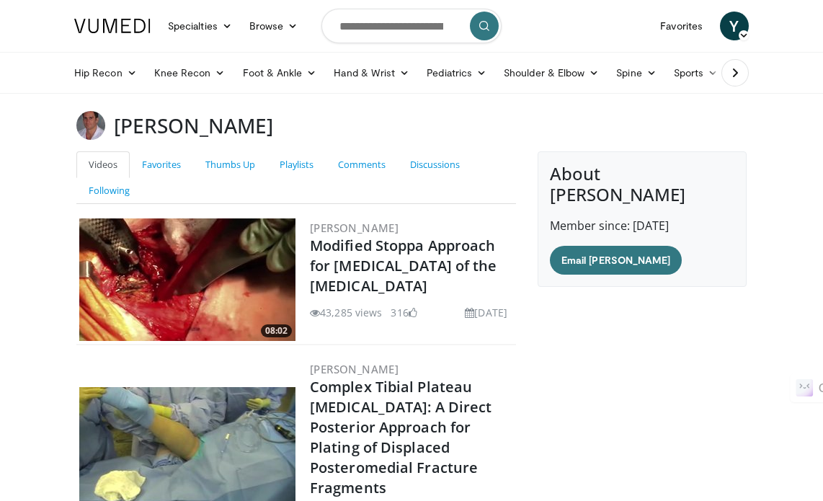
scroll to position [72, 0]
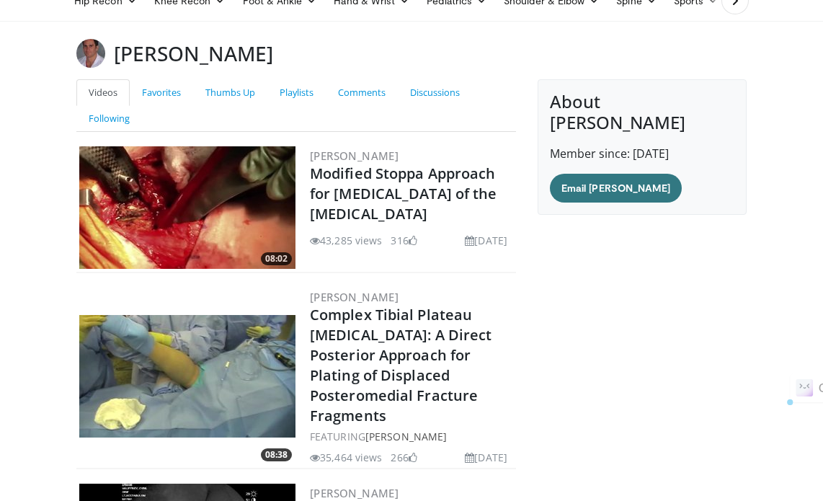
drag, startPoint x: 120, startPoint y: 55, endPoint x: 254, endPoint y: 43, distance: 135.3
click at [254, 43] on div "[PERSON_NAME]" at bounding box center [412, 53] width 692 height 29
copy h3 "[PERSON_NAME]"
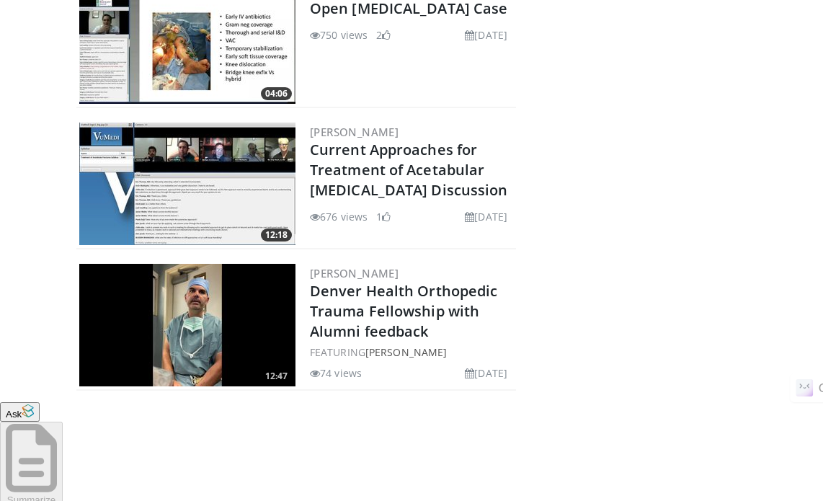
scroll to position [1572, 0]
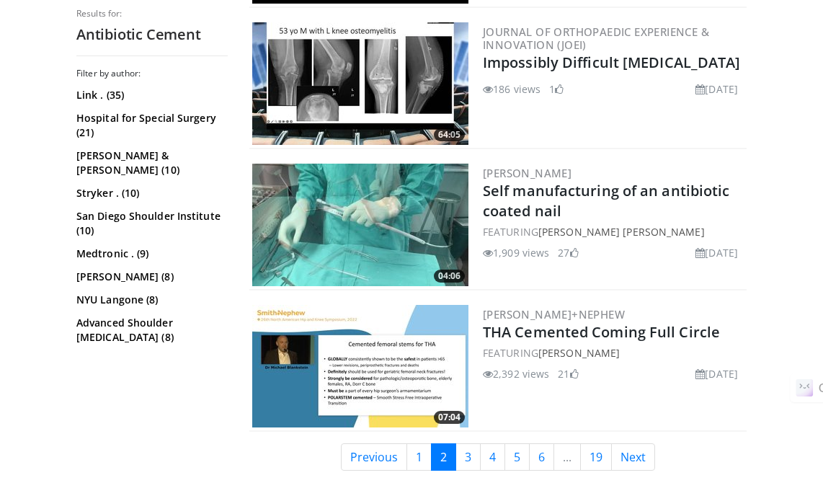
scroll to position [3459, 0]
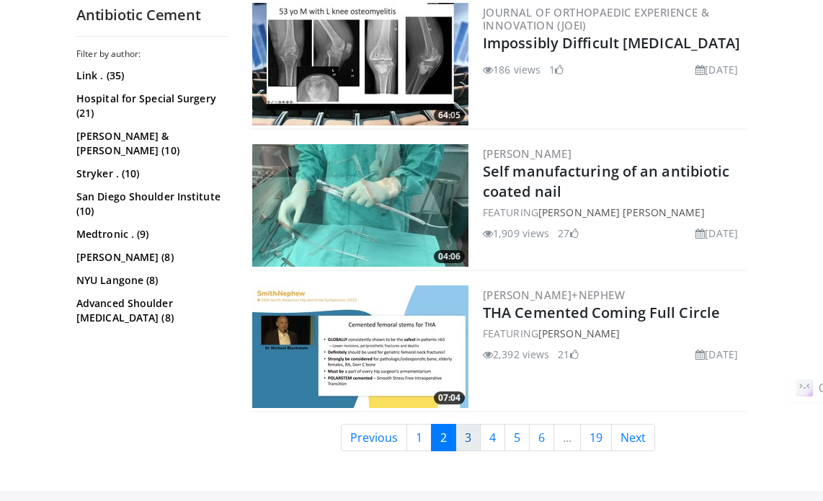
click at [472, 424] on link "3" at bounding box center [467, 437] width 25 height 27
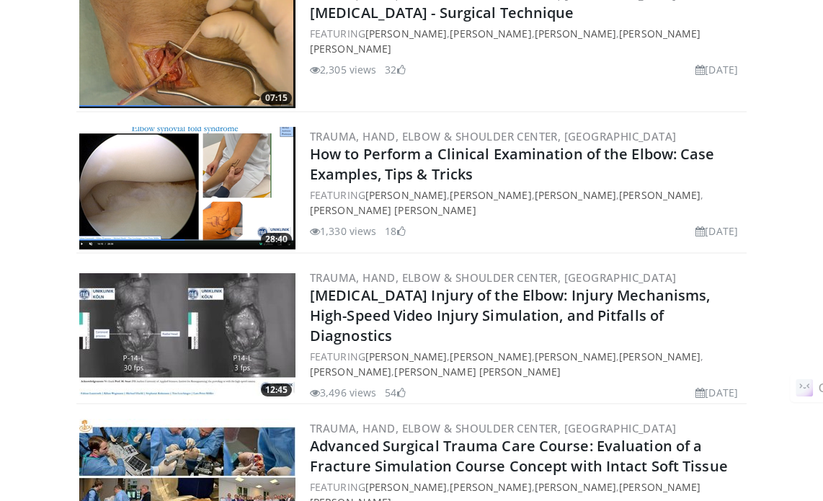
scroll to position [2018, 0]
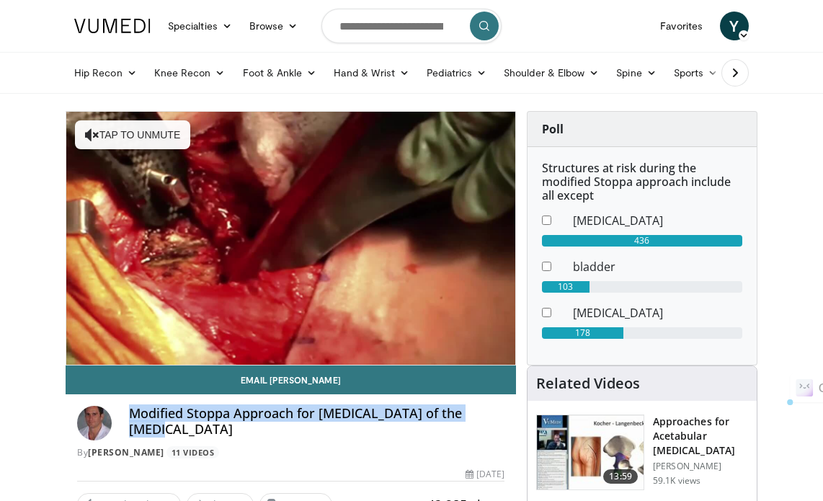
drag, startPoint x: 128, startPoint y: 414, endPoint x: 489, endPoint y: 414, distance: 360.3
click at [489, 414] on h4 "Modified Stoppa Approach for Fractures of the Acetabulum" at bounding box center [316, 421] width 375 height 31
copy h4 "Modified Stoppa Approach for Fractures of the Acetabulum"
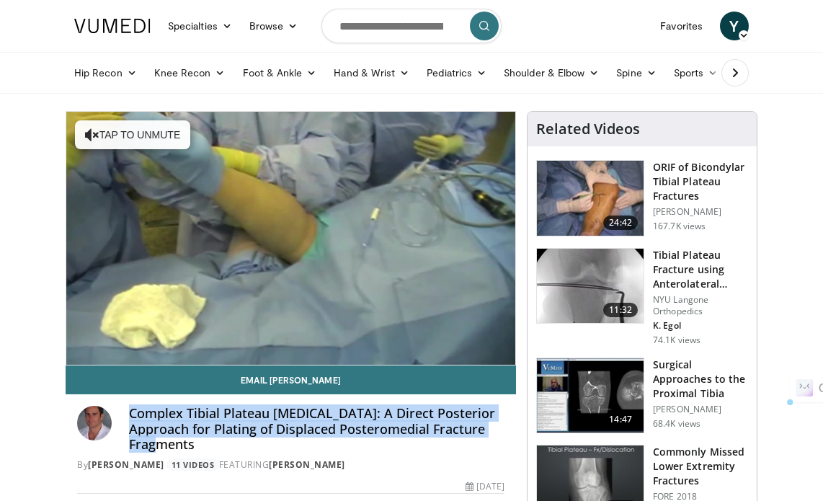
drag, startPoint x: 130, startPoint y: 413, endPoint x: 192, endPoint y: 441, distance: 67.4
click at [192, 441] on h4 "Complex Tibial Plateau [MEDICAL_DATA]: A Direct Posterior Approach for Plating …" at bounding box center [316, 429] width 375 height 47
copy h4 "Complex Tibial Plateau [MEDICAL_DATA]: A Direct Posterior Approach for Plating …"
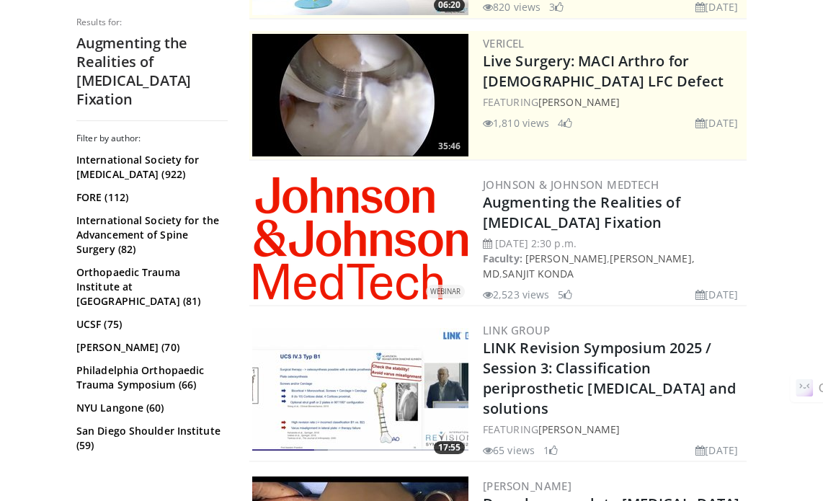
scroll to position [360, 0]
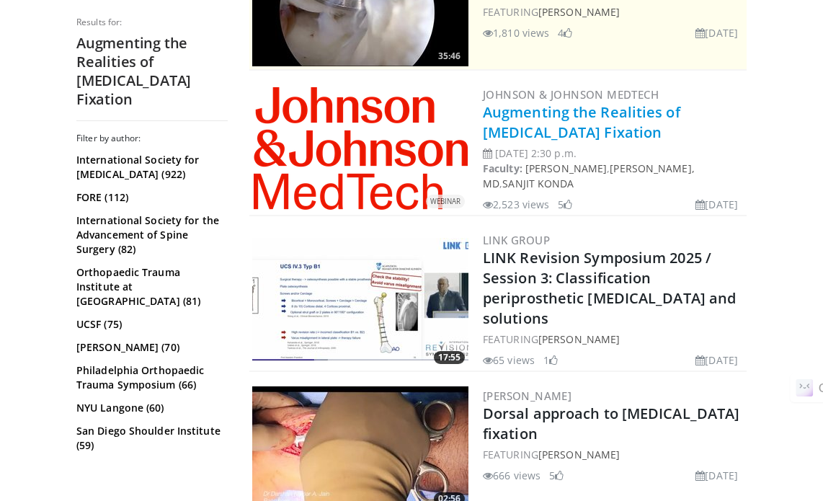
click at [555, 130] on link "Augmenting the Realities of [MEDICAL_DATA] Fixation" at bounding box center [581, 122] width 197 height 40
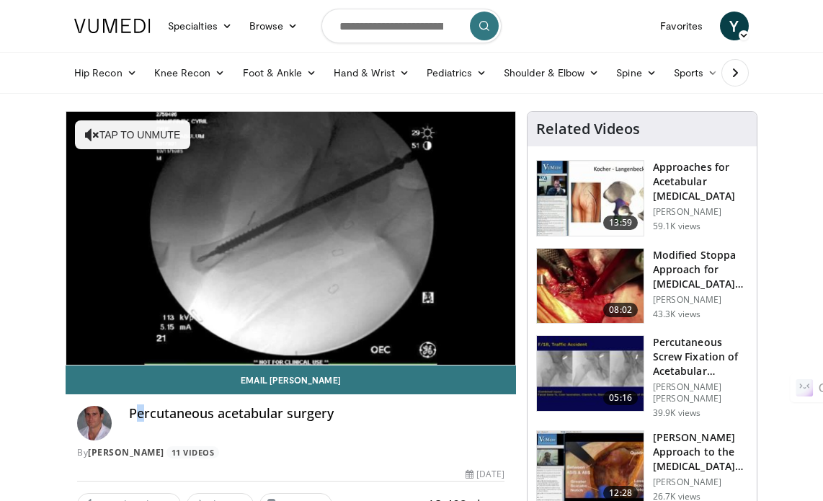
drag, startPoint x: 134, startPoint y: 413, endPoint x: 145, endPoint y: 409, distance: 11.6
click at [145, 409] on h4 "Percutaneous acetabular surgery" at bounding box center [316, 414] width 375 height 16
click at [126, 415] on div "Percutaneous acetabular surgery By Cyril Mauffrey 11 Videos" at bounding box center [290, 432] width 427 height 53
drag, startPoint x: 126, startPoint y: 415, endPoint x: 331, endPoint y: 424, distance: 204.9
click at [331, 424] on div "Percutaneous acetabular surgery By Cyril Mauffrey 11 Videos" at bounding box center [290, 432] width 427 height 53
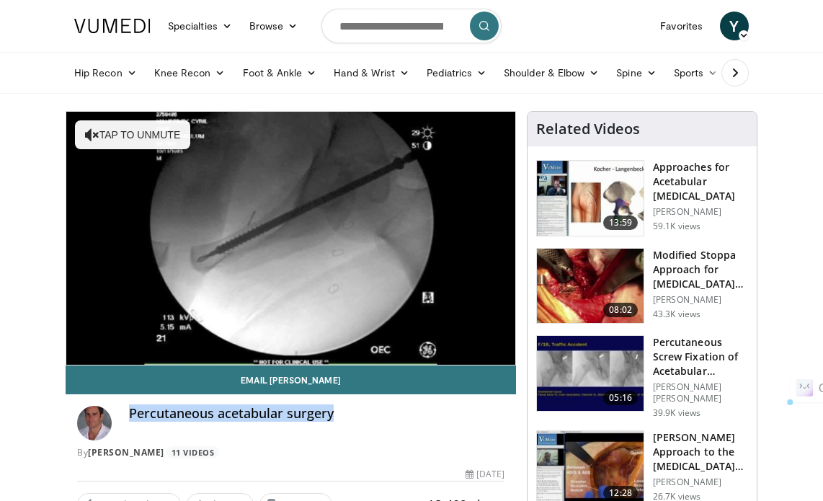
copy h4 "Percutaneous acetabular surgery"
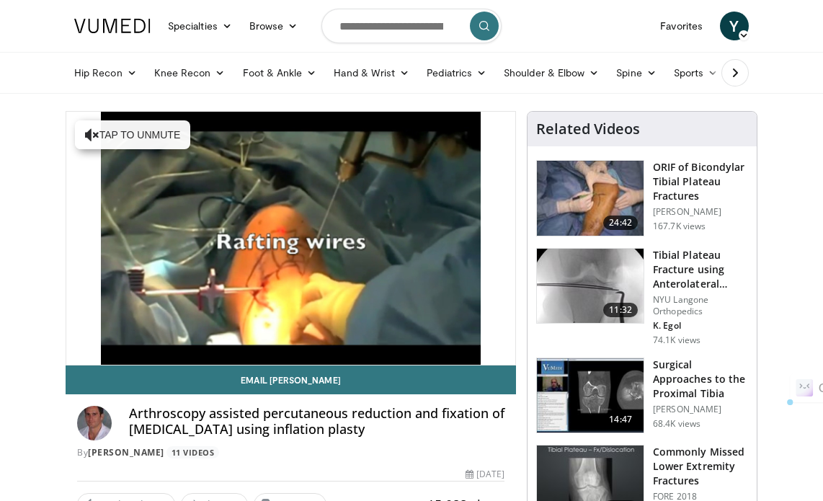
drag, startPoint x: 130, startPoint y: 414, endPoint x: 391, endPoint y: 428, distance: 260.5
click at [391, 428] on h4 "Arthroscopy assisted percutaneous reduction and fixation of tibial plateau frac…" at bounding box center [316, 421] width 375 height 31
copy h4 "Arthroscopy assisted percutaneous reduction and fixation of tibial plateau frac…"
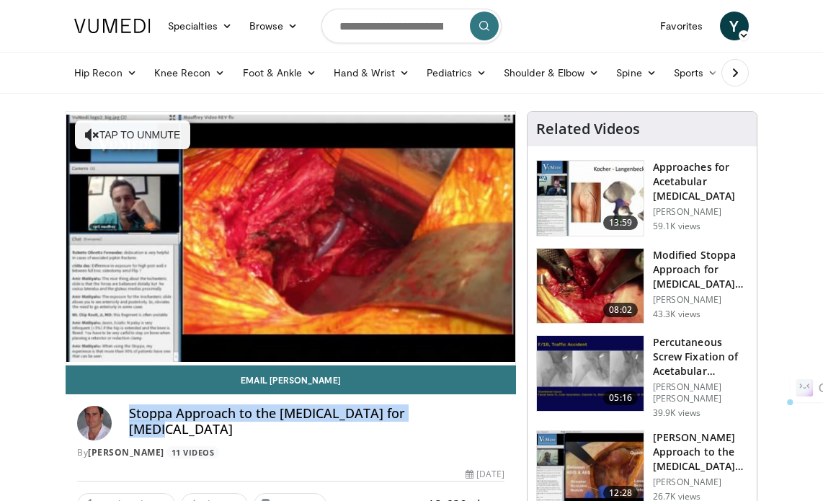
drag, startPoint x: 130, startPoint y: 413, endPoint x: 434, endPoint y: 411, distance: 303.4
click at [434, 411] on h4 "Stoppa Approach to the [MEDICAL_DATA] for [MEDICAL_DATA]" at bounding box center [316, 421] width 375 height 31
copy h4 "Stoppa Approach to the [MEDICAL_DATA] for [MEDICAL_DATA]"
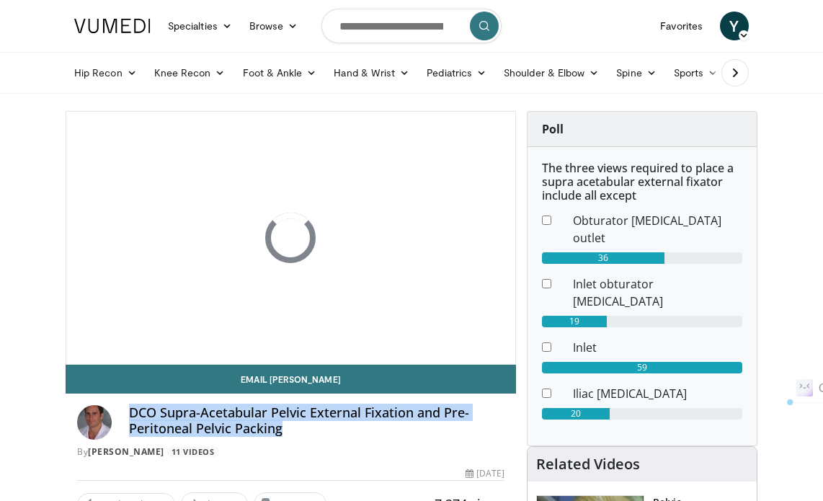
drag, startPoint x: 130, startPoint y: 414, endPoint x: 278, endPoint y: 429, distance: 148.5
click at [278, 429] on h4 "DCO Supra-Acetabular Pelvic External Fixation and Pre-Peritoneal Pelvic Packing" at bounding box center [316, 420] width 375 height 31
copy h4 "DCO Supra-Acetabular Pelvic External Fixation and Pre-Peritoneal Pelvic Packing"
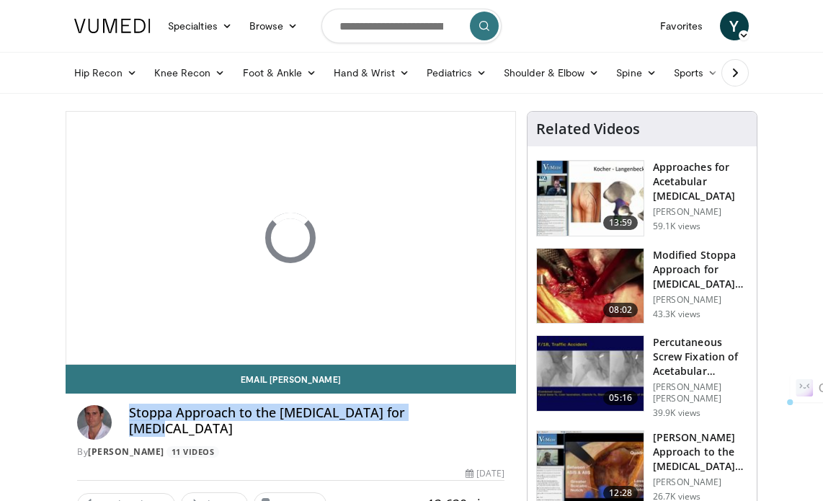
drag, startPoint x: 0, startPoint y: 0, endPoint x: 442, endPoint y: 417, distance: 607.6
click at [442, 417] on h4 "Stoppa Approach to the [MEDICAL_DATA] for [MEDICAL_DATA]" at bounding box center [316, 420] width 375 height 31
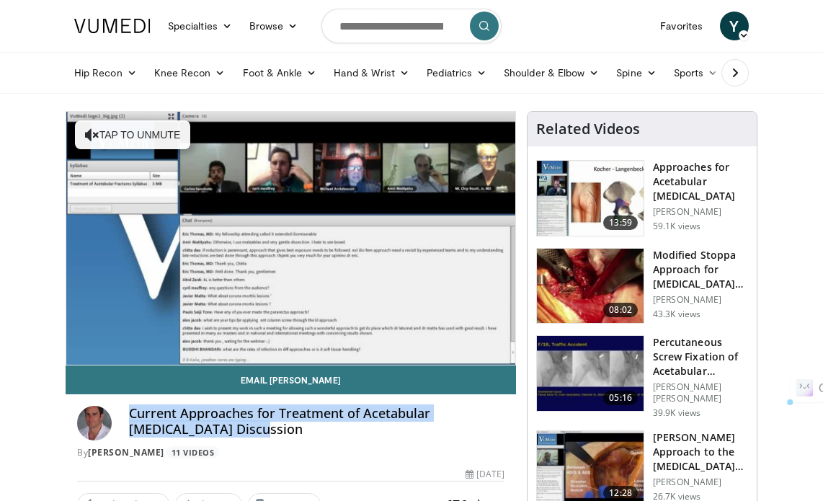
drag, startPoint x: 132, startPoint y: 414, endPoint x: 194, endPoint y: 427, distance: 63.3
click at [194, 427] on h4 "Current Approaches for Treatment of Acetabular Fractures Discussion" at bounding box center [316, 421] width 375 height 31
copy h4 "Current Approaches for Treatment of Acetabular Fractures Discussion"
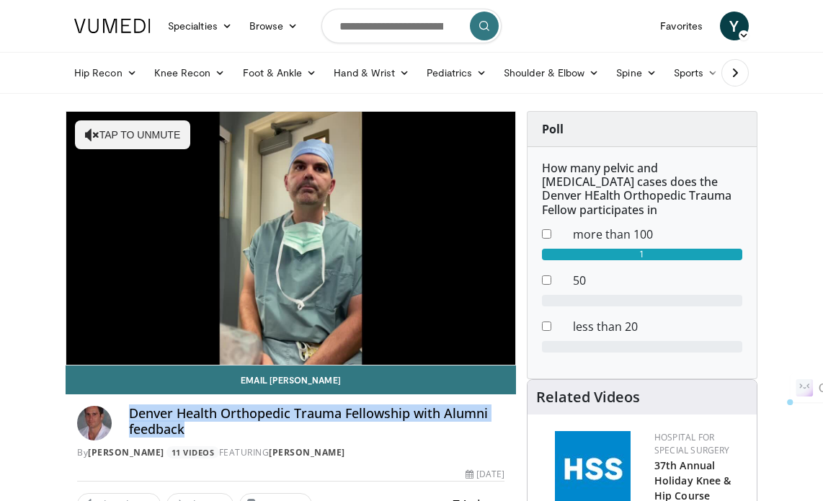
drag, startPoint x: 129, startPoint y: 414, endPoint x: 178, endPoint y: 428, distance: 51.1
click at [190, 435] on h4 "Denver Health Orthopedic Trauma Fellowship with Alumni feedback" at bounding box center [316, 421] width 375 height 31
copy h4 "Denver Health Orthopedic Trauma Fellowship with Alumni feedback"
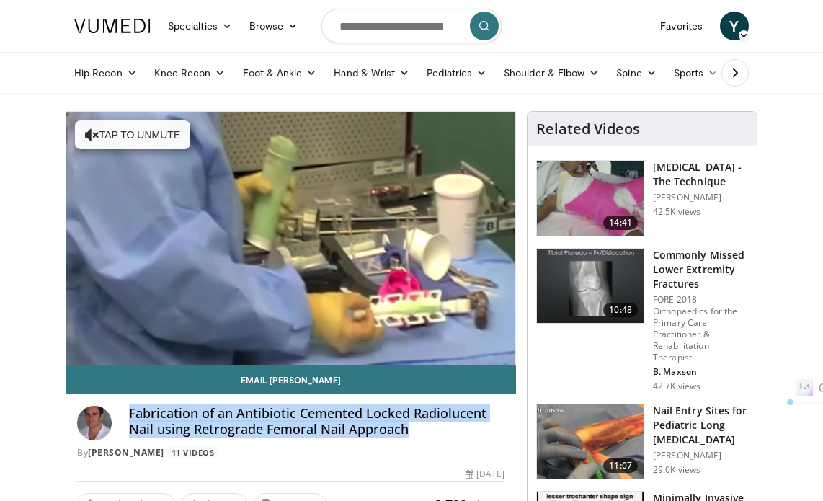
drag, startPoint x: 130, startPoint y: 411, endPoint x: 405, endPoint y: 430, distance: 275.9
click at [405, 430] on h4 "Fabrication of an Antibiotic Cemented Locked Radiolucent Nail using Retrograde …" at bounding box center [316, 421] width 375 height 31
copy h4 "Fabrication of an Antibiotic Cemented Locked Radiolucent Nail using Retrograde …"
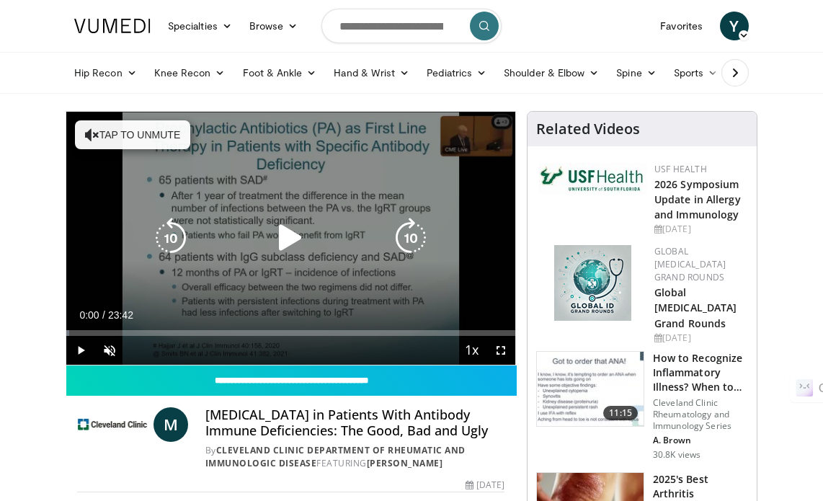
click at [274, 243] on icon "Video Player" at bounding box center [290, 238] width 40 height 40
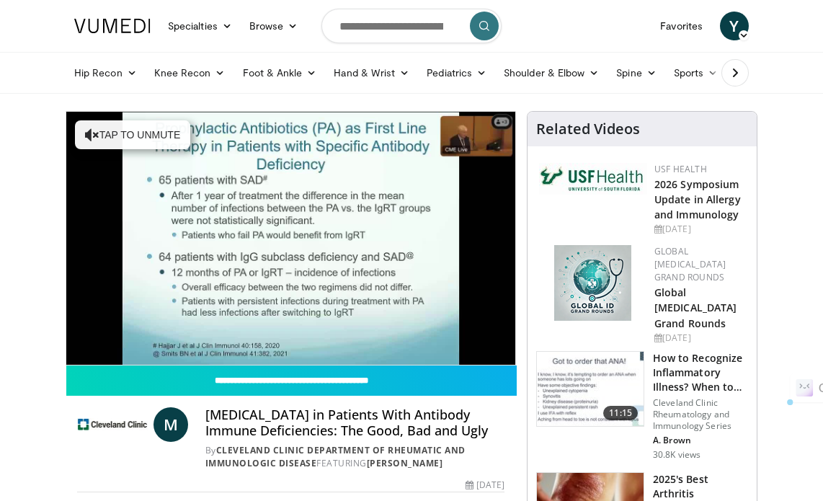
drag, startPoint x: 206, startPoint y: 415, endPoint x: 486, endPoint y: 434, distance: 280.9
click at [486, 434] on h4 "Antibiotic Prophylaxis in Patients With Antibody Immune Deficiencies: The Good,…" at bounding box center [354, 422] width 299 height 31
copy h4 "Antibiotic Prophylaxis in Patients With Antibody Immune Deficiencies: The Good,…"
